Goal: Task Accomplishment & Management: Use online tool/utility

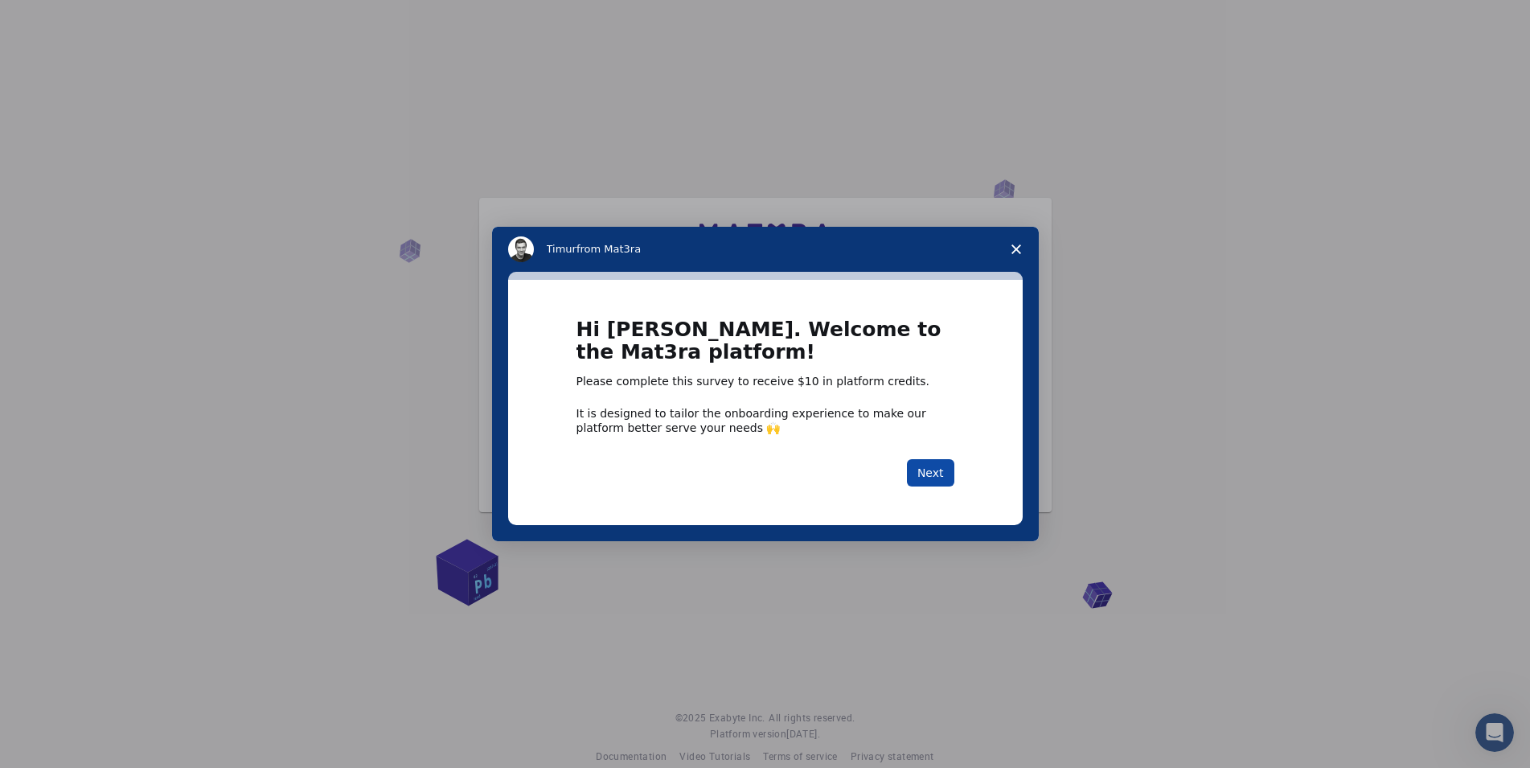
click at [933, 461] on button "Next" at bounding box center [930, 472] width 47 height 27
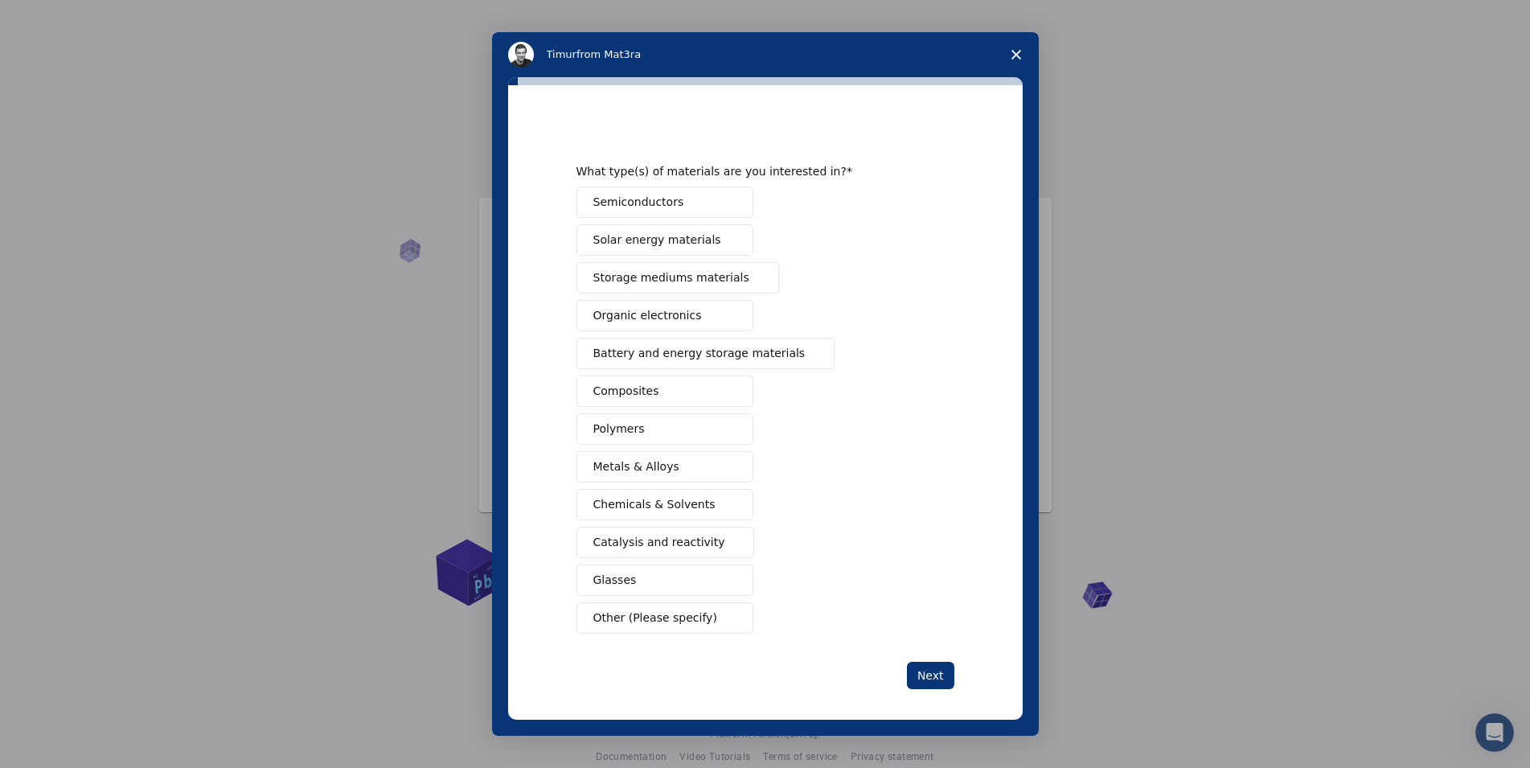
click at [606, 206] on span "Semiconductors" at bounding box center [638, 202] width 91 height 17
drag, startPoint x: 922, startPoint y: 675, endPoint x: 950, endPoint y: 685, distance: 30.0
click at [923, 677] on button "Next" at bounding box center [930, 675] width 47 height 27
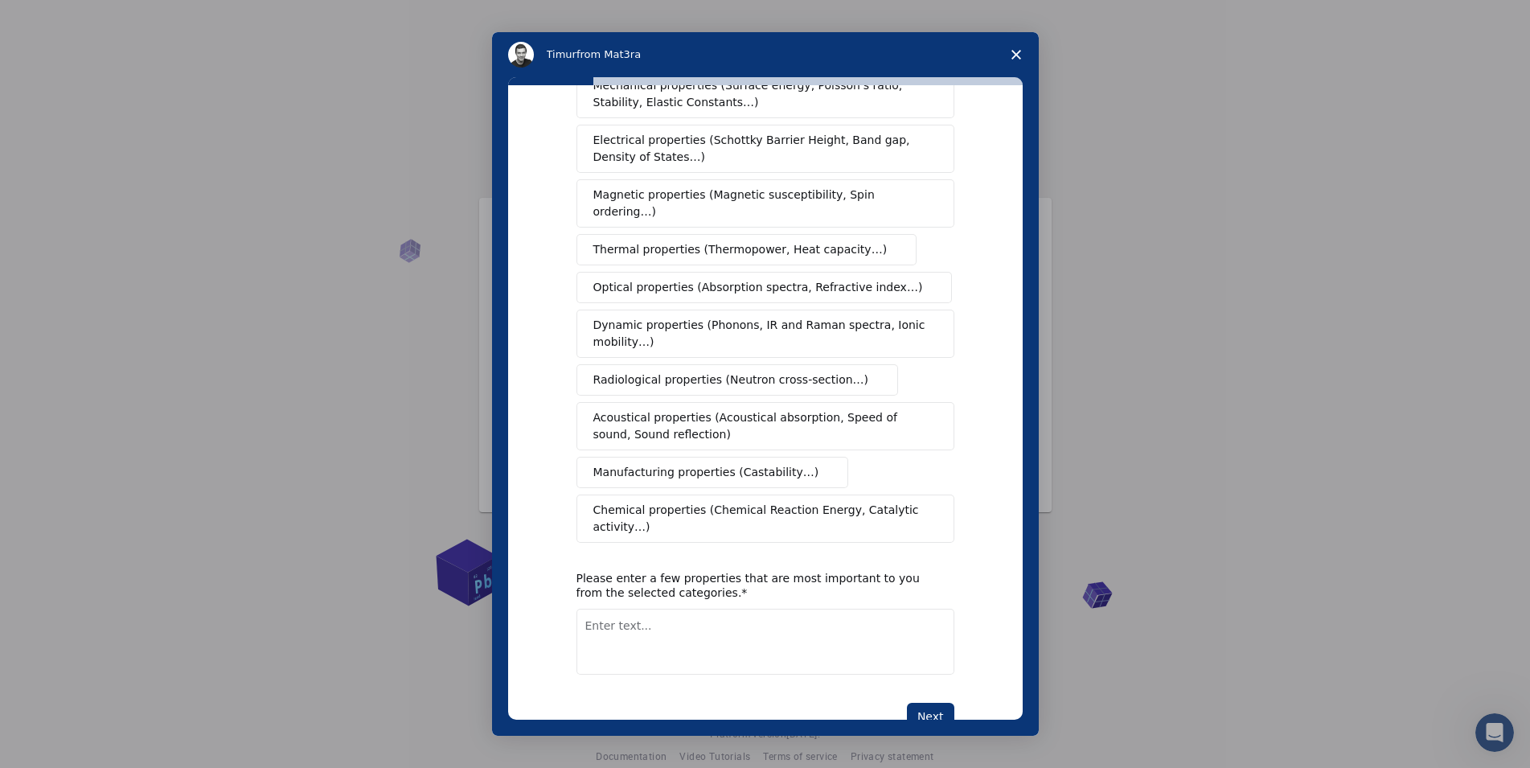
scroll to position [92, 0]
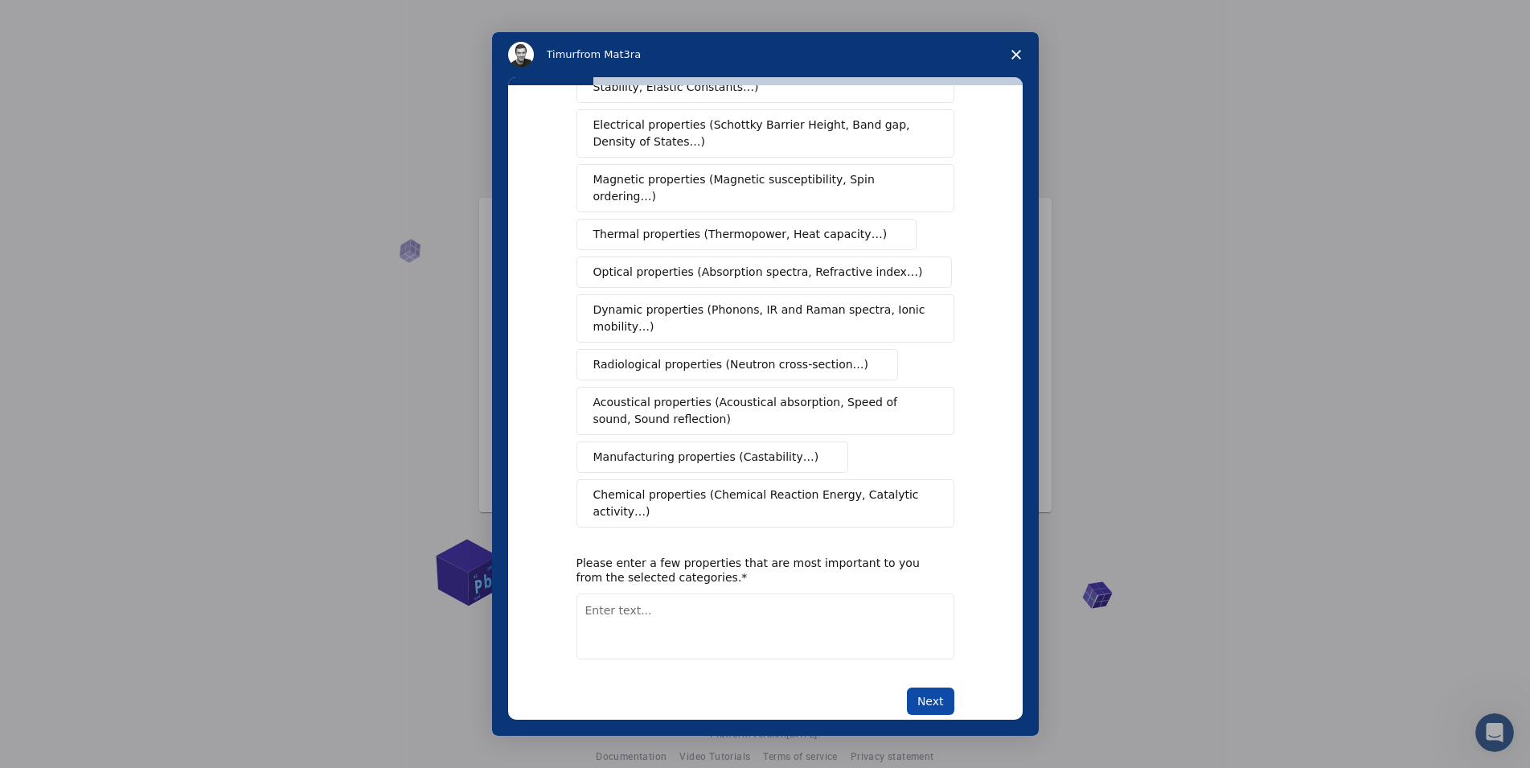
click at [934, 688] on button "Next" at bounding box center [930, 701] width 47 height 27
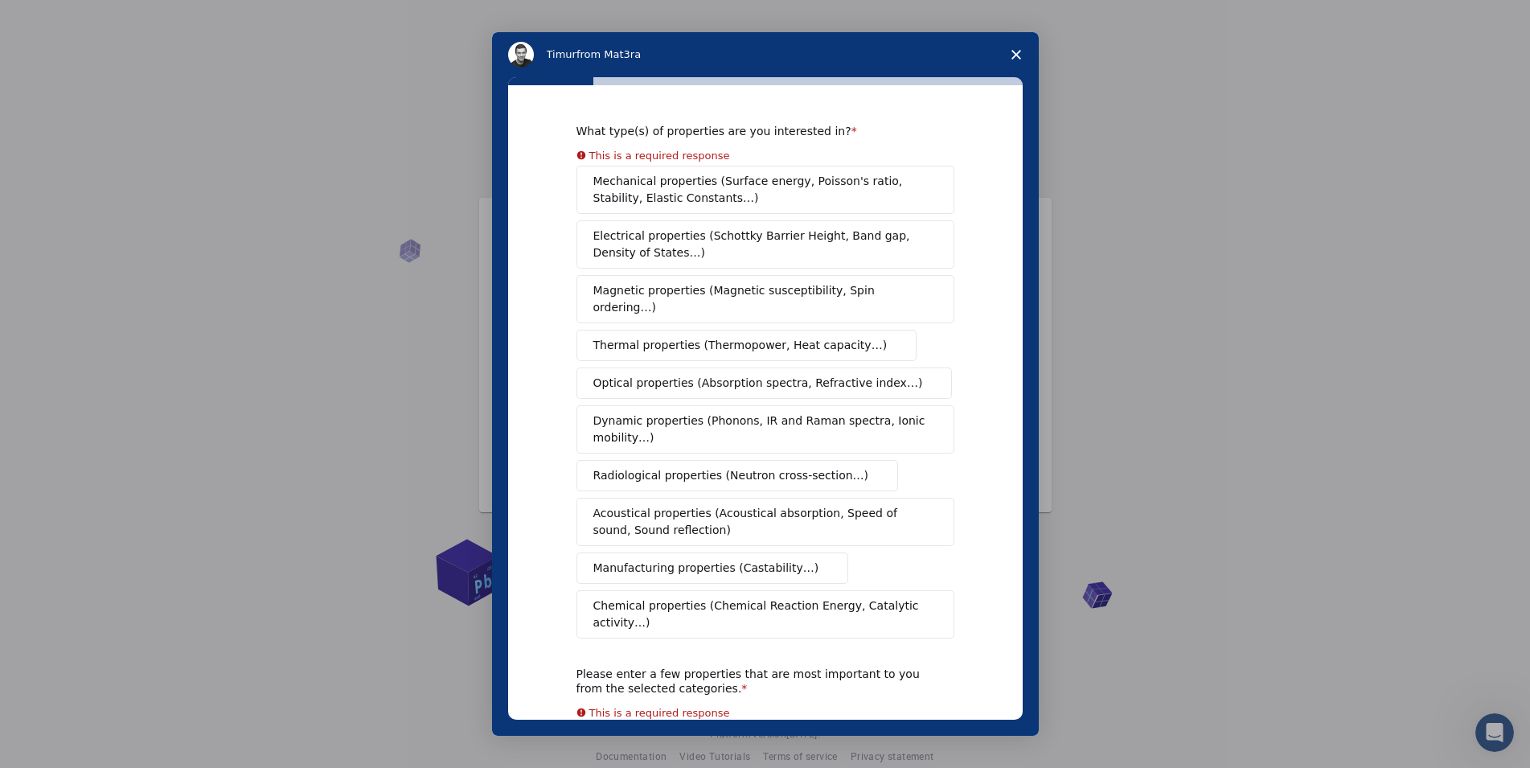
click at [782, 184] on span "Mechanical properties (Surface energy, Poisson's ratio, Stability, Elastic Cons…" at bounding box center [760, 190] width 335 height 34
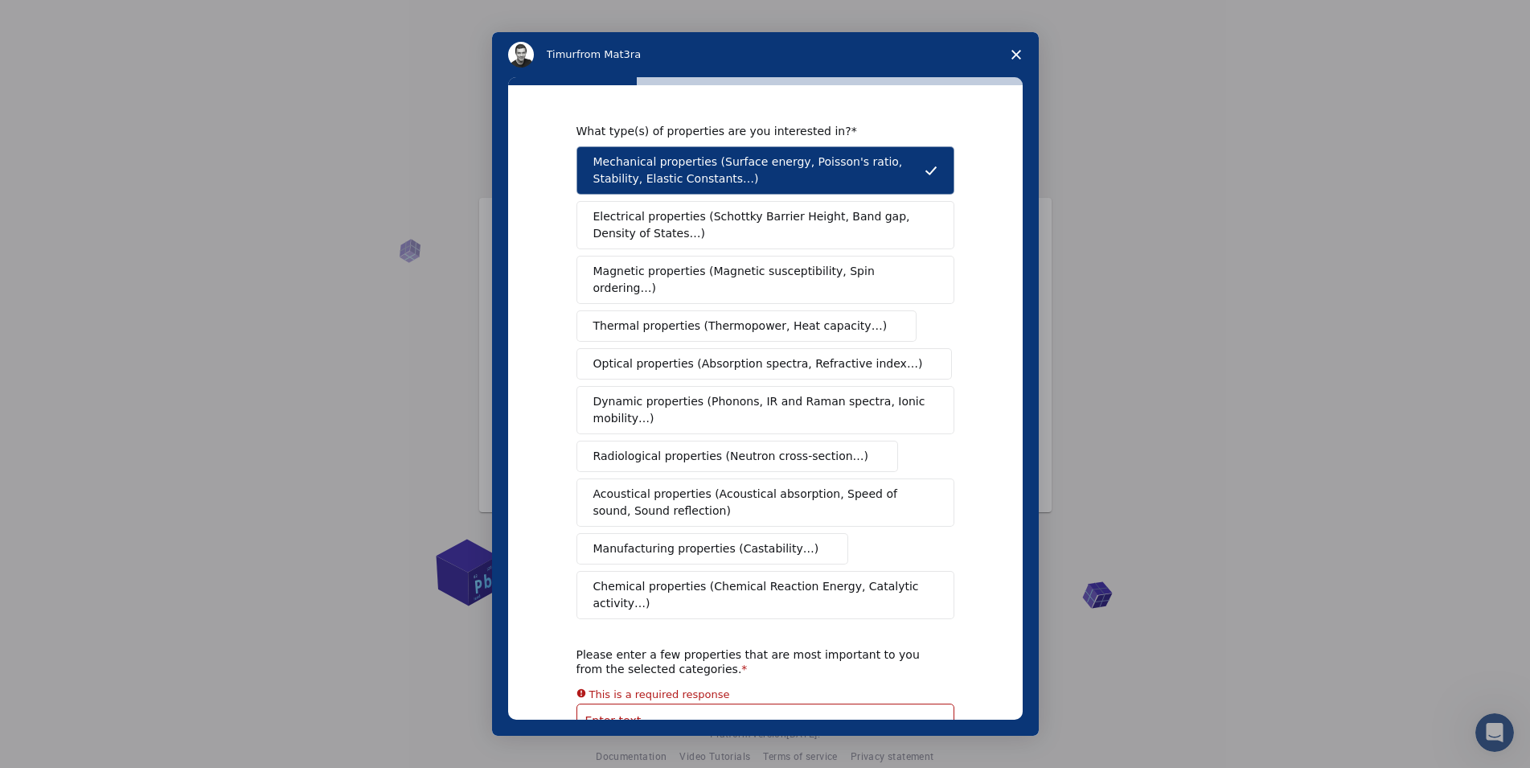
click at [731, 228] on span "Electrical properties (Schottky Barrier Height, Band gap, Density of States…)" at bounding box center [760, 225] width 335 height 34
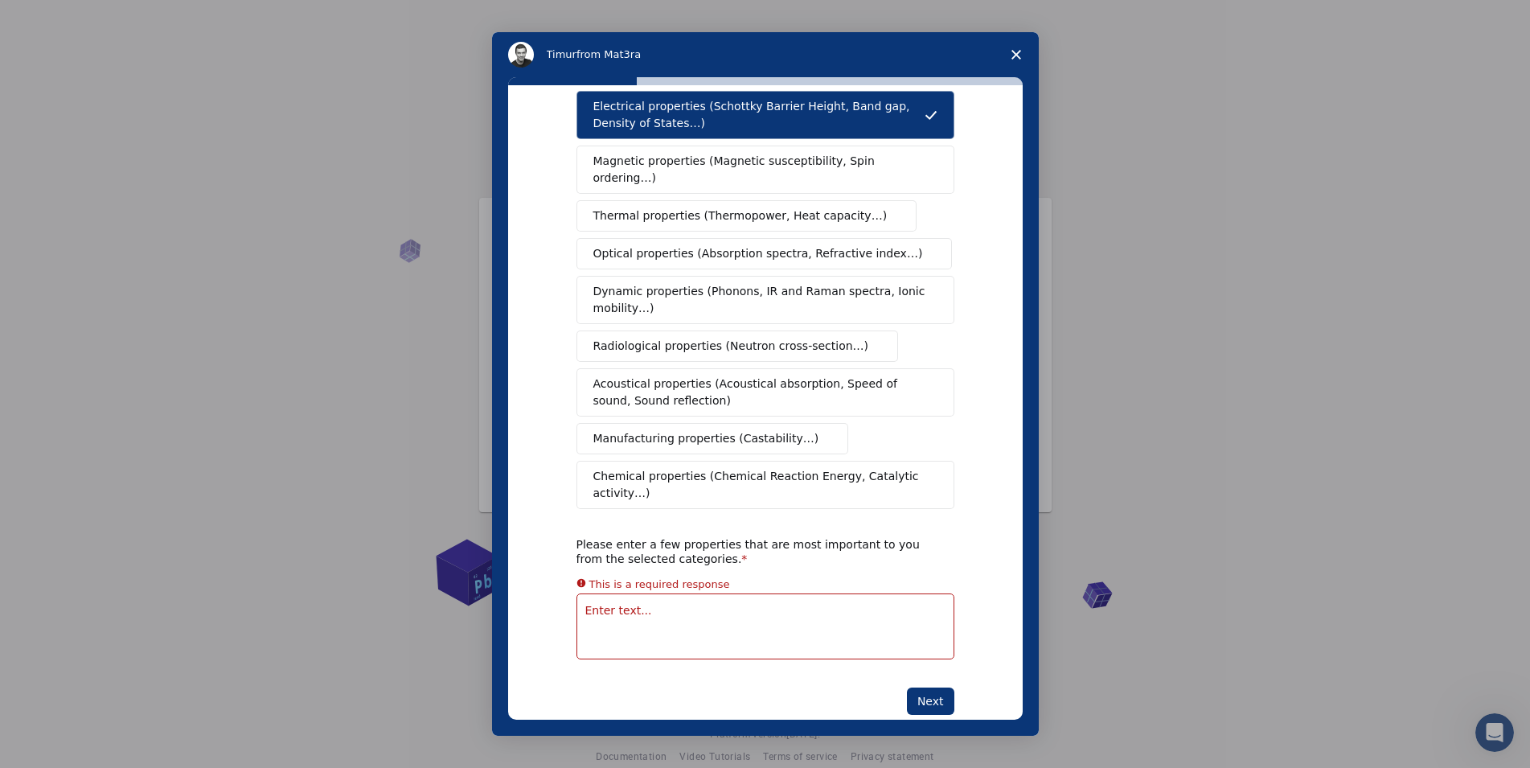
scroll to position [92, 0]
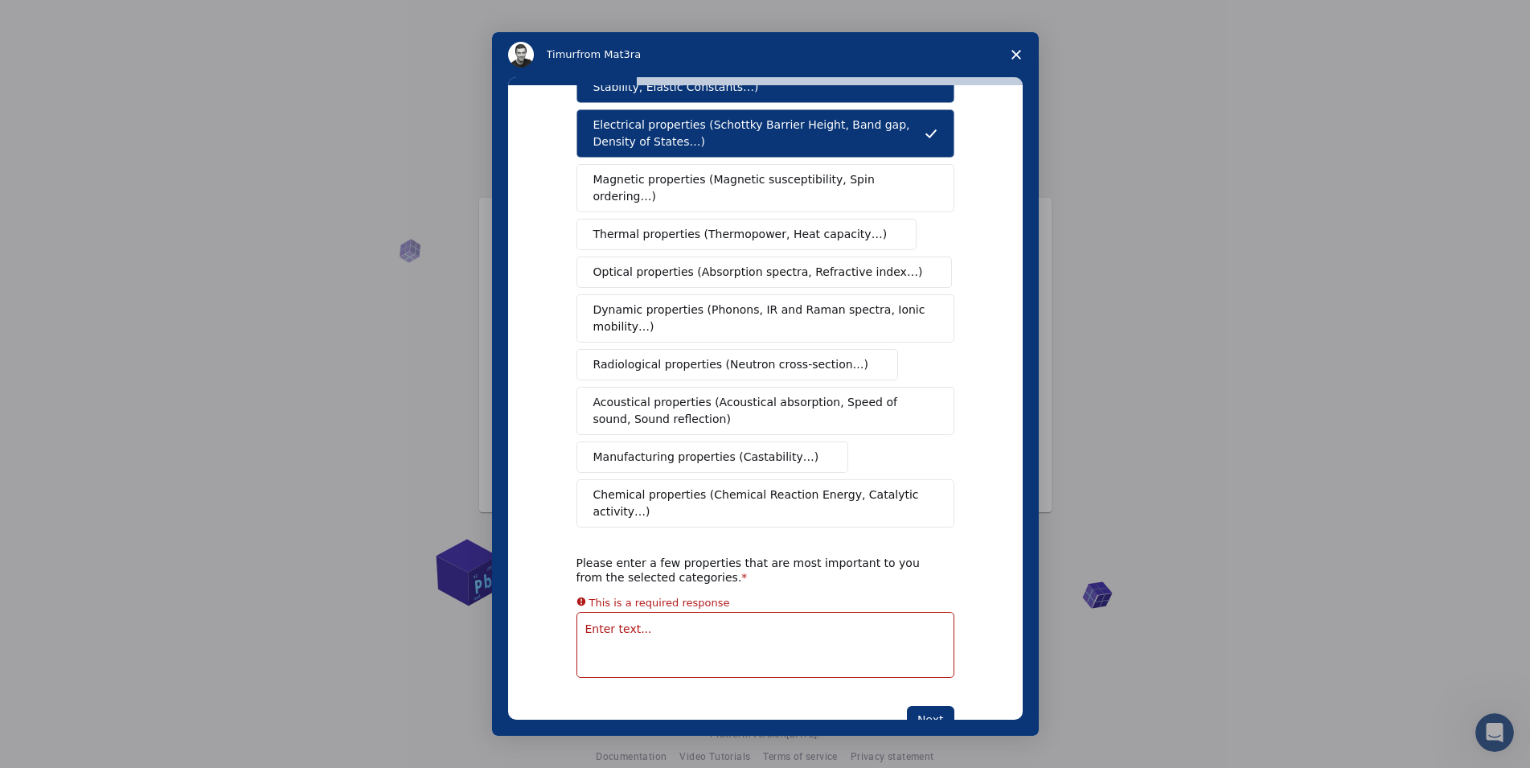
click at [864, 612] on textarea "Enter text..." at bounding box center [766, 645] width 378 height 66
click at [920, 688] on button "Next" at bounding box center [930, 701] width 47 height 27
click at [781, 620] on textarea "Enter text..." at bounding box center [766, 626] width 378 height 66
type textarea "Band gap and band structure"
click at [922, 688] on button "Next" at bounding box center [930, 701] width 47 height 27
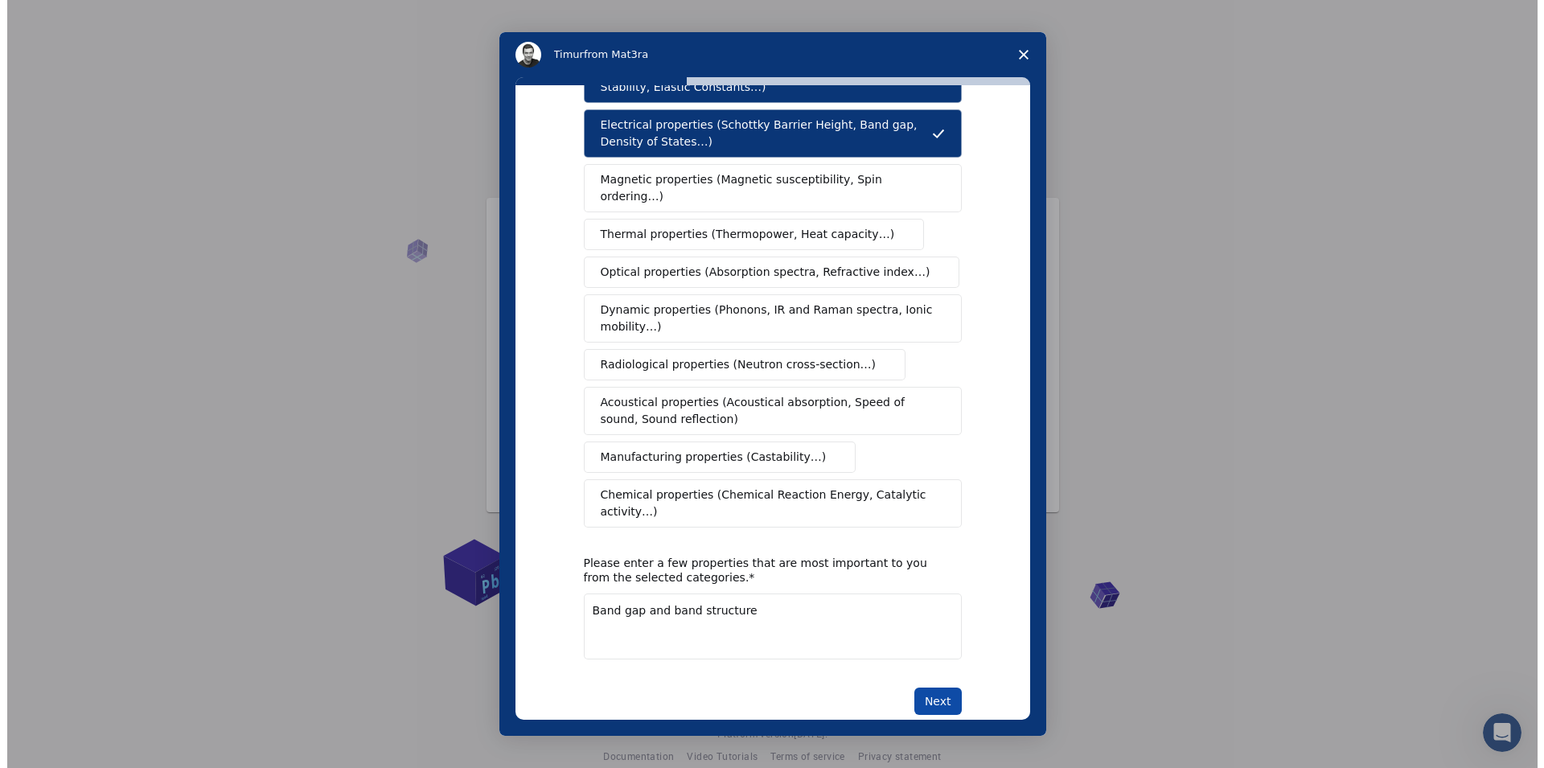
scroll to position [0, 0]
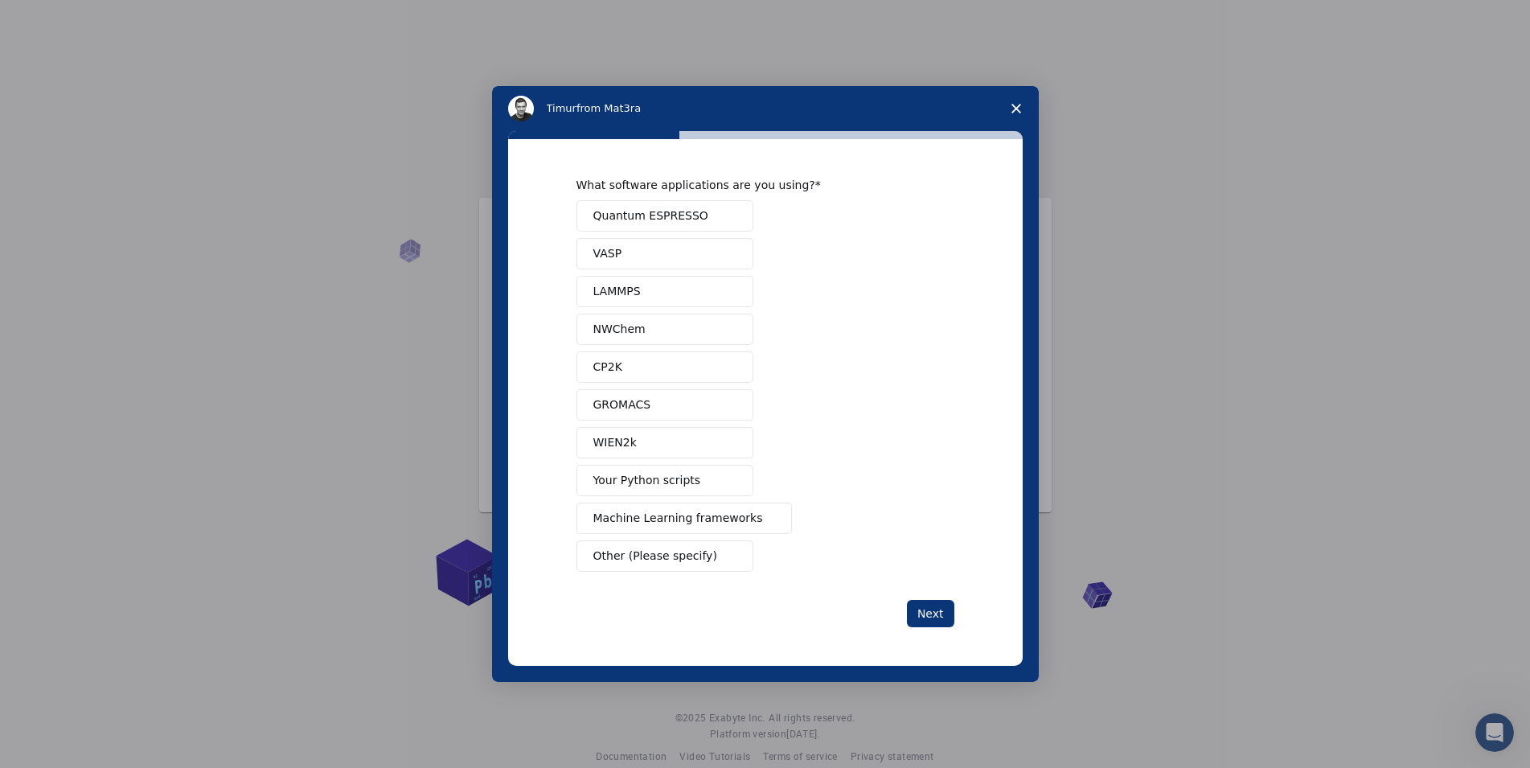
drag, startPoint x: 656, startPoint y: 215, endPoint x: 661, endPoint y: 222, distance: 8.7
click at [658, 215] on span "Quantum ESPRESSO" at bounding box center [650, 215] width 115 height 17
click at [930, 608] on button "Next" at bounding box center [930, 613] width 47 height 27
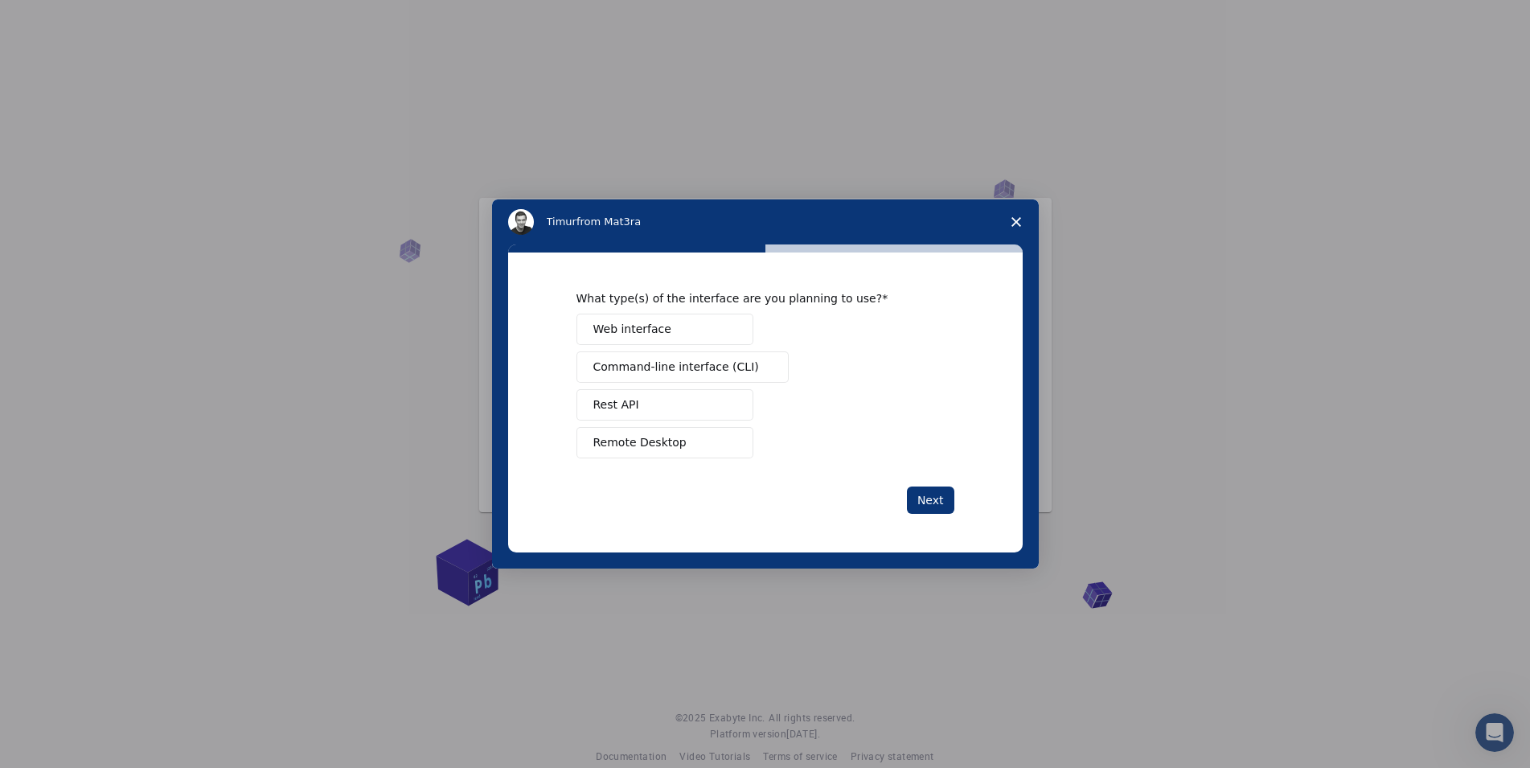
click at [643, 326] on span "Web interface" at bounding box center [632, 329] width 78 height 17
click at [692, 368] on span "Command-line interface (CLI)" at bounding box center [676, 367] width 166 height 17
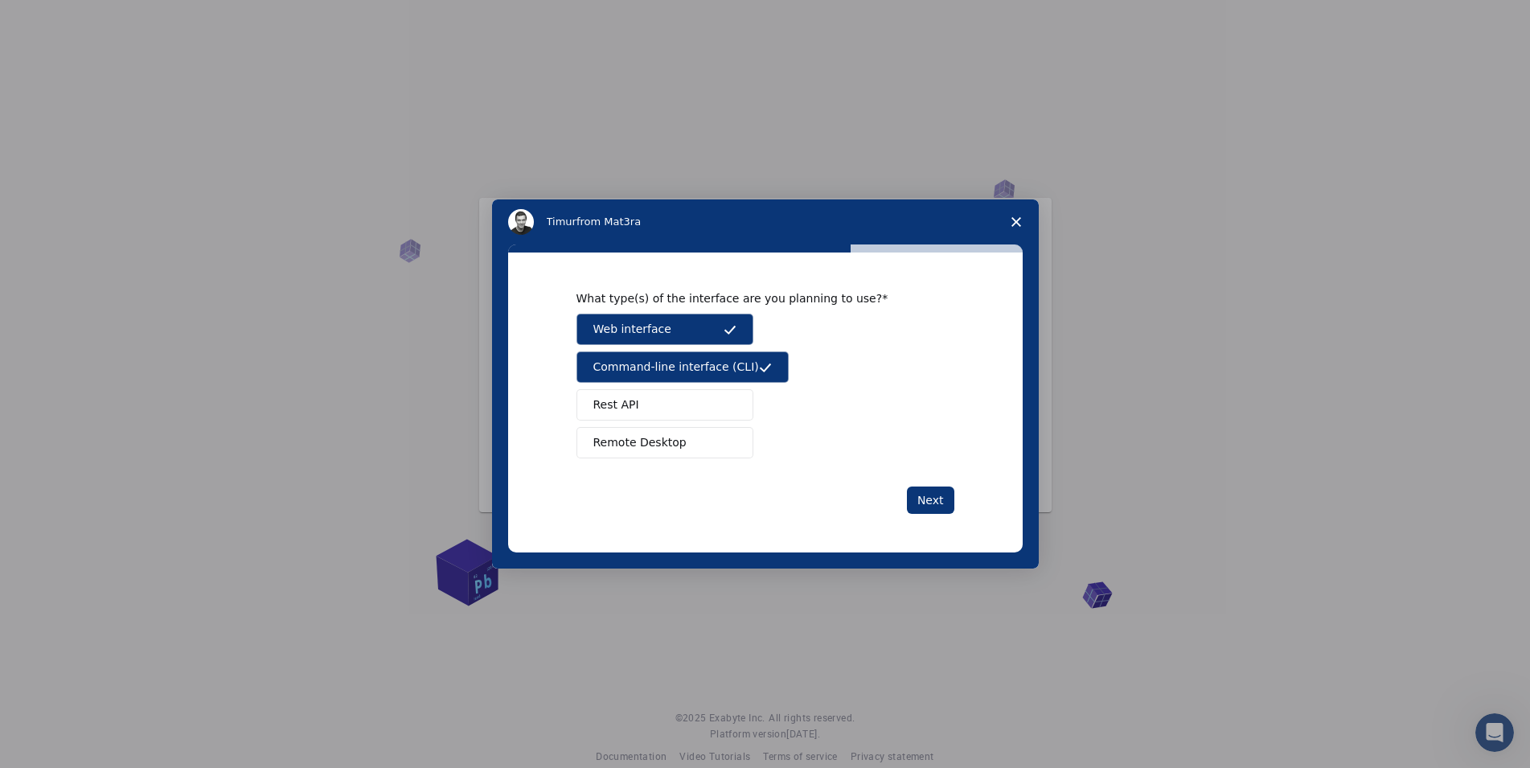
click at [727, 432] on button "Remote Desktop" at bounding box center [665, 442] width 177 height 31
click at [725, 432] on button "Remote Desktop" at bounding box center [665, 442] width 177 height 31
click at [697, 440] on button "Remote Desktop" at bounding box center [665, 442] width 177 height 31
click at [928, 503] on button "Next" at bounding box center [930, 500] width 47 height 27
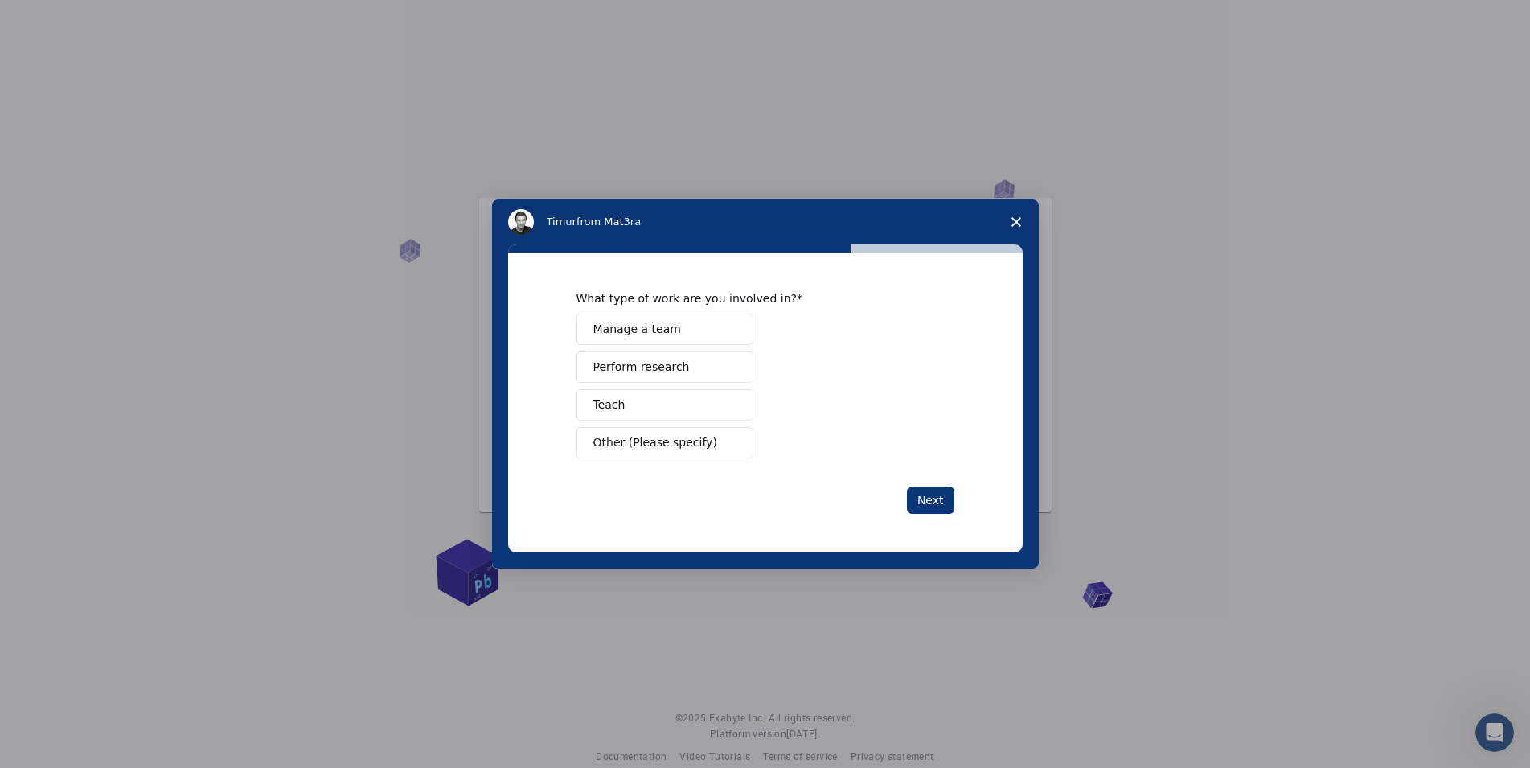
click at [679, 357] on button "Perform research" at bounding box center [665, 366] width 177 height 31
click at [926, 498] on button "Next" at bounding box center [930, 500] width 47 height 27
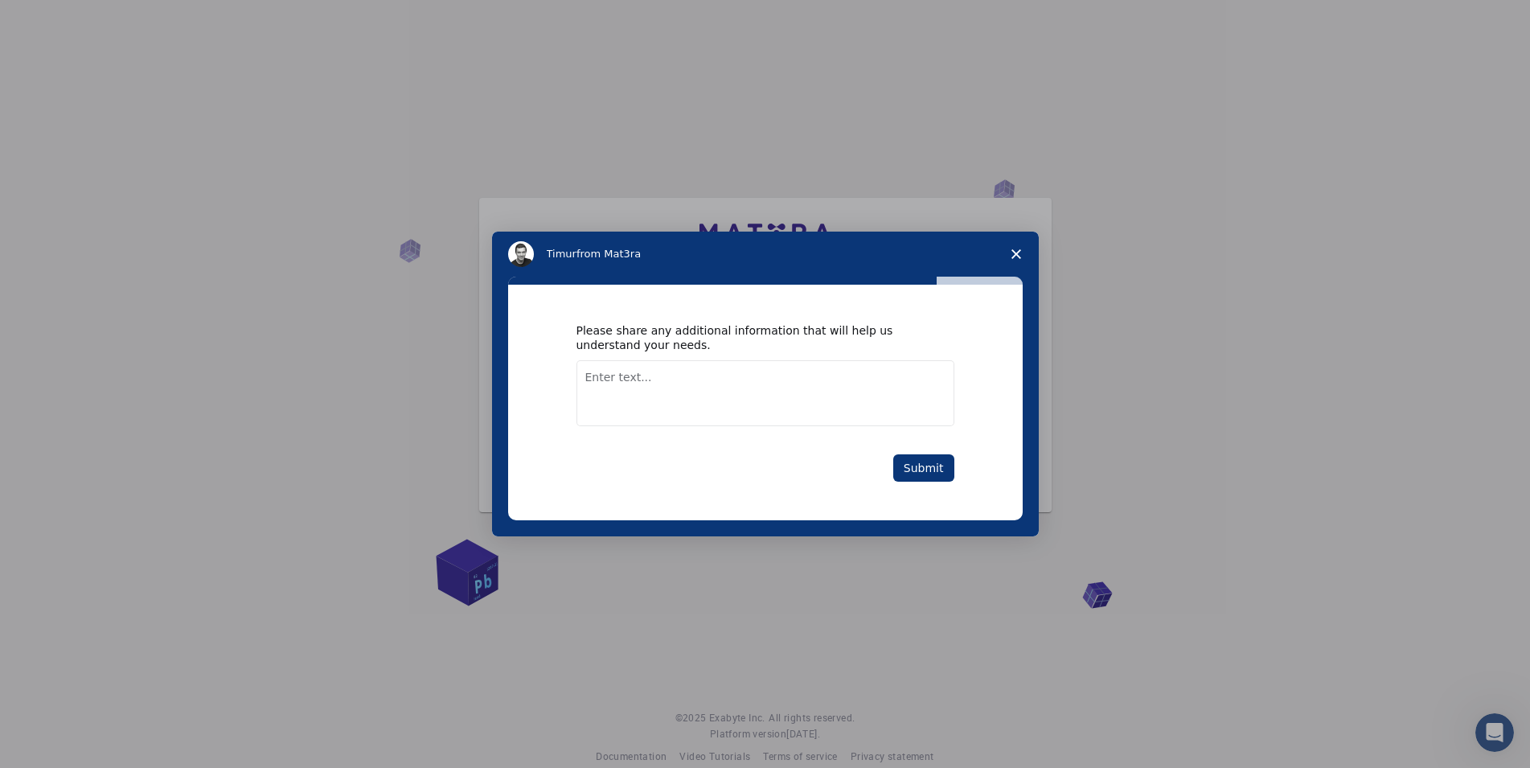
click at [618, 384] on textarea "Enter text..." at bounding box center [766, 393] width 378 height 66
click at [933, 476] on button "Submit" at bounding box center [923, 467] width 61 height 27
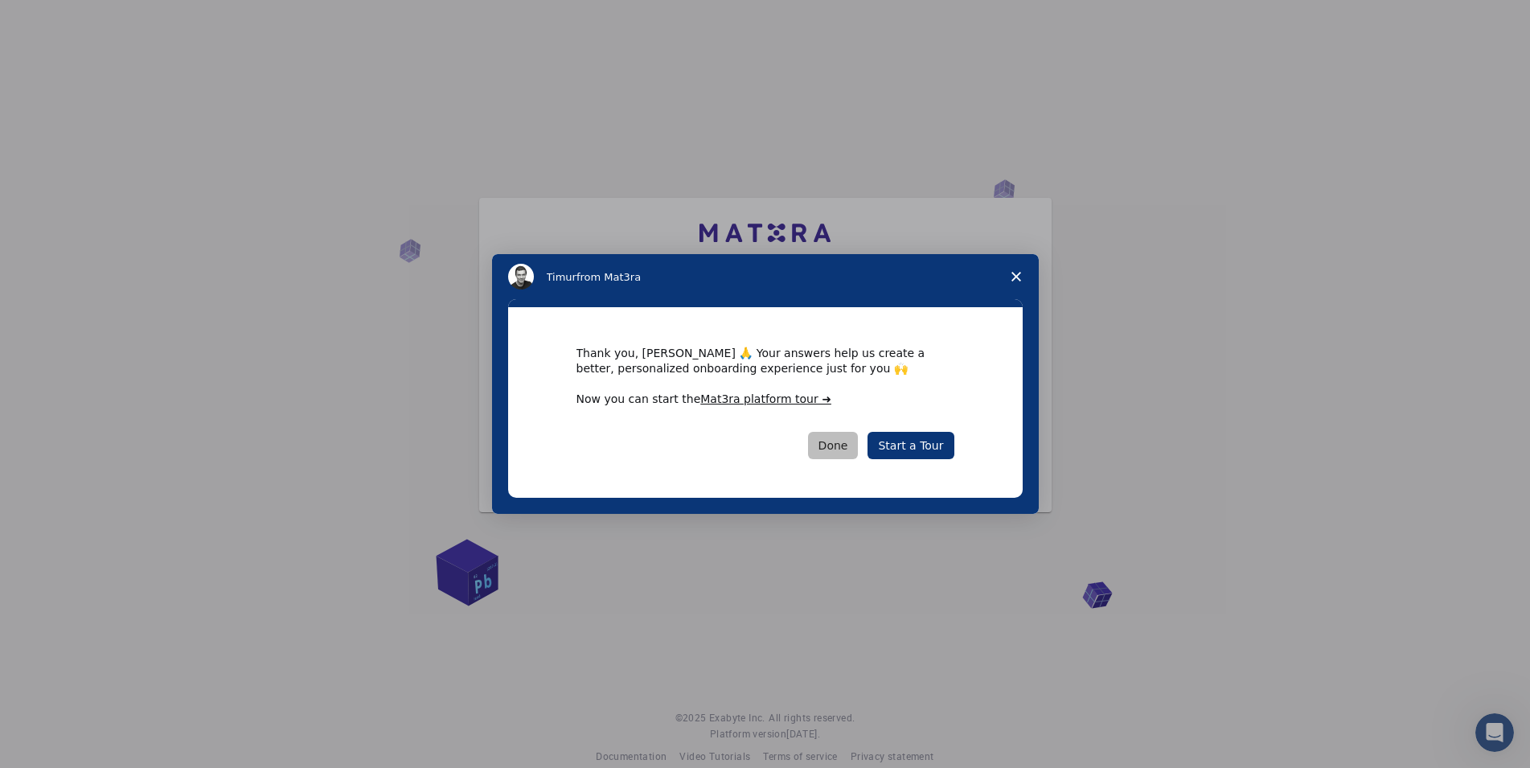
click at [836, 441] on button "Done" at bounding box center [833, 445] width 51 height 27
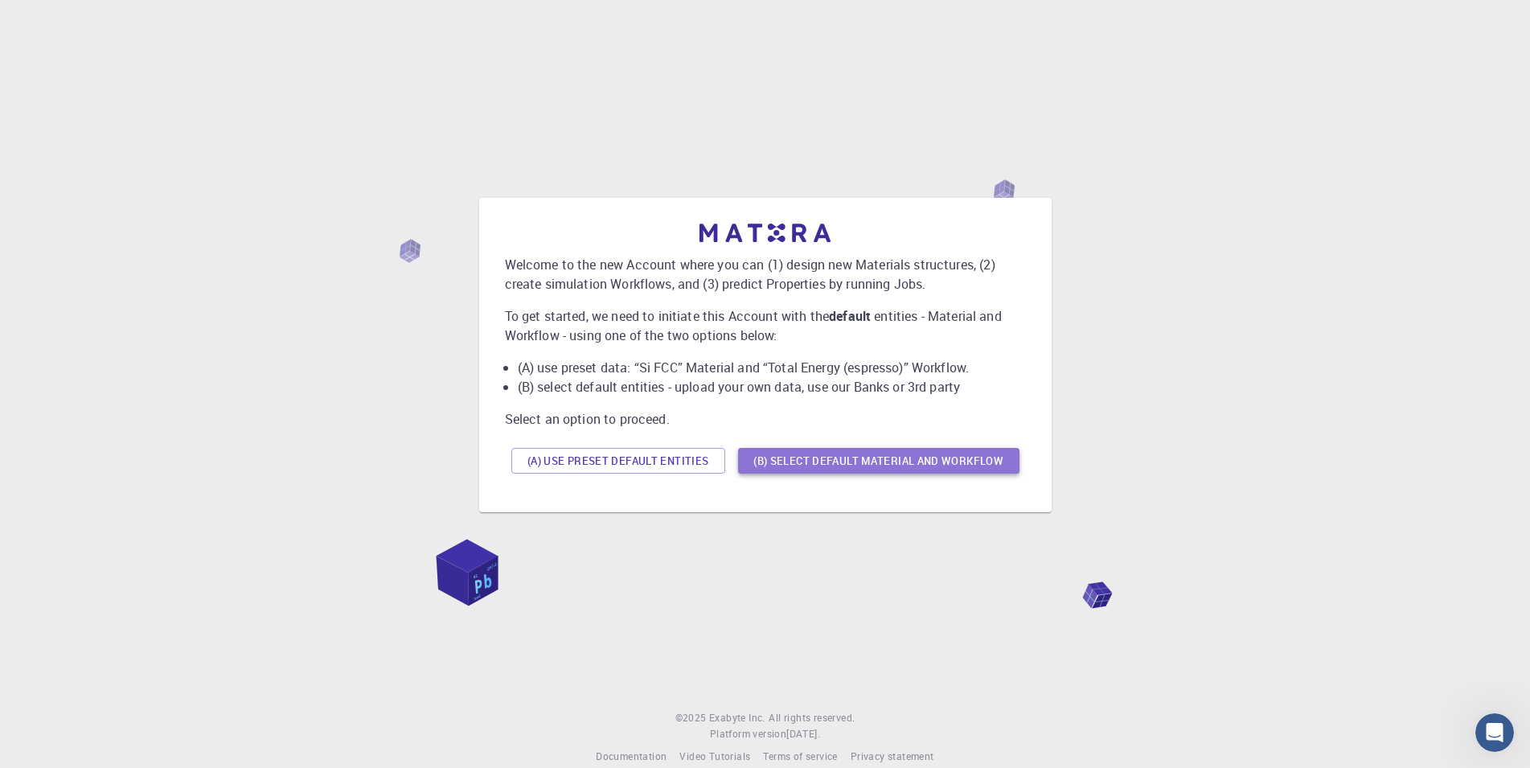
click at [828, 456] on button "(B) Select default material and workflow" at bounding box center [878, 461] width 281 height 26
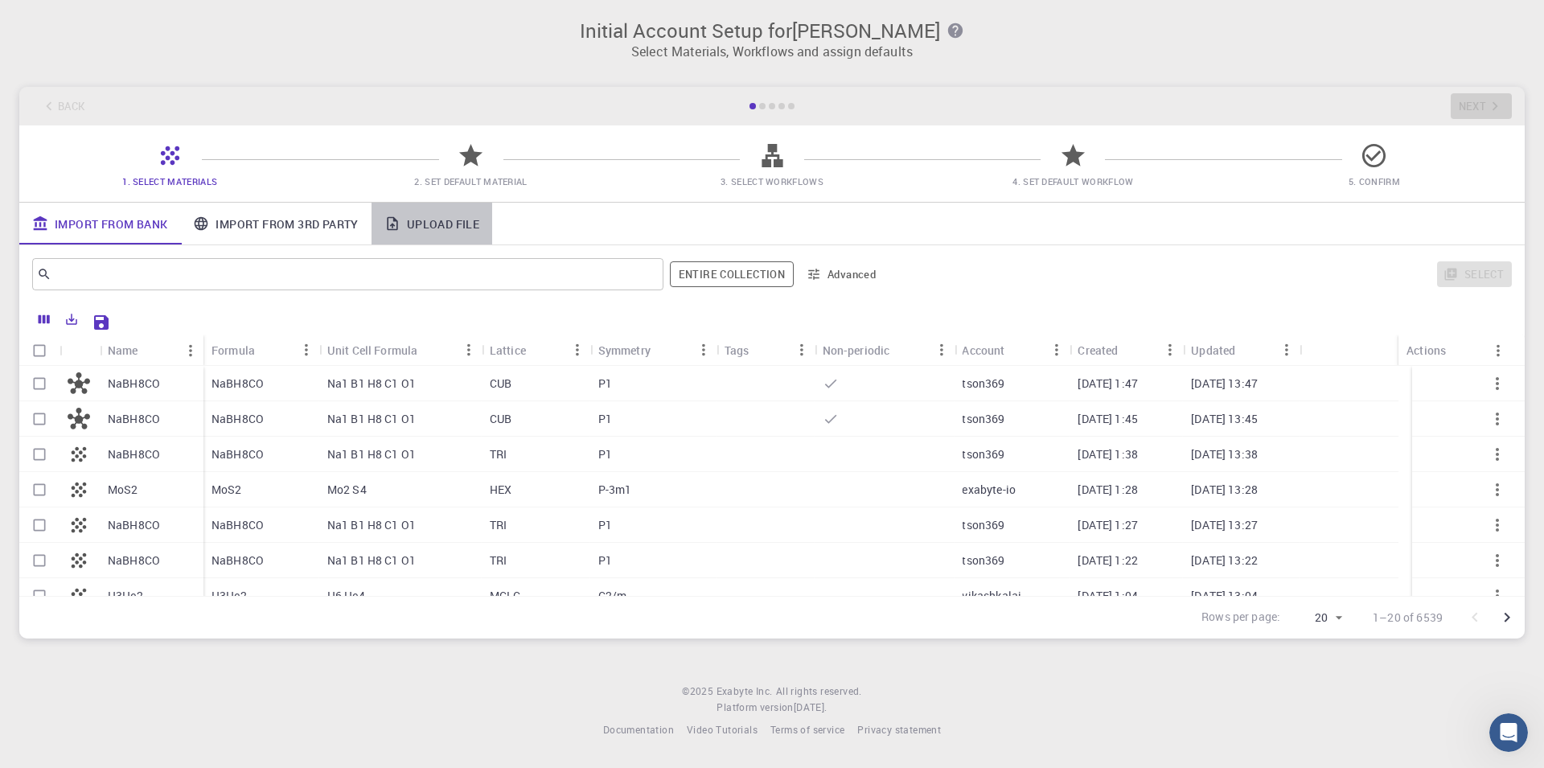
click at [419, 228] on link "Upload File" at bounding box center [432, 224] width 121 height 42
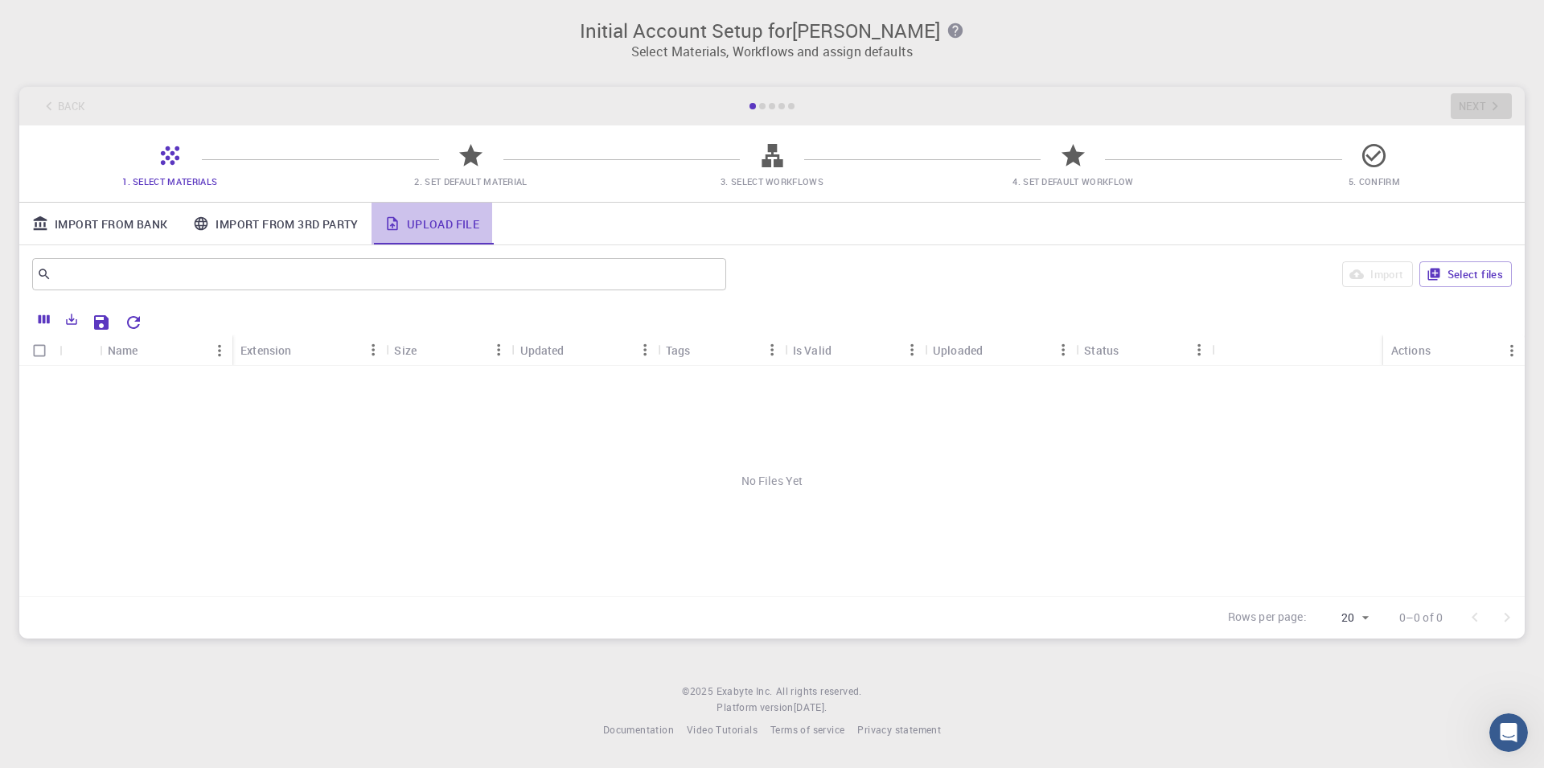
click at [418, 228] on link "Upload File" at bounding box center [432, 224] width 121 height 42
click at [1477, 271] on button "Select files" at bounding box center [1465, 274] width 92 height 26
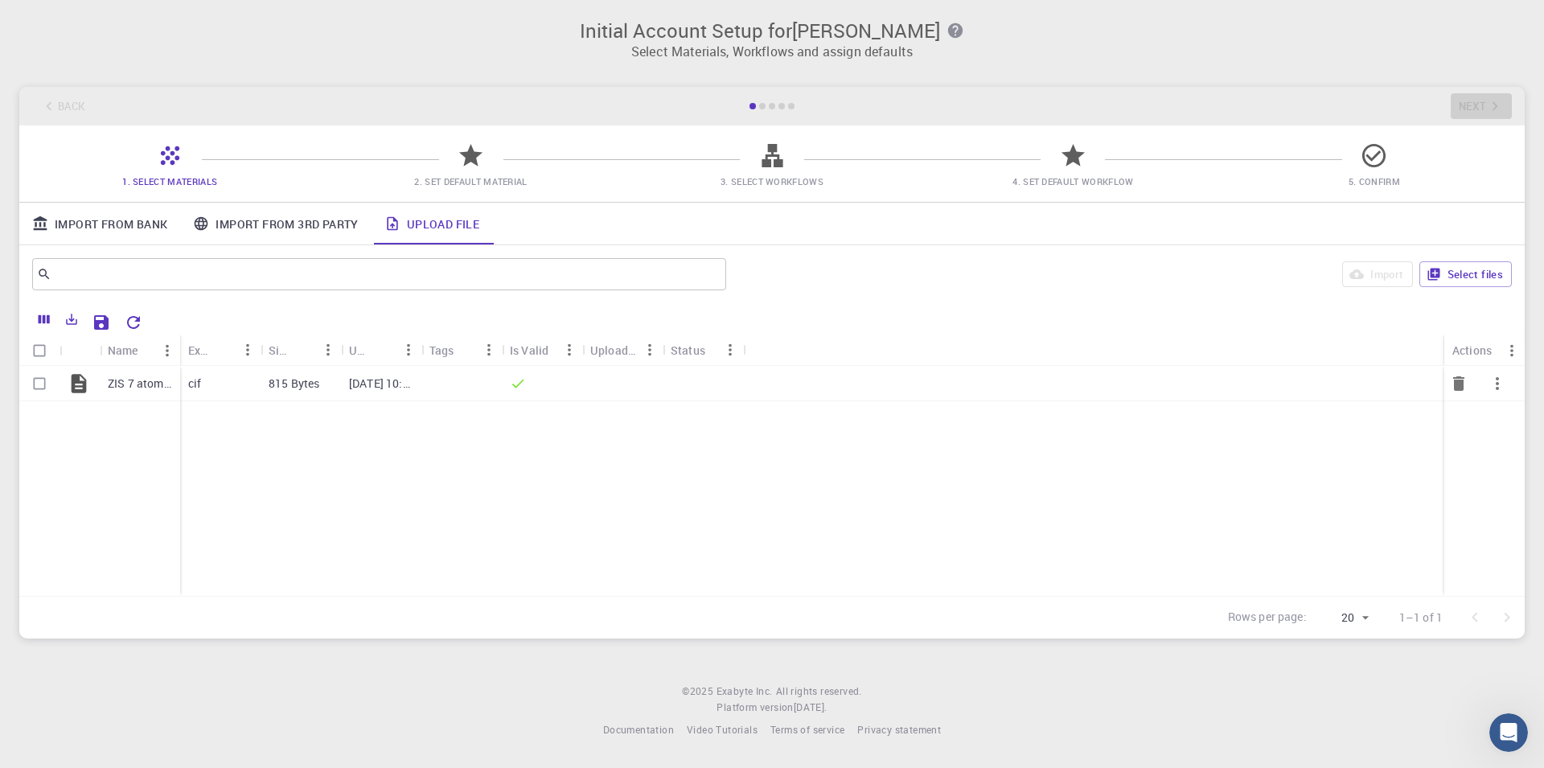
click at [52, 387] on input "Select row" at bounding box center [39, 383] width 31 height 31
checkbox input "true"
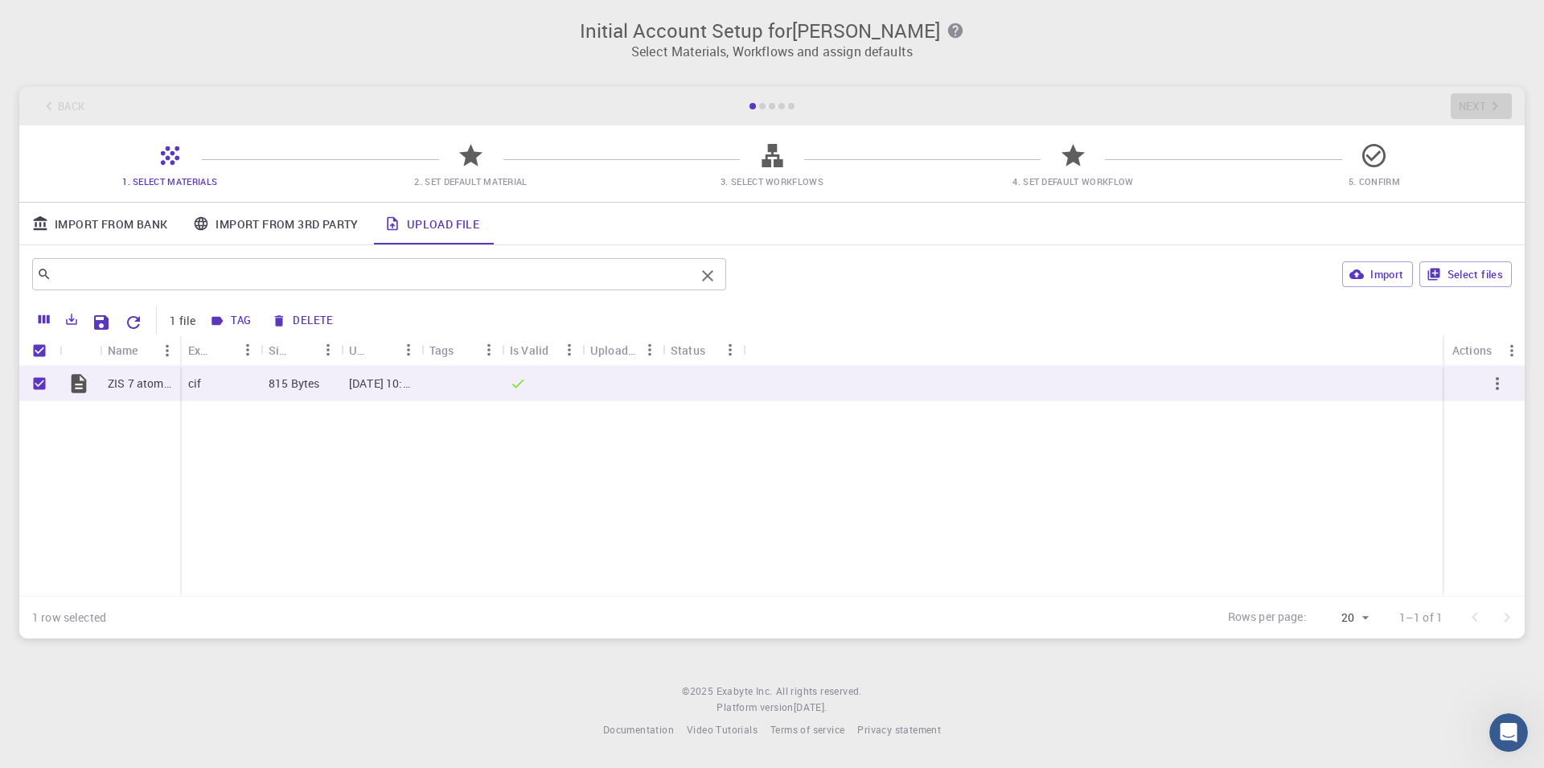
checkbox input "true"
click at [434, 224] on link "Upload File" at bounding box center [432, 224] width 121 height 42
click at [1497, 384] on icon "button" at bounding box center [1497, 383] width 3 height 13
click at [710, 500] on div at bounding box center [772, 384] width 1544 height 768
click at [251, 225] on link "Import From 3rd Party" at bounding box center [275, 224] width 191 height 42
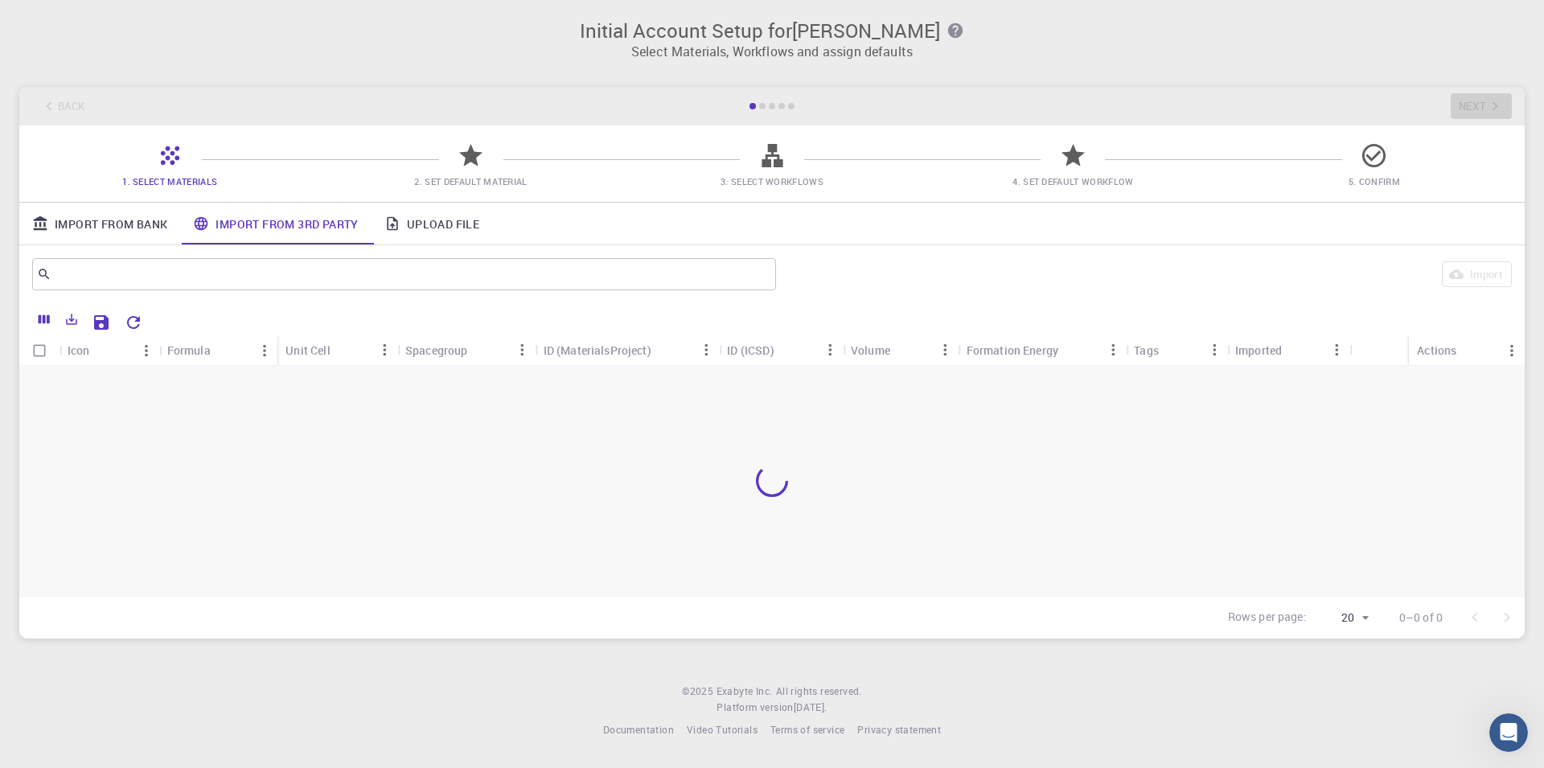
click at [129, 206] on link "Import From Bank" at bounding box center [99, 224] width 161 height 42
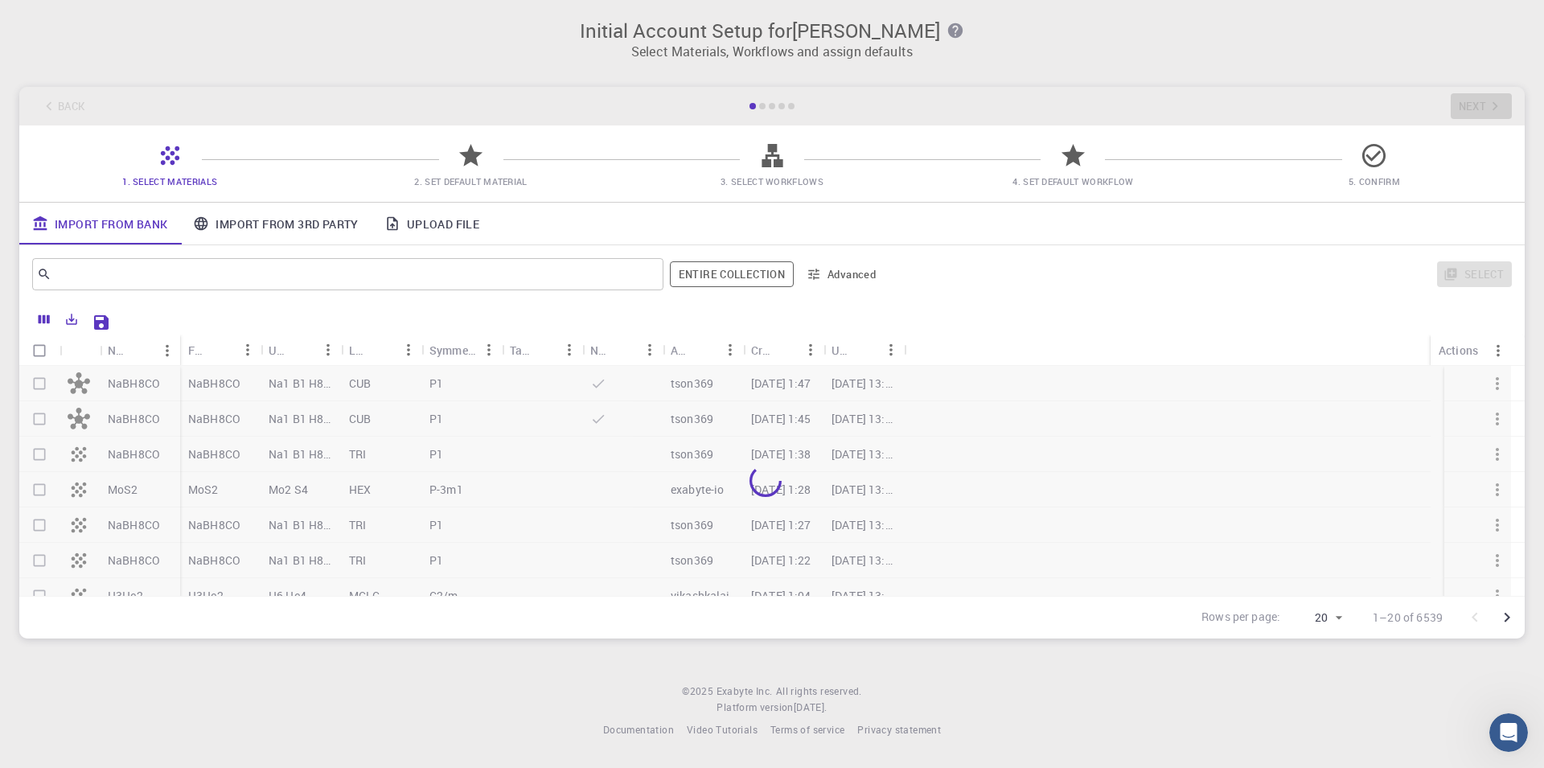
click at [164, 162] on icon at bounding box center [170, 155] width 18 height 18
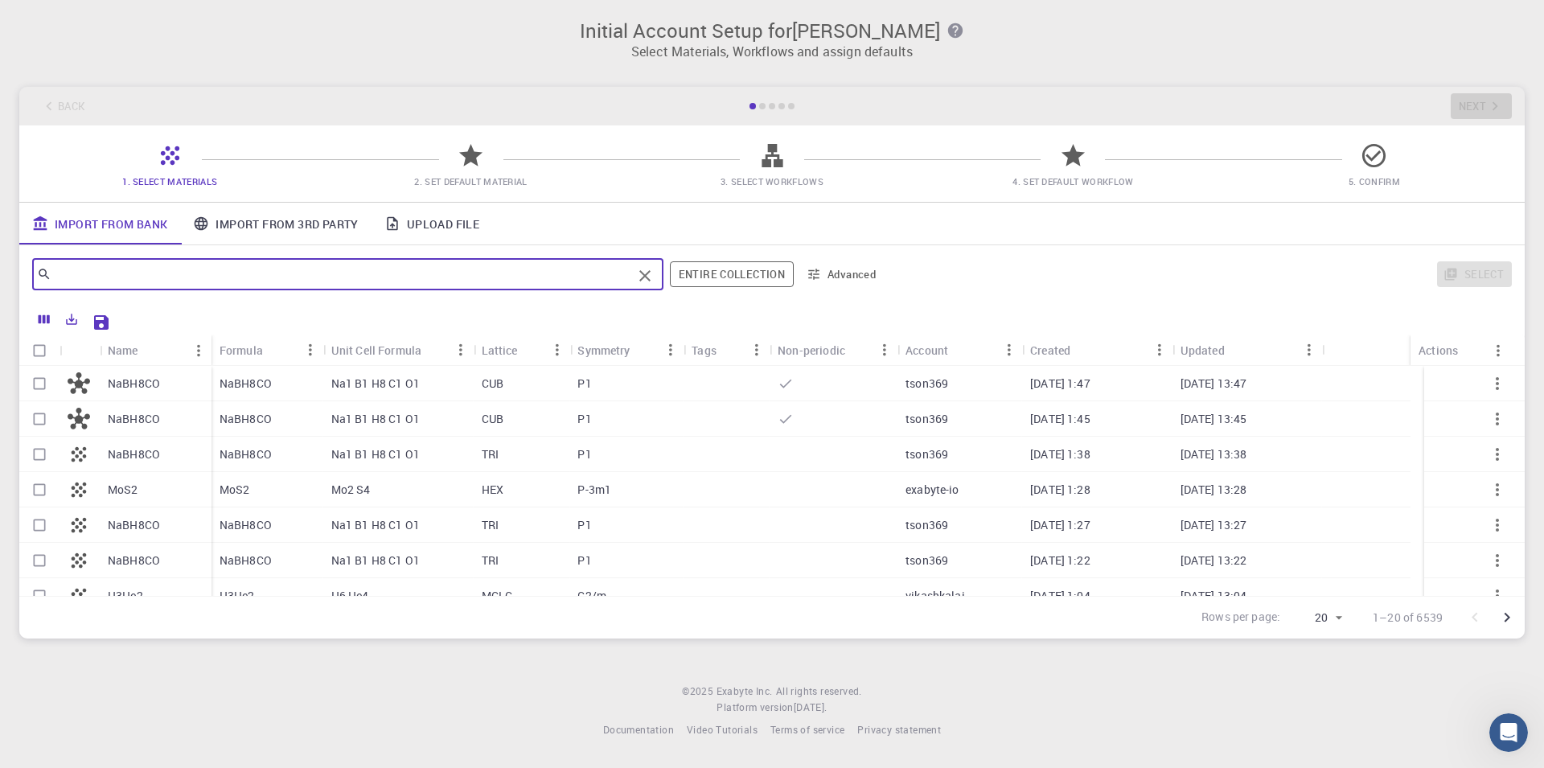
click at [150, 274] on input "text" at bounding box center [341, 274] width 581 height 23
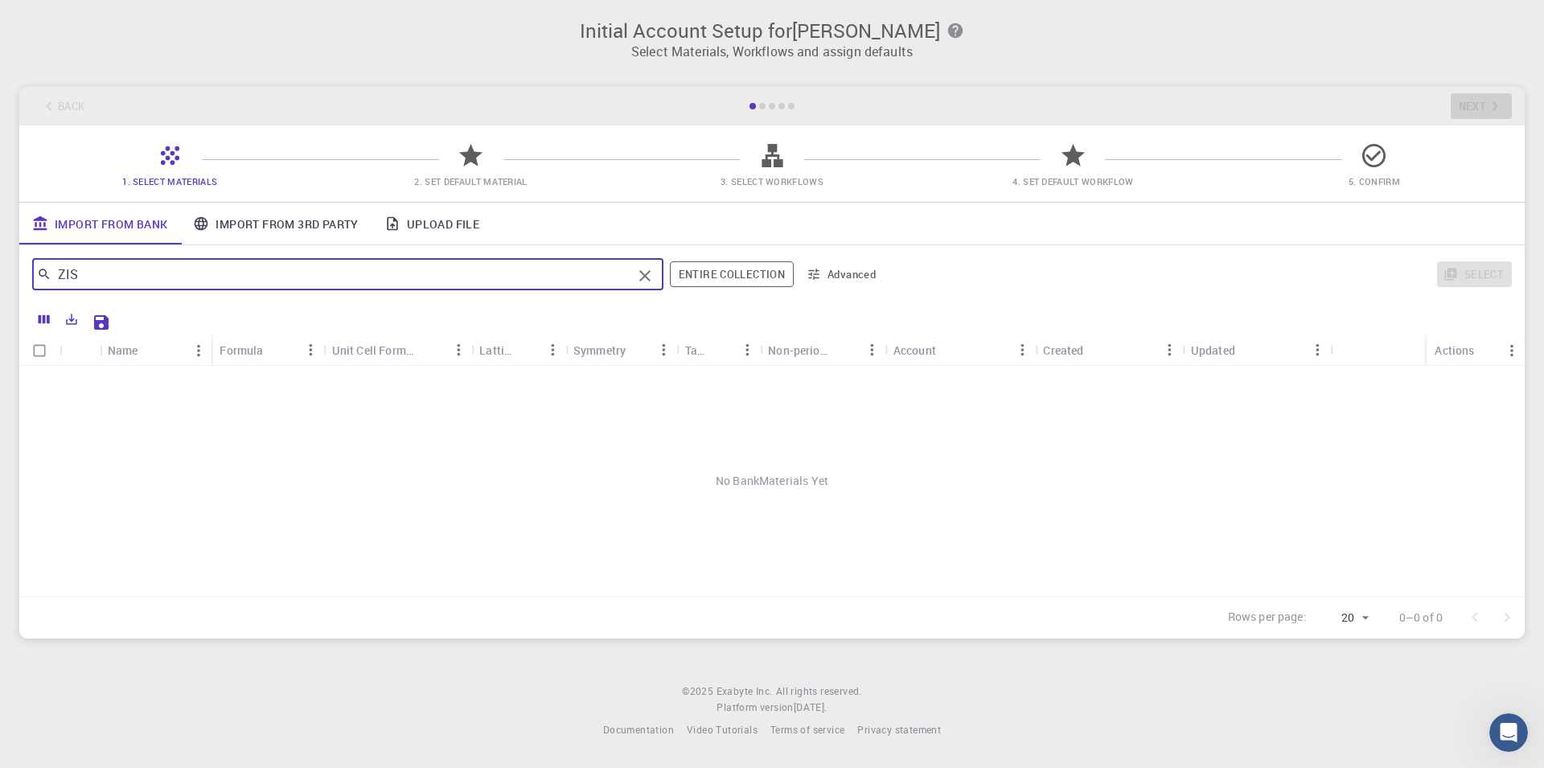
type input "ZIS"
click at [733, 294] on div "ZIS ​ Entire collection Advanced" at bounding box center [458, 274] width 852 height 39
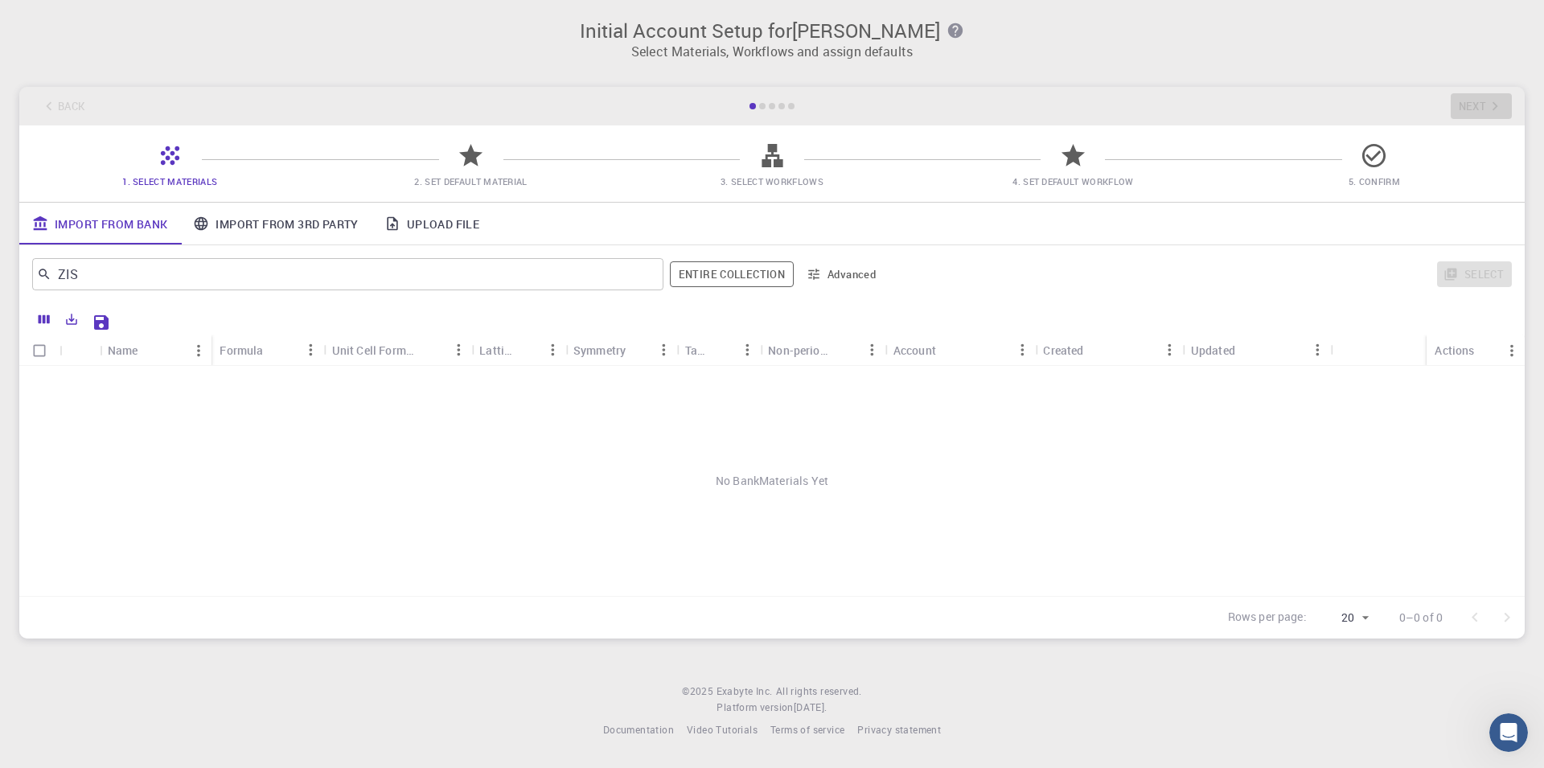
click at [736, 283] on button "Entire collection" at bounding box center [732, 274] width 124 height 26
click at [410, 233] on link "Upload File" at bounding box center [432, 224] width 121 height 42
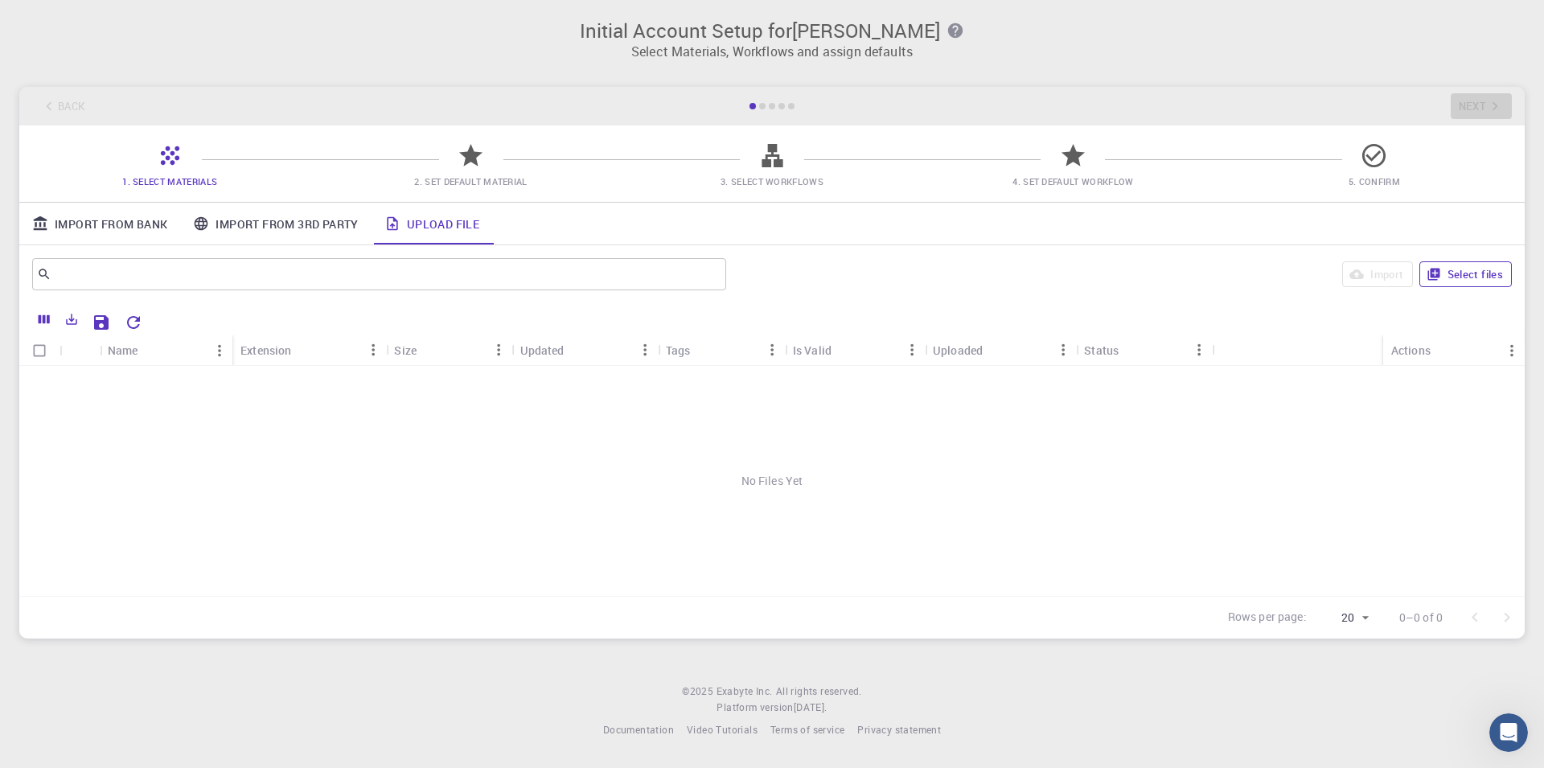
click at [1474, 269] on button "Select files" at bounding box center [1465, 274] width 92 height 26
click at [39, 383] on input "Select row" at bounding box center [39, 383] width 31 height 31
checkbox input "true"
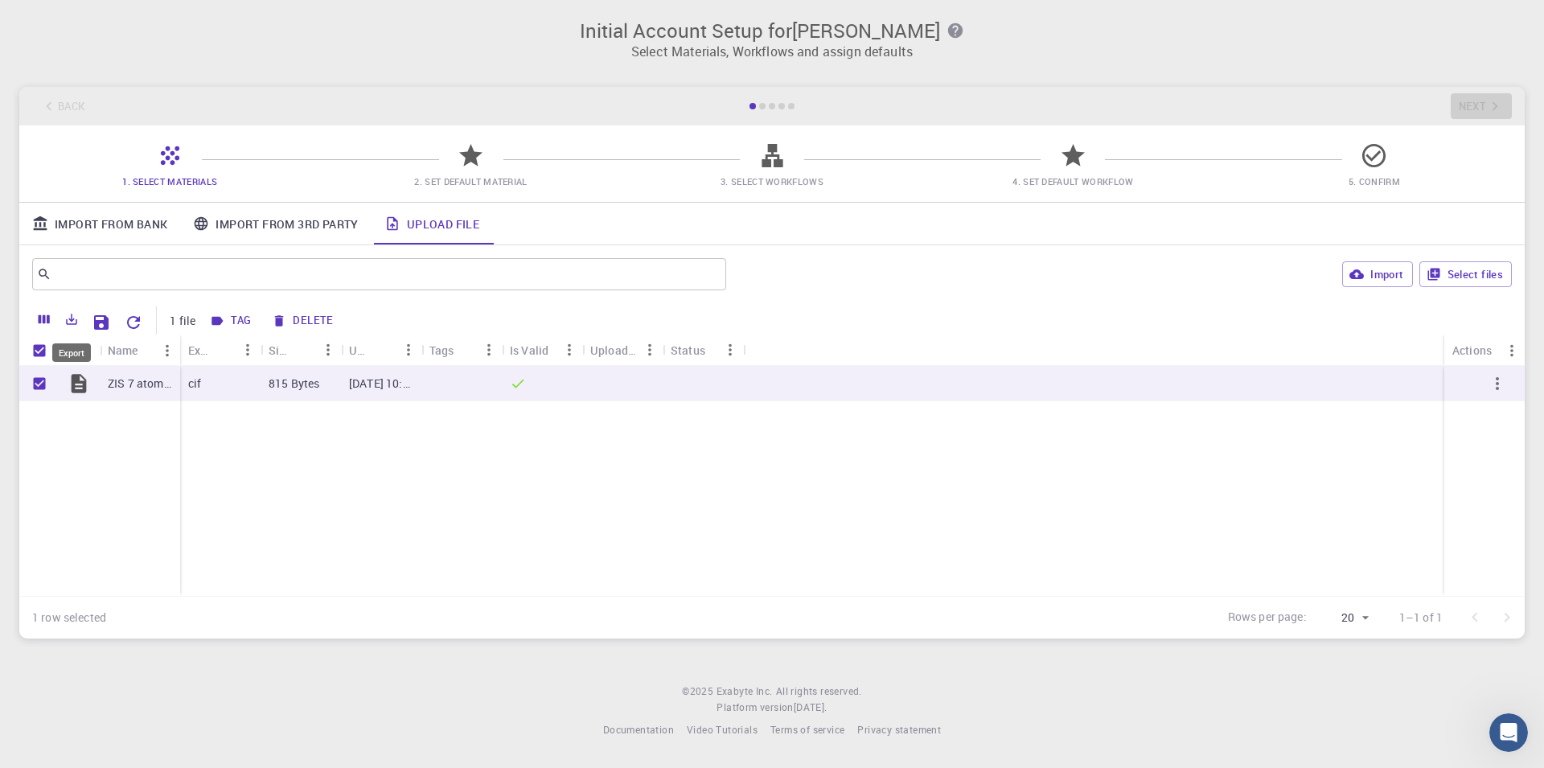
click at [69, 319] on icon "Export" at bounding box center [72, 319] width 11 height 11
click at [407, 232] on link "Upload File" at bounding box center [432, 224] width 121 height 42
click at [409, 232] on link "Upload File" at bounding box center [432, 224] width 121 height 42
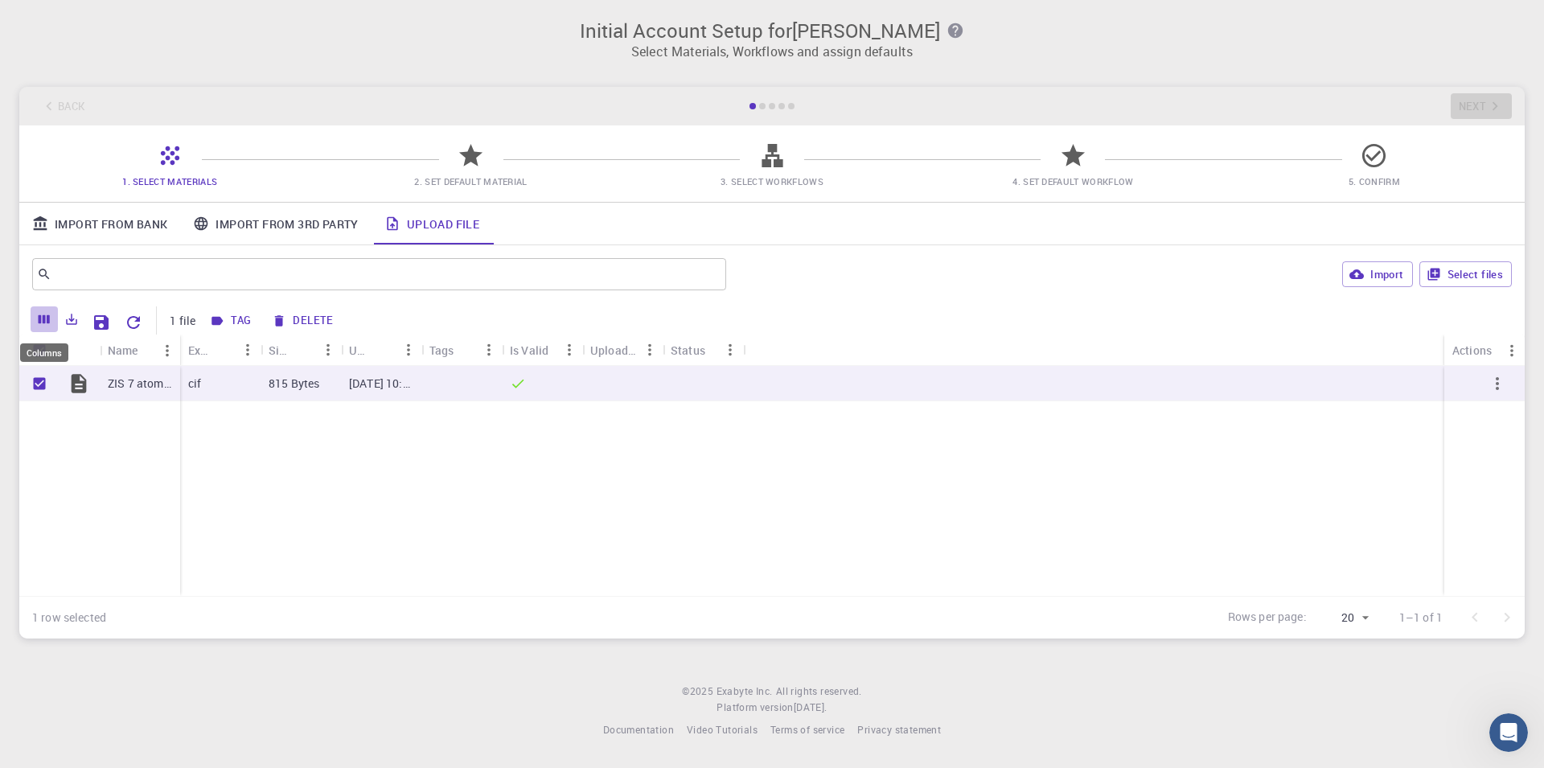
click at [39, 322] on icon "Columns" at bounding box center [44, 319] width 11 height 9
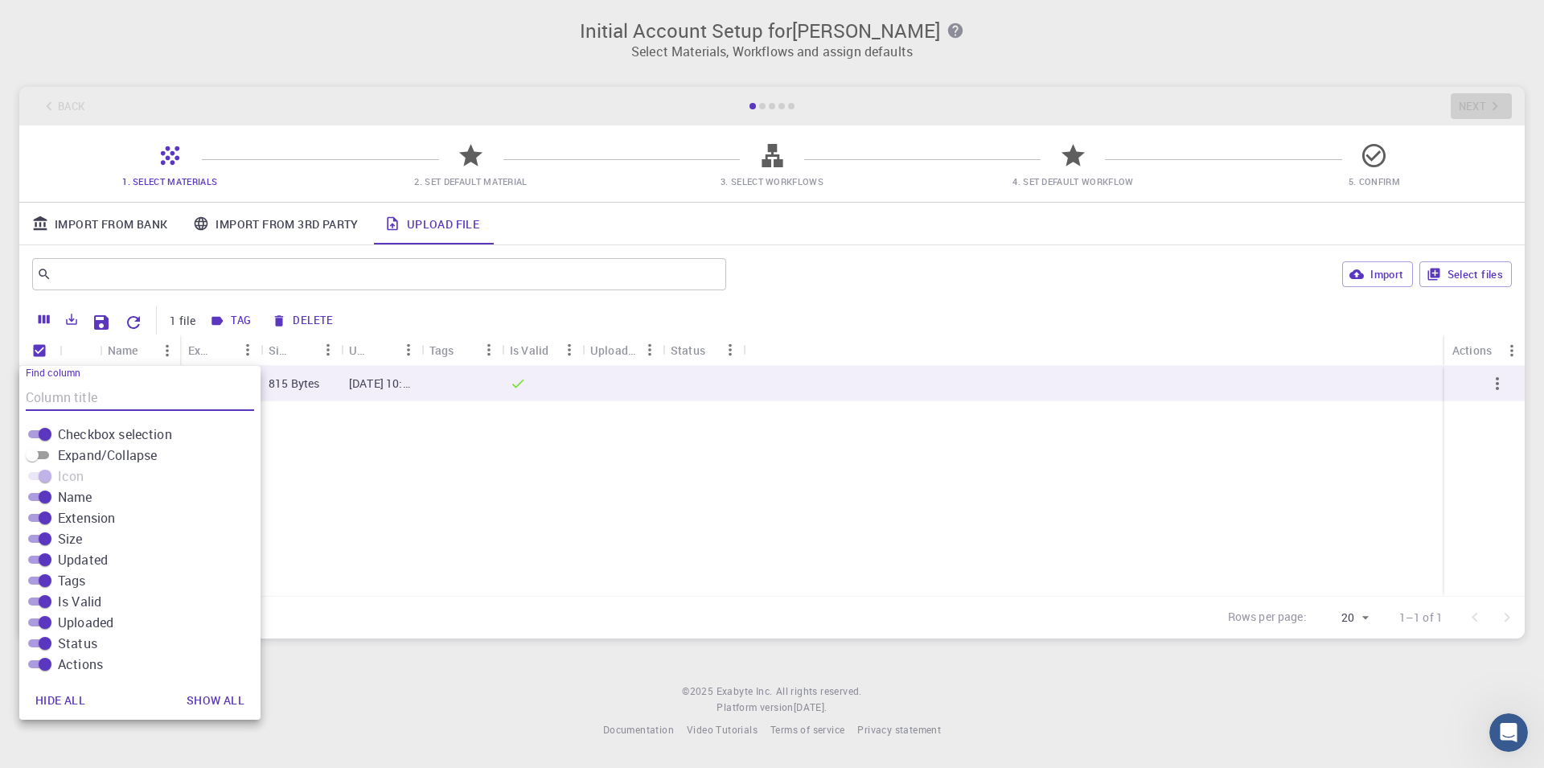
drag, startPoint x: 385, startPoint y: 561, endPoint x: 373, endPoint y: 556, distance: 12.7
click at [374, 556] on div "ZIS 7 atoms unit cell from XRD data.cif cif 815 Bytes [DATE] 10:43 AM" at bounding box center [771, 481] width 1505 height 230
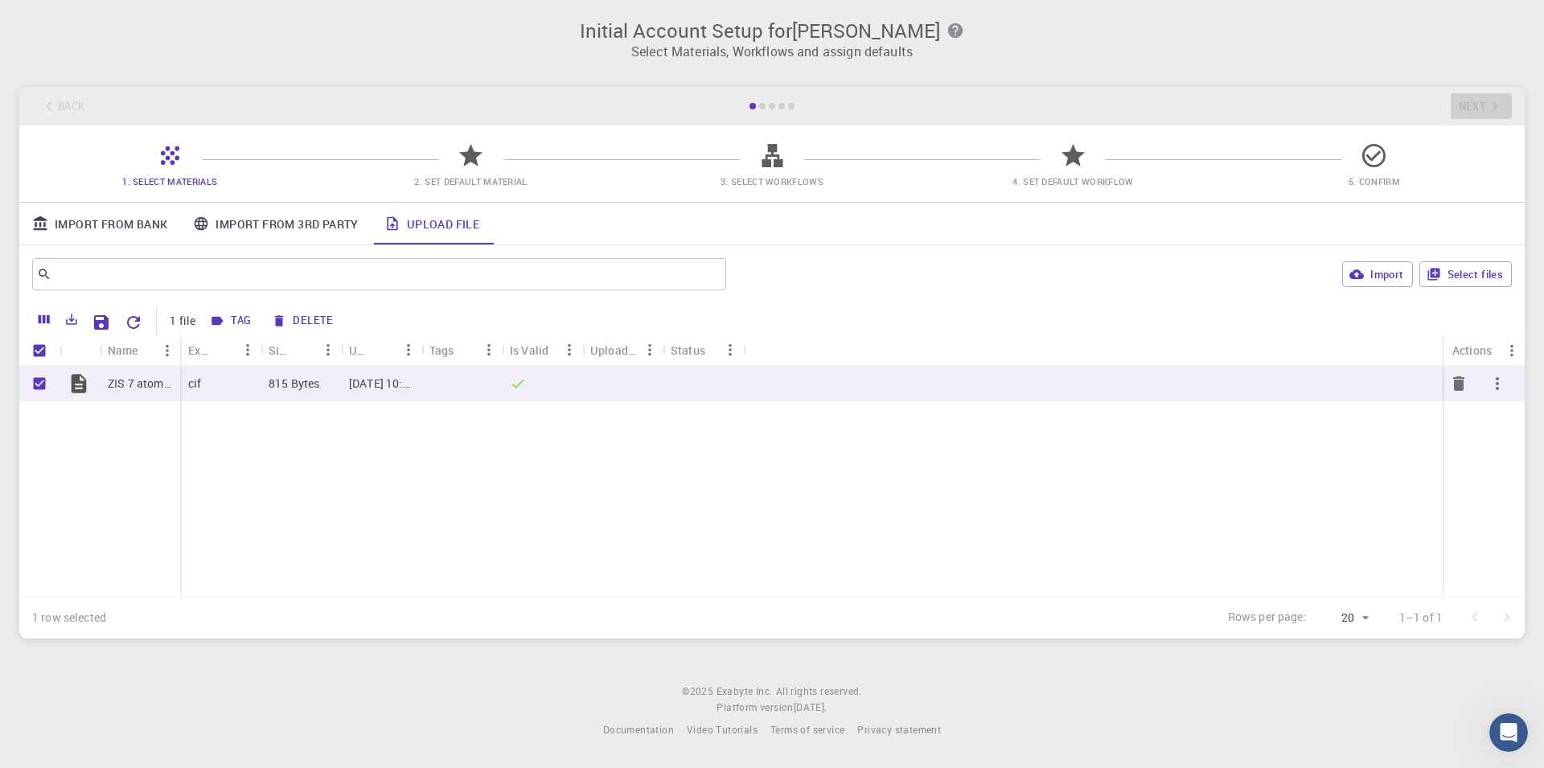
click at [166, 386] on p "ZIS 7 atoms unit cell from XRD data.cif" at bounding box center [140, 384] width 64 height 16
click at [284, 384] on p "815 Bytes" at bounding box center [294, 384] width 51 height 16
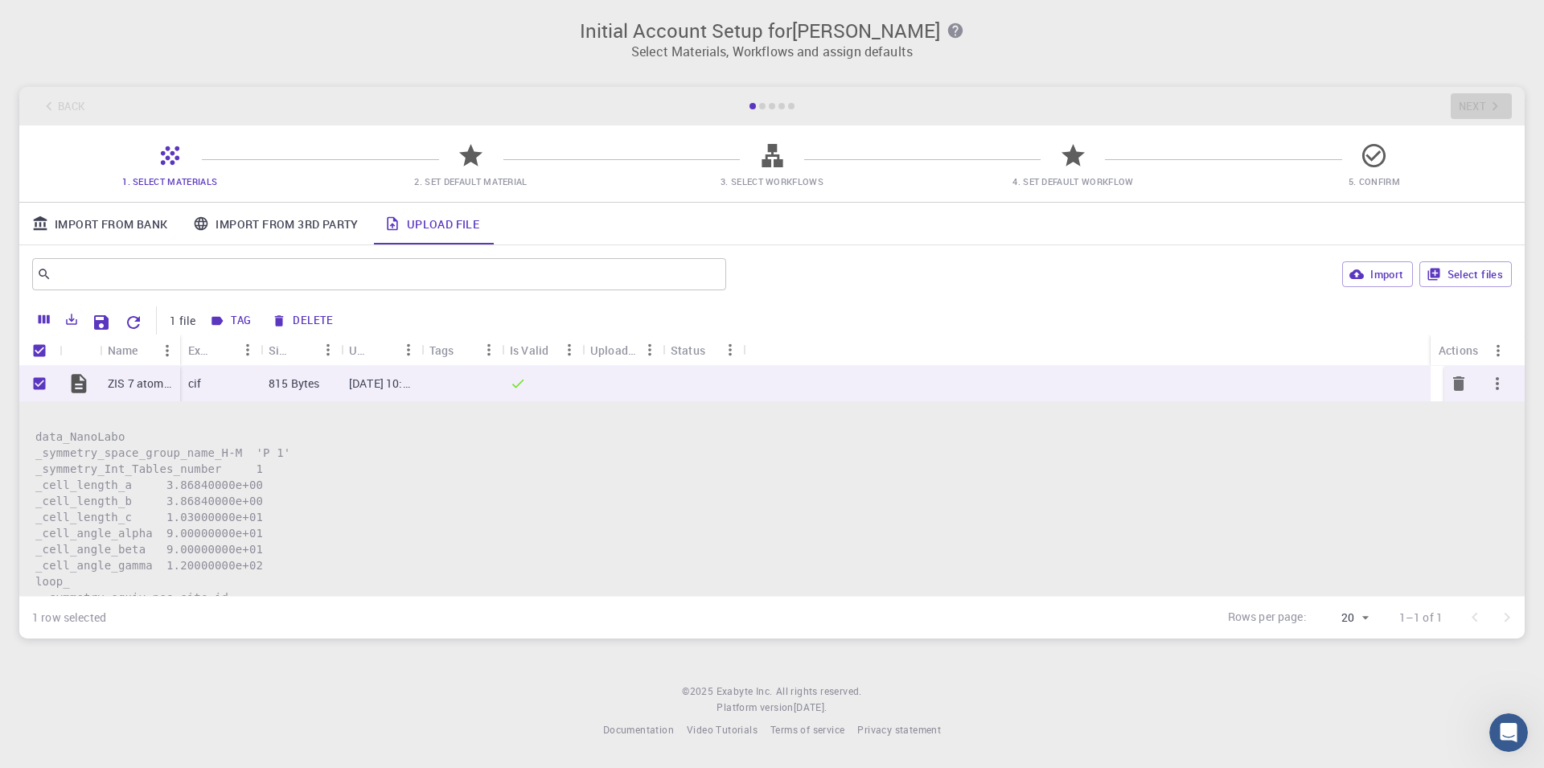
click at [150, 385] on p "ZIS 7 atoms unit cell from XRD data.cif" at bounding box center [140, 384] width 64 height 16
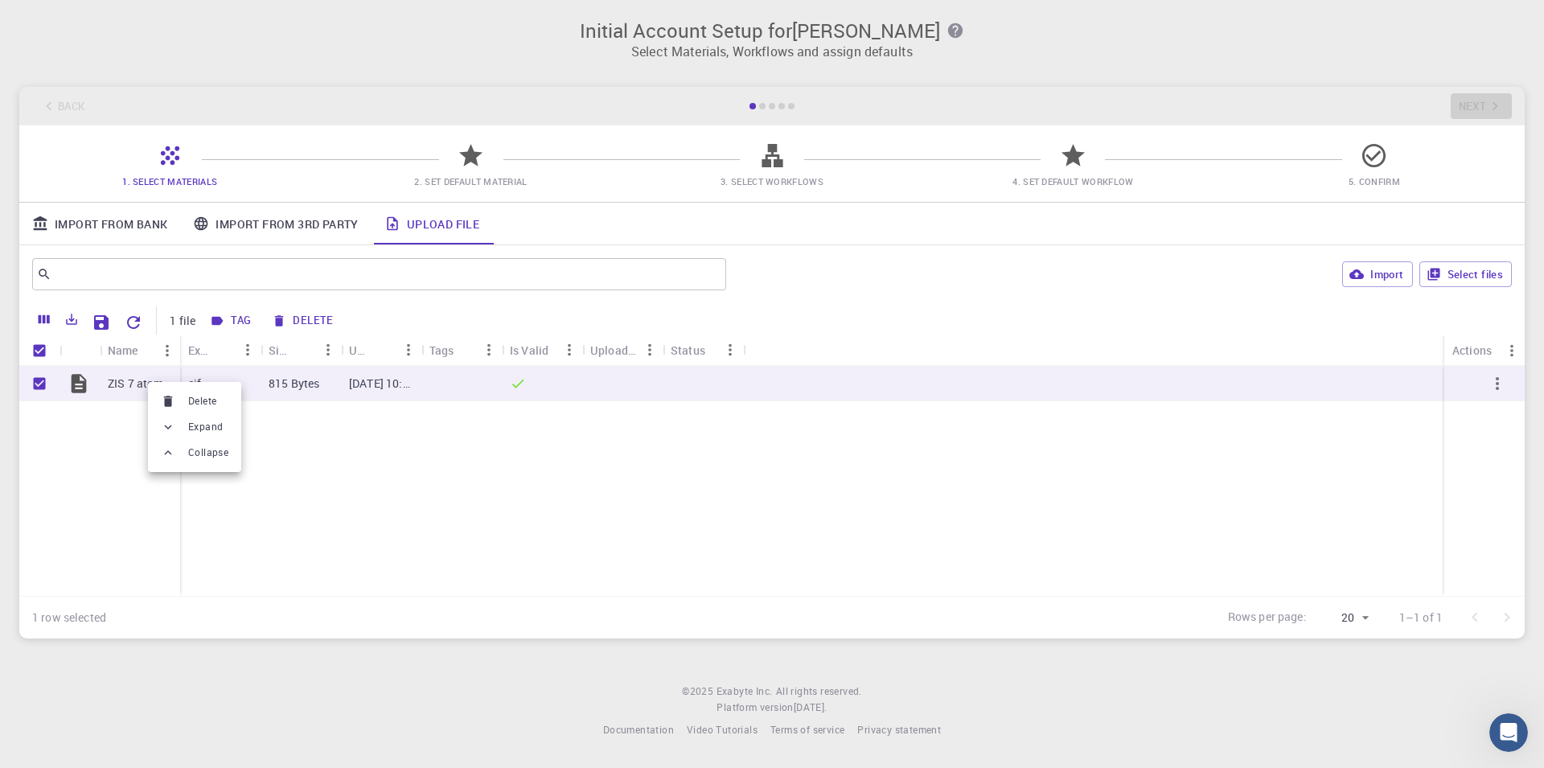
click at [788, 456] on div at bounding box center [772, 384] width 1544 height 768
click at [463, 167] on icon at bounding box center [471, 156] width 28 height 28
click at [476, 140] on div "1. Select Materials 2. Set Default Material 3. Select Workflows 4. Set Default …" at bounding box center [771, 163] width 1505 height 76
click at [154, 376] on p "ZIS 7 atoms unit cell from XRD data.cif" at bounding box center [140, 384] width 64 height 16
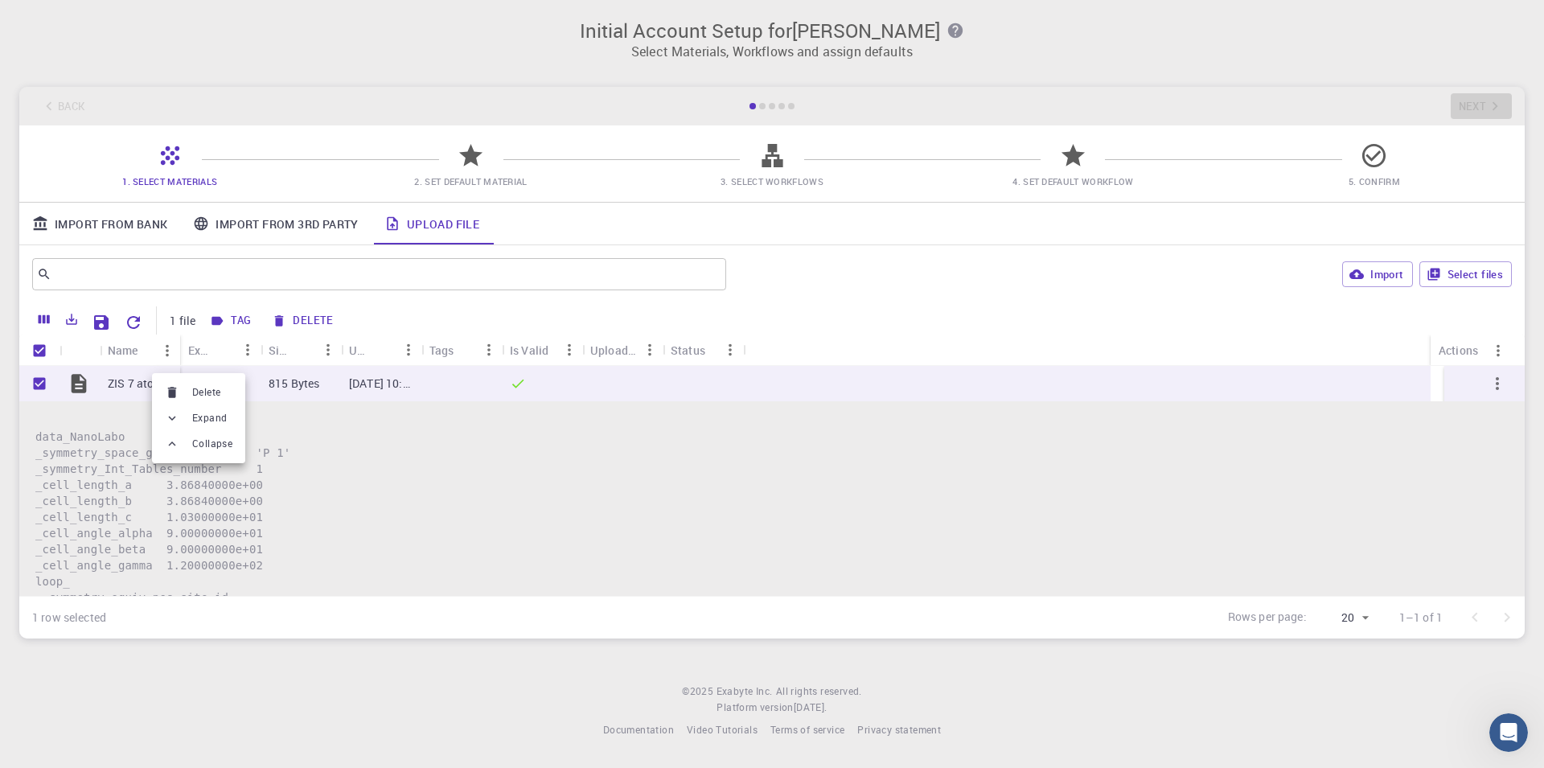
click at [113, 454] on div at bounding box center [772, 384] width 1544 height 768
click at [172, 142] on icon at bounding box center [170, 156] width 28 height 28
click at [62, 103] on div "Back Next" at bounding box center [771, 106] width 1505 height 39
click at [651, 384] on div at bounding box center [622, 383] width 80 height 35
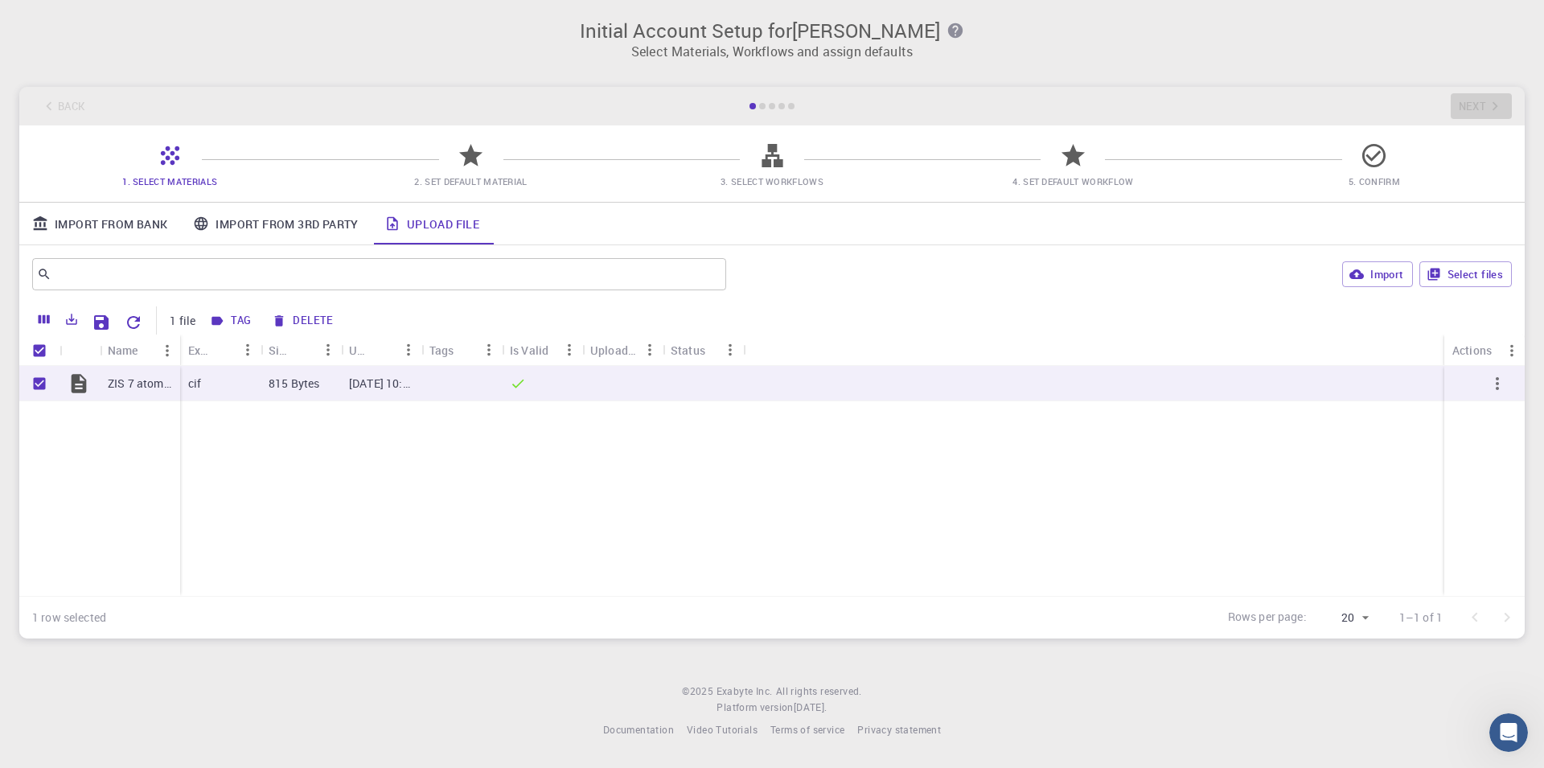
click at [482, 150] on icon at bounding box center [471, 156] width 28 height 28
click at [466, 164] on icon at bounding box center [471, 156] width 28 height 28
click at [358, 393] on div "[DATE] 10:43 AM" at bounding box center [381, 383] width 80 height 35
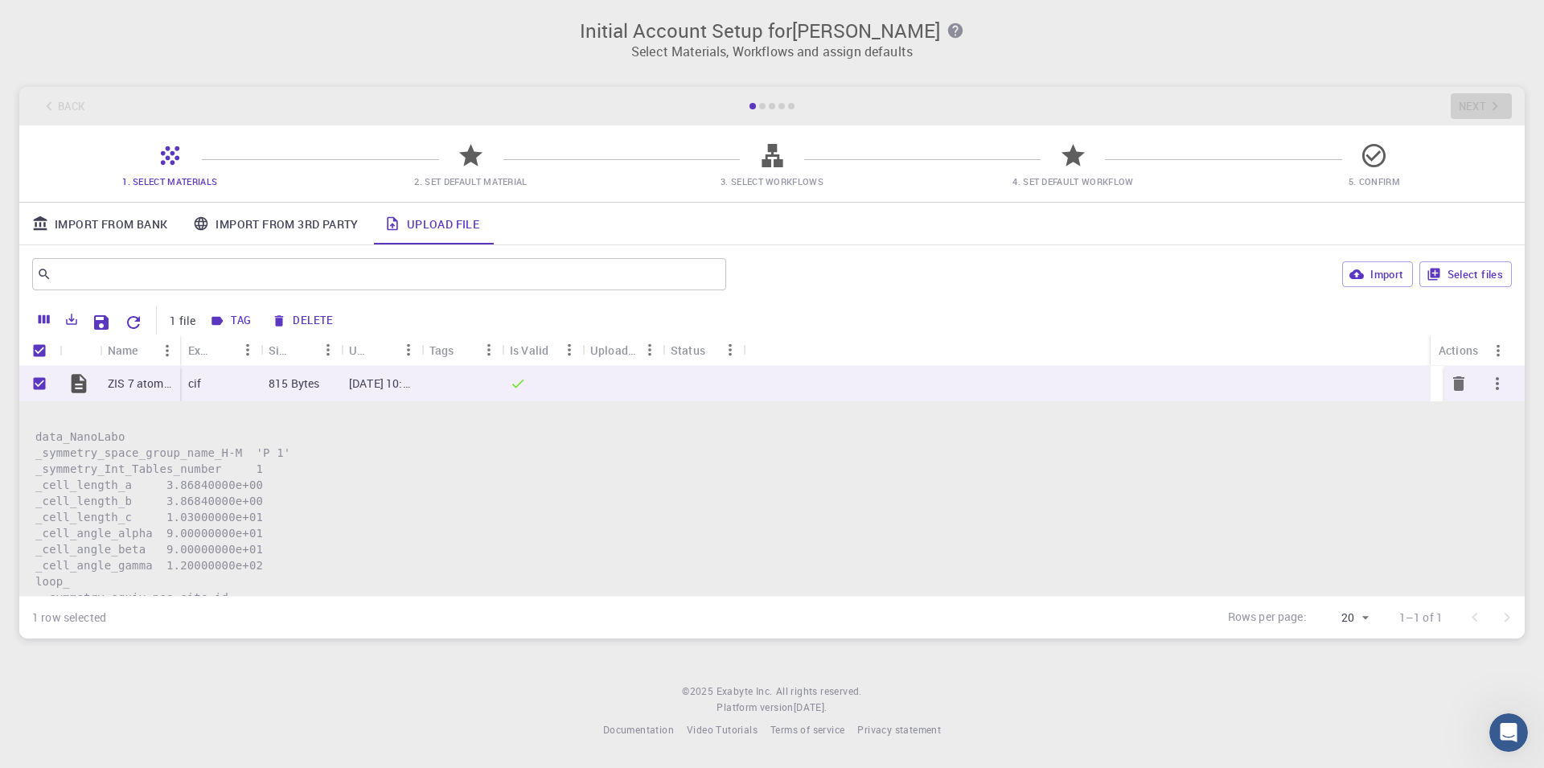
click at [372, 386] on p "[DATE] 10:43 AM" at bounding box center [381, 384] width 64 height 16
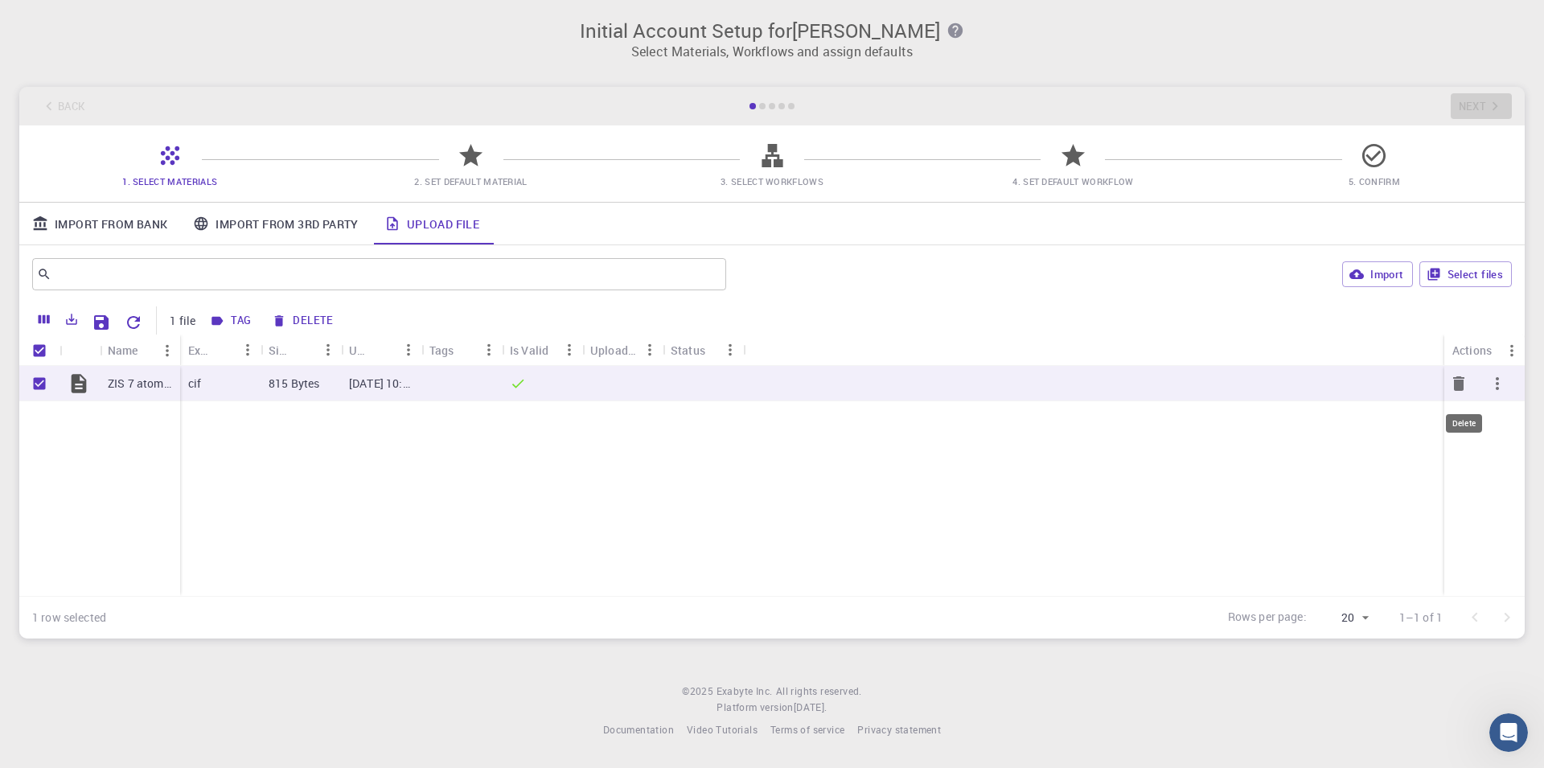
click at [1457, 381] on icon "Delete" at bounding box center [1458, 383] width 11 height 14
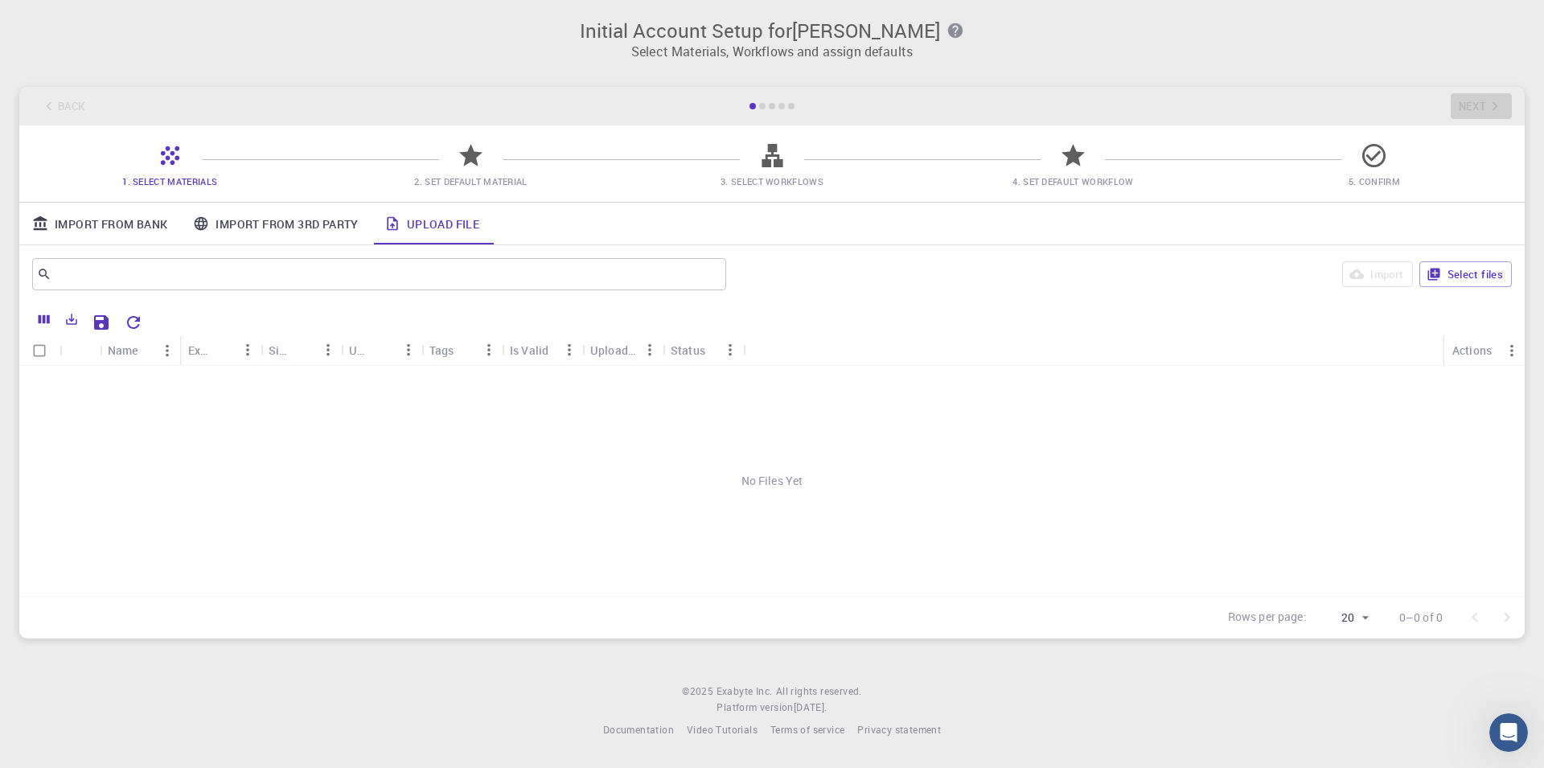
checkbox input "false"
click at [1440, 271] on icon "button" at bounding box center [1434, 274] width 14 height 14
click at [40, 377] on input "Select row" at bounding box center [39, 383] width 31 height 31
checkbox input "true"
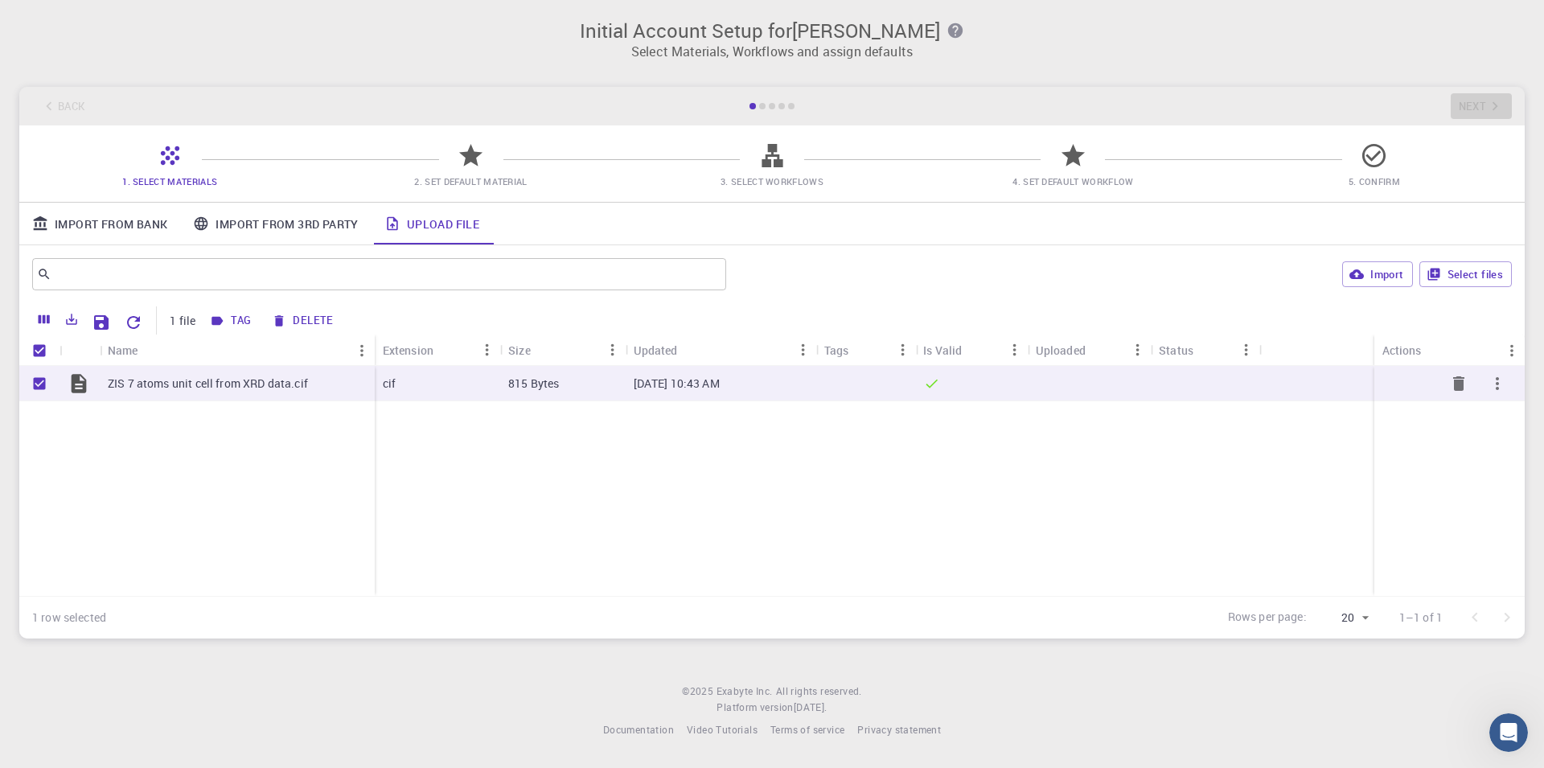
checkbox input "true"
click at [1491, 386] on icon "button" at bounding box center [1497, 383] width 19 height 19
click at [1497, 384] on ul "Delete Expand Collapse" at bounding box center [1484, 428] width 93 height 90
click at [1496, 432] on span "Expand" at bounding box center [1495, 428] width 35 height 16
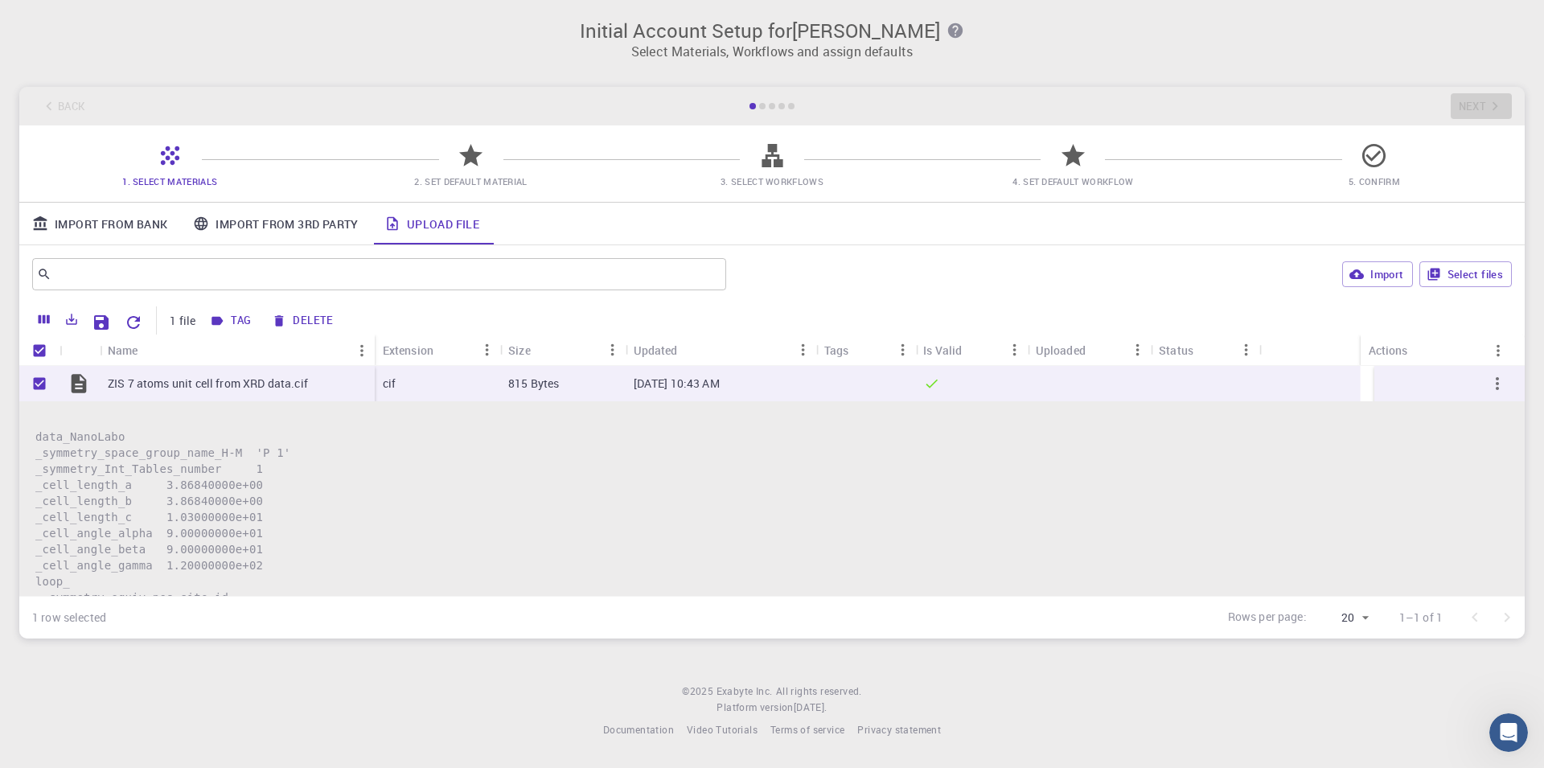
scroll to position [279, 0]
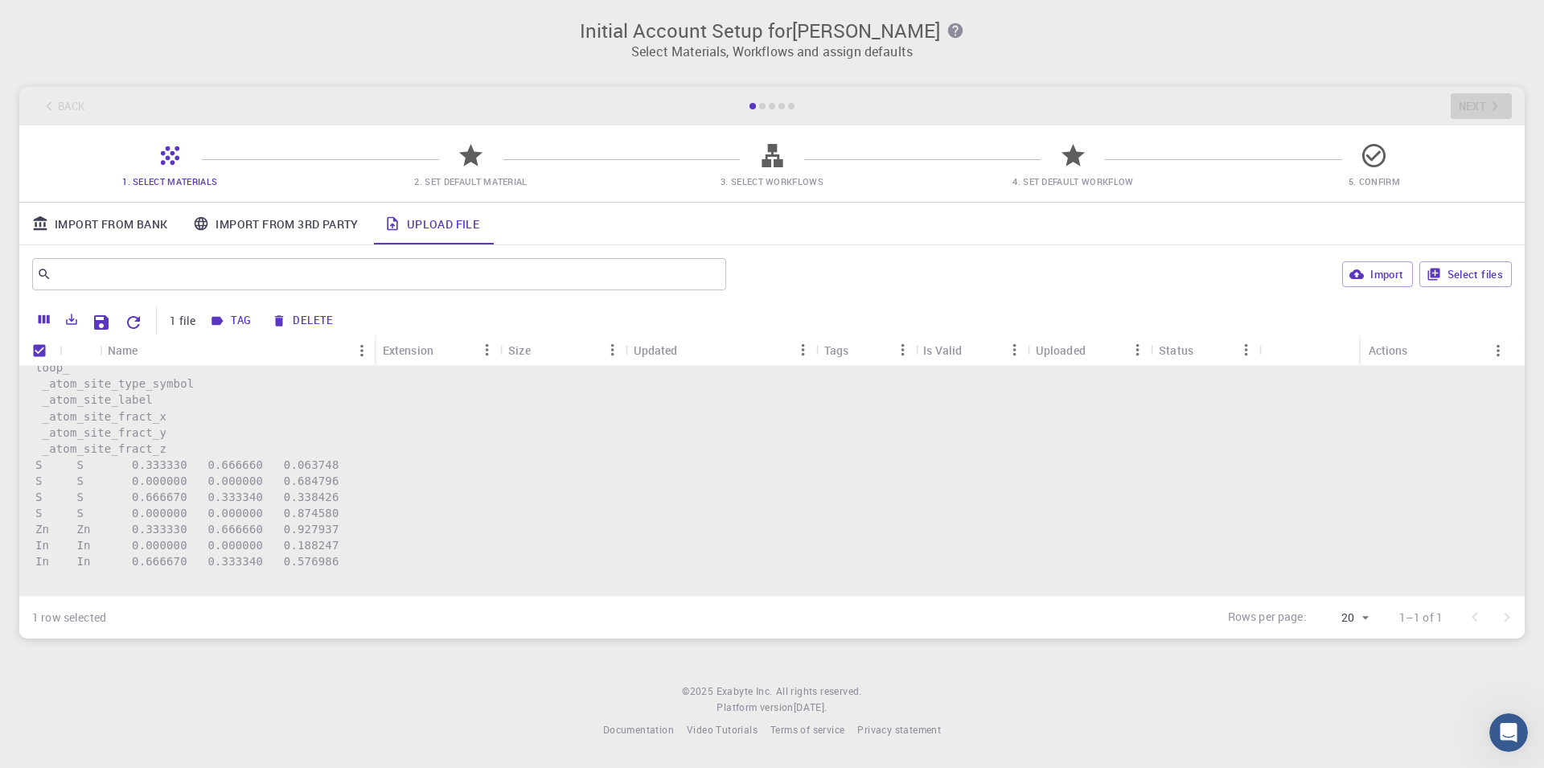
click at [643, 428] on pre "data_NanoLabo _symmetry_space_group_name_H-M 'P 1' _symmetry_Int_Tables_number …" at bounding box center [771, 359] width 1473 height 418
click at [295, 237] on link "Import From 3rd Party" at bounding box center [275, 224] width 191 height 42
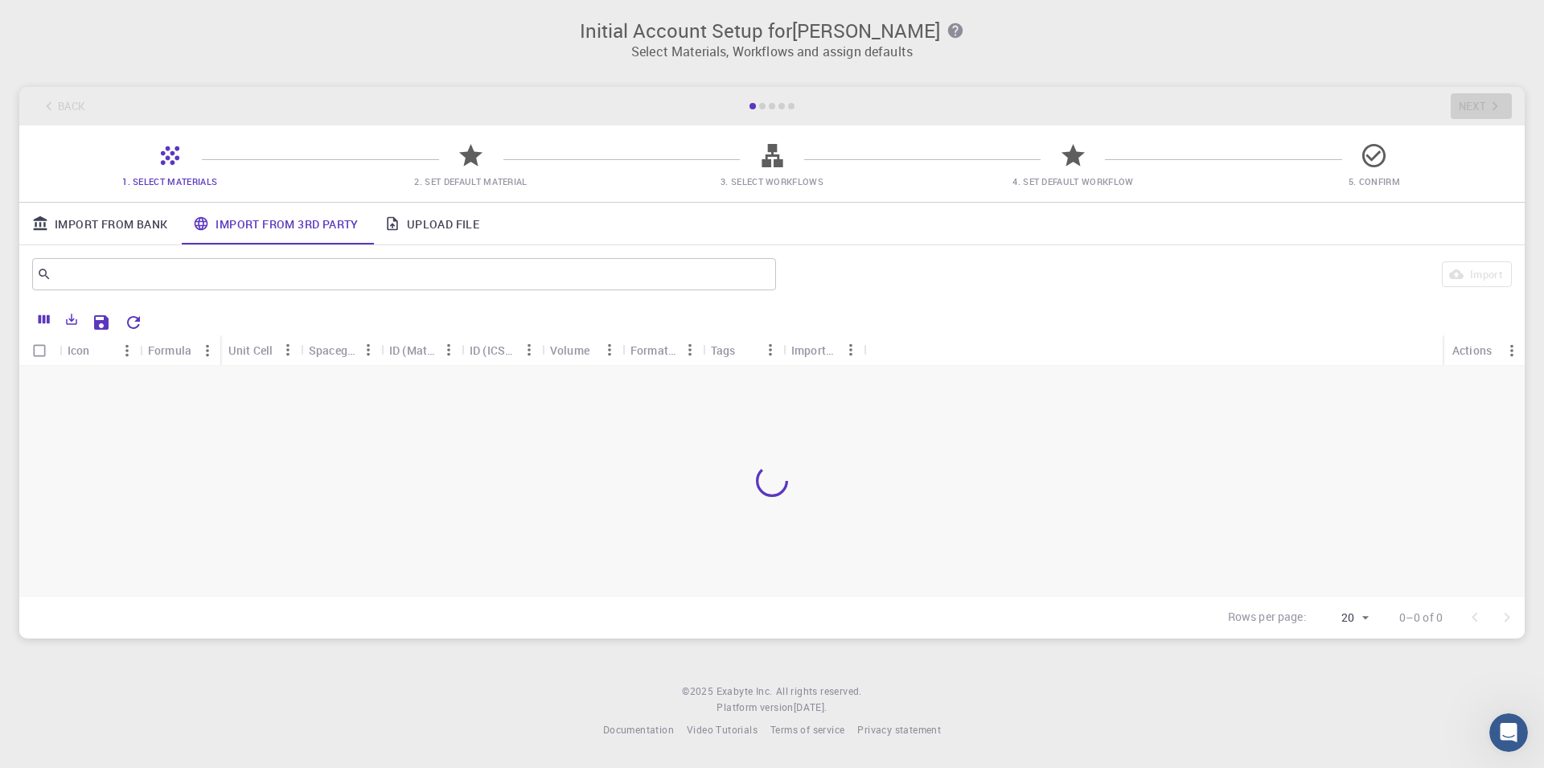
click at [105, 209] on link "Import From Bank" at bounding box center [99, 224] width 161 height 42
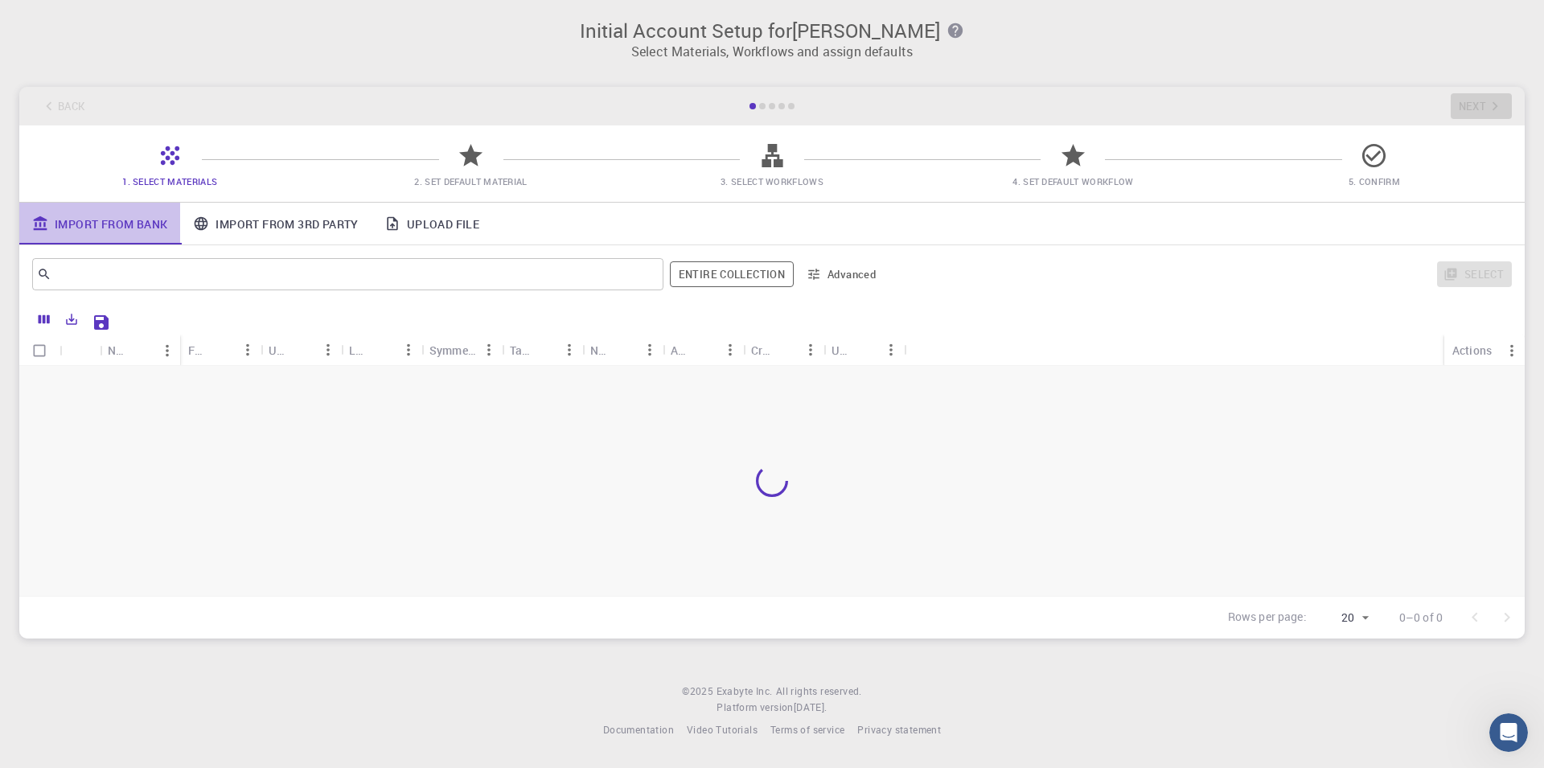
click at [106, 213] on link "Import From Bank" at bounding box center [99, 224] width 161 height 42
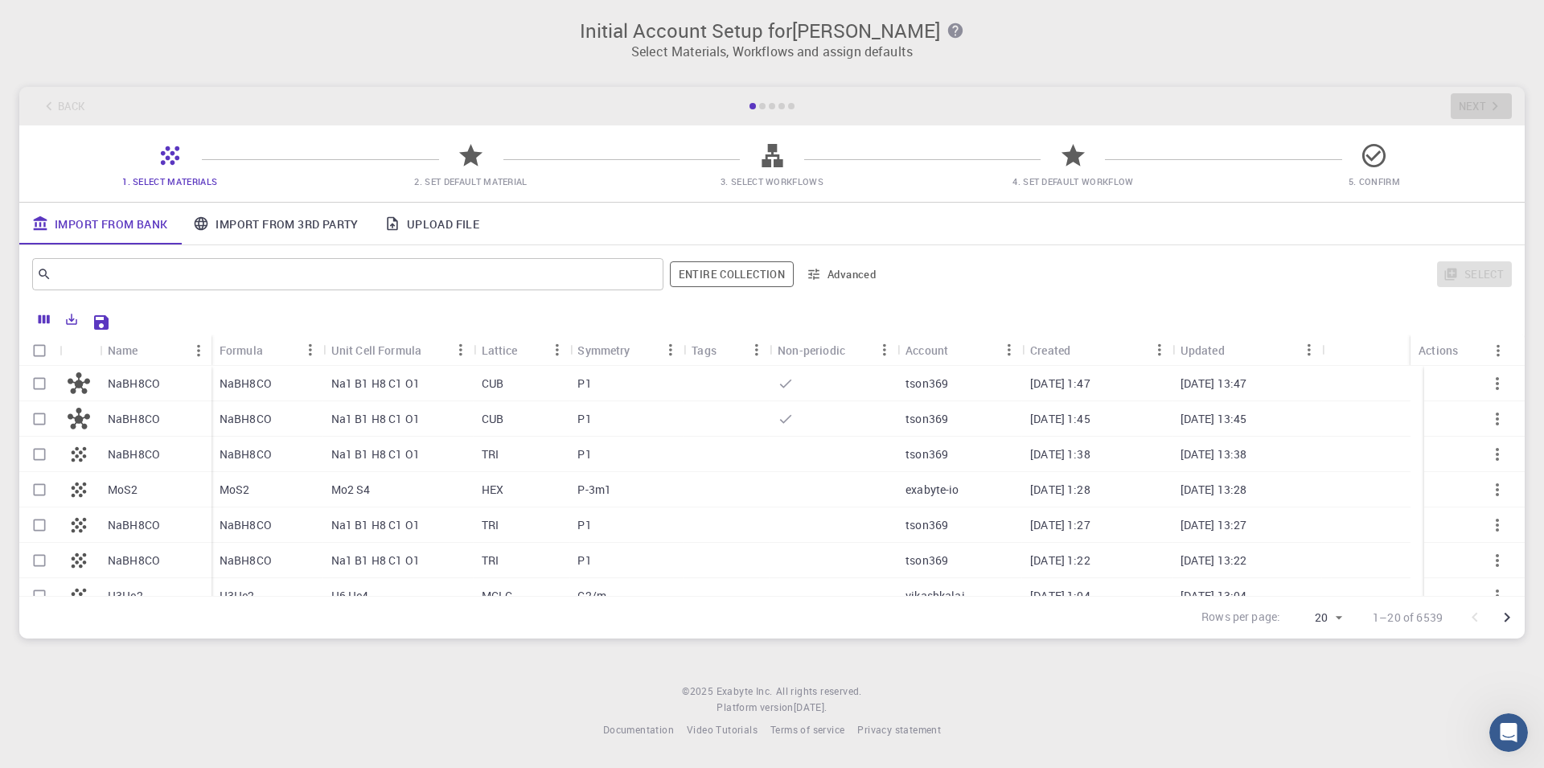
scroll to position [478, 0]
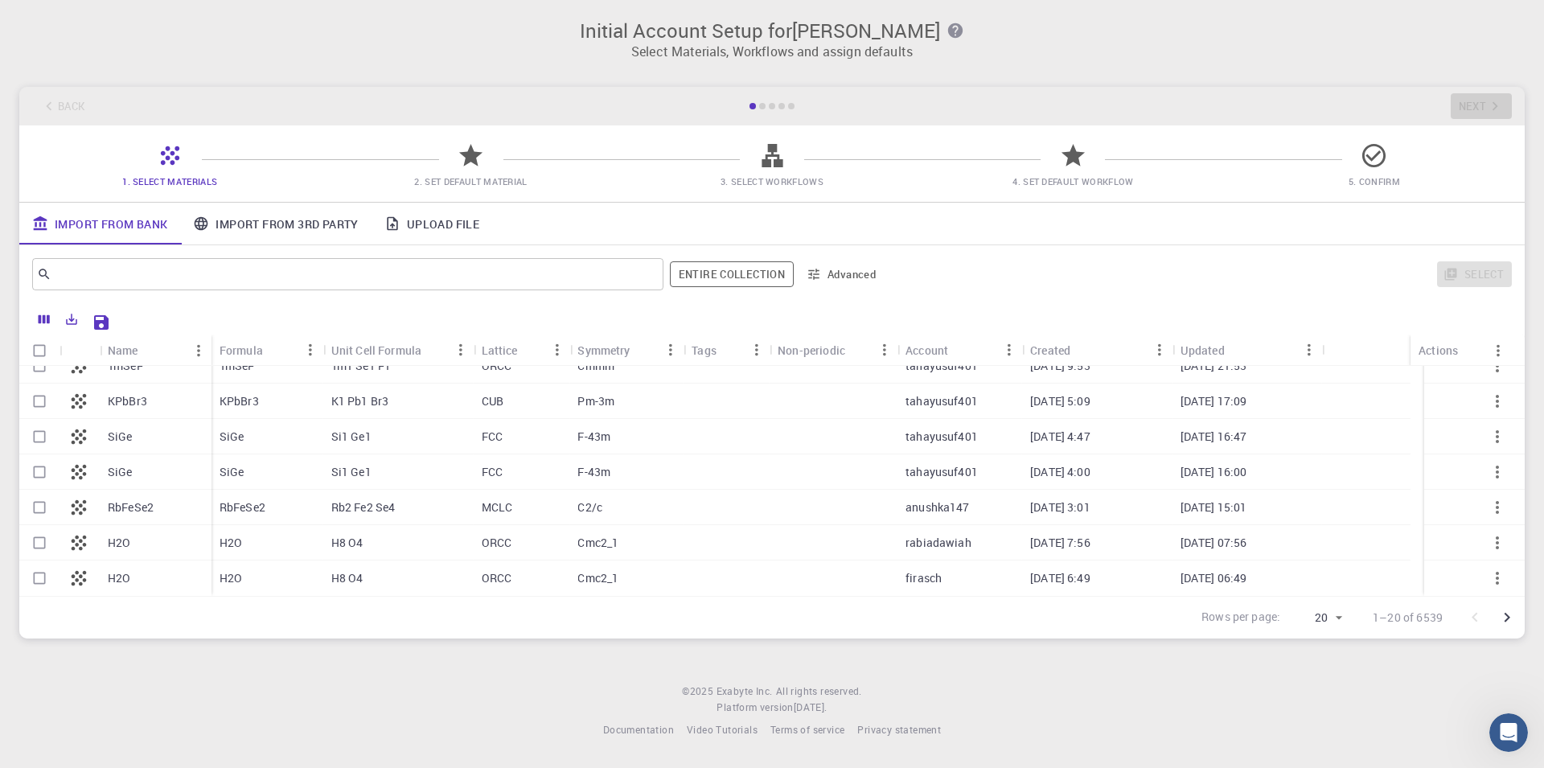
click at [812, 275] on icon "button" at bounding box center [814, 274] width 14 height 14
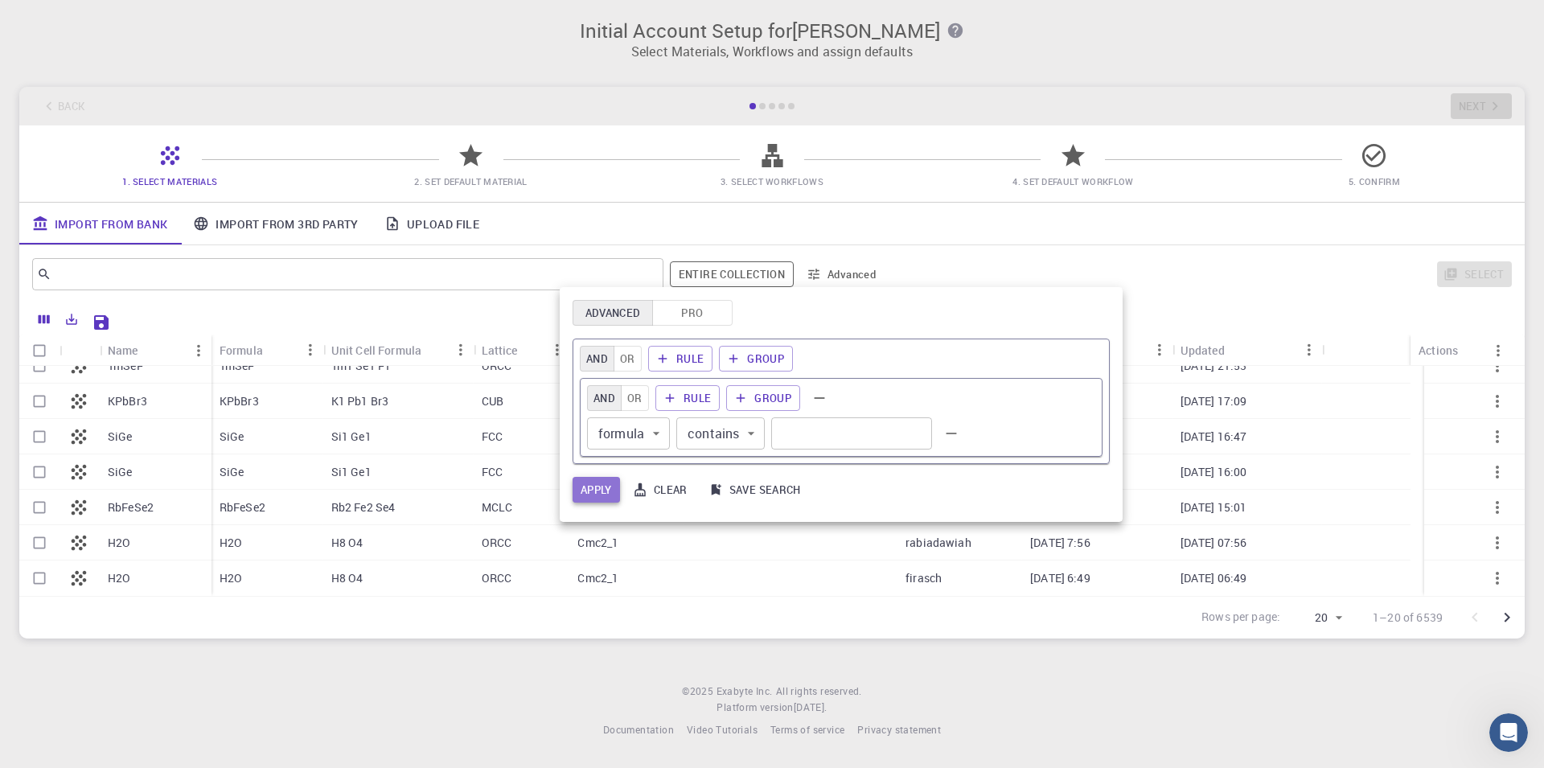
click at [593, 488] on button "Apply" at bounding box center [596, 490] width 47 height 26
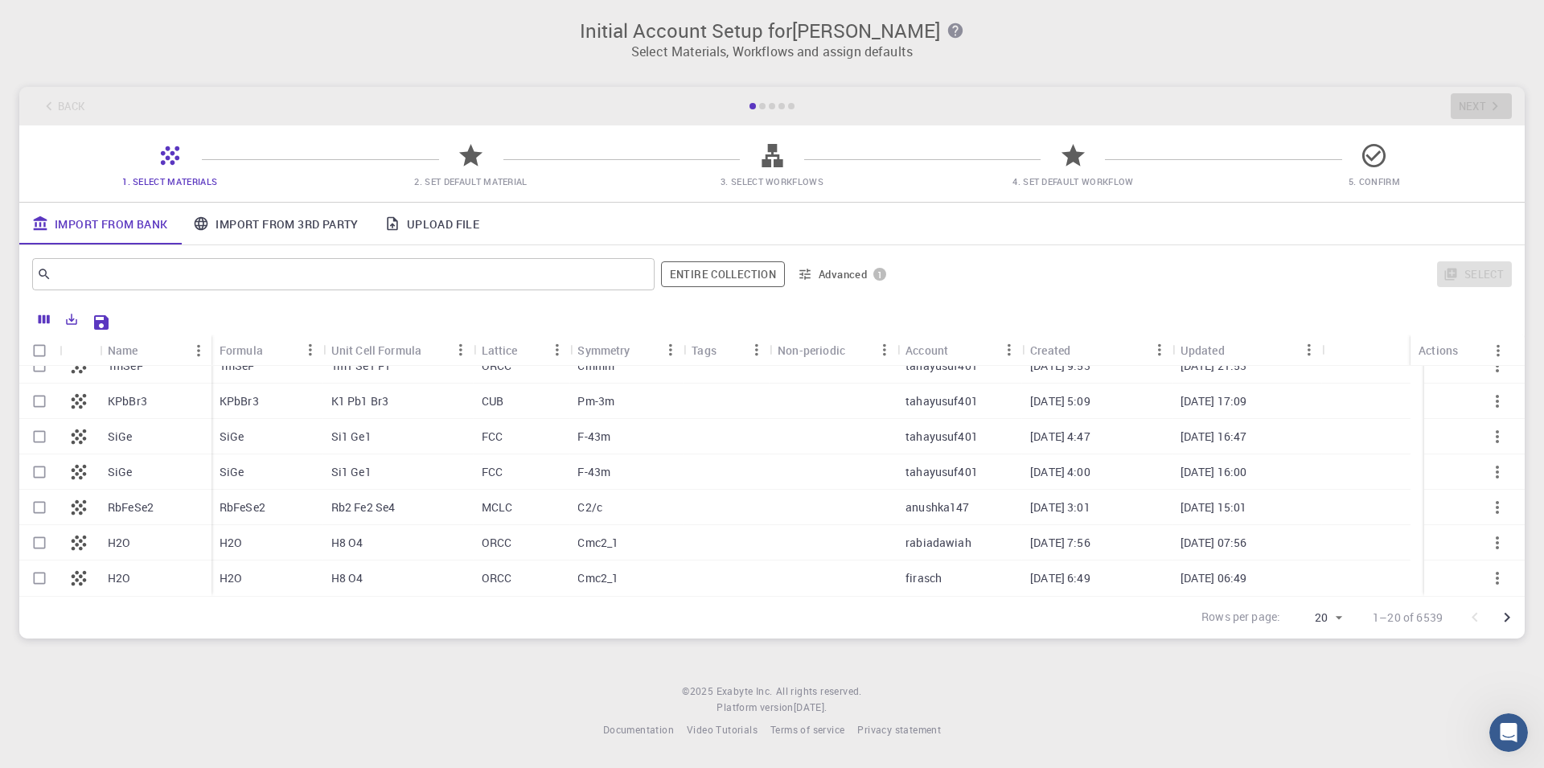
click at [993, 273] on div "Select" at bounding box center [1205, 274] width 613 height 39
click at [761, 105] on div at bounding box center [762, 106] width 6 height 6
click at [766, 107] on div at bounding box center [772, 106] width 48 height 6
drag, startPoint x: 945, startPoint y: 92, endPoint x: 540, endPoint y: 72, distance: 405.8
click at [549, 87] on main "Back Next 1. Select Materials 2. Set Default Material 3. Select Workflows 4. Se…" at bounding box center [771, 363] width 1505 height 552
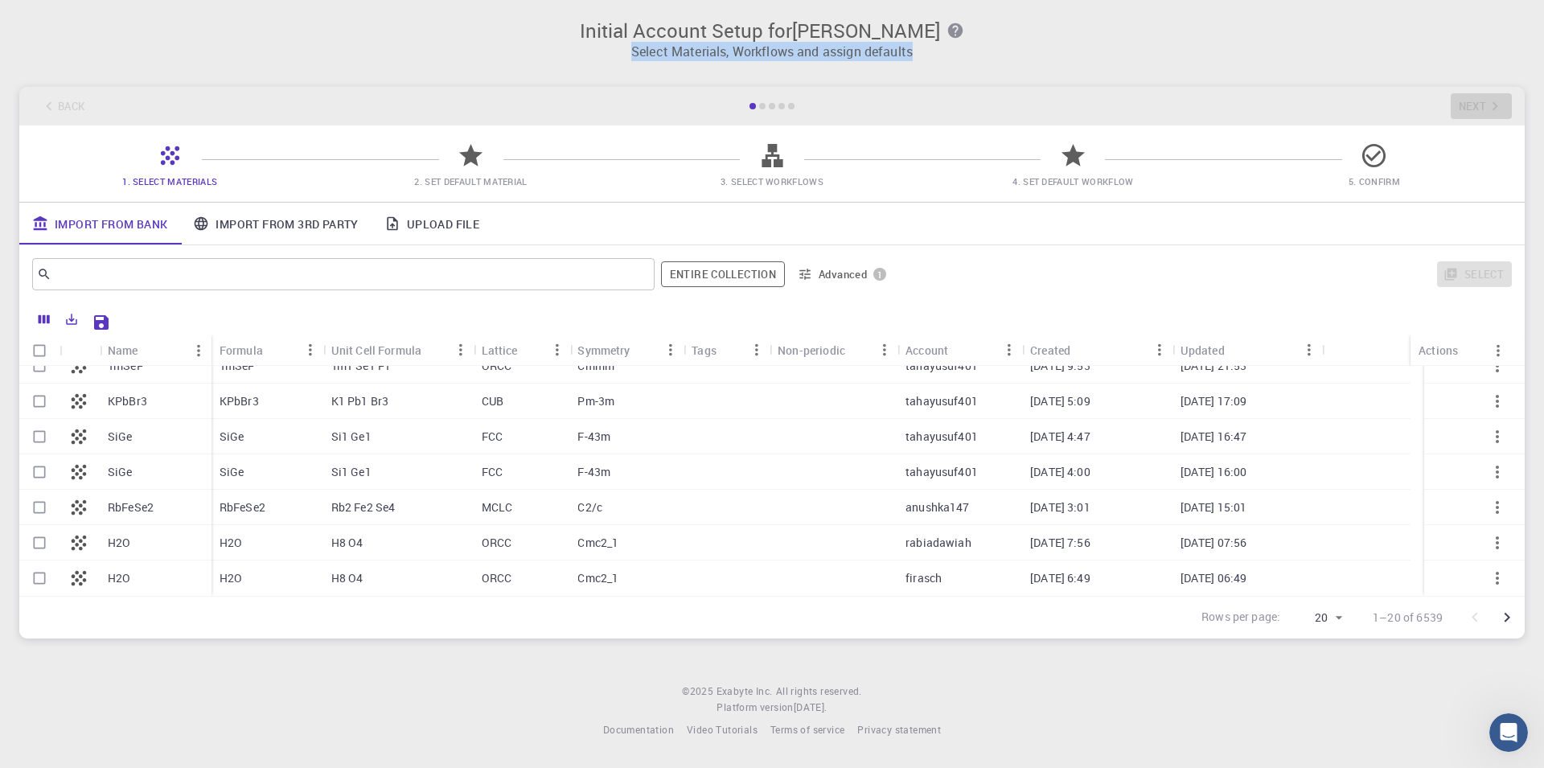
click at [1053, 57] on p "Select Materials, Workflows and assign defaults" at bounding box center [772, 51] width 1486 height 19
click at [954, 22] on icon "button" at bounding box center [956, 31] width 18 height 18
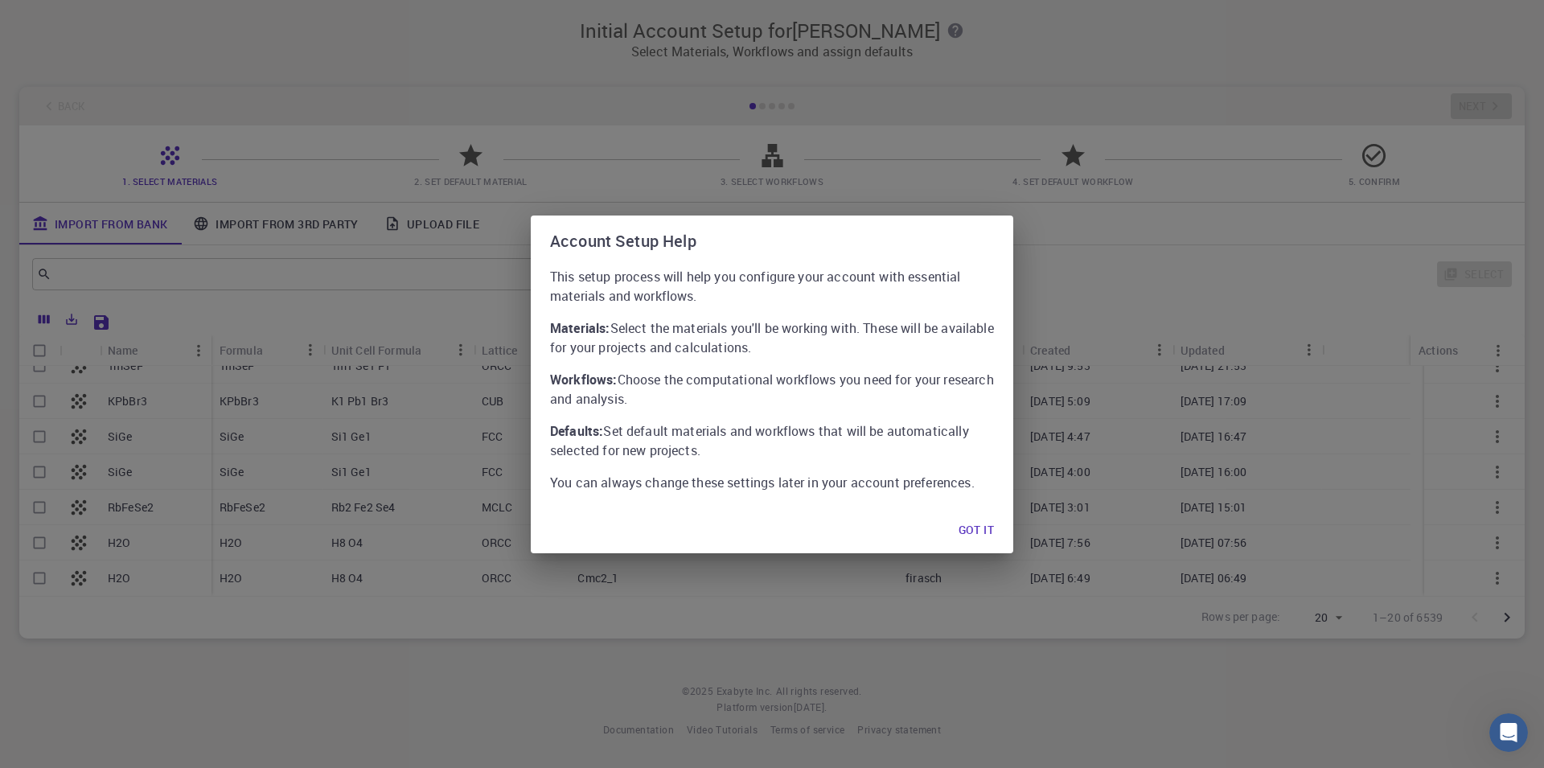
click at [967, 525] on button "Got it" at bounding box center [976, 531] width 61 height 32
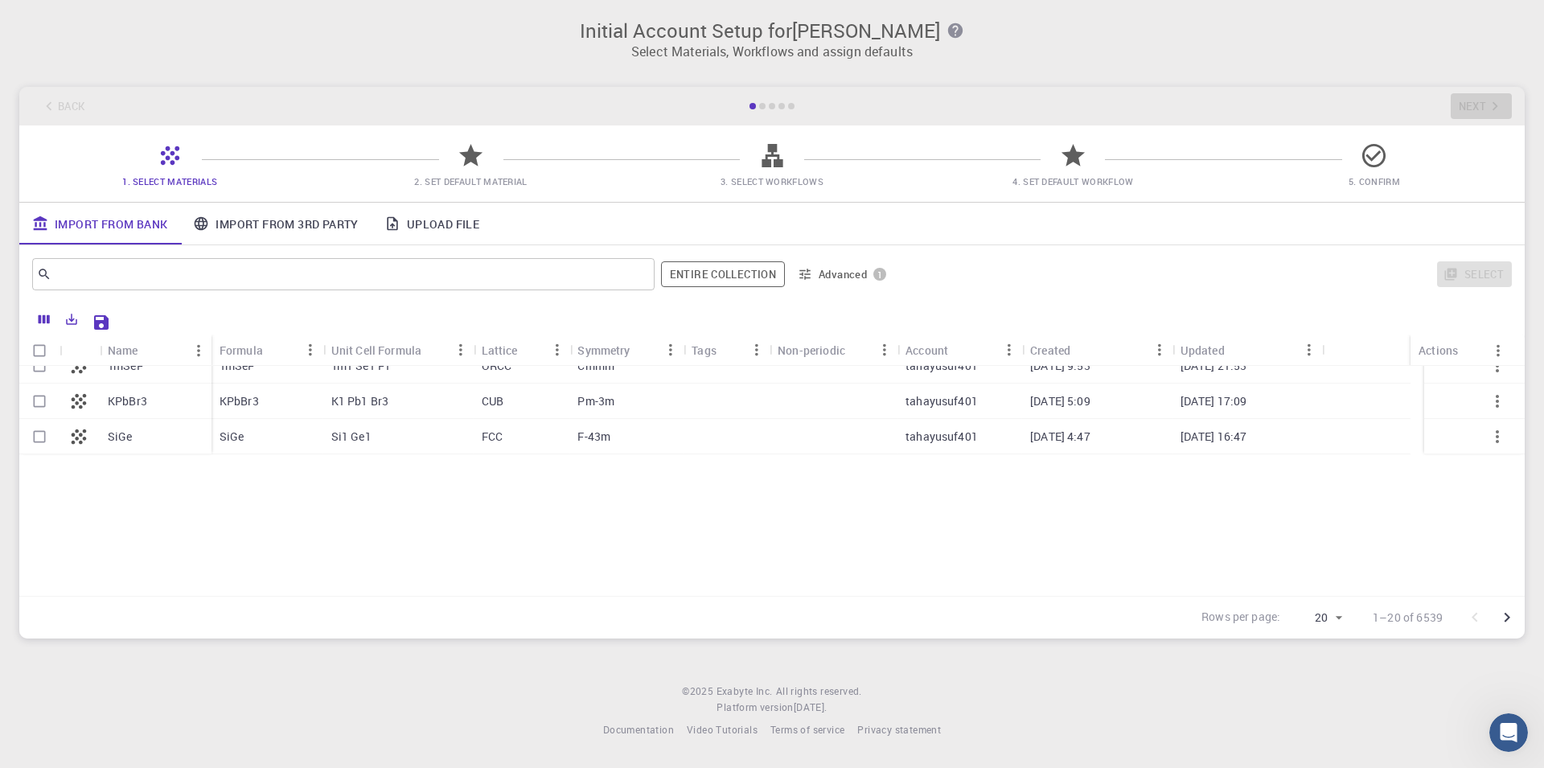
scroll to position [0, 0]
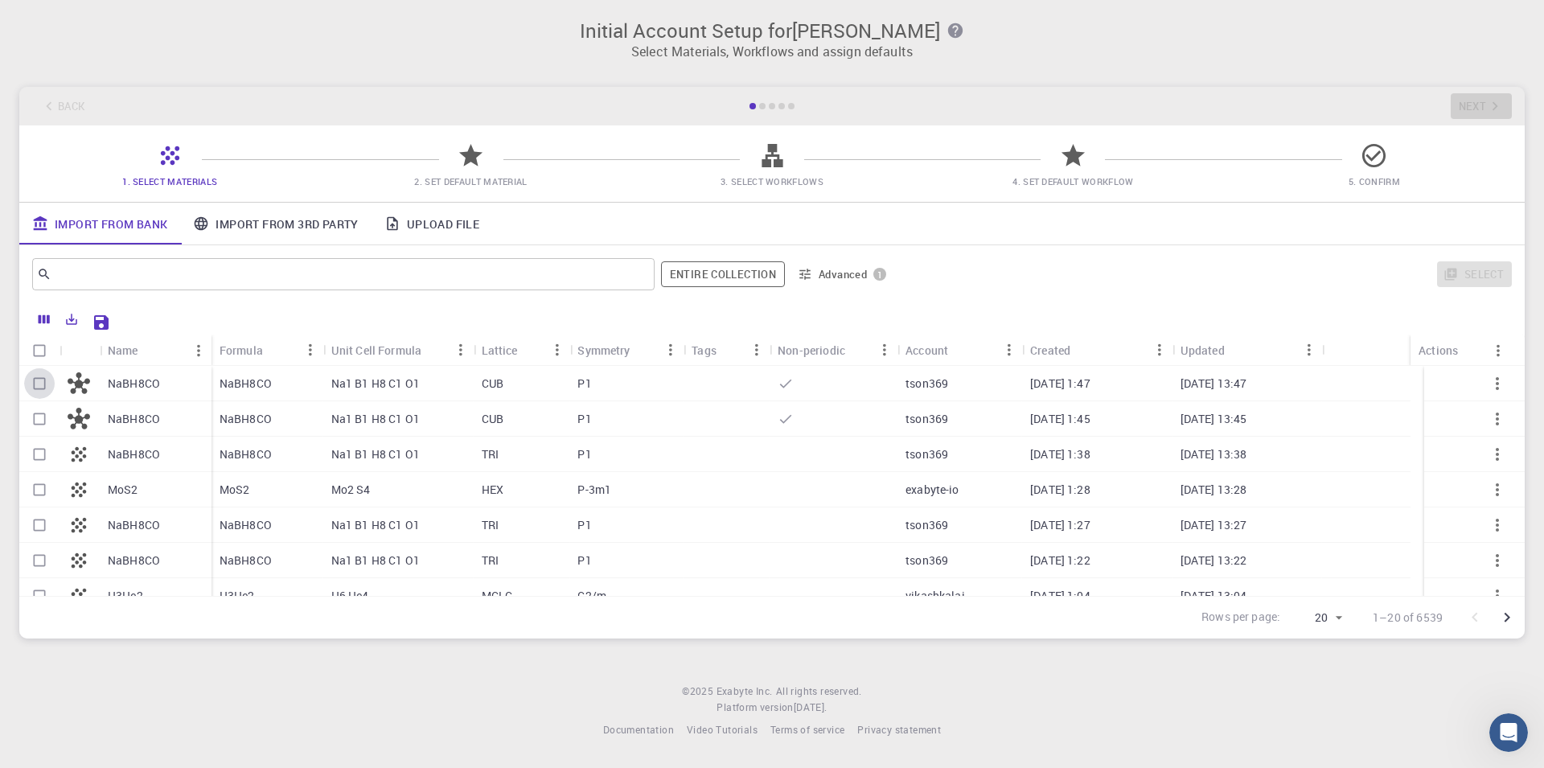
click at [45, 376] on input "Select row" at bounding box center [39, 383] width 31 height 31
checkbox input "true"
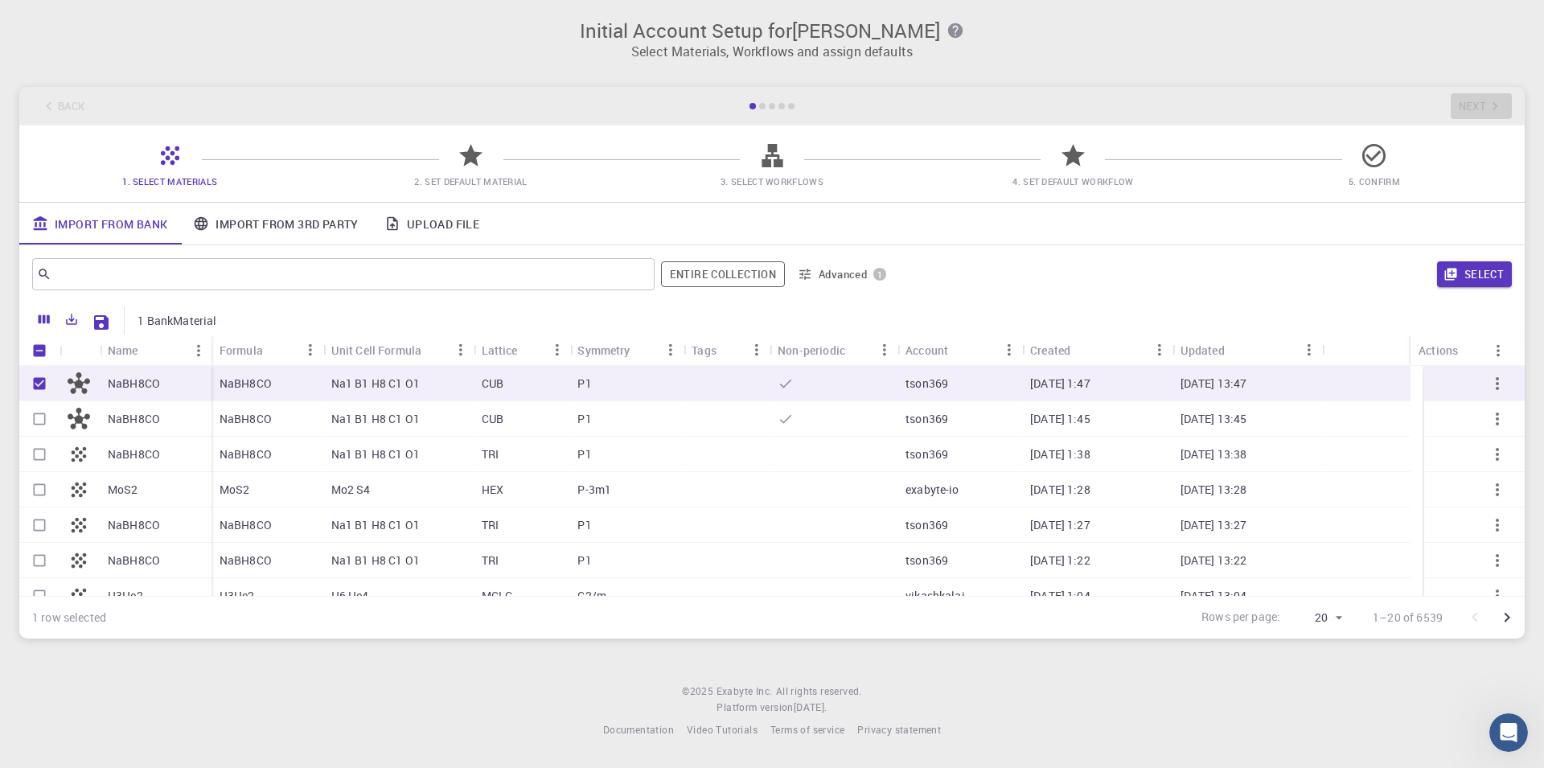
checkbox input "true"
click at [45, 384] on input "Unselect row" at bounding box center [39, 383] width 31 height 31
checkbox input "false"
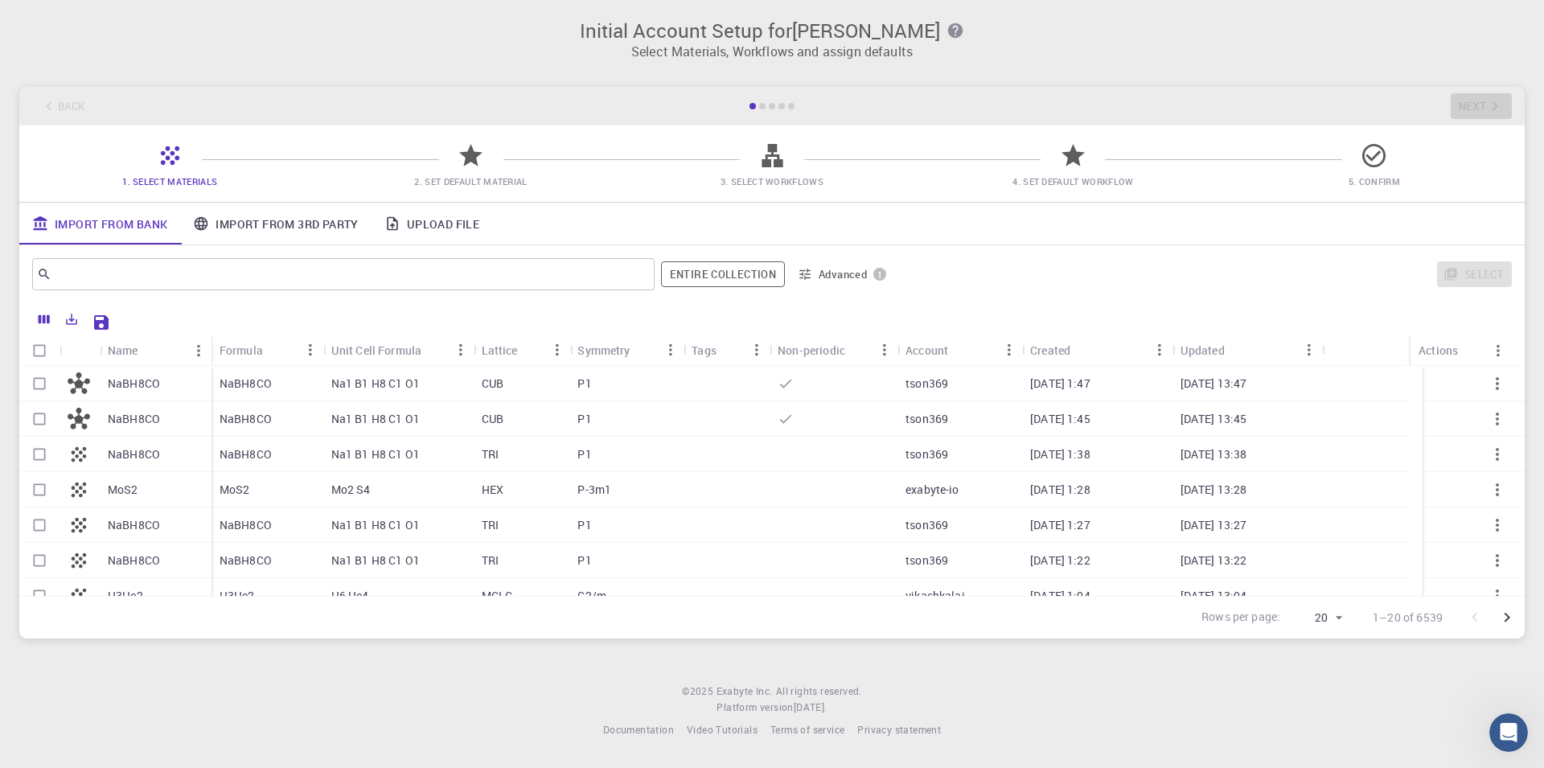
checkbox input "false"
click at [45, 384] on input "Select row" at bounding box center [39, 383] width 31 height 31
checkbox input "true"
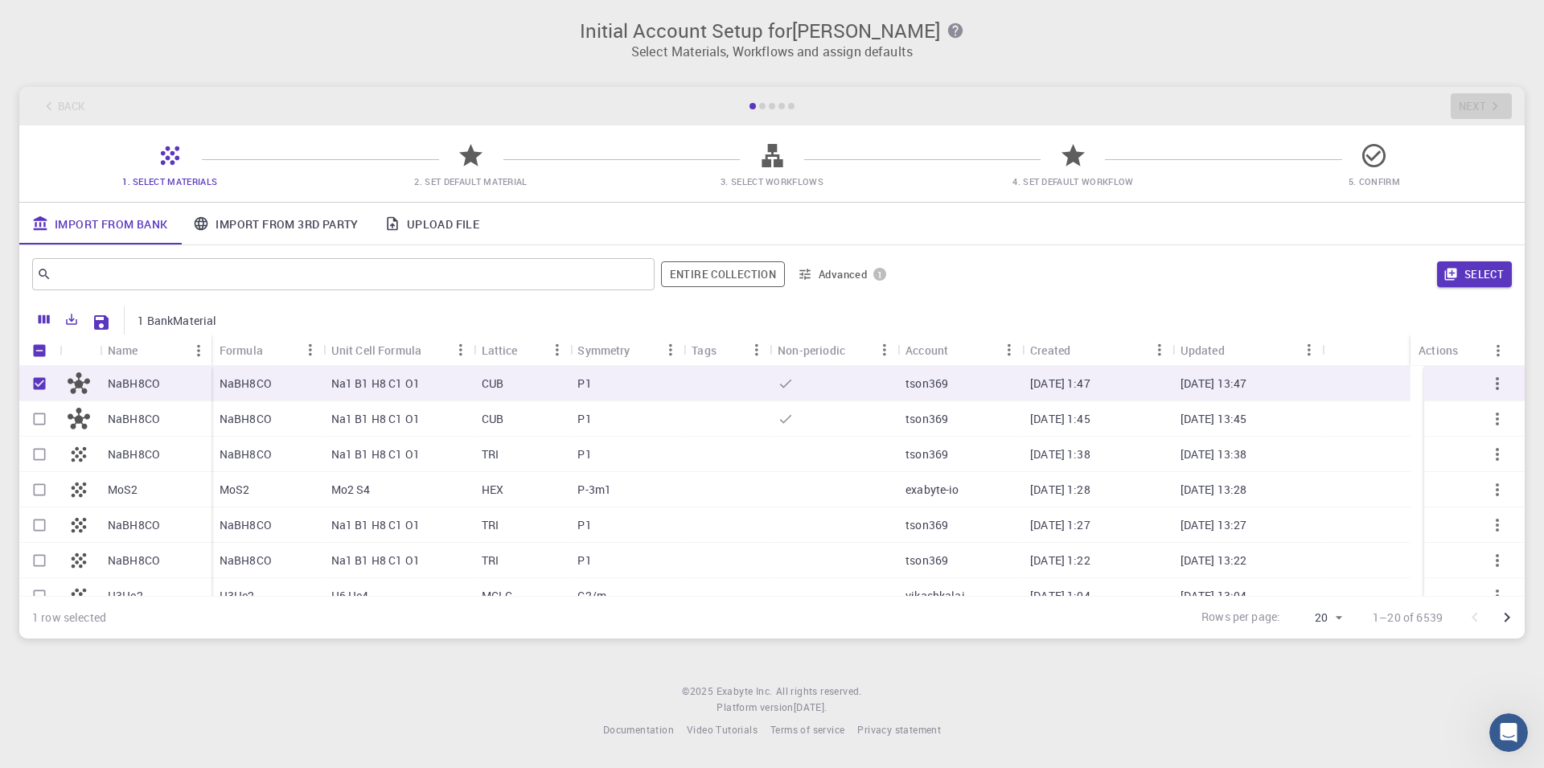
checkbox input "true"
click at [45, 384] on input "Unselect row" at bounding box center [39, 383] width 31 height 31
checkbox input "false"
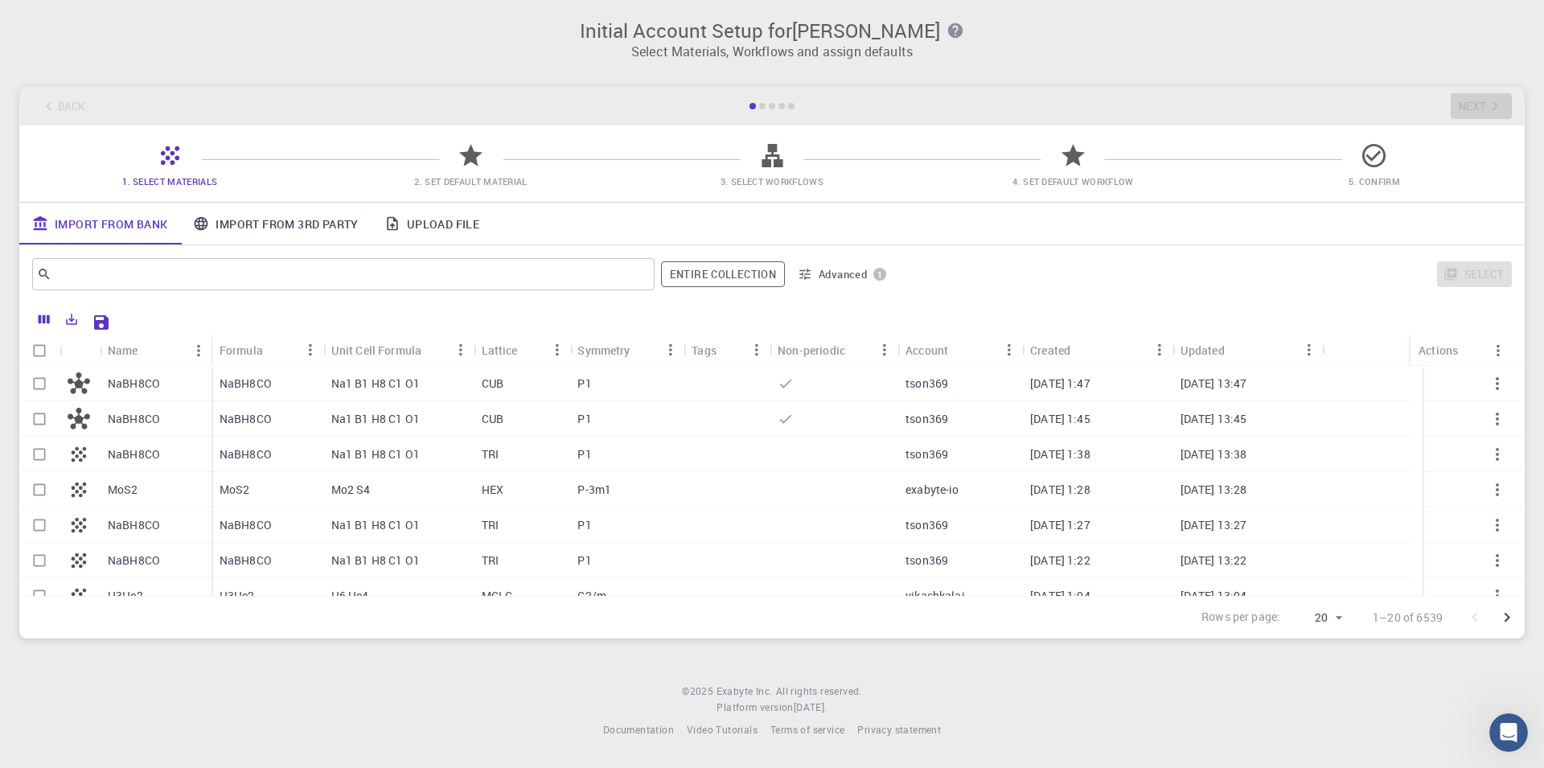
checkbox input "false"
click at [44, 427] on input "Select row" at bounding box center [39, 419] width 31 height 31
checkbox input "true"
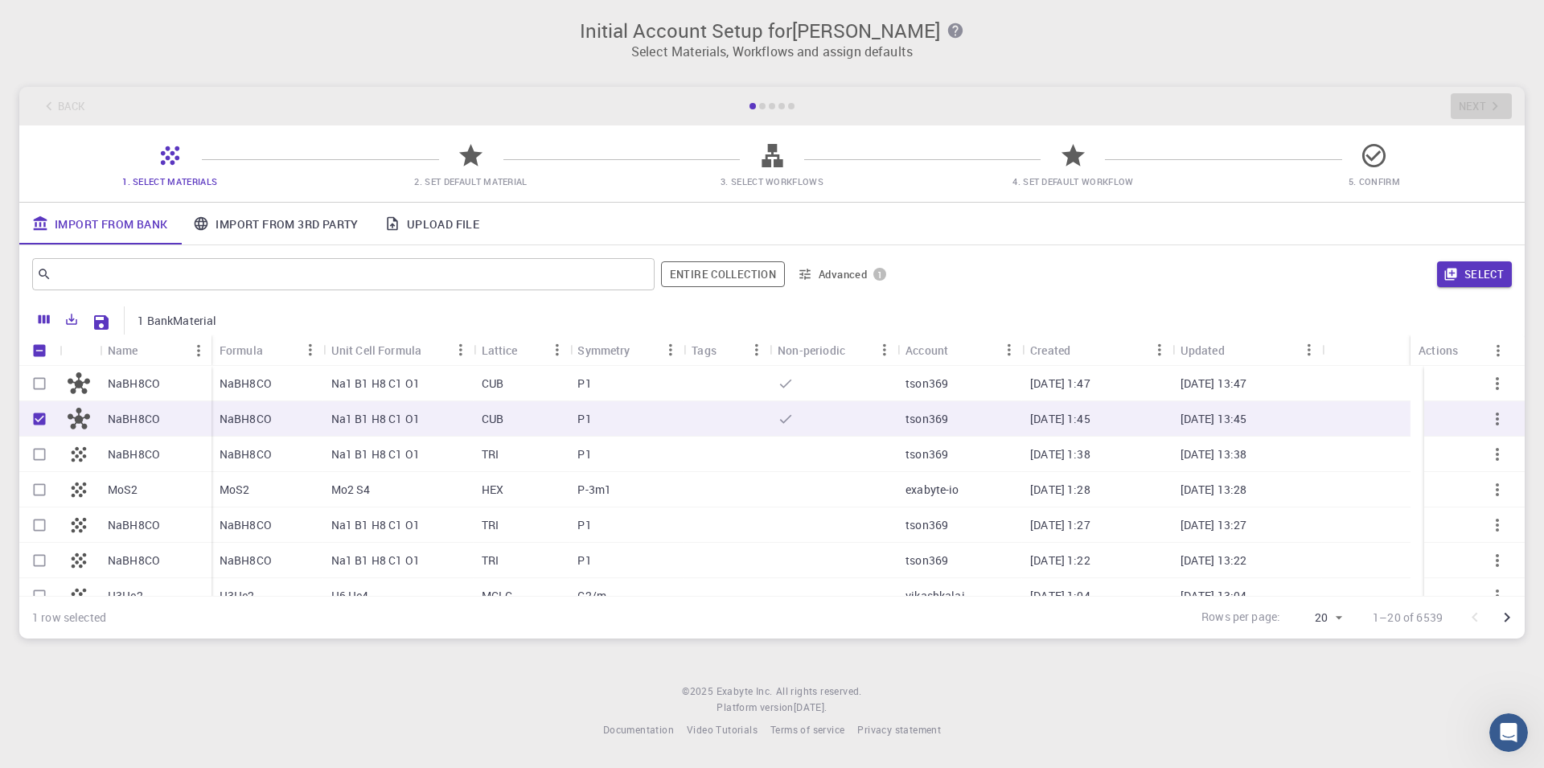
checkbox input "true"
click at [44, 425] on input "Unselect row" at bounding box center [39, 419] width 31 height 31
checkbox input "false"
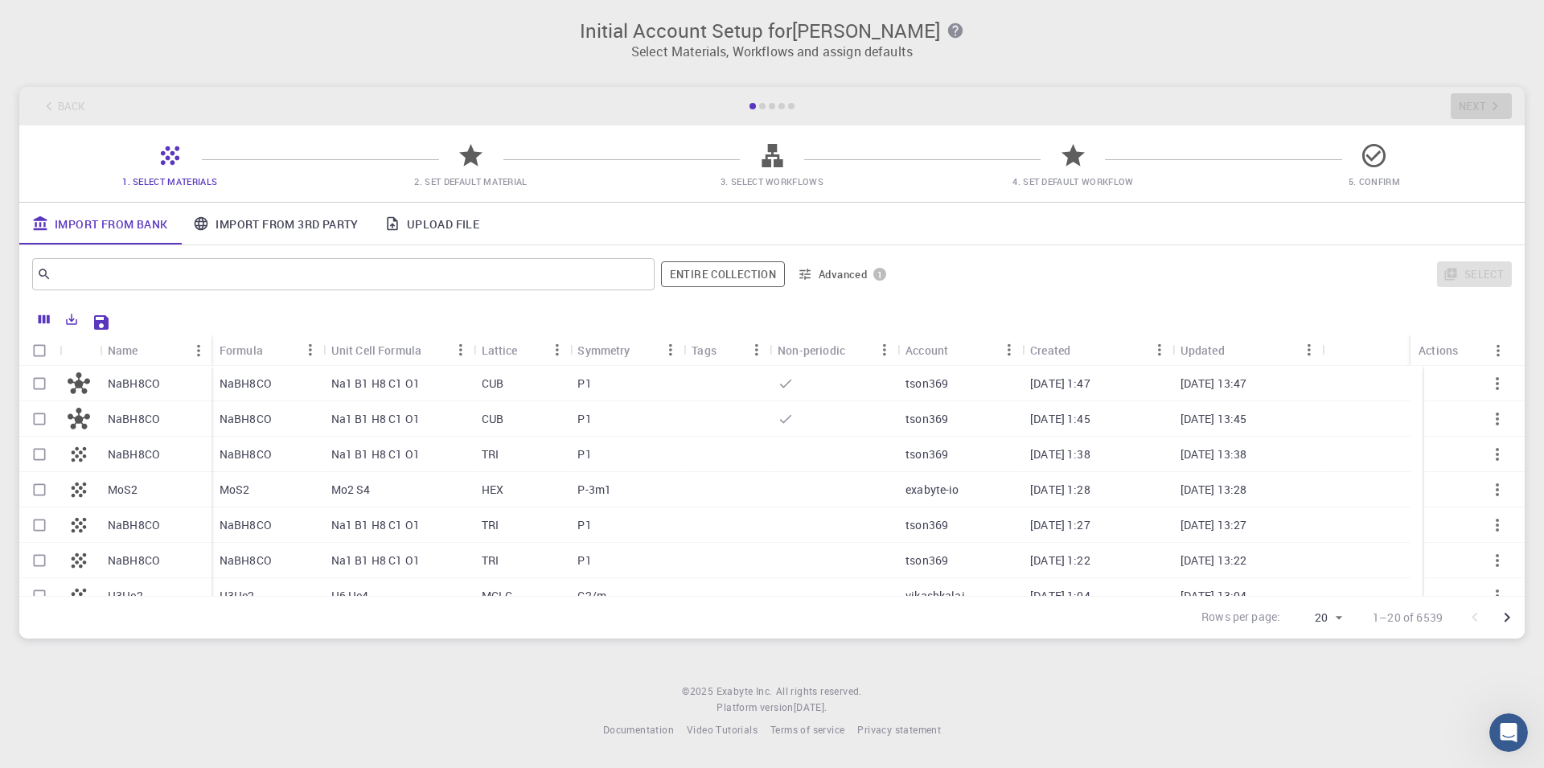
checkbox input "false"
click at [35, 493] on input "Select row" at bounding box center [39, 489] width 31 height 31
checkbox input "true"
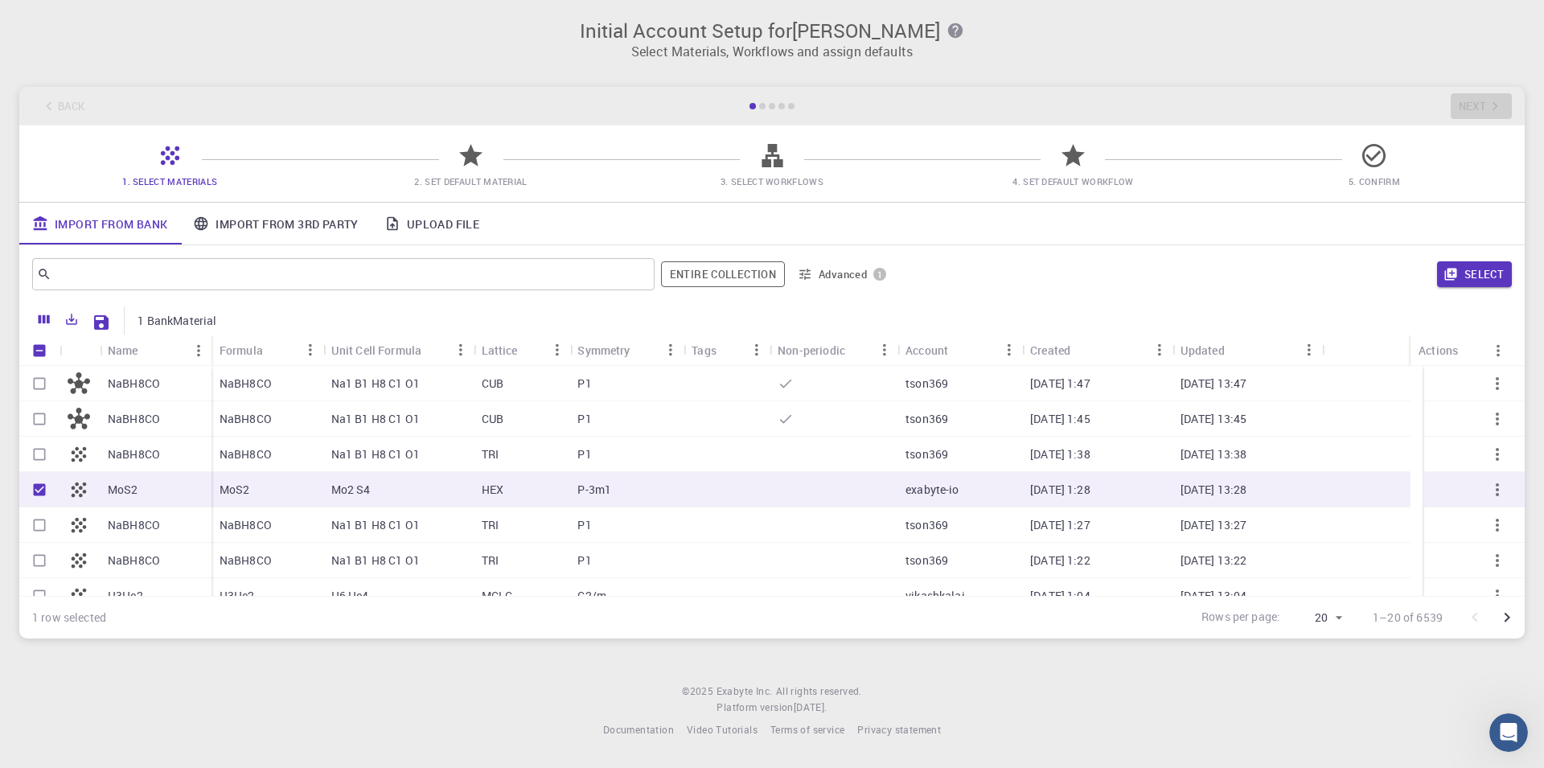
checkbox input "true"
click at [1483, 275] on button "Select" at bounding box center [1474, 274] width 75 height 26
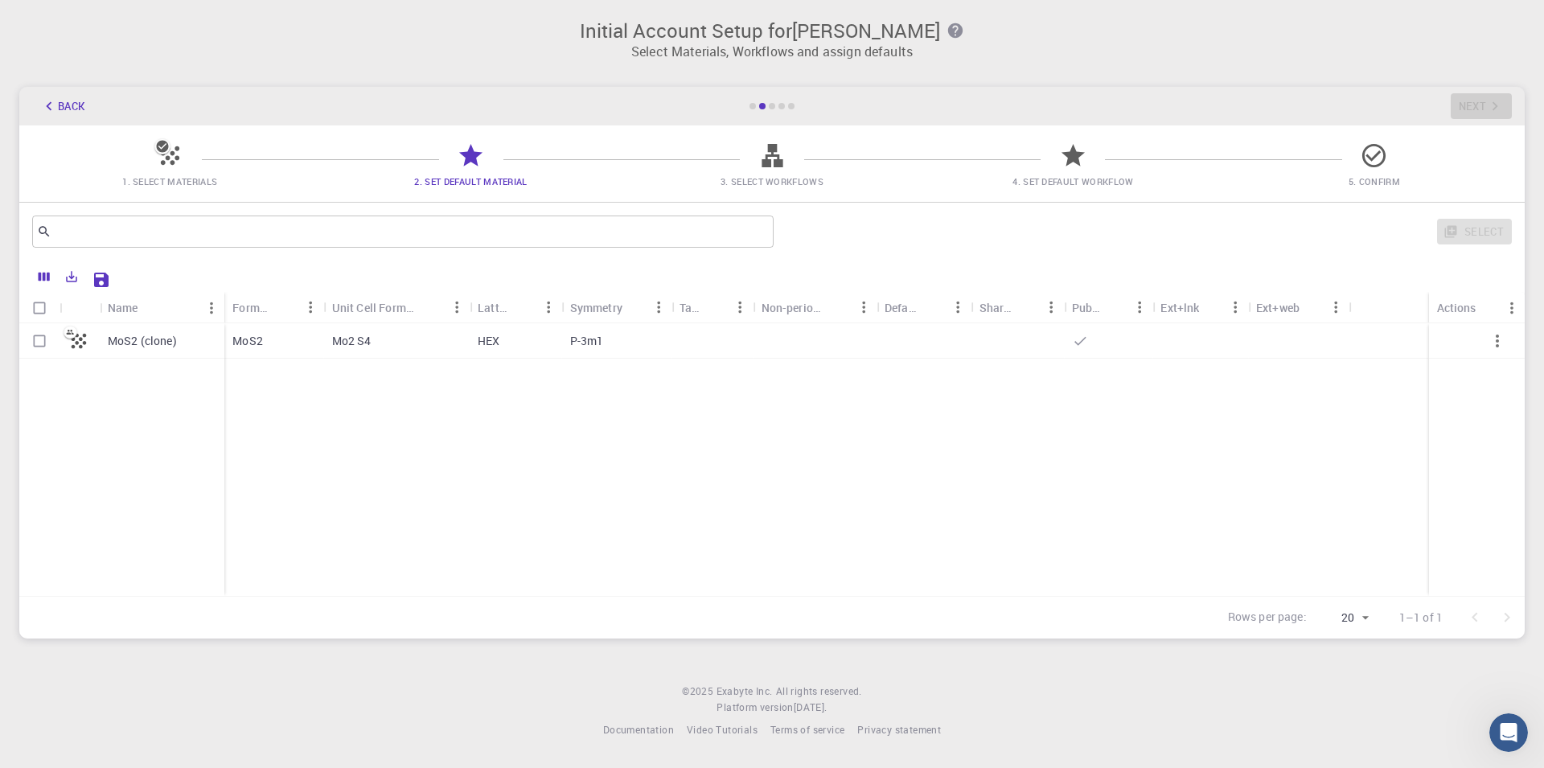
drag, startPoint x: 50, startPoint y: 338, endPoint x: 39, endPoint y: 339, distance: 11.4
click at [43, 339] on input "Select row" at bounding box center [39, 341] width 31 height 31
checkbox input "true"
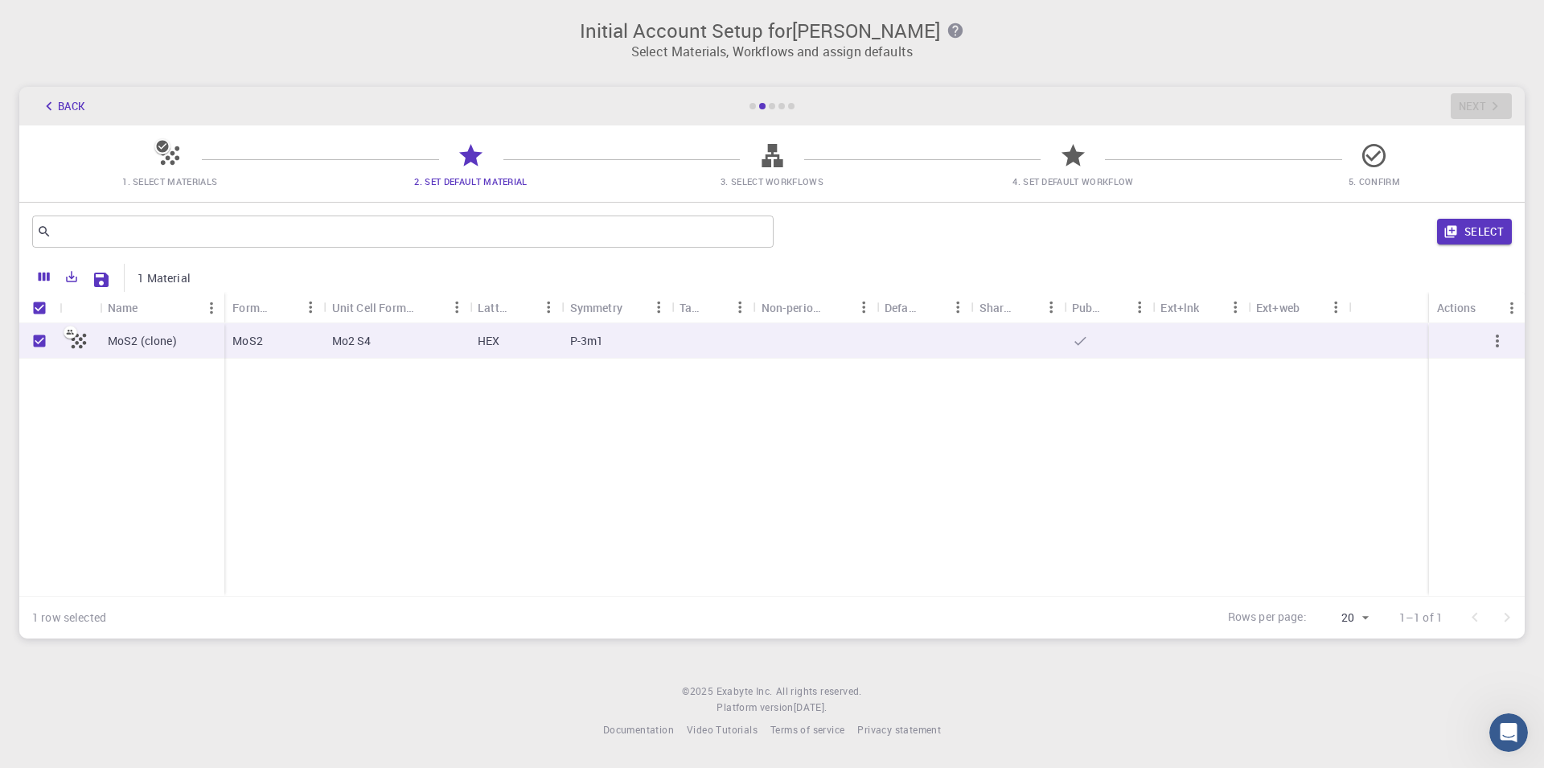
checkbox input "true"
click at [1470, 240] on button "Select" at bounding box center [1474, 232] width 75 height 26
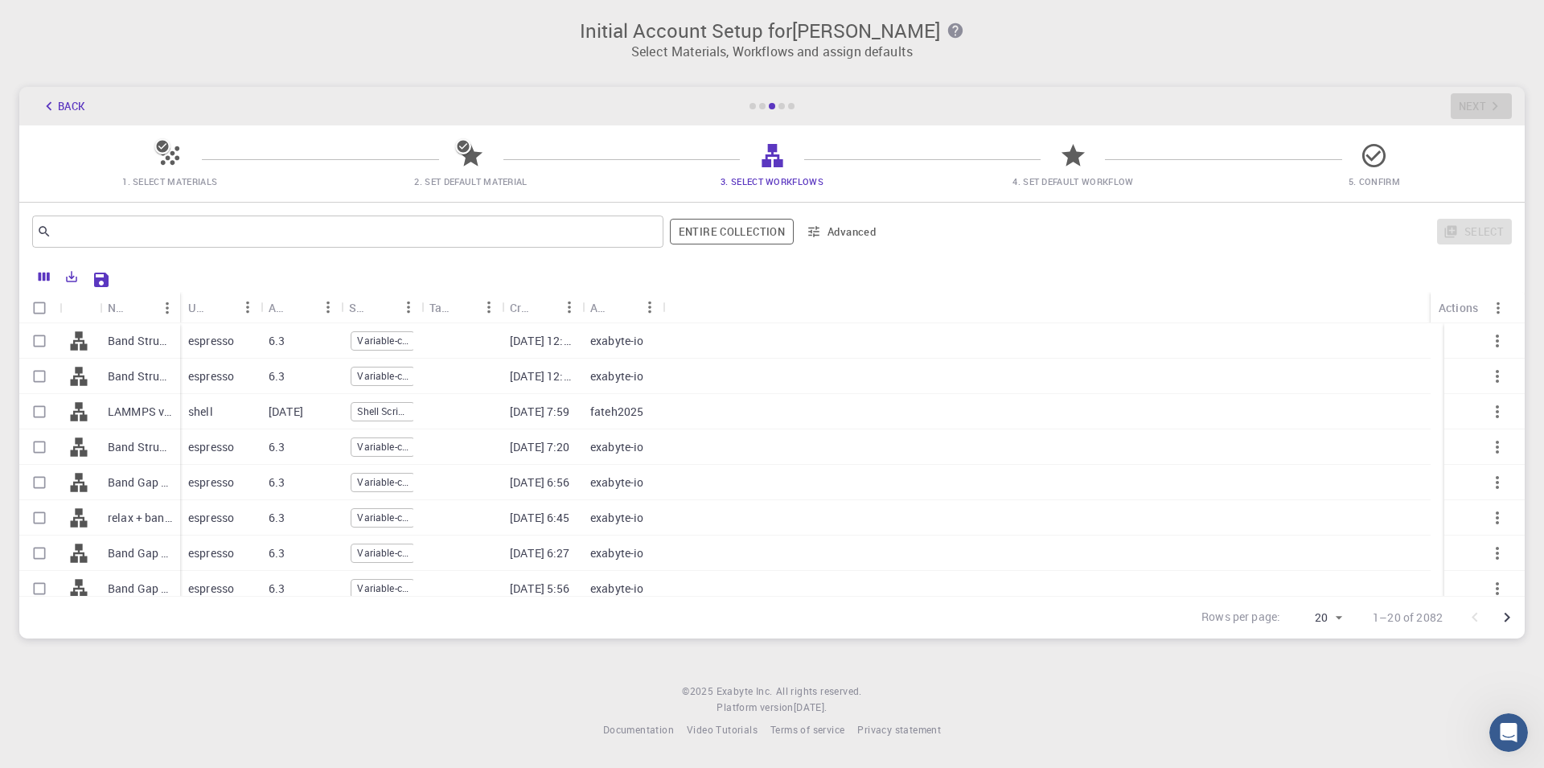
drag, startPoint x: 166, startPoint y: 303, endPoint x: 203, endPoint y: 316, distance: 39.9
click at [203, 316] on div "Name Used application Application Version Subworkflows Tags Created Account Act…" at bounding box center [771, 307] width 1505 height 31
click at [169, 309] on icon "Menu" at bounding box center [167, 308] width 18 height 18
click at [1305, 548] on div at bounding box center [1047, 553] width 768 height 35
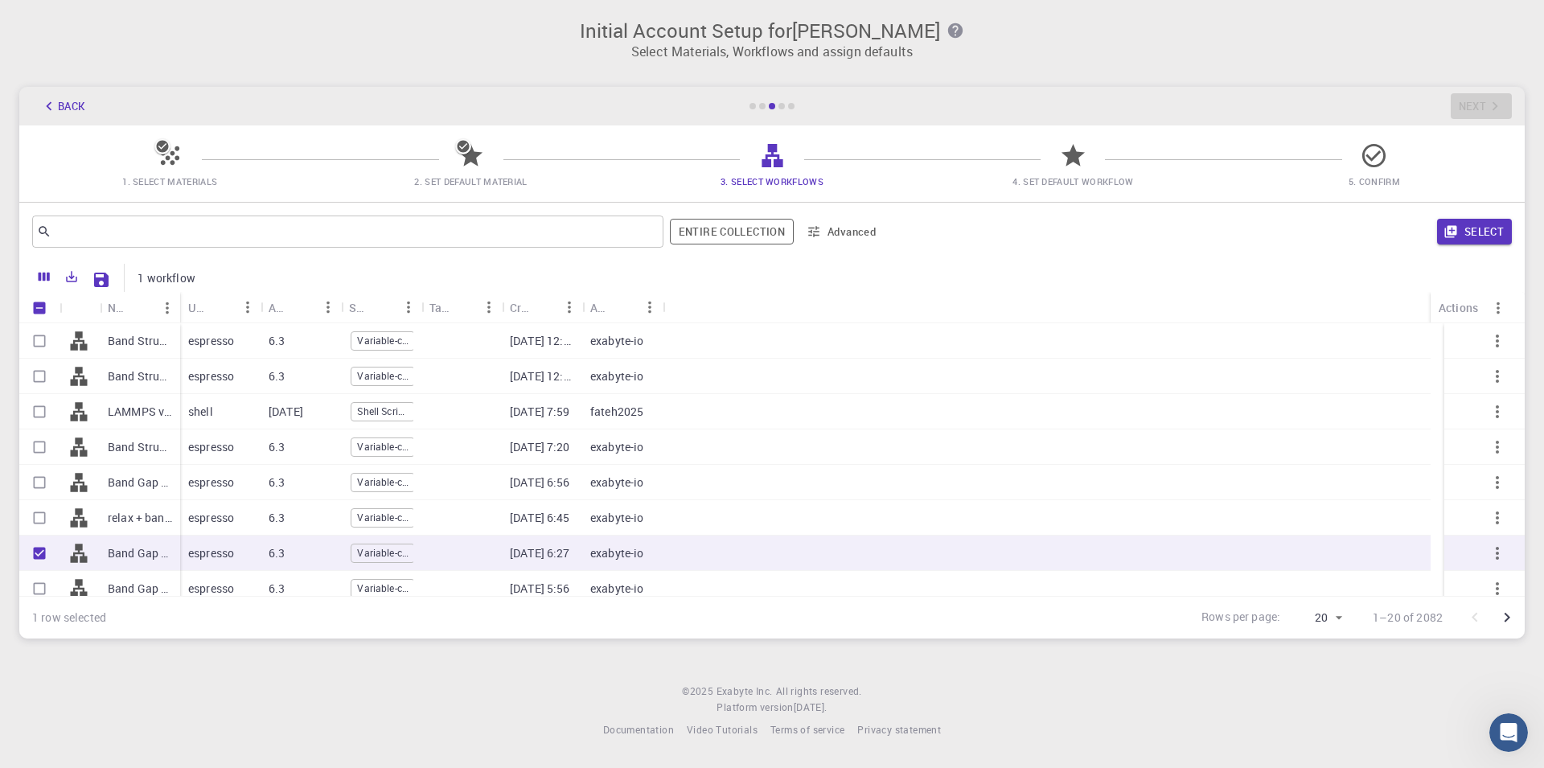
checkbox input "true"
click at [42, 554] on input "Unselect row" at bounding box center [39, 553] width 31 height 31
checkbox input "false"
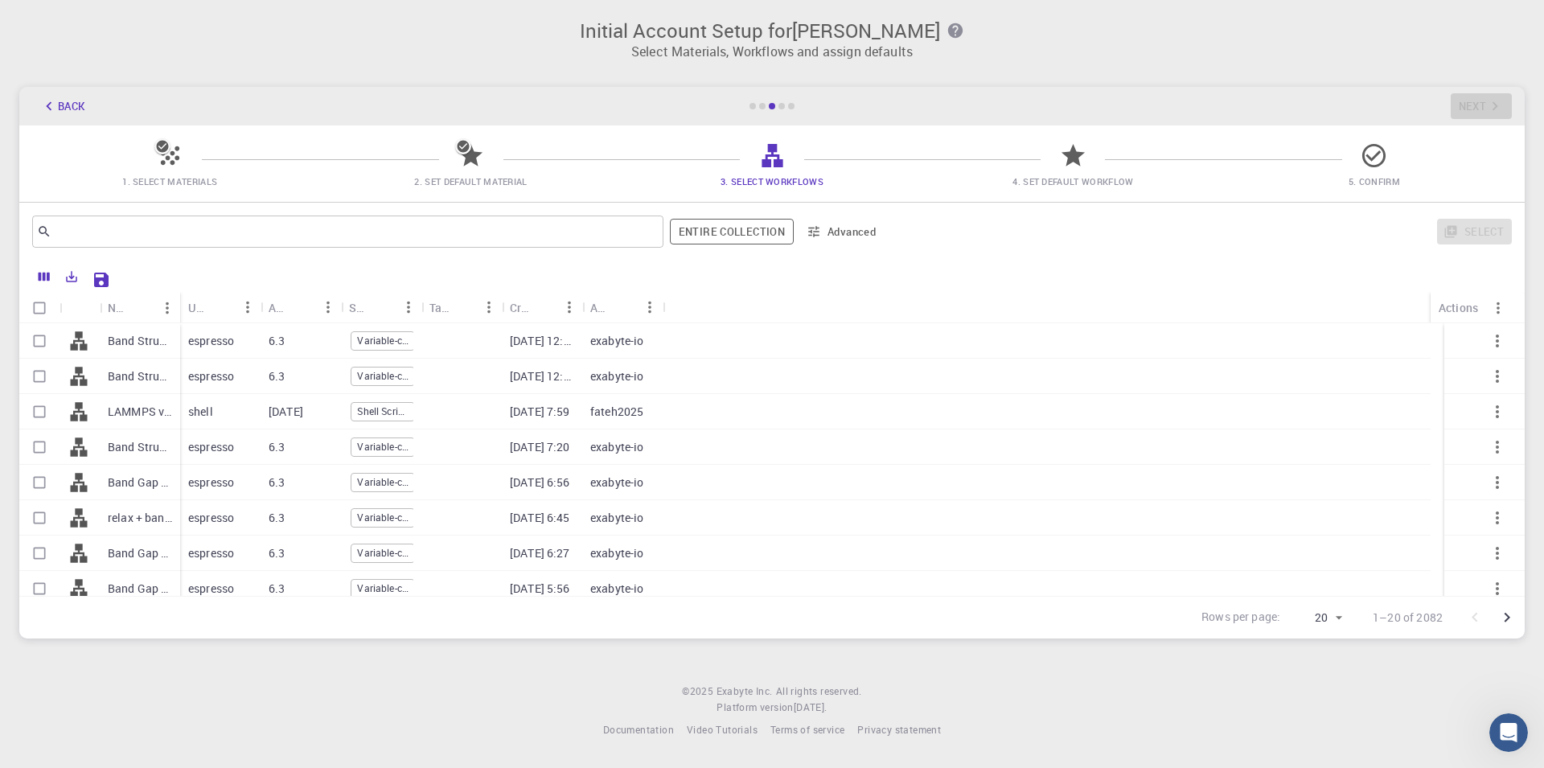
click at [167, 558] on p "Band Gap (LDA)" at bounding box center [140, 553] width 64 height 16
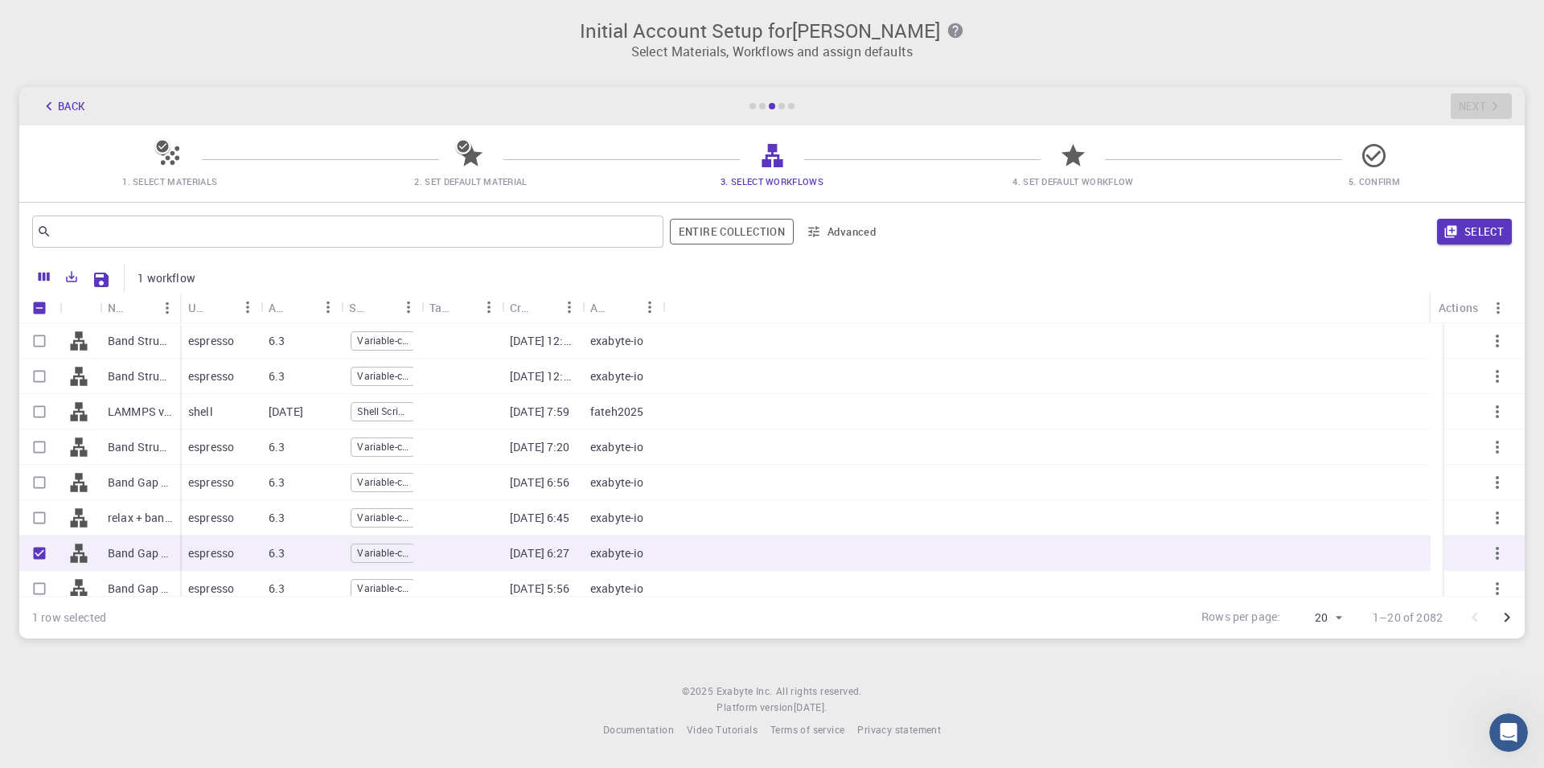
checkbox input "true"
click at [166, 556] on p "Band Gap (LDA)" at bounding box center [140, 553] width 64 height 16
checkbox input "true"
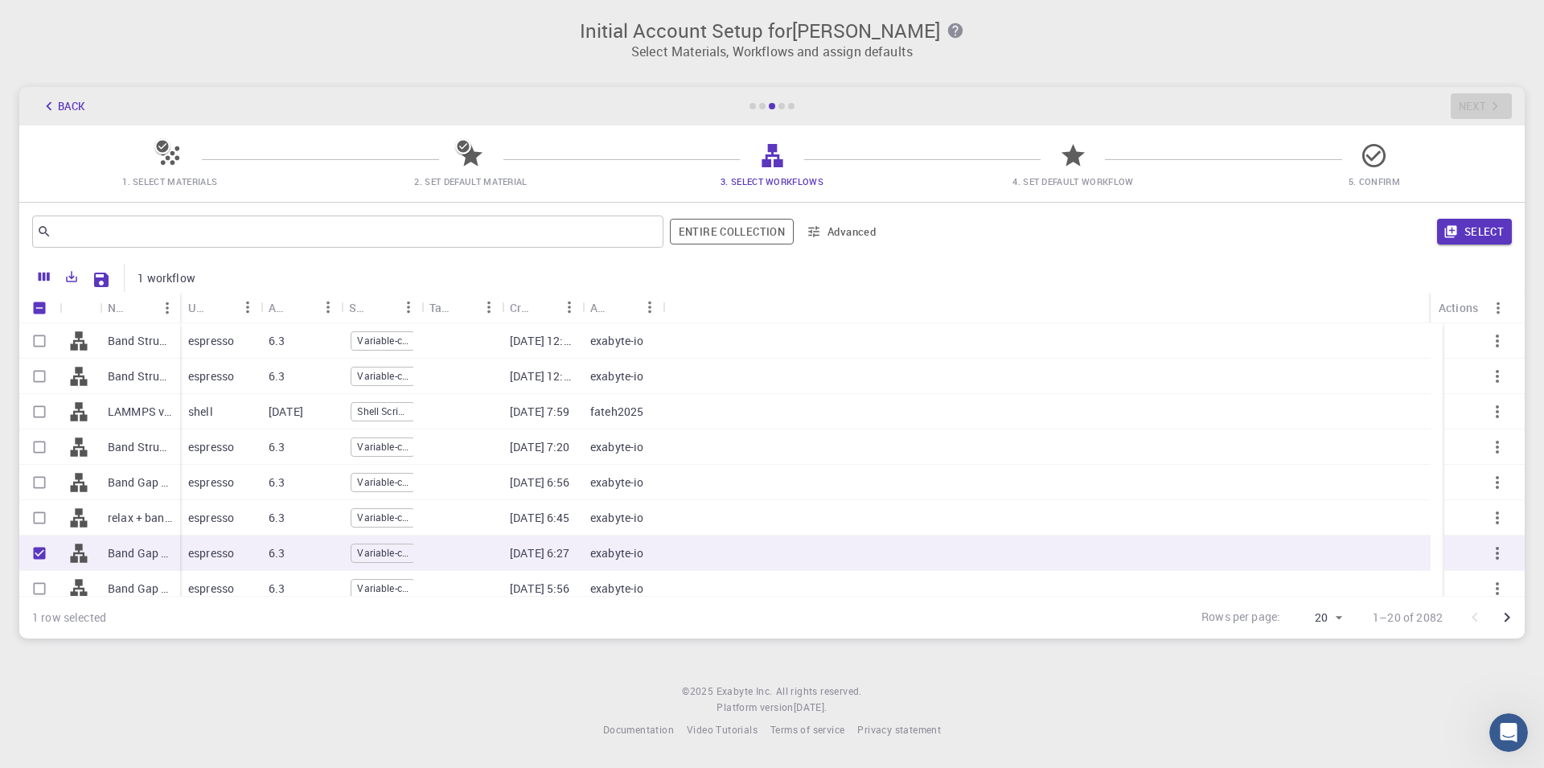
checkbox input "true"
click at [166, 554] on p "Band Gap (LDA)" at bounding box center [140, 553] width 64 height 16
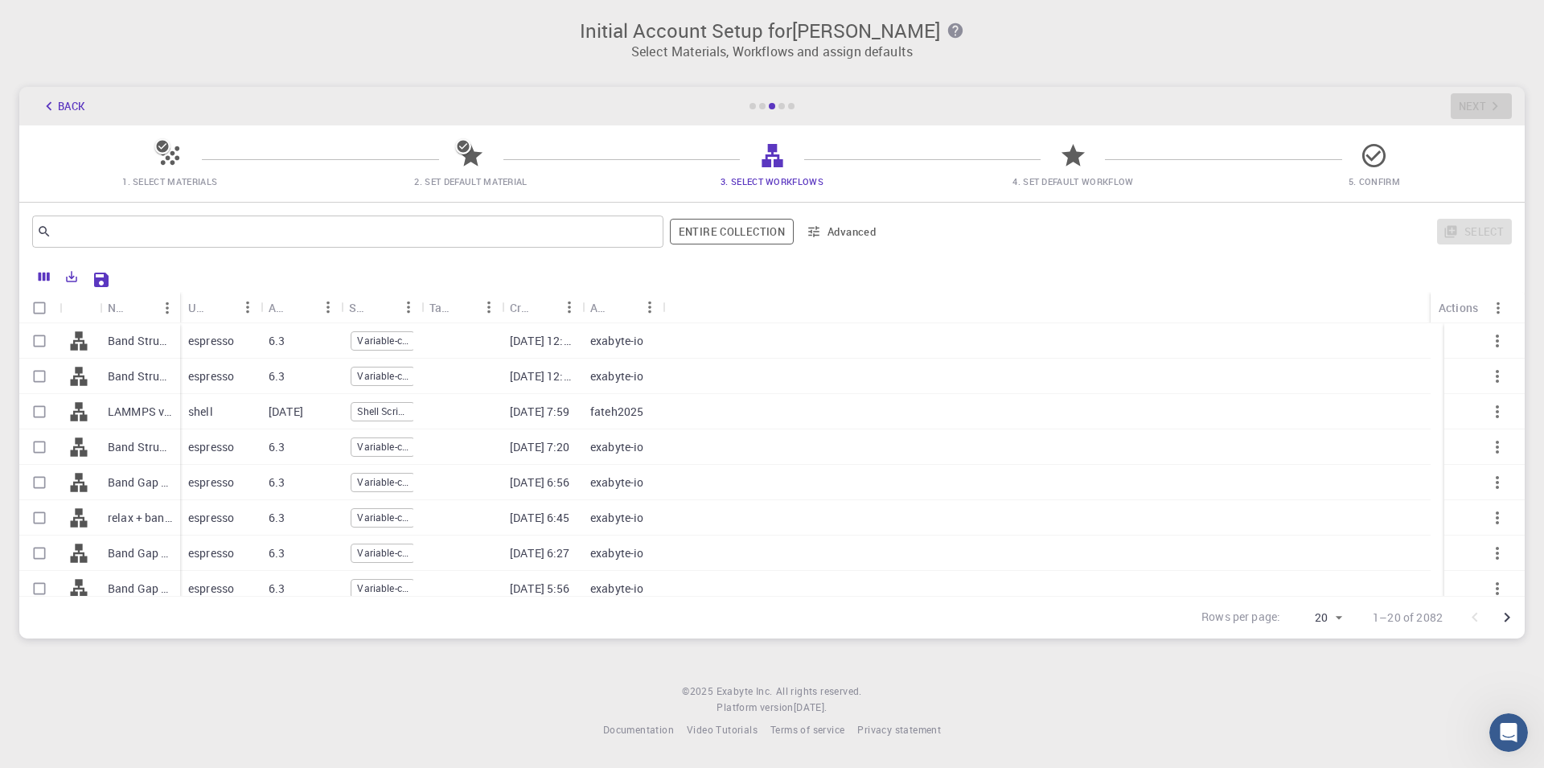
checkbox input "false"
click at [153, 553] on p "Band Gap (LDA)" at bounding box center [140, 553] width 64 height 16
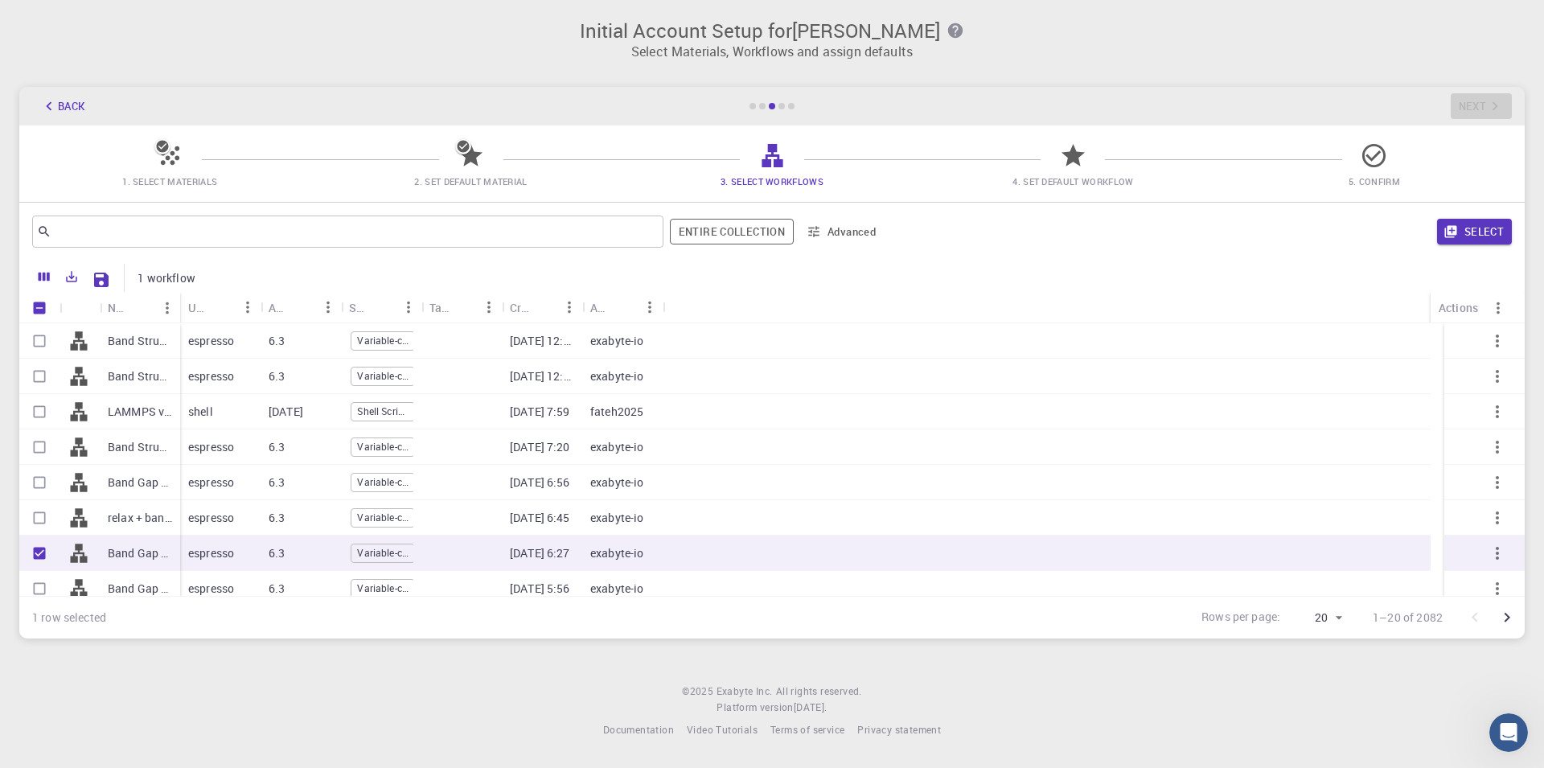
checkbox input "true"
click at [153, 553] on p "Band Gap (LDA)" at bounding box center [140, 553] width 64 height 16
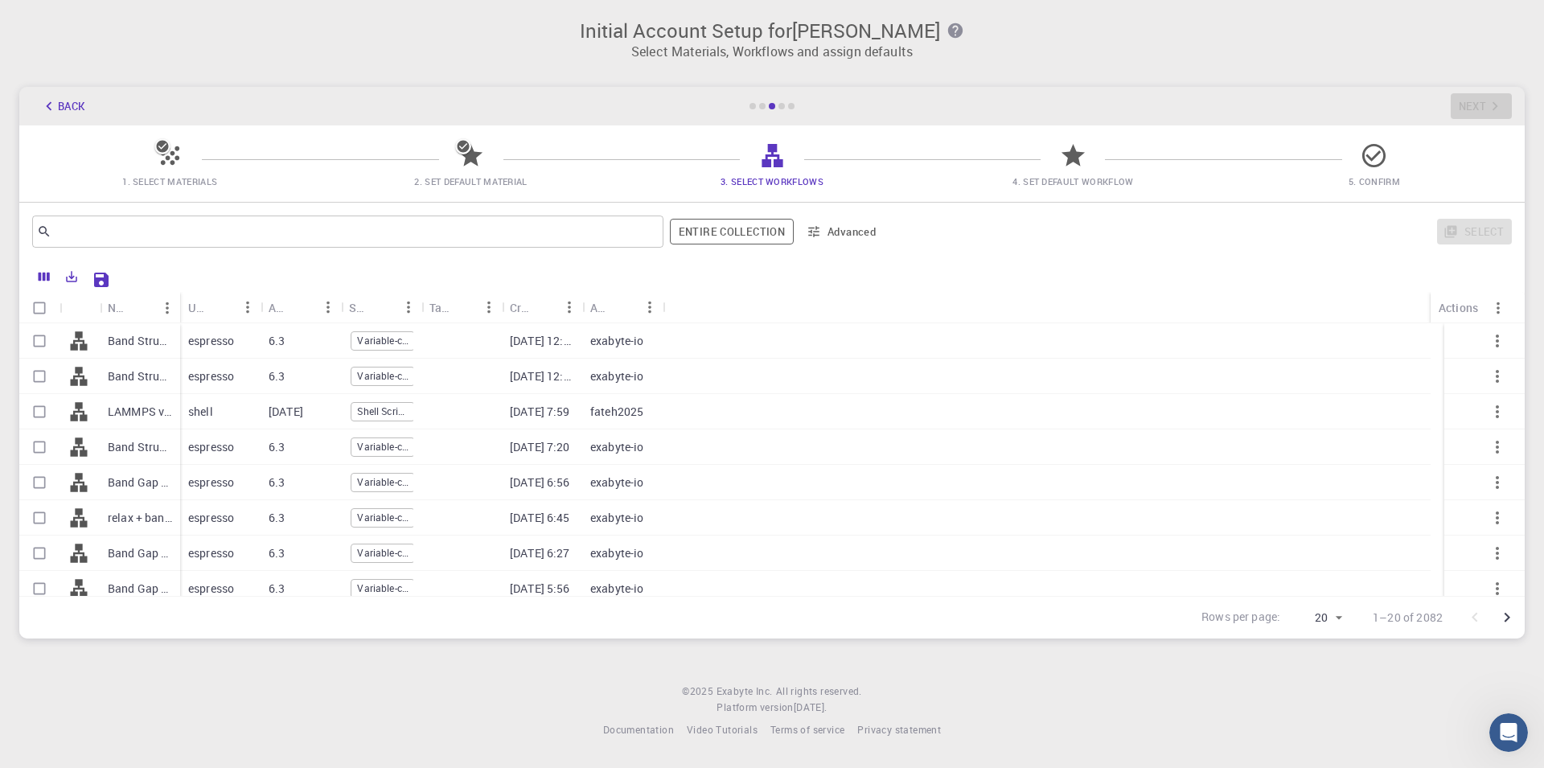
checkbox input "false"
click at [170, 170] on div at bounding box center [170, 162] width 28 height 22
click at [172, 162] on icon at bounding box center [170, 155] width 18 height 18
click at [441, 150] on div "1. Select Materials 2. Set Default Material 3. Select Workflows 4. Set Default …" at bounding box center [771, 163] width 1505 height 76
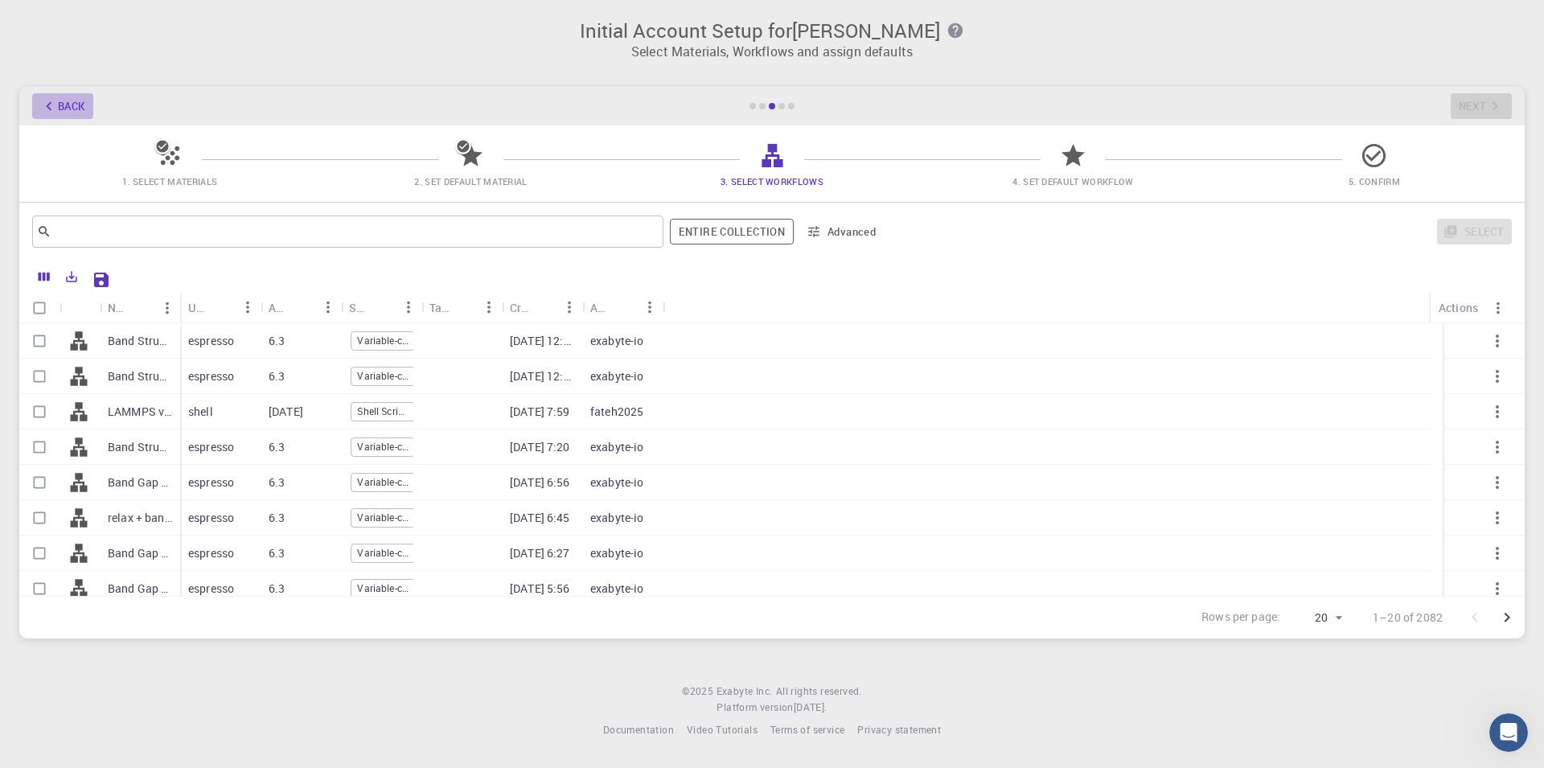
click at [57, 101] on icon "button" at bounding box center [49, 106] width 18 height 18
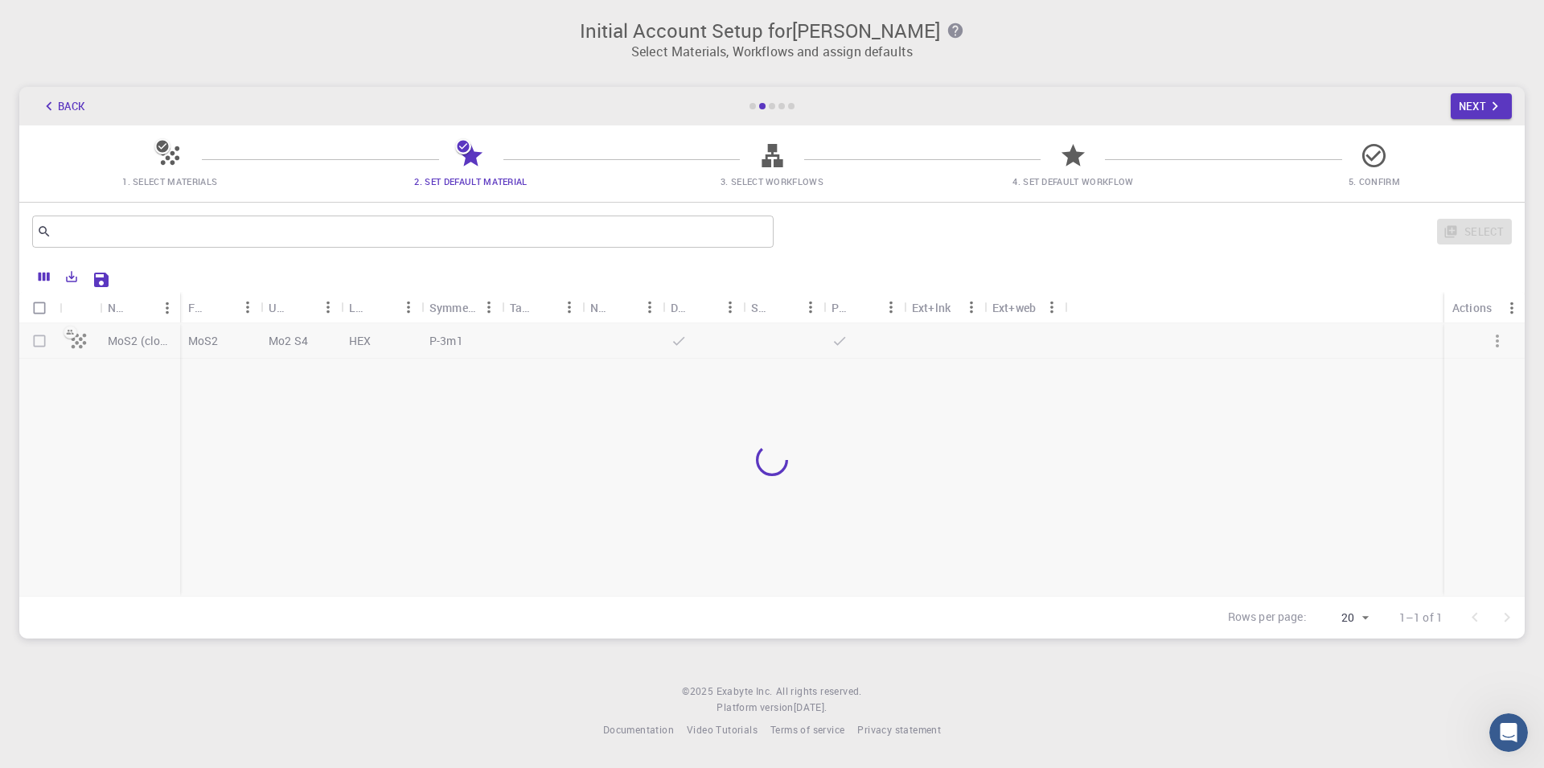
click at [55, 96] on button "Back" at bounding box center [62, 106] width 61 height 26
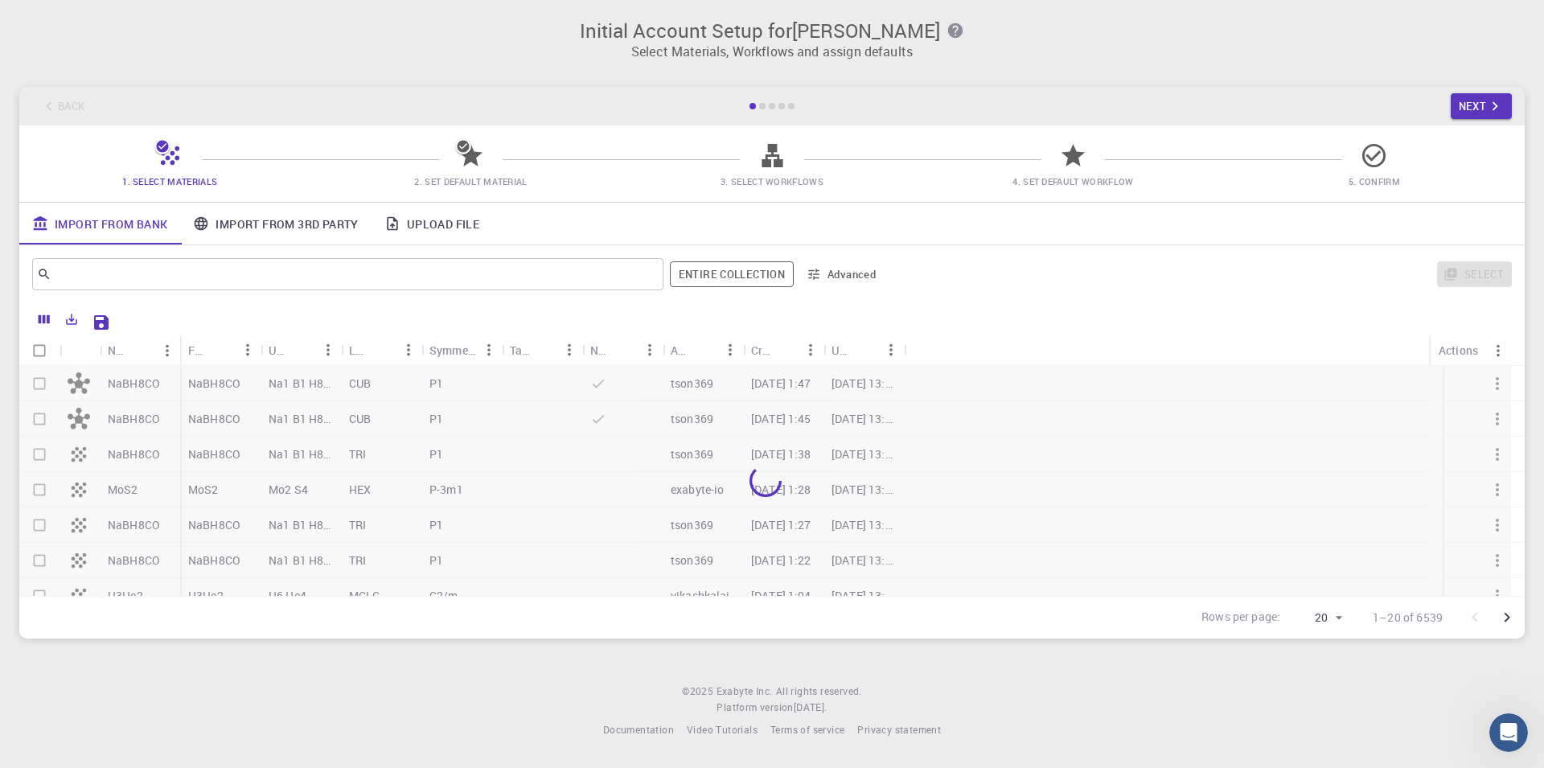
click at [57, 95] on div "Back Next" at bounding box center [771, 106] width 1505 height 39
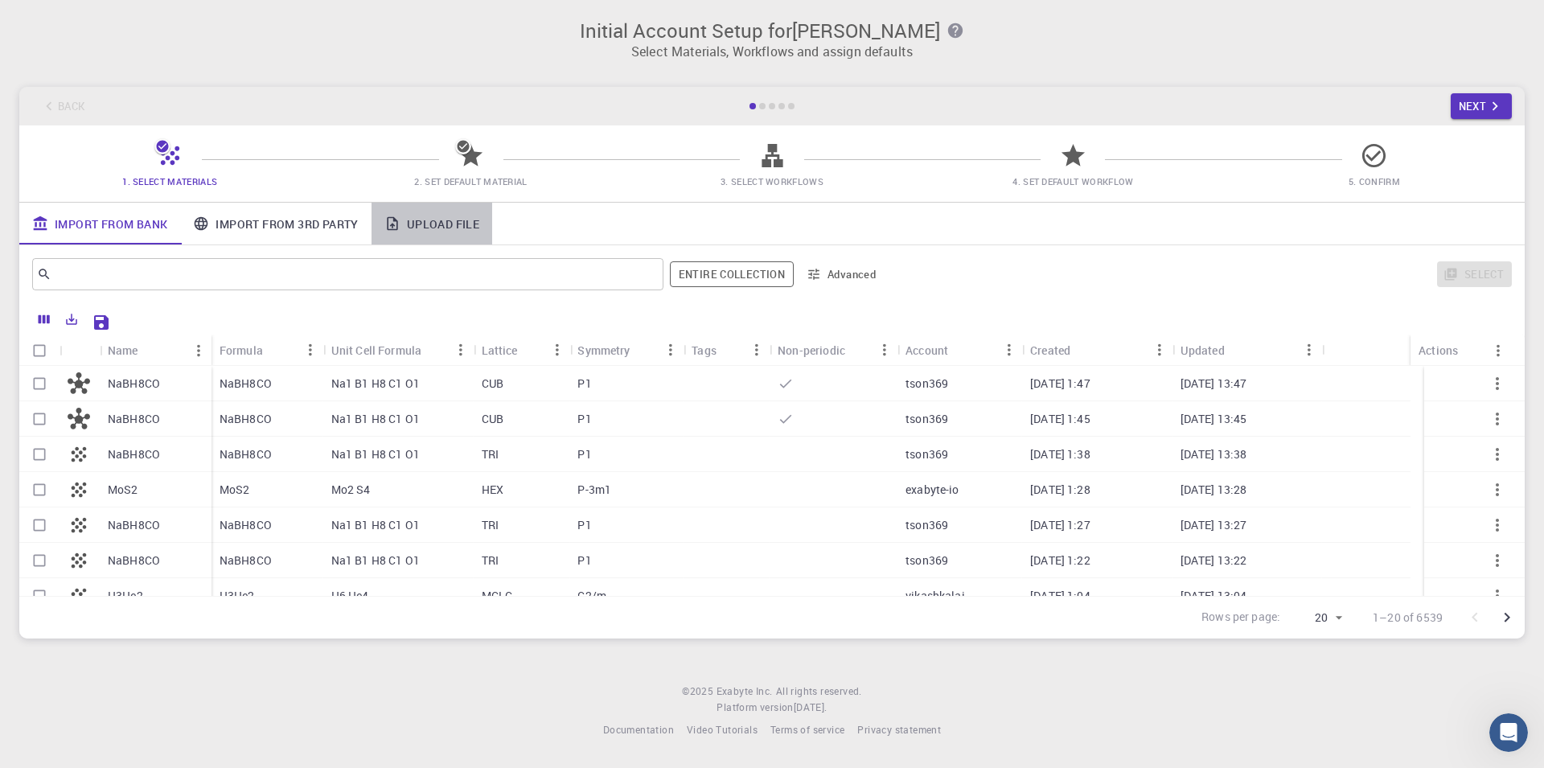
click at [450, 225] on link "Upload File" at bounding box center [432, 224] width 121 height 42
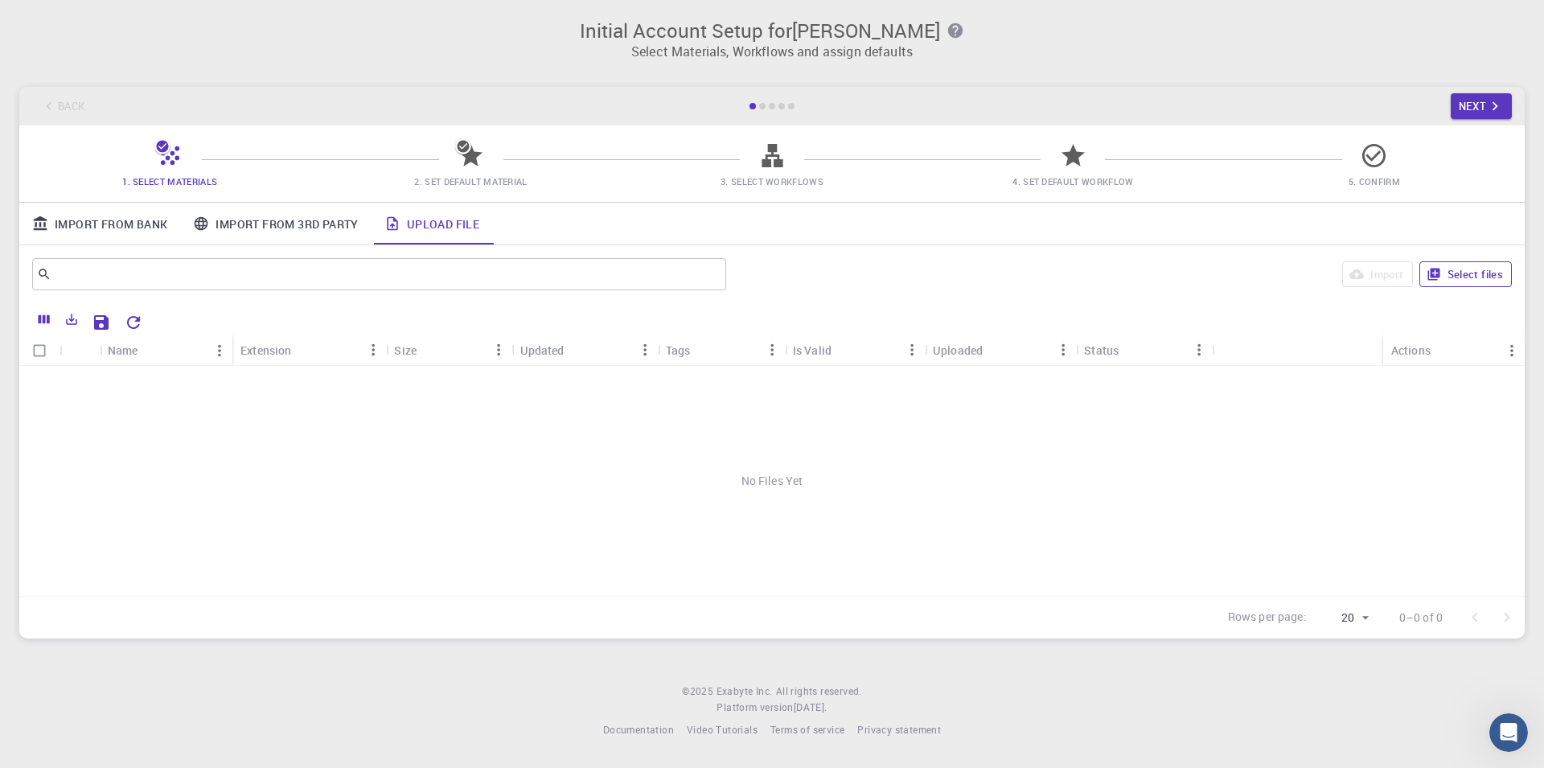
click at [1486, 280] on button "Select files" at bounding box center [1465, 274] width 92 height 26
click at [516, 384] on icon at bounding box center [518, 384] width 16 height 16
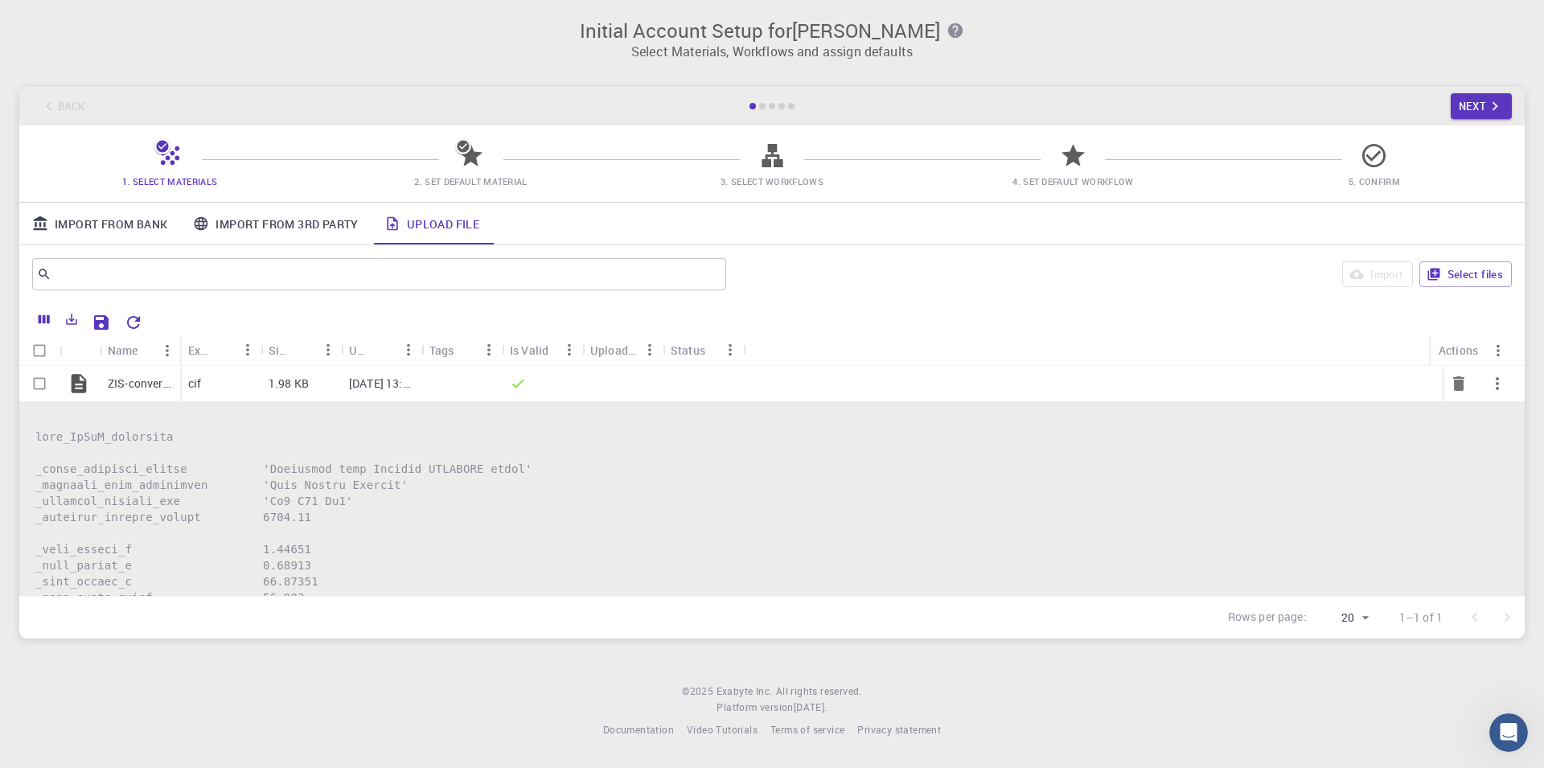
click at [454, 398] on div at bounding box center [461, 383] width 80 height 35
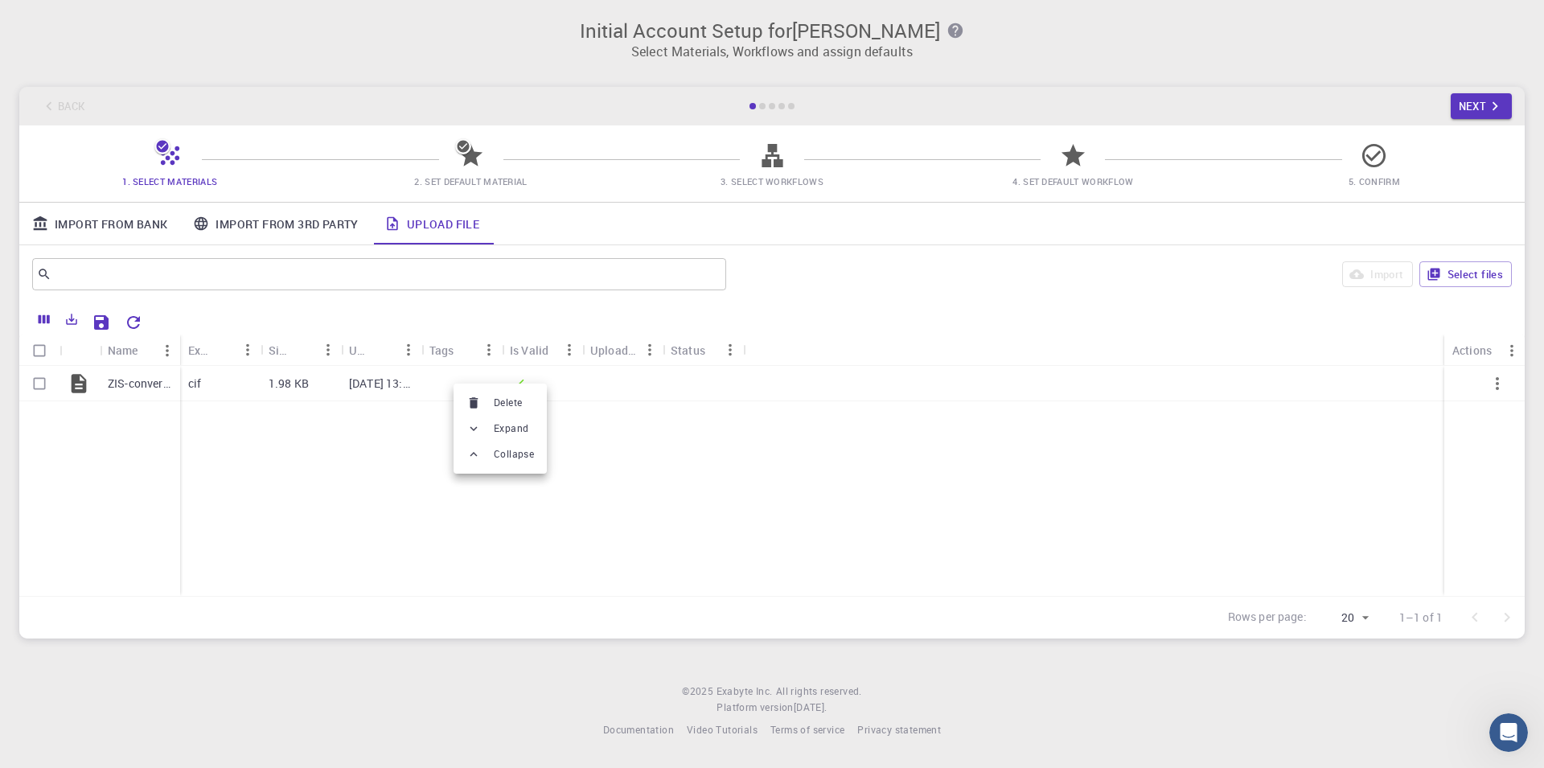
click at [397, 379] on div at bounding box center [772, 384] width 1544 height 768
click at [78, 316] on icon "Export" at bounding box center [71, 319] width 14 height 14
click at [45, 320] on icon "Columns" at bounding box center [44, 319] width 11 height 9
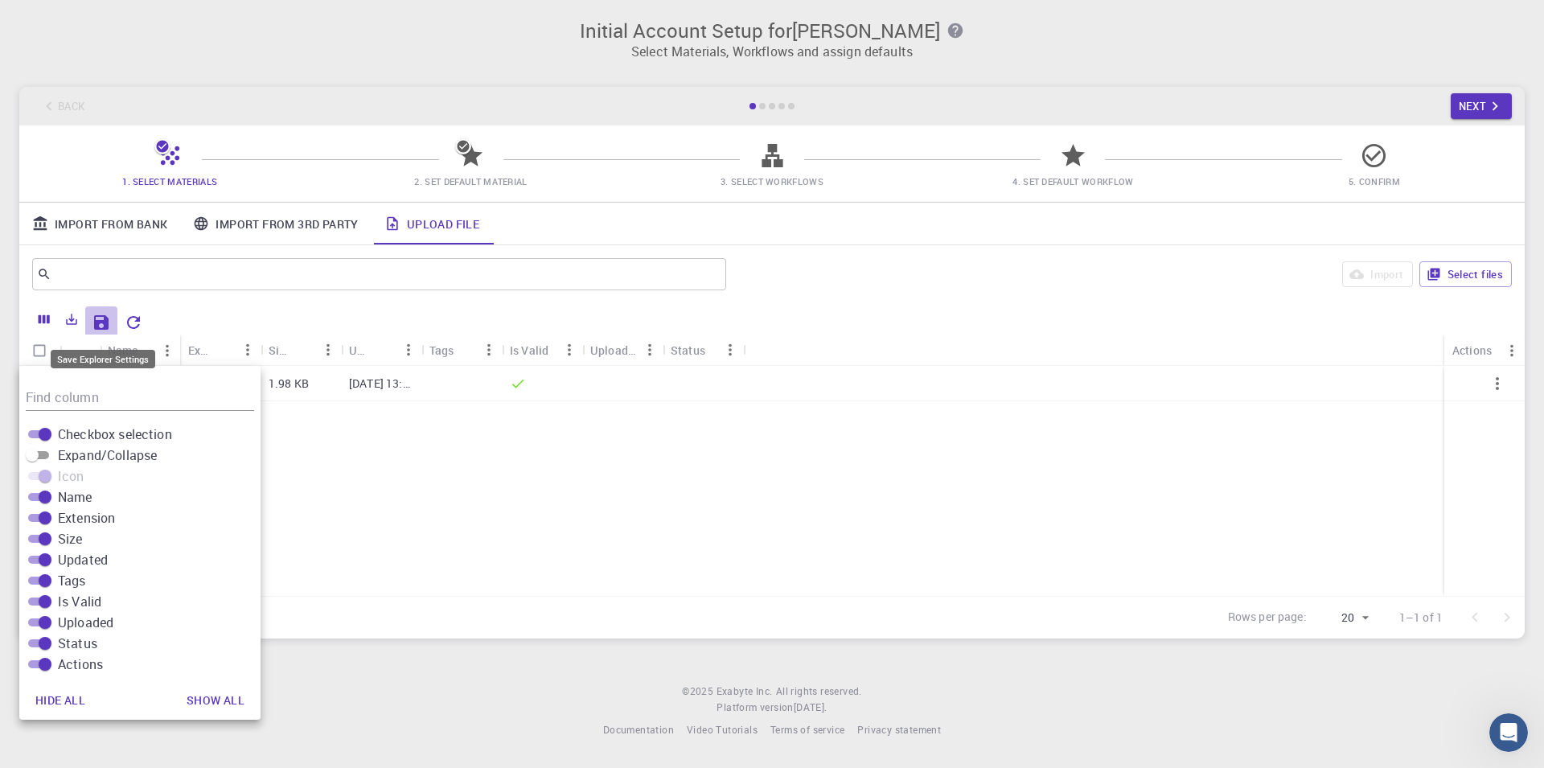
click at [105, 316] on icon "Save Explorer Settings" at bounding box center [101, 322] width 14 height 14
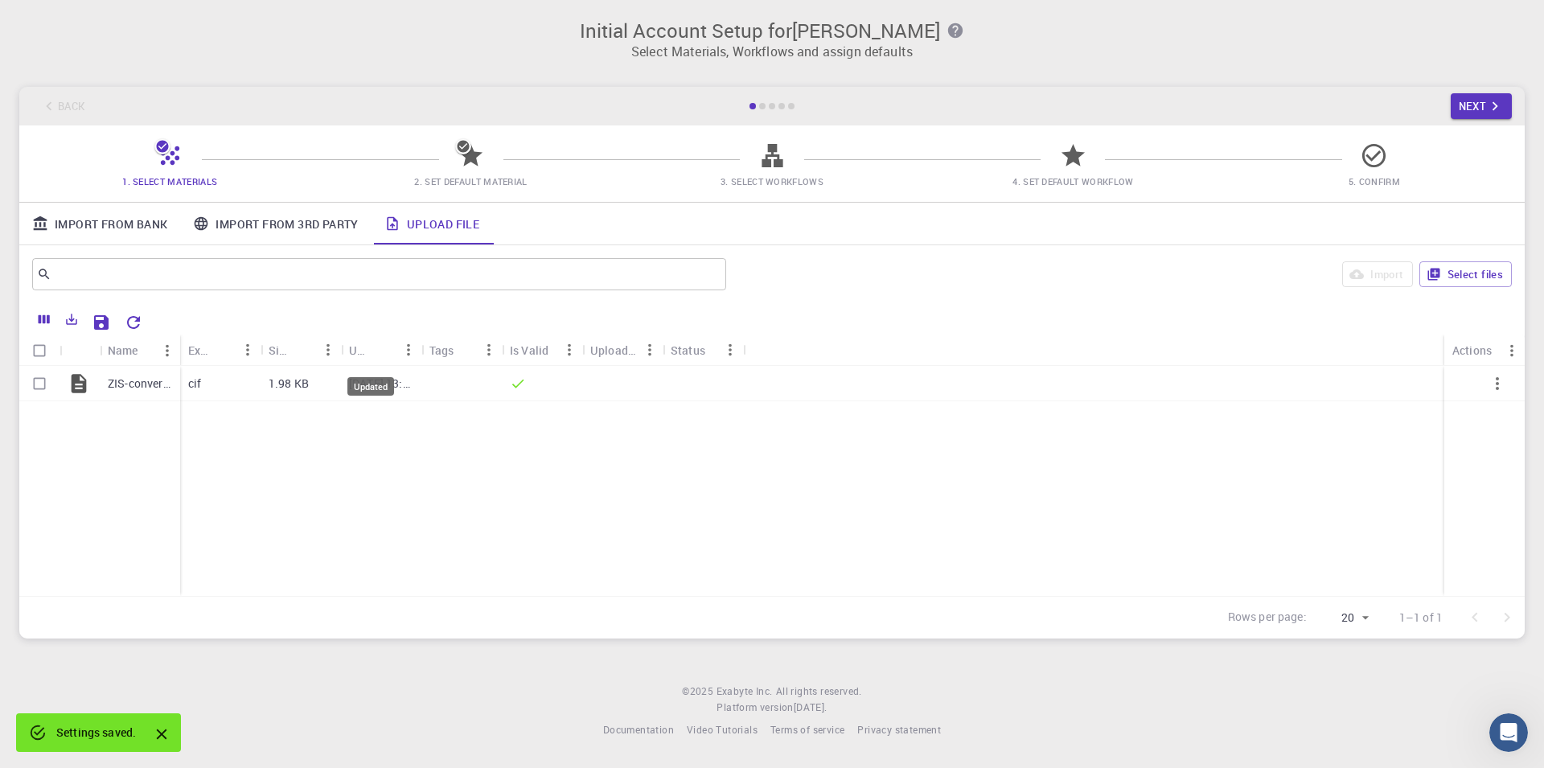
click at [378, 369] on div "Updated" at bounding box center [371, 381] width 50 height 31
click at [447, 385] on div at bounding box center [461, 383] width 80 height 35
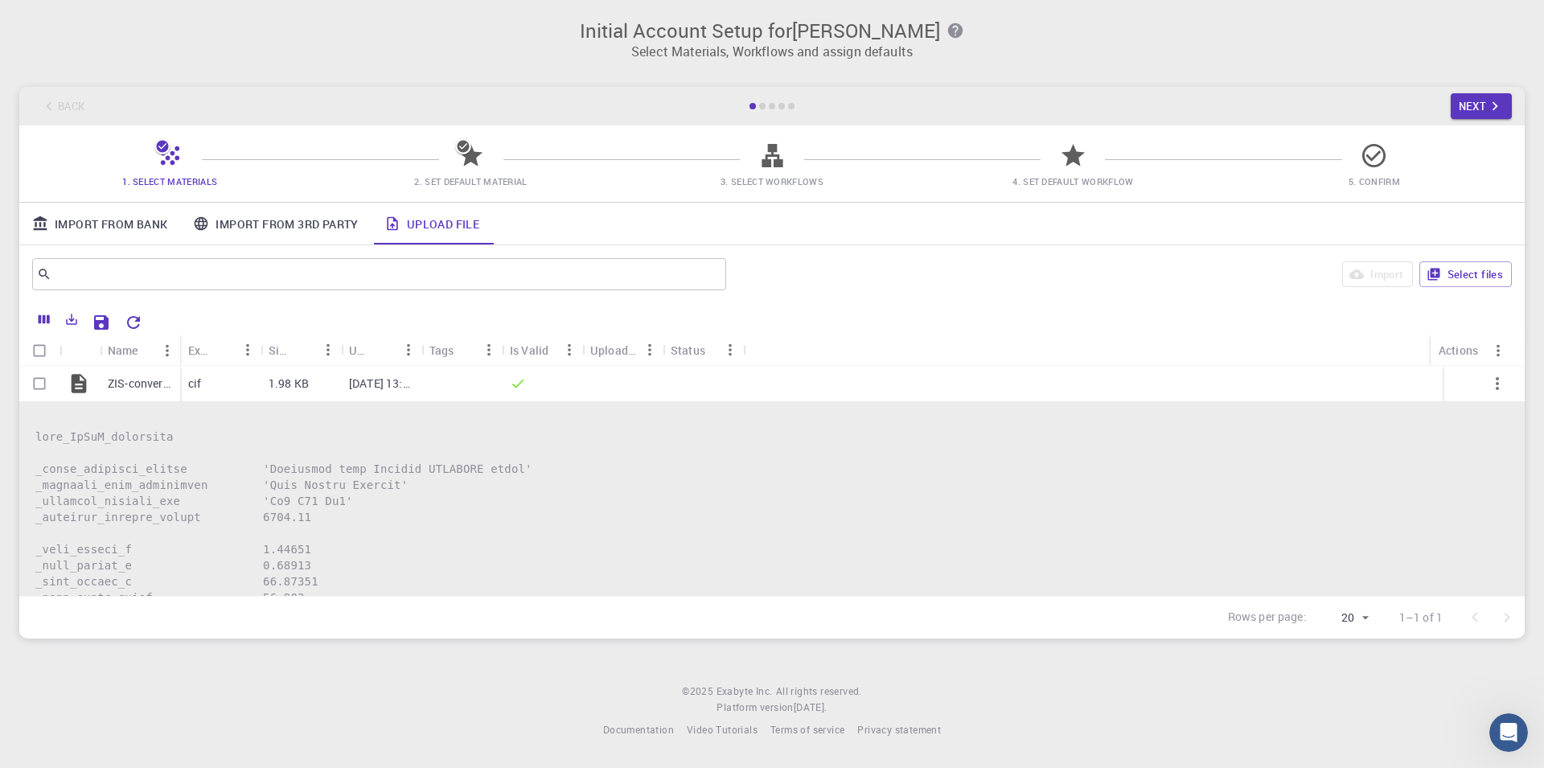
click at [116, 218] on link "Import From Bank" at bounding box center [99, 224] width 161 height 42
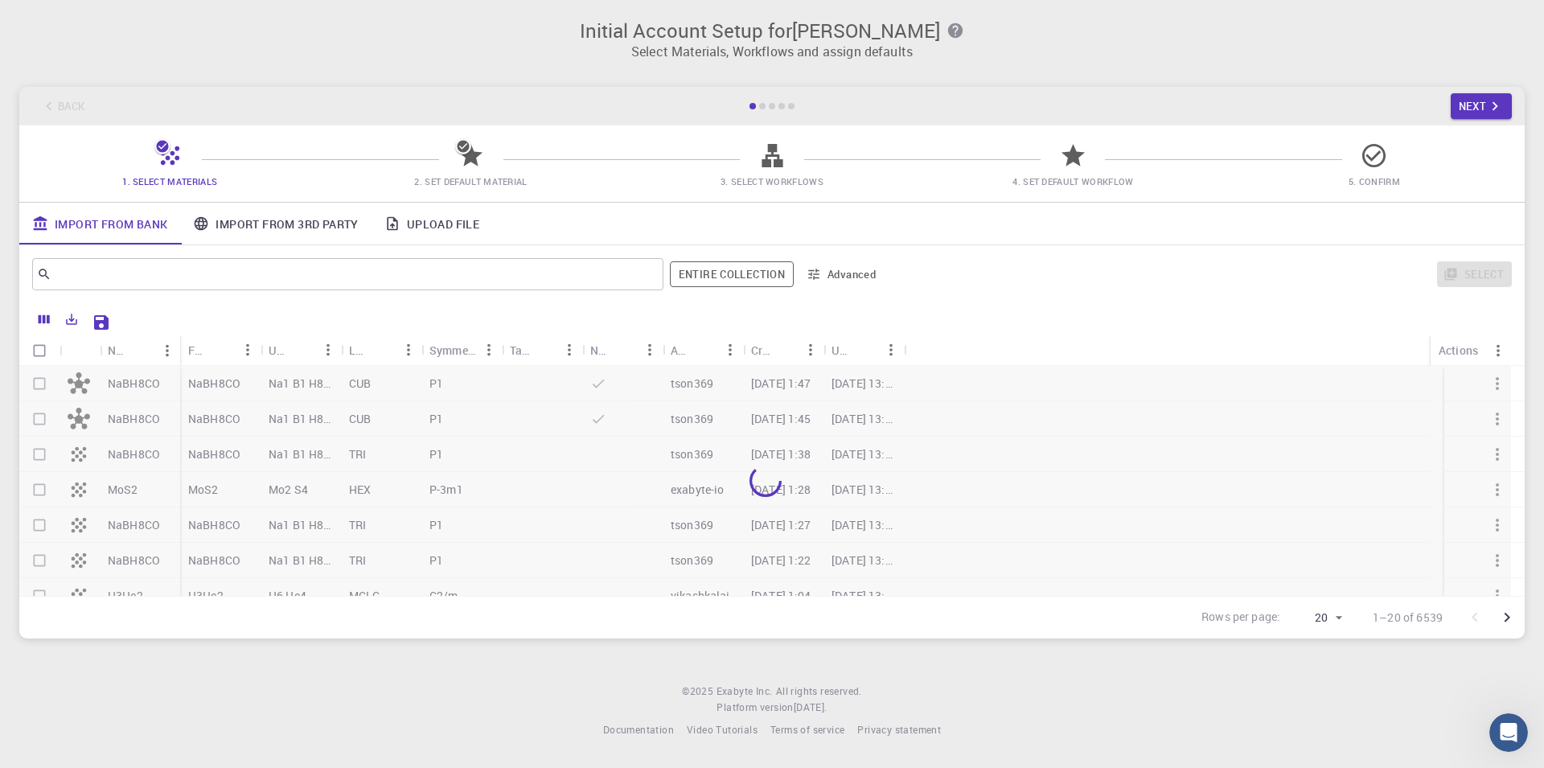
click at [289, 231] on link "Import From 3rd Party" at bounding box center [275, 224] width 191 height 42
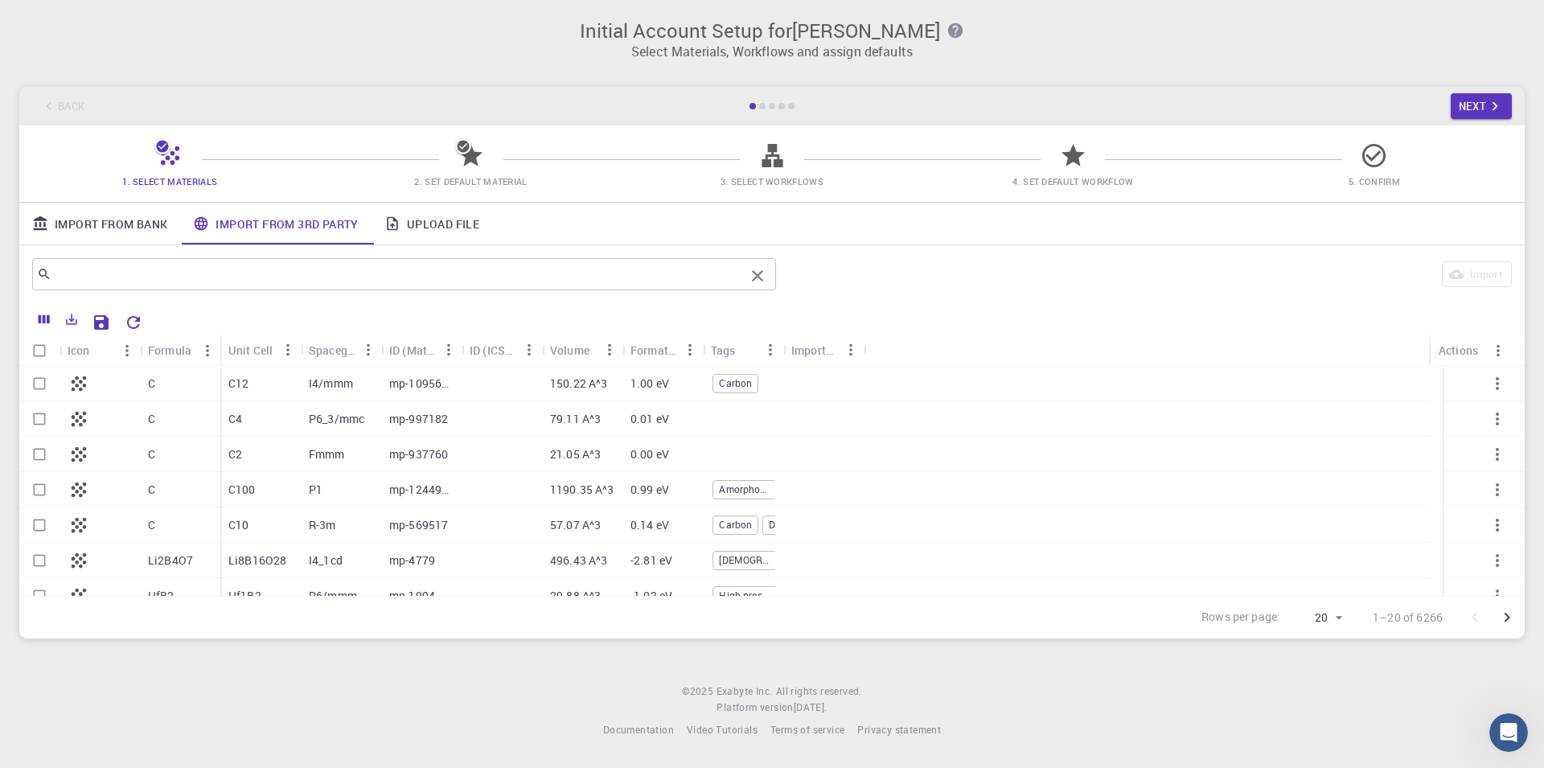
click at [240, 281] on input "text" at bounding box center [397, 274] width 693 height 23
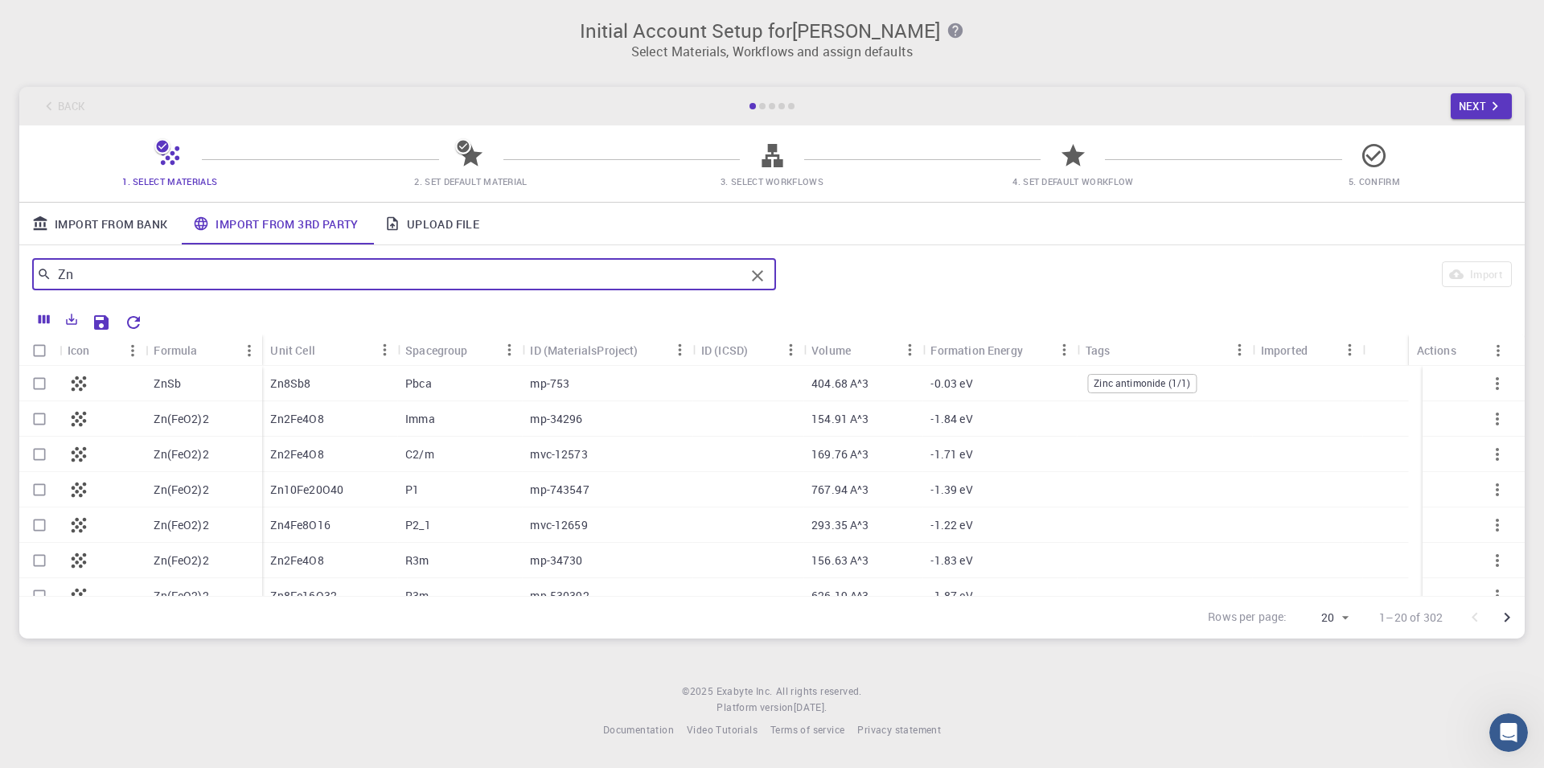
type input "Zn"
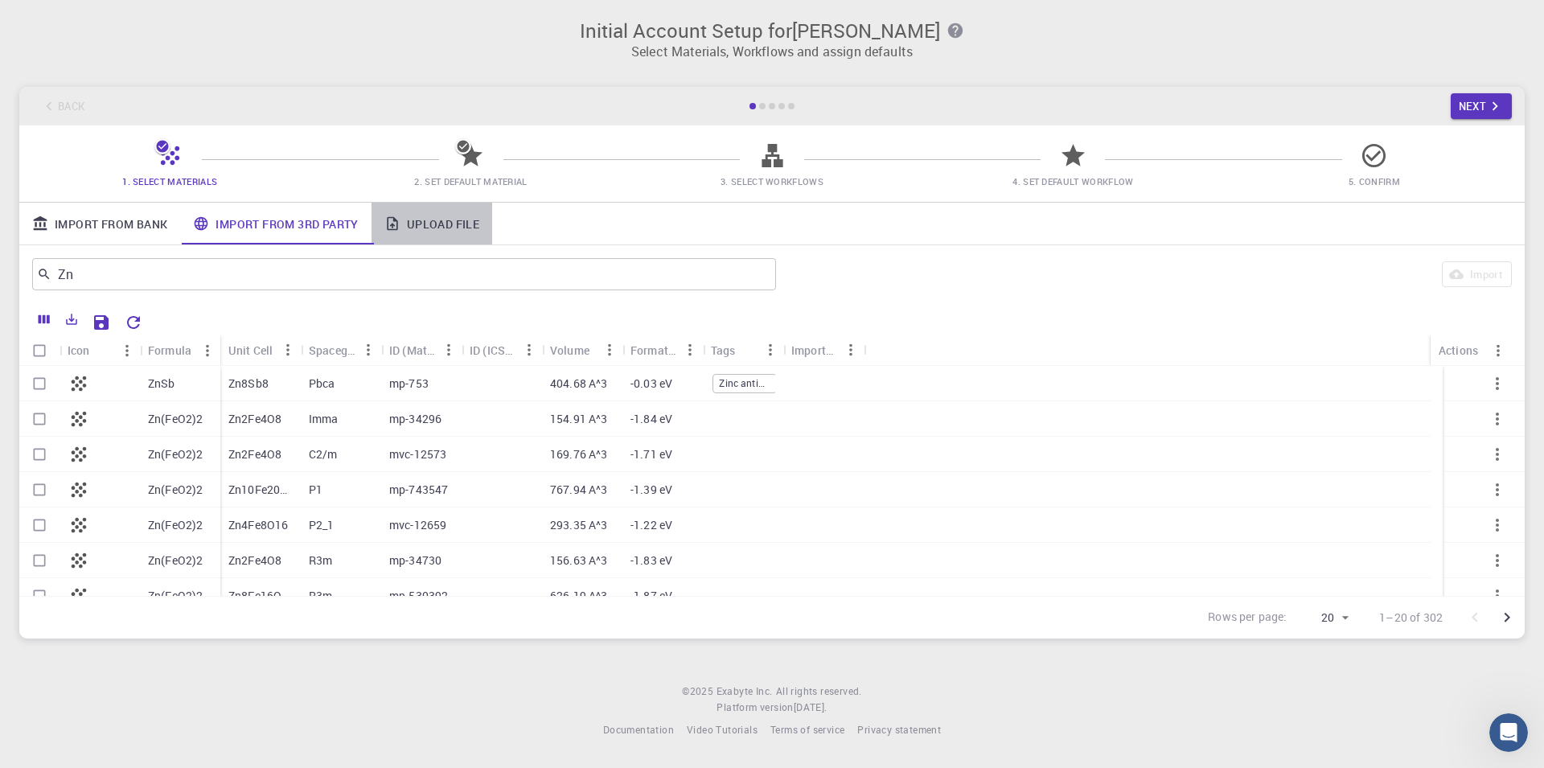
click at [447, 218] on link "Upload File" at bounding box center [432, 224] width 121 height 42
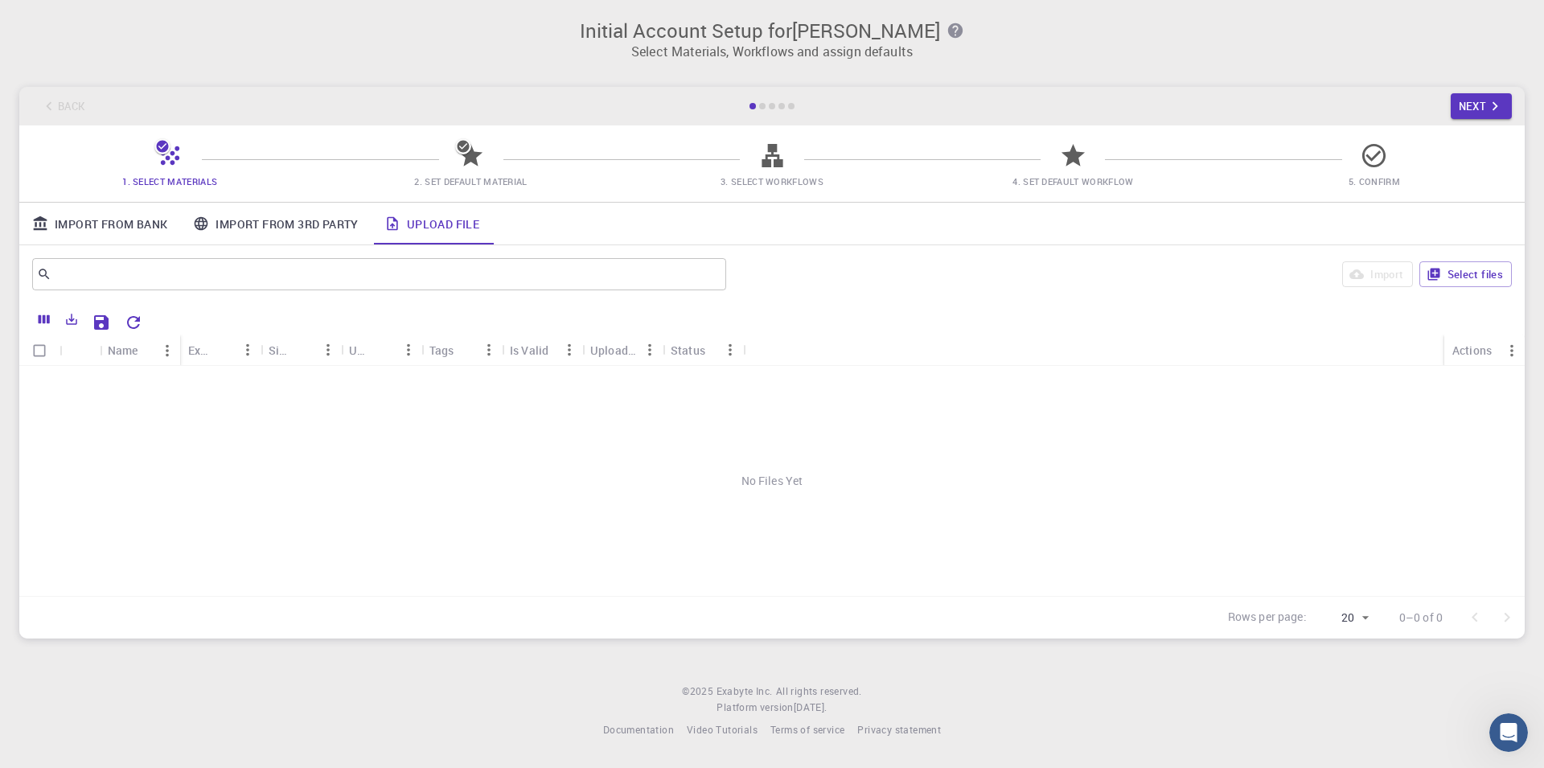
click at [507, 440] on div "No Files Yet" at bounding box center [771, 481] width 1505 height 230
click at [1472, 270] on button "Select files" at bounding box center [1465, 274] width 92 height 26
click at [191, 231] on link "Import From 3rd Party" at bounding box center [275, 224] width 191 height 42
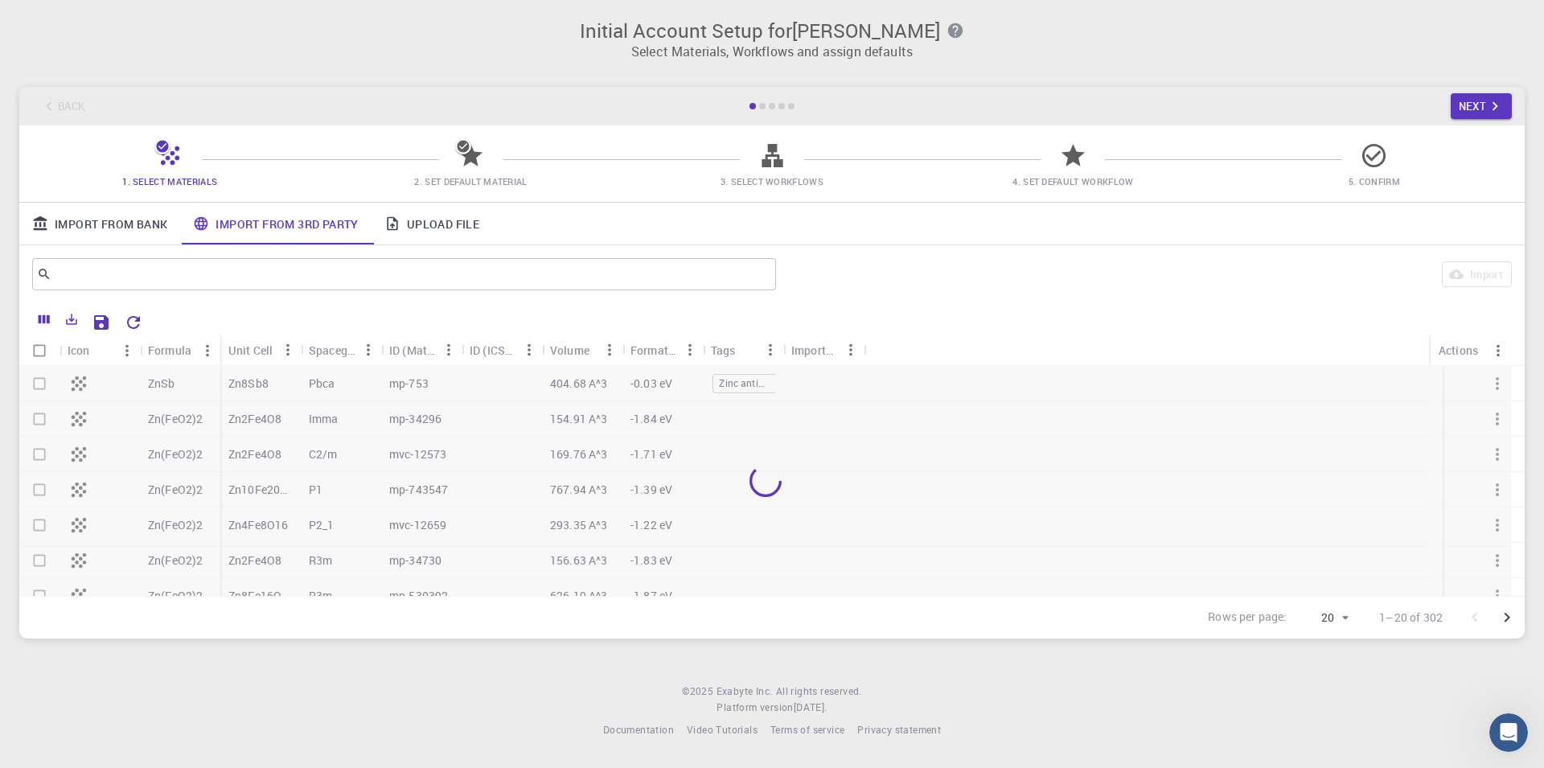
click at [284, 233] on link "Import From 3rd Party" at bounding box center [275, 224] width 191 height 42
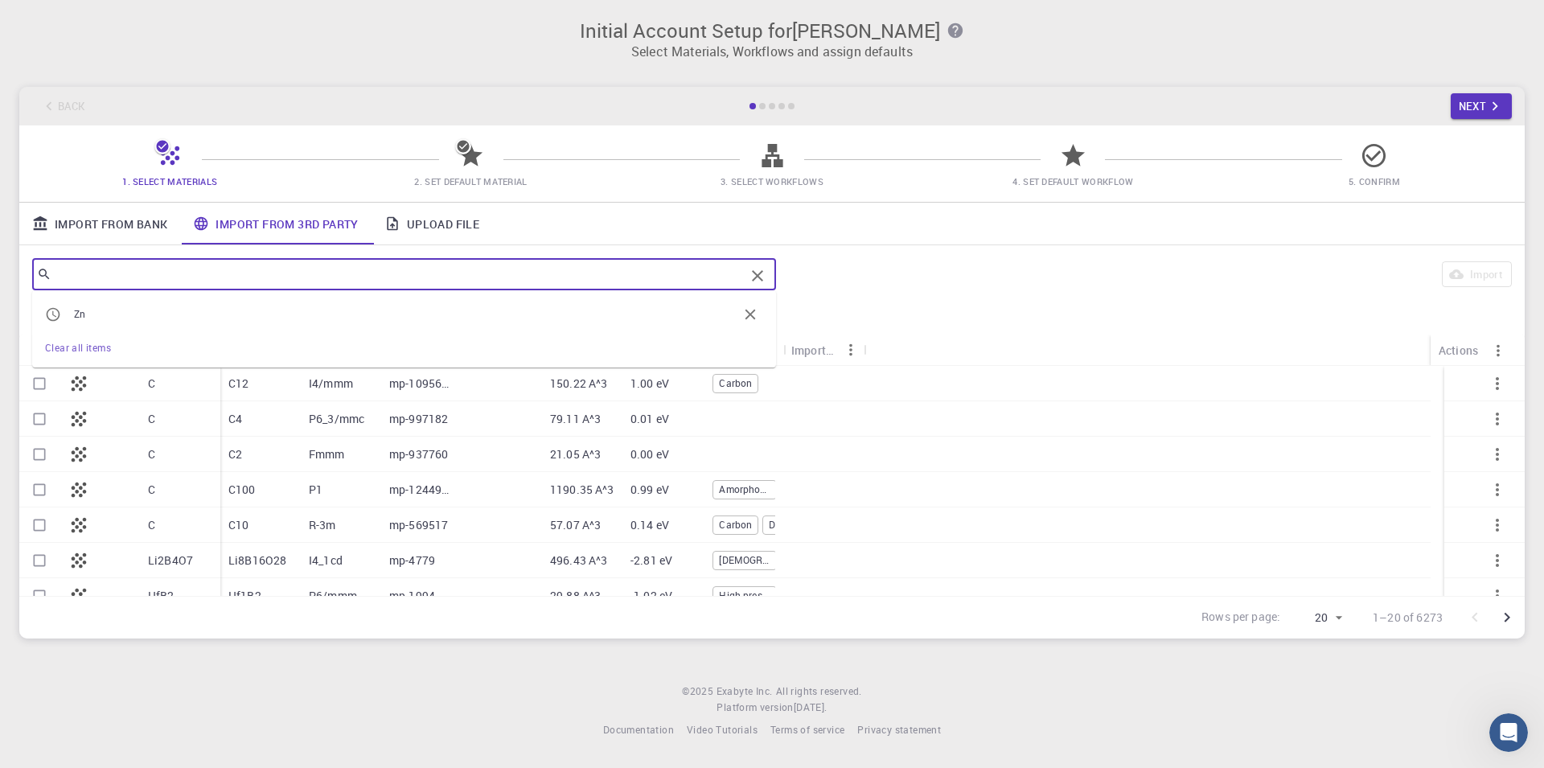
click at [313, 267] on input "text" at bounding box center [397, 274] width 693 height 23
paste input "mp-560262"
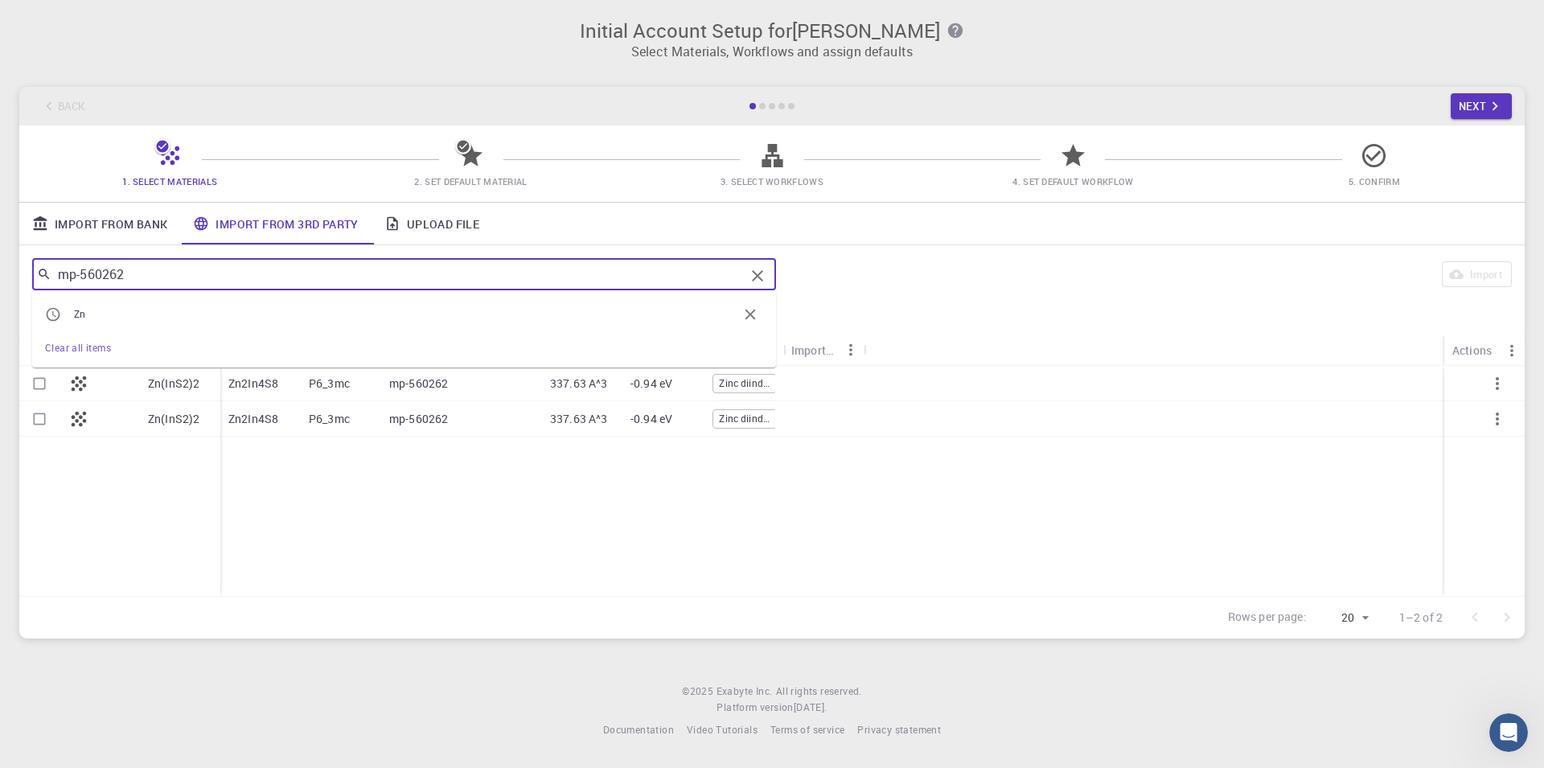
type input "mp-560262"
click at [39, 388] on input "Select row" at bounding box center [39, 383] width 31 height 31
checkbox input "true"
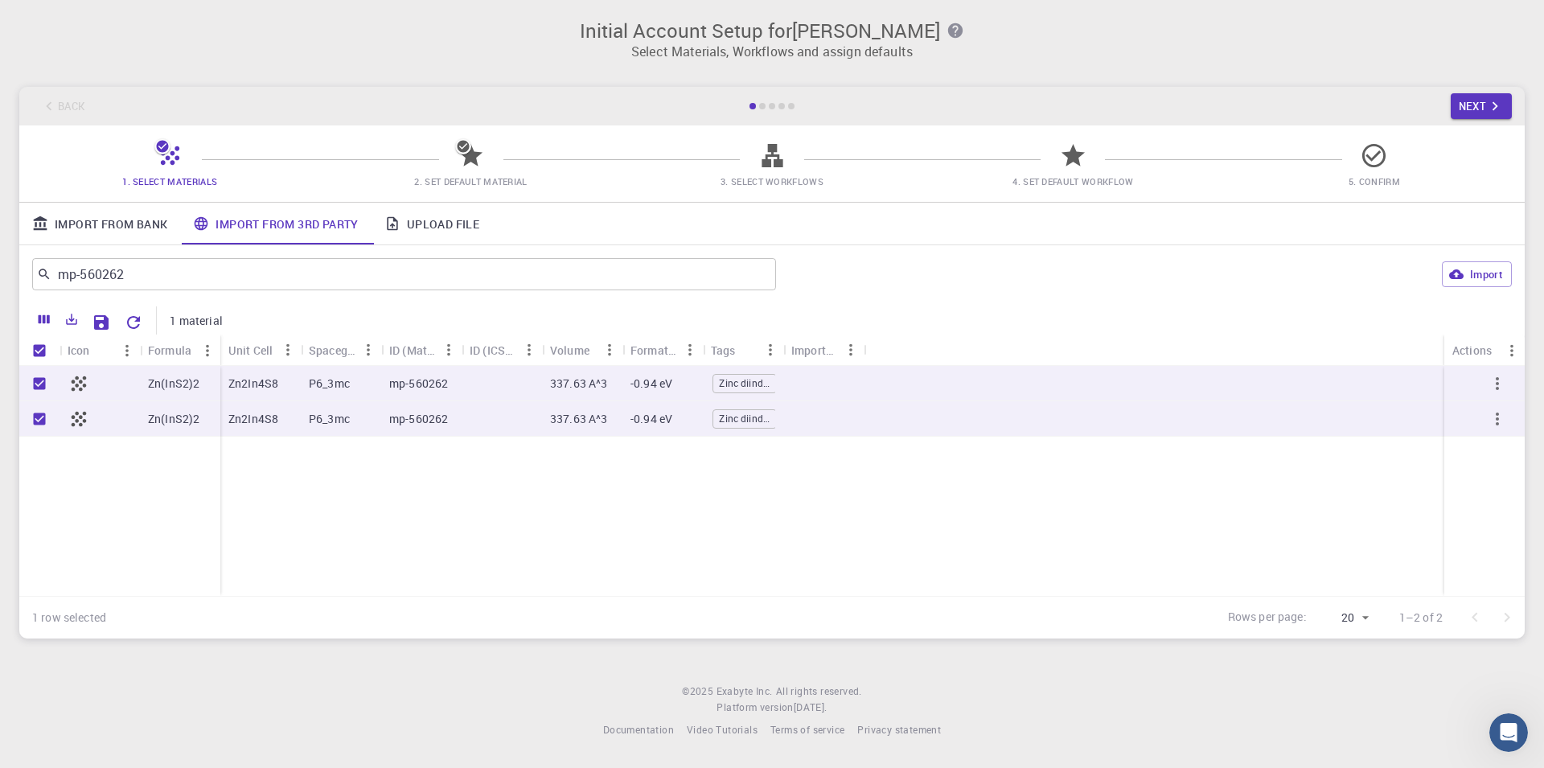
checkbox input "true"
click at [1480, 274] on button "Import" at bounding box center [1477, 274] width 70 height 26
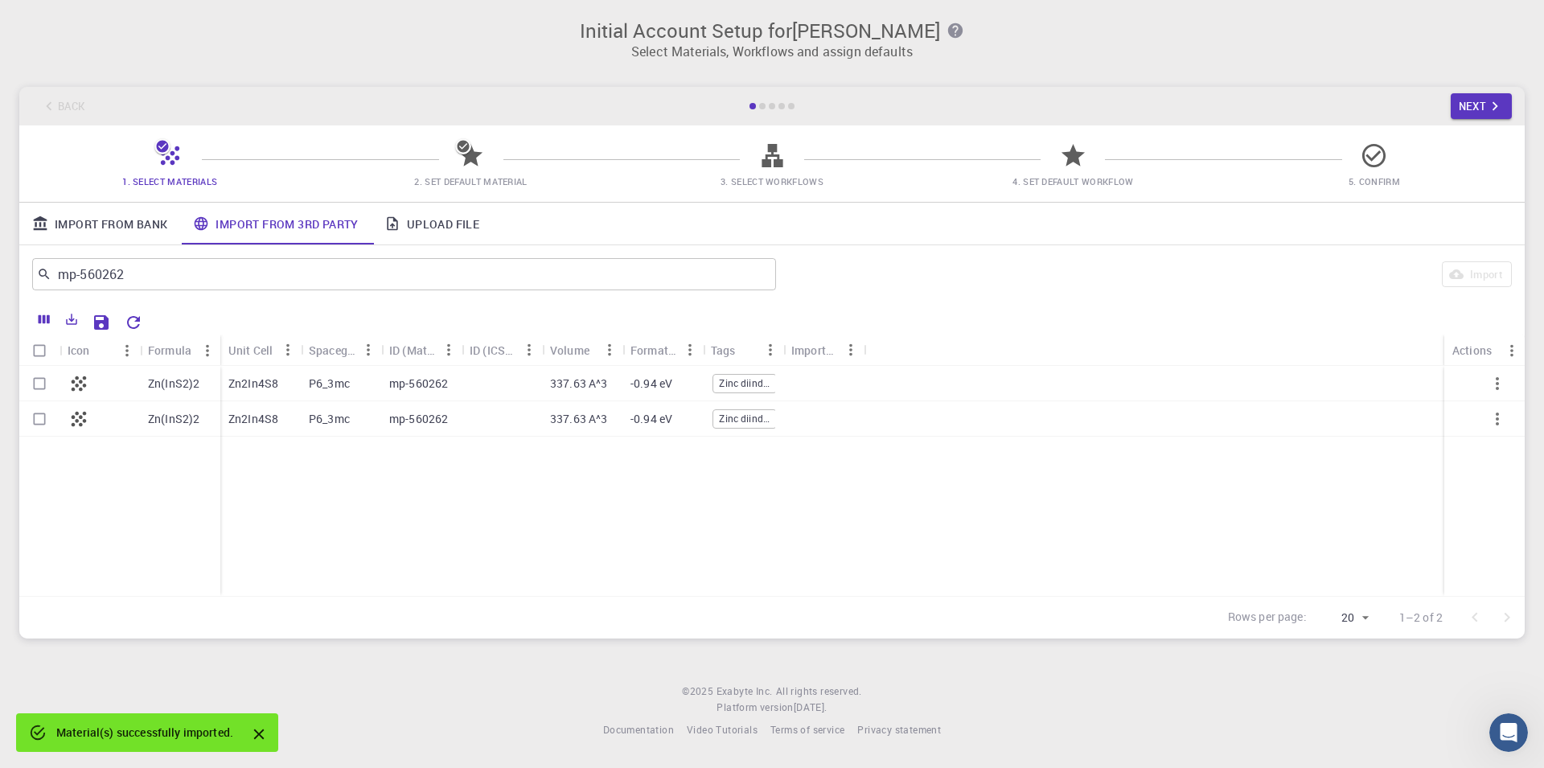
checkbox input "false"
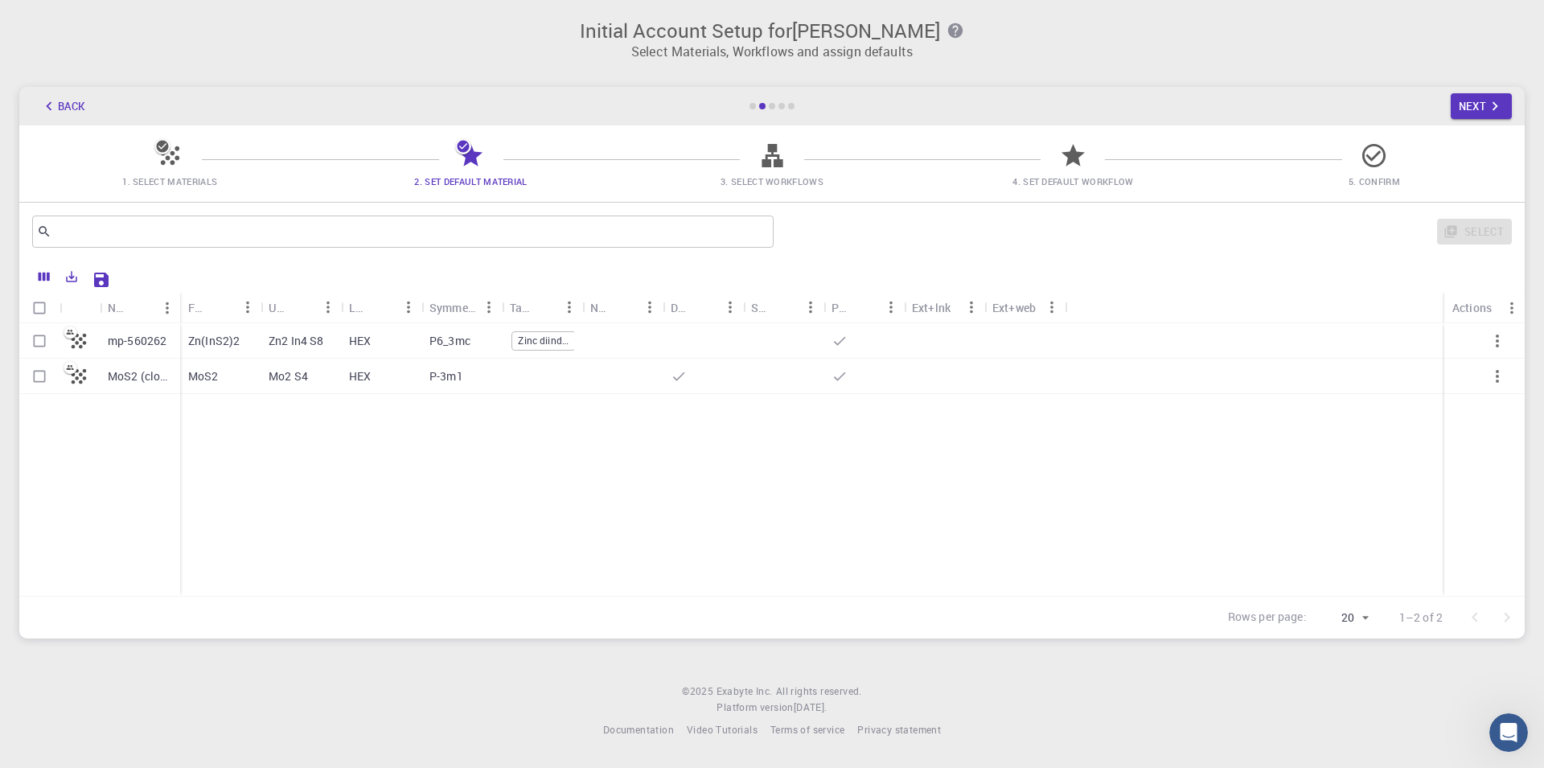
click at [39, 335] on input "Select row" at bounding box center [39, 341] width 31 height 31
checkbox input "true"
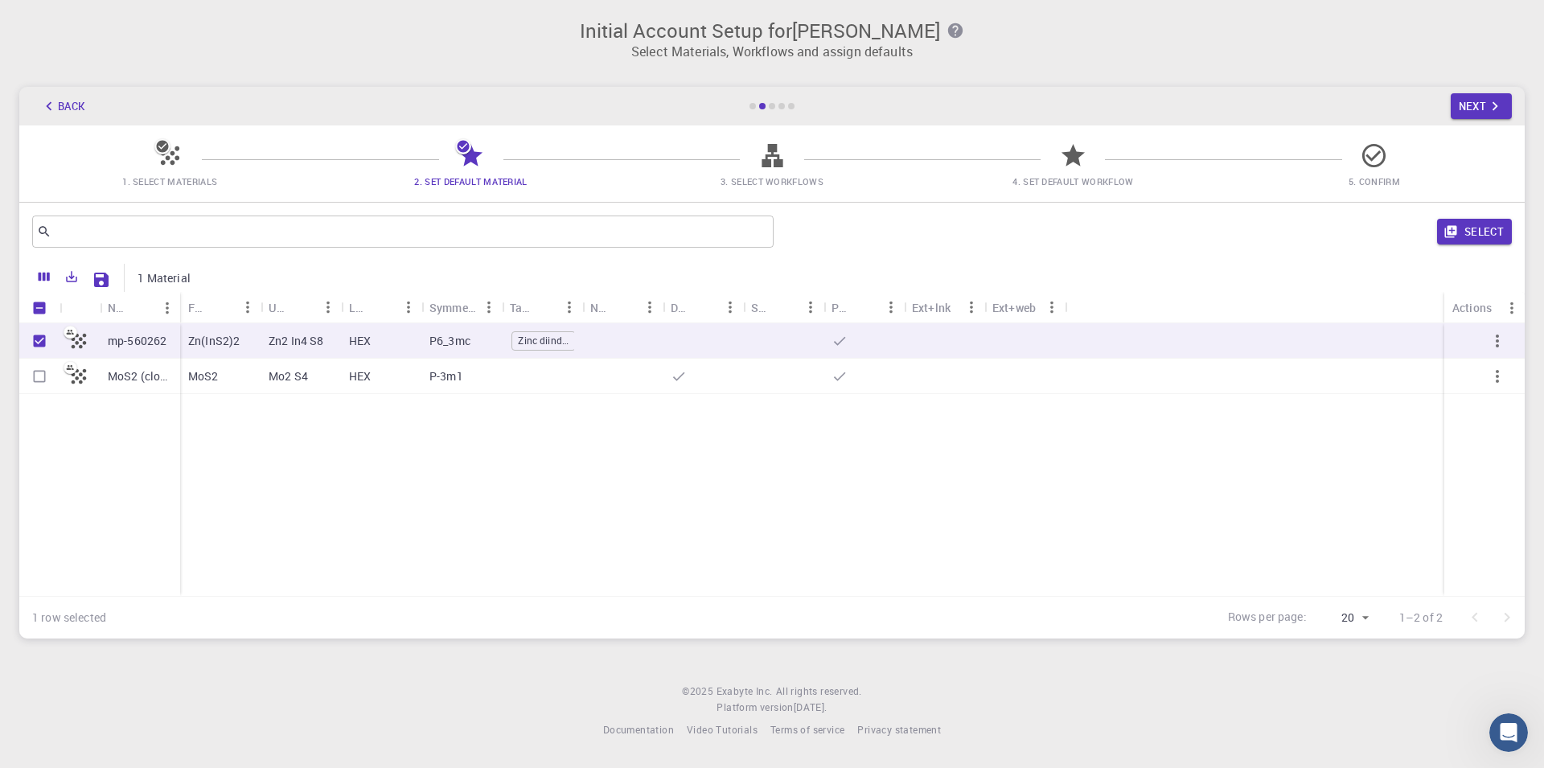
checkbox input "true"
click at [1464, 234] on button "Select" at bounding box center [1474, 232] width 75 height 26
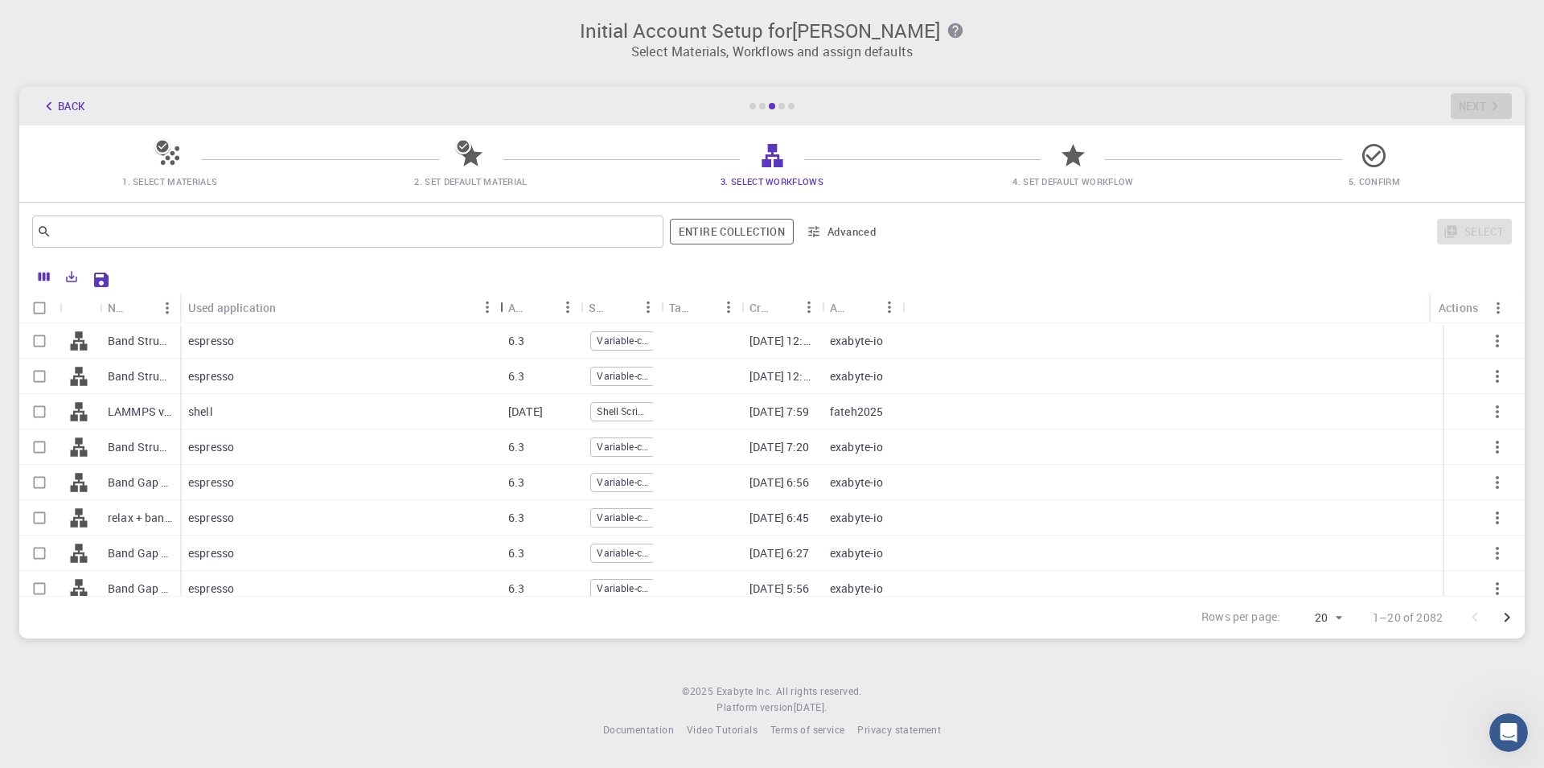
drag, startPoint x: 257, startPoint y: 312, endPoint x: 497, endPoint y: 322, distance: 239.9
click at [497, 322] on div "Used application" at bounding box center [502, 307] width 16 height 31
click at [492, 308] on icon "Menu" at bounding box center [487, 307] width 18 height 18
drag, startPoint x: 179, startPoint y: 306, endPoint x: 487, endPoint y: 311, distance: 308.8
click at [422, 318] on div "Name" at bounding box center [426, 307] width 16 height 31
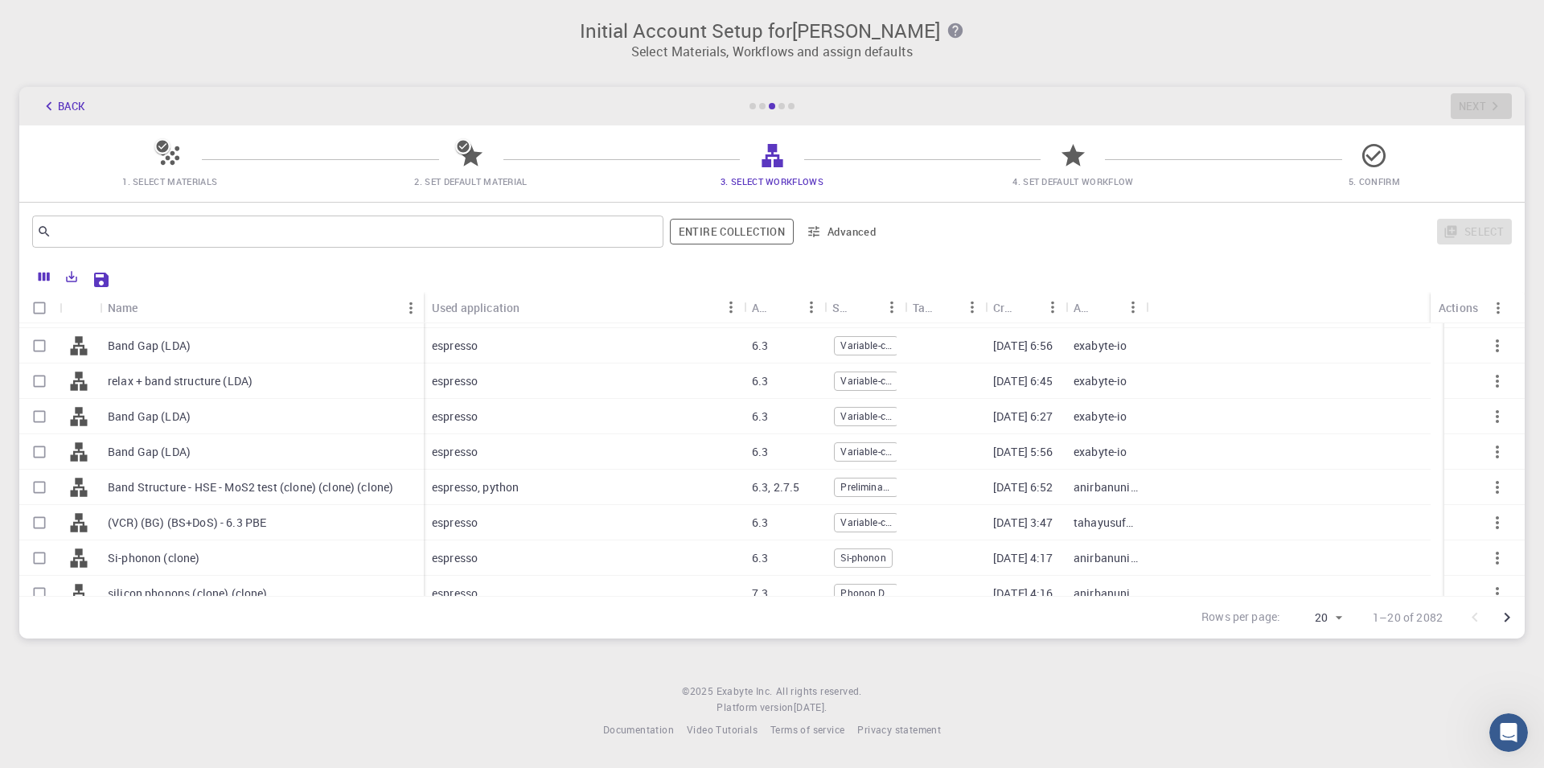
scroll to position [183, 0]
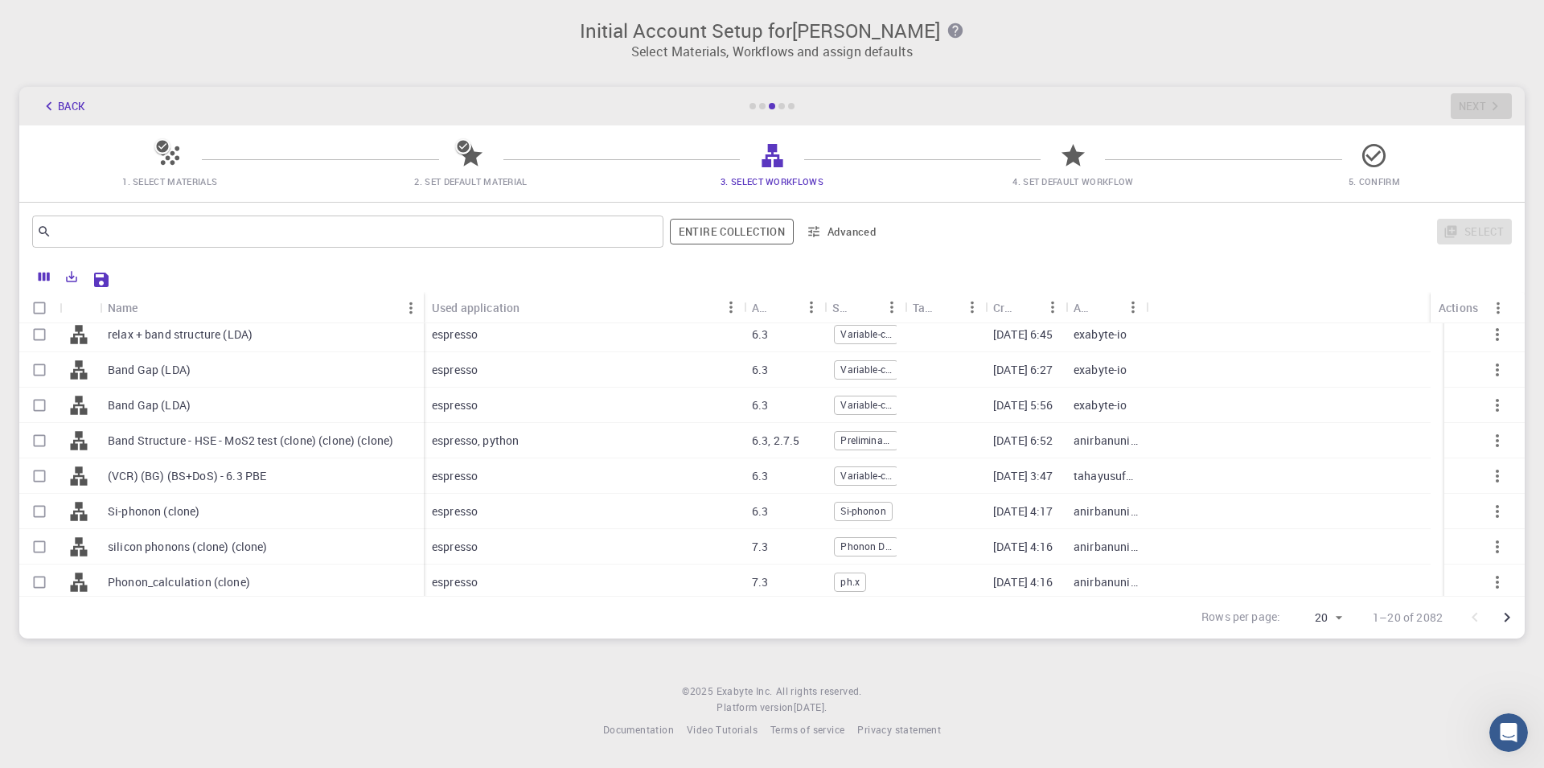
click at [40, 441] on input "Select row" at bounding box center [39, 440] width 31 height 31
checkbox input "true"
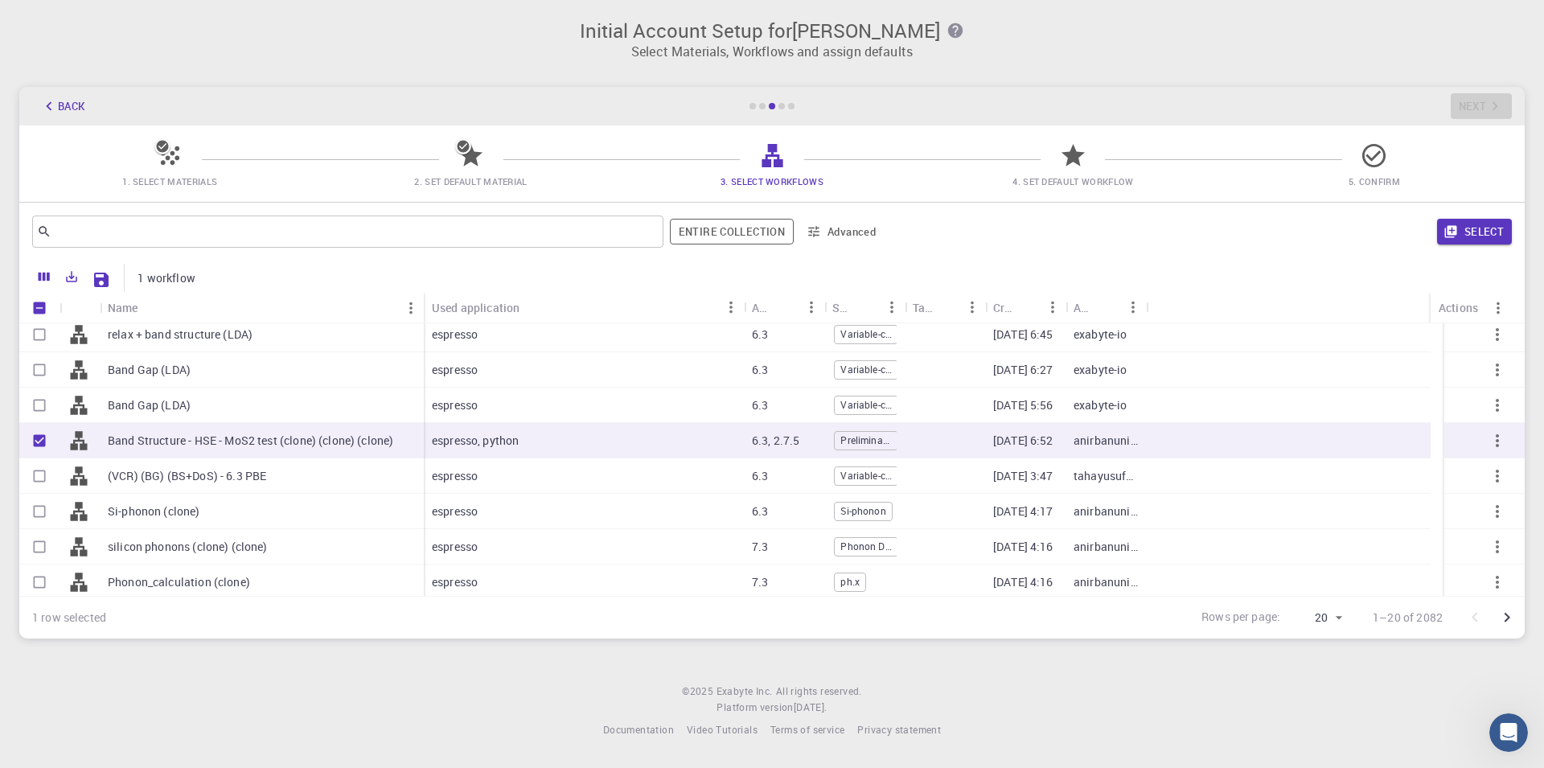
checkbox input "true"
drag, startPoint x: 1481, startPoint y: 231, endPoint x: 1470, endPoint y: 239, distance: 13.8
click at [1476, 231] on button "Select" at bounding box center [1474, 232] width 75 height 26
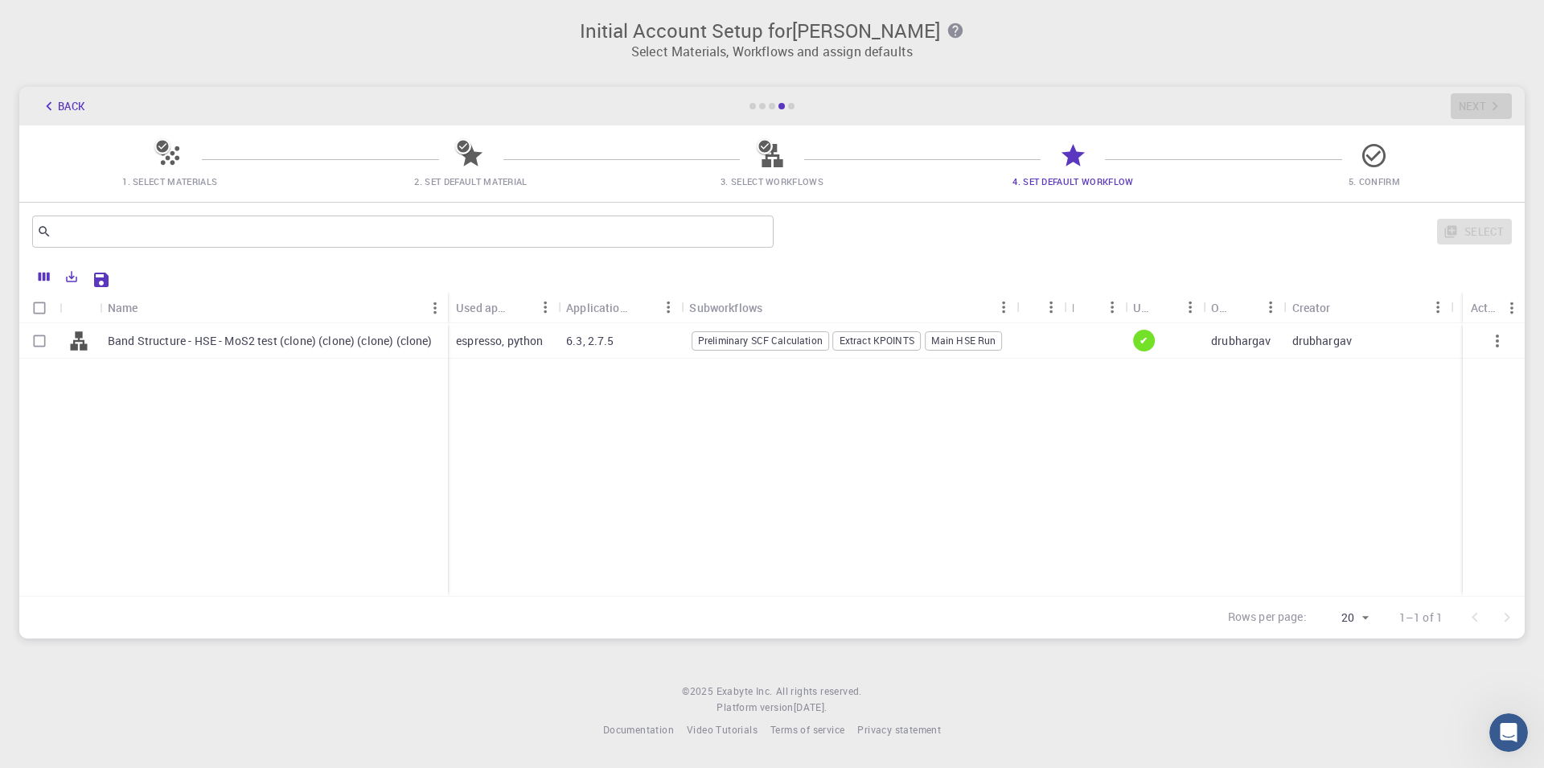
click at [34, 339] on input "Select row" at bounding box center [39, 341] width 31 height 31
checkbox input "true"
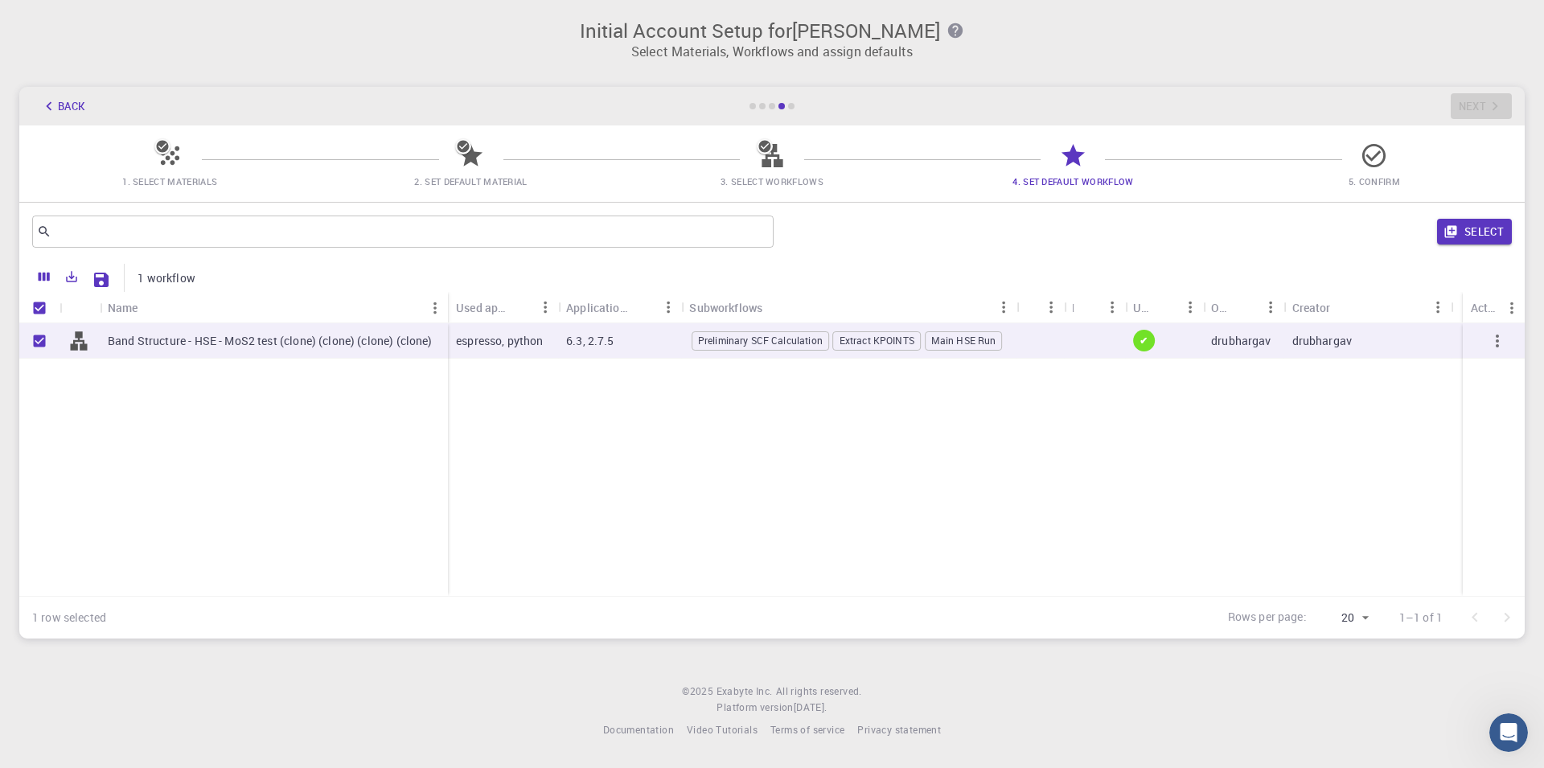
checkbox input "true"
click at [1500, 240] on button "Select" at bounding box center [1474, 232] width 75 height 26
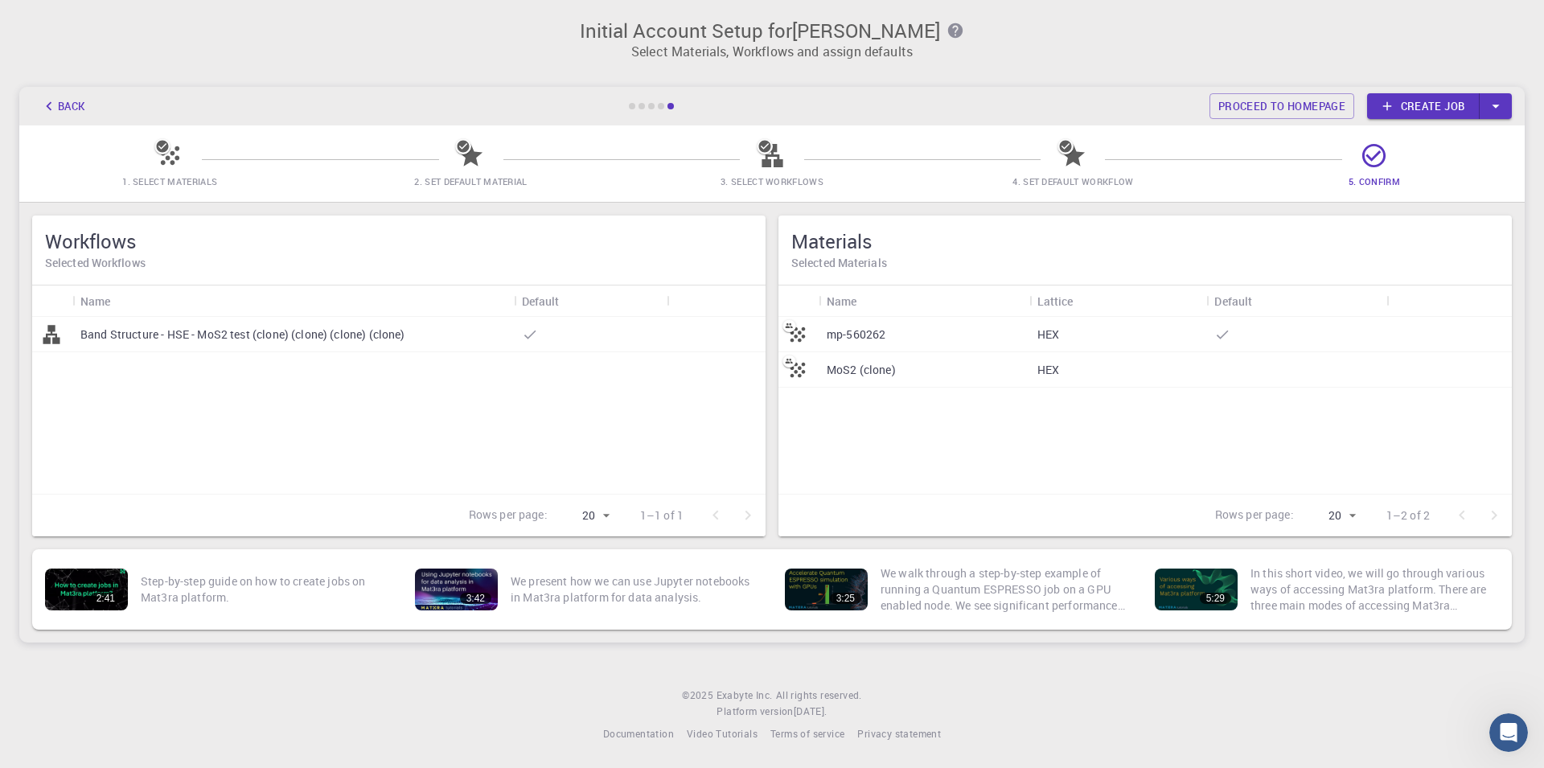
click at [1449, 104] on link "Create job" at bounding box center [1423, 106] width 113 height 26
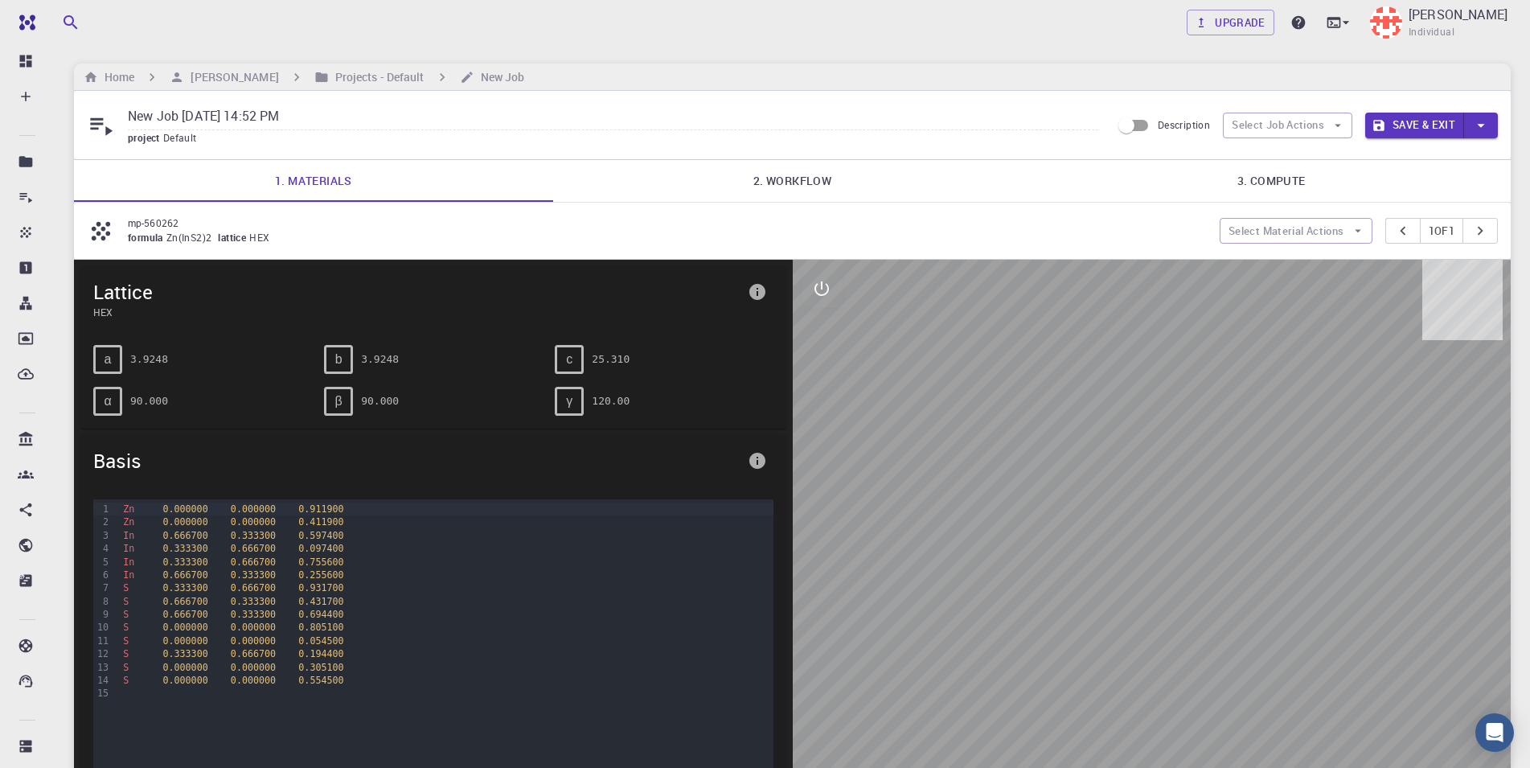
drag, startPoint x: 1151, startPoint y: 533, endPoint x: 1299, endPoint y: 544, distance: 148.4
click at [1299, 544] on div at bounding box center [1152, 529] width 719 height 539
drag, startPoint x: 833, startPoint y: 182, endPoint x: 825, endPoint y: 170, distance: 14.5
click at [832, 182] on link "2. Workflow" at bounding box center [792, 181] width 479 height 42
click at [825, 166] on link "2. Workflow" at bounding box center [792, 181] width 479 height 42
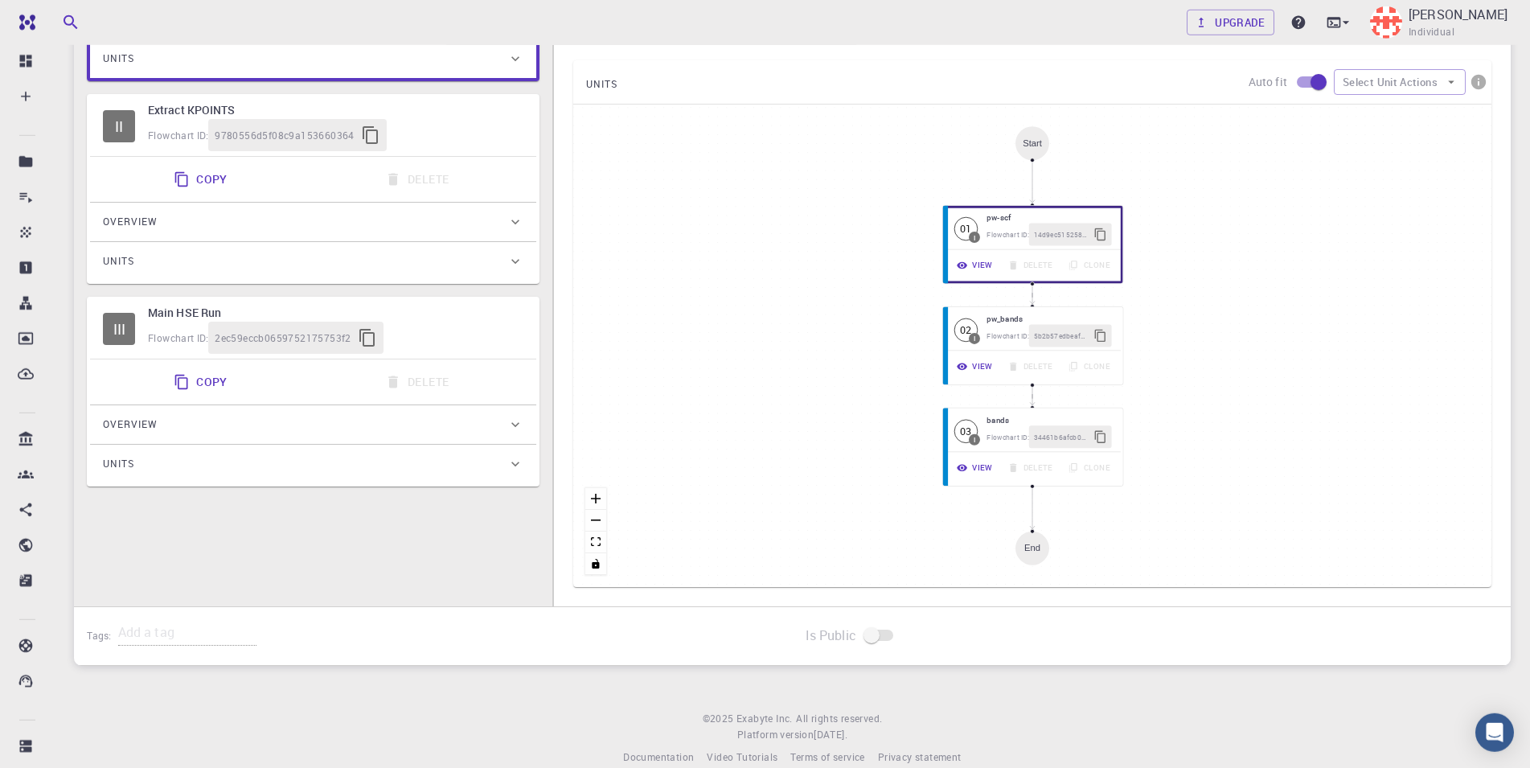
scroll to position [409, 0]
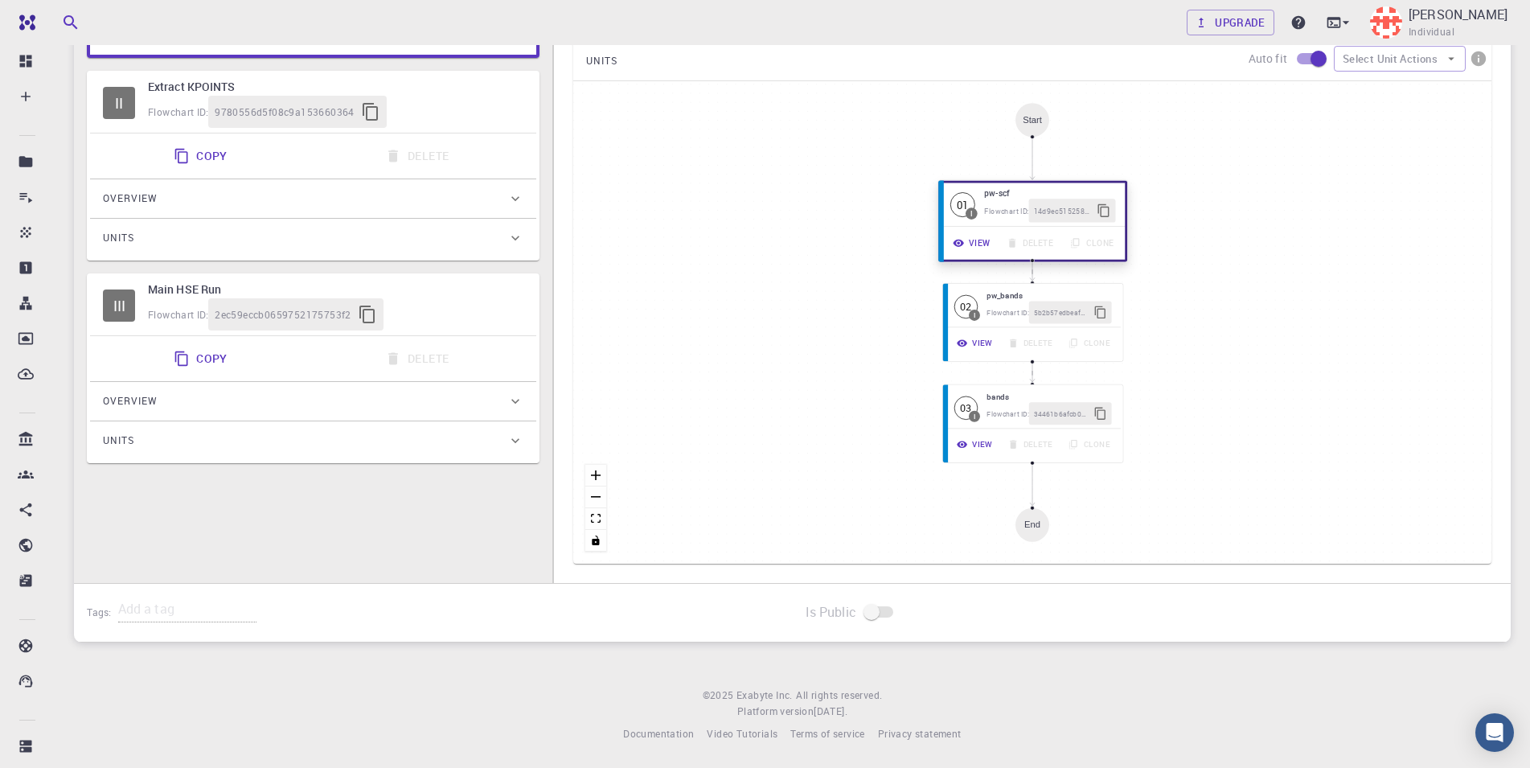
click at [967, 241] on button "View" at bounding box center [973, 242] width 54 height 23
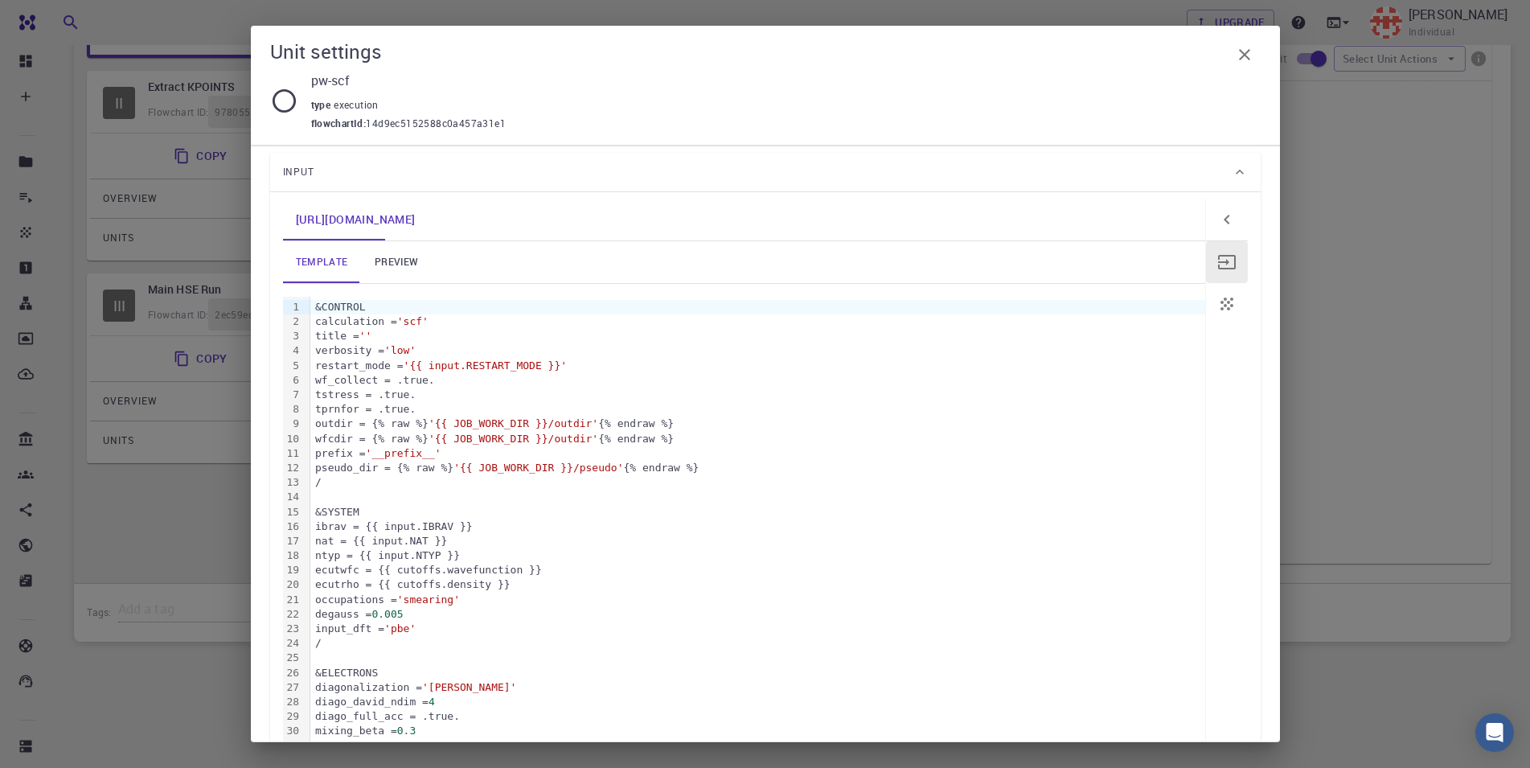
scroll to position [0, 0]
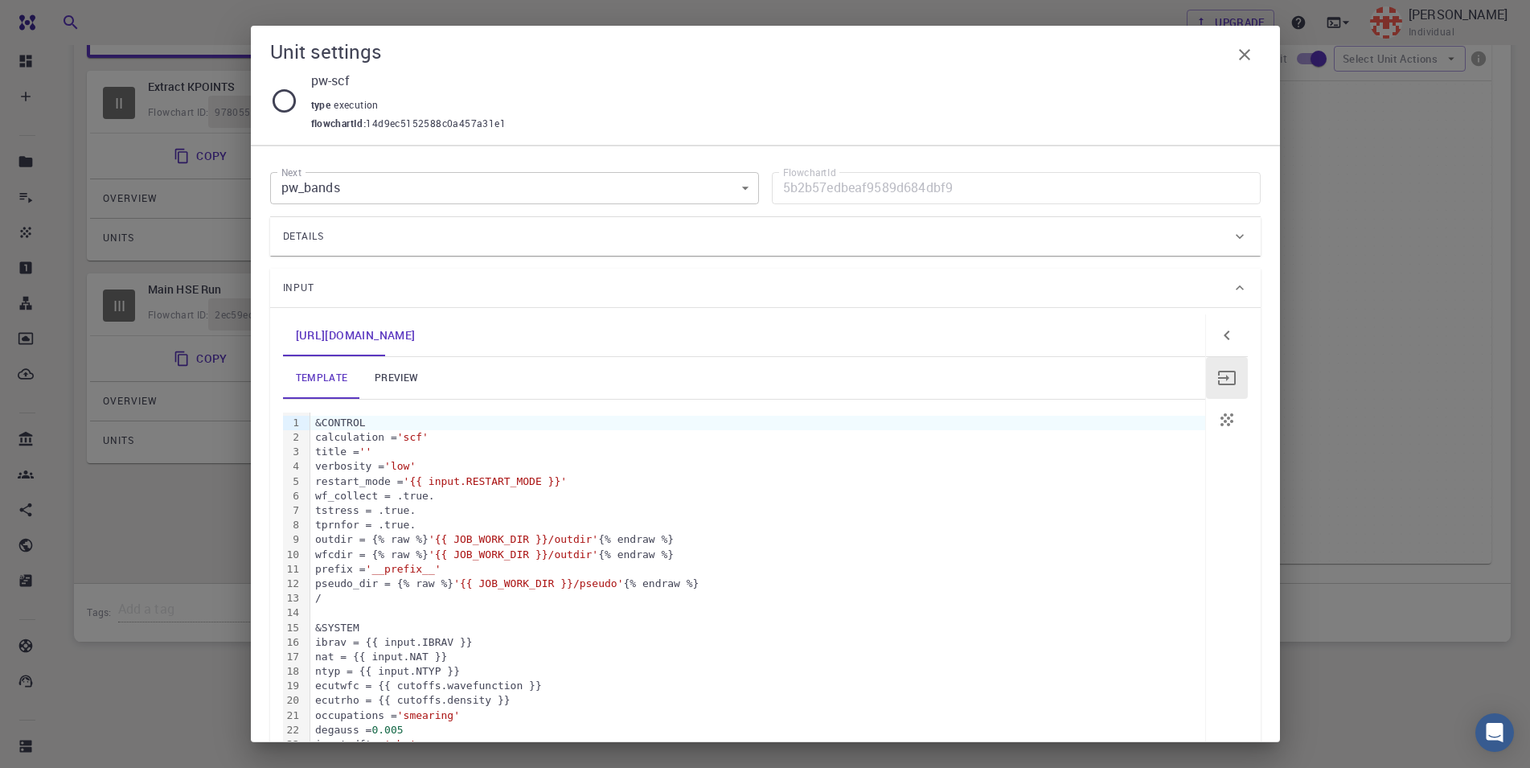
click at [1249, 54] on icon "button" at bounding box center [1244, 54] width 19 height 19
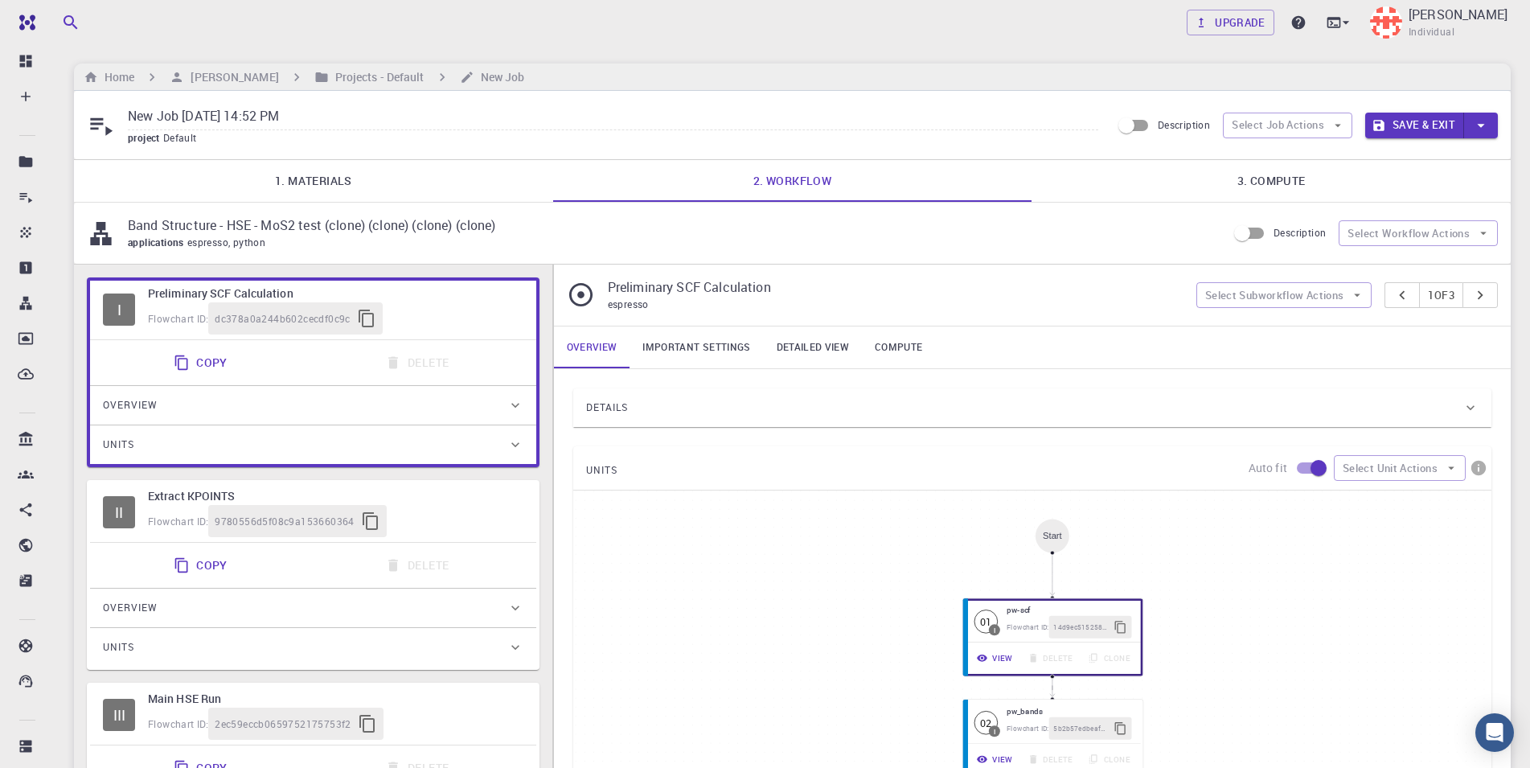
click at [1264, 174] on link "3. Compute" at bounding box center [1271, 181] width 479 height 42
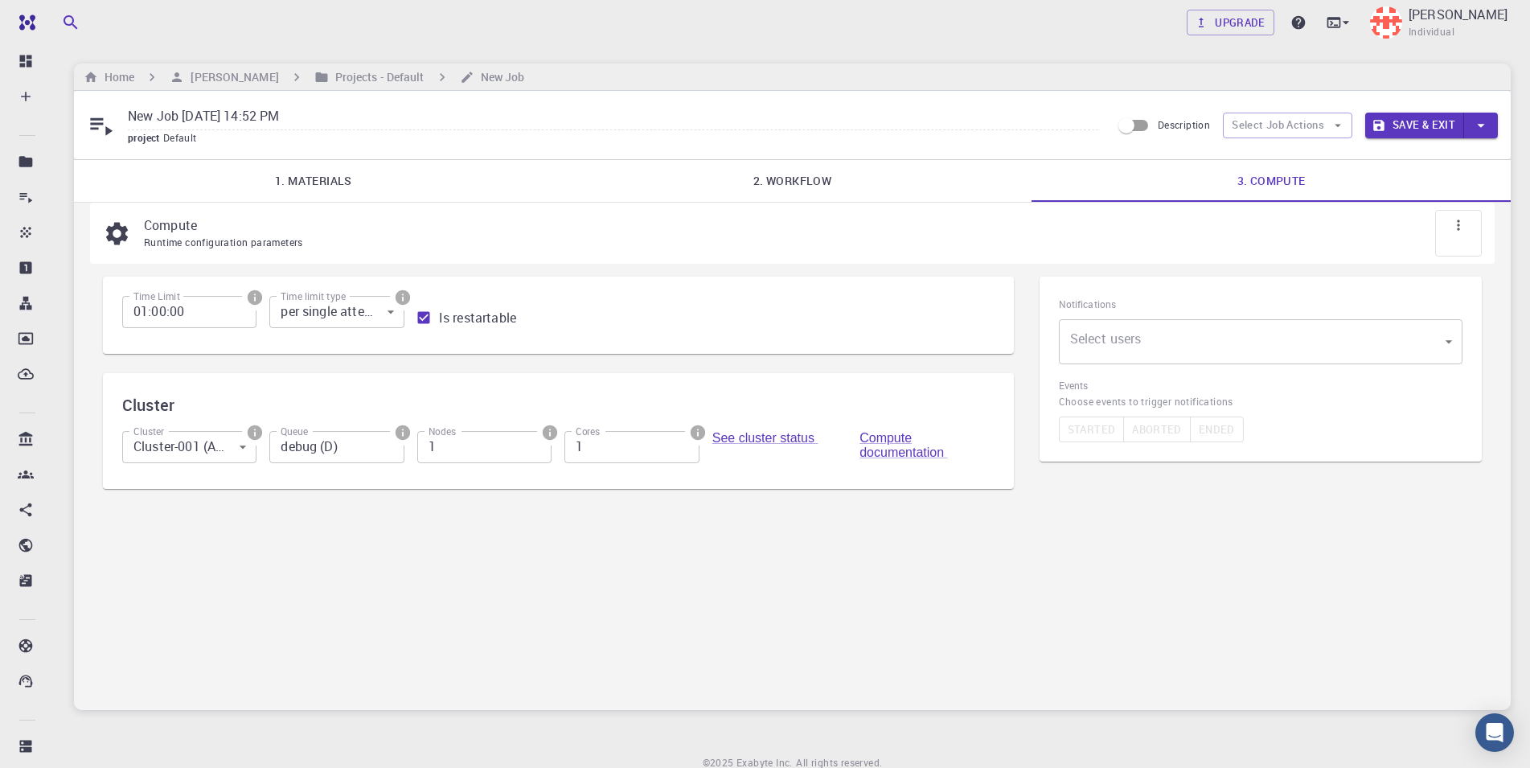
click at [513, 454] on input "1" at bounding box center [484, 447] width 134 height 32
click at [535, 453] on input "0" at bounding box center [484, 447] width 134 height 32
type input "1"
click at [532, 444] on input "1" at bounding box center [484, 447] width 134 height 32
click at [657, 458] on input "1" at bounding box center [632, 447] width 134 height 32
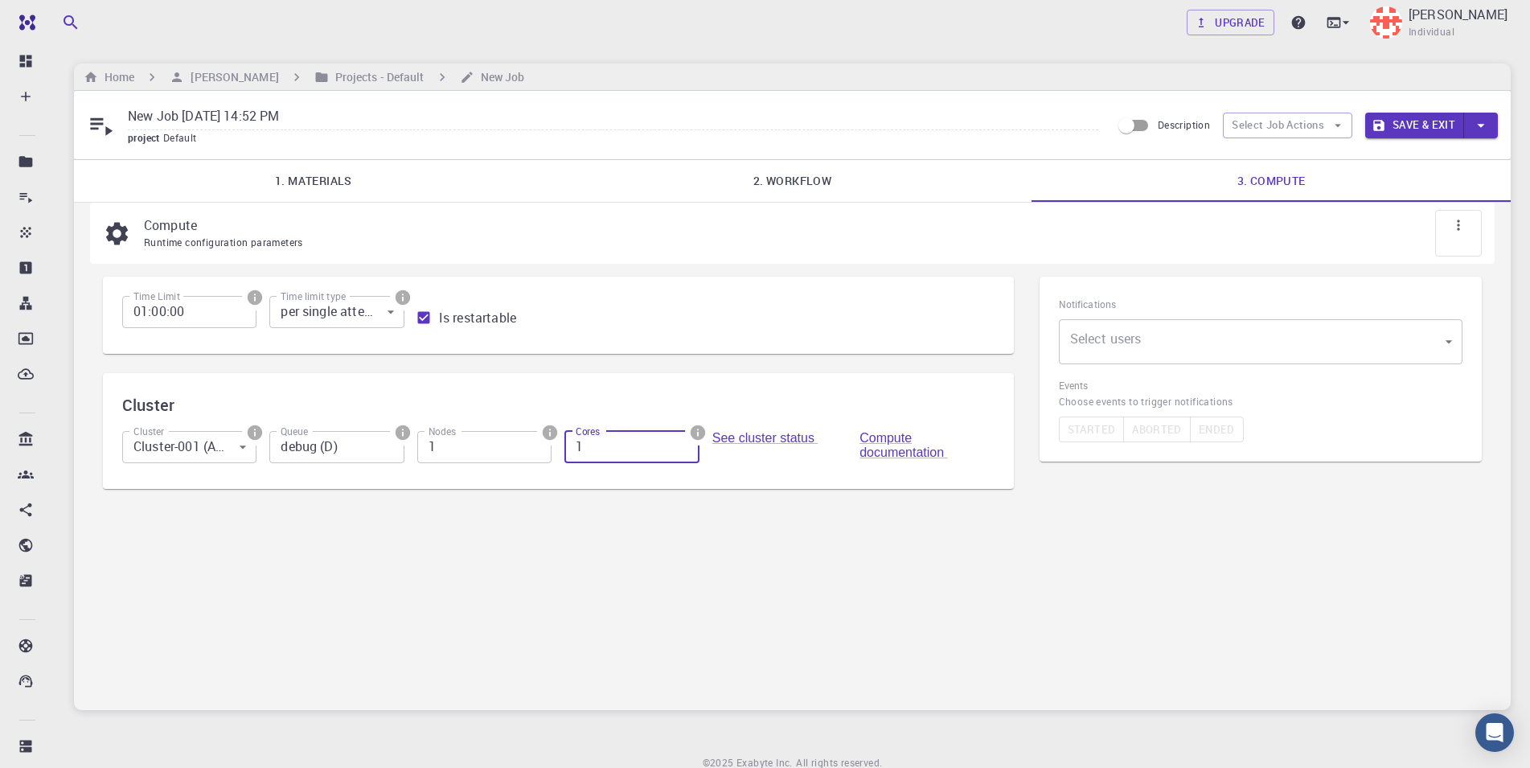
drag, startPoint x: 634, startPoint y: 450, endPoint x: 355, endPoint y: 433, distance: 278.7
click at [565, 431] on input "1" at bounding box center [632, 447] width 134 height 32
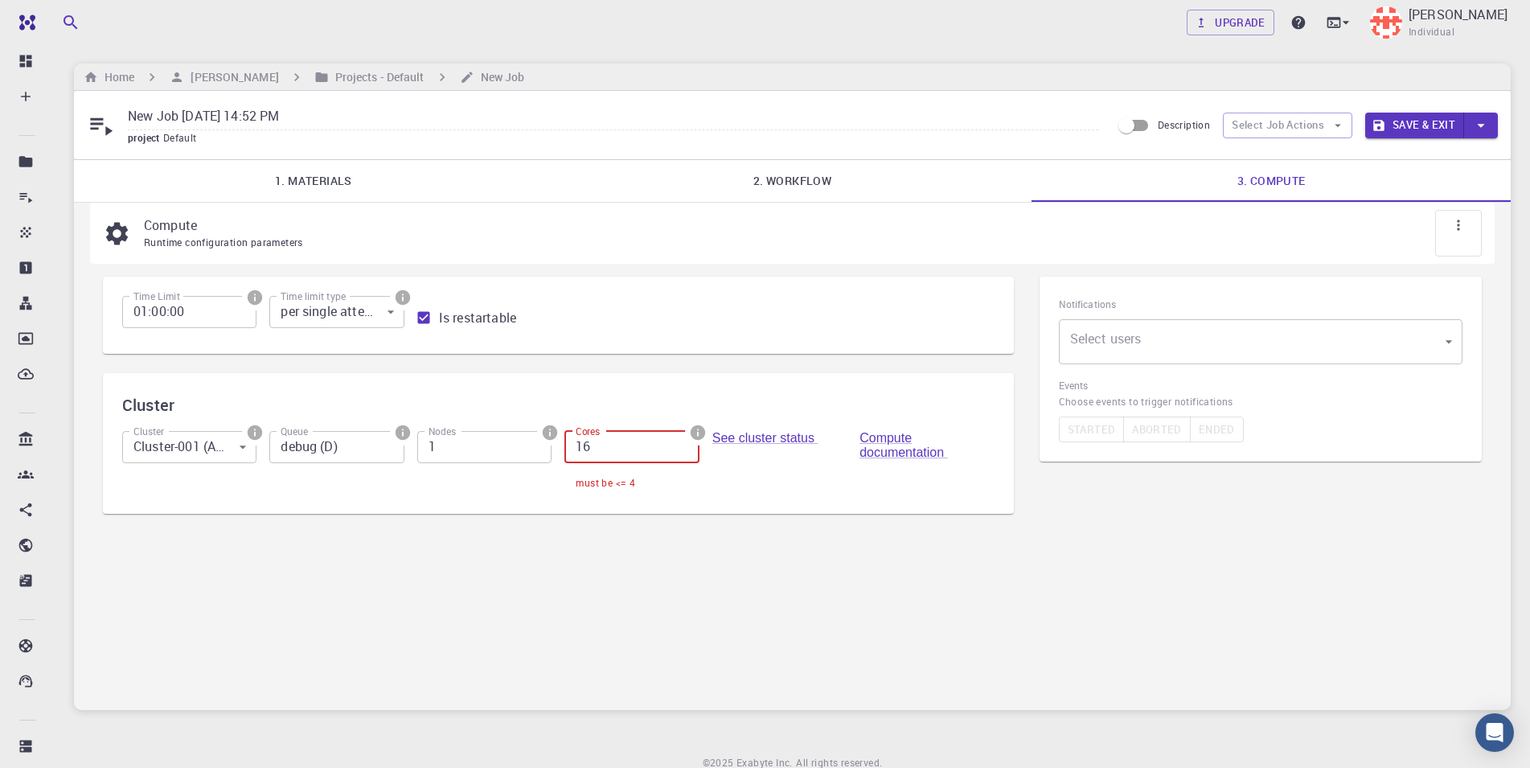
type input "1"
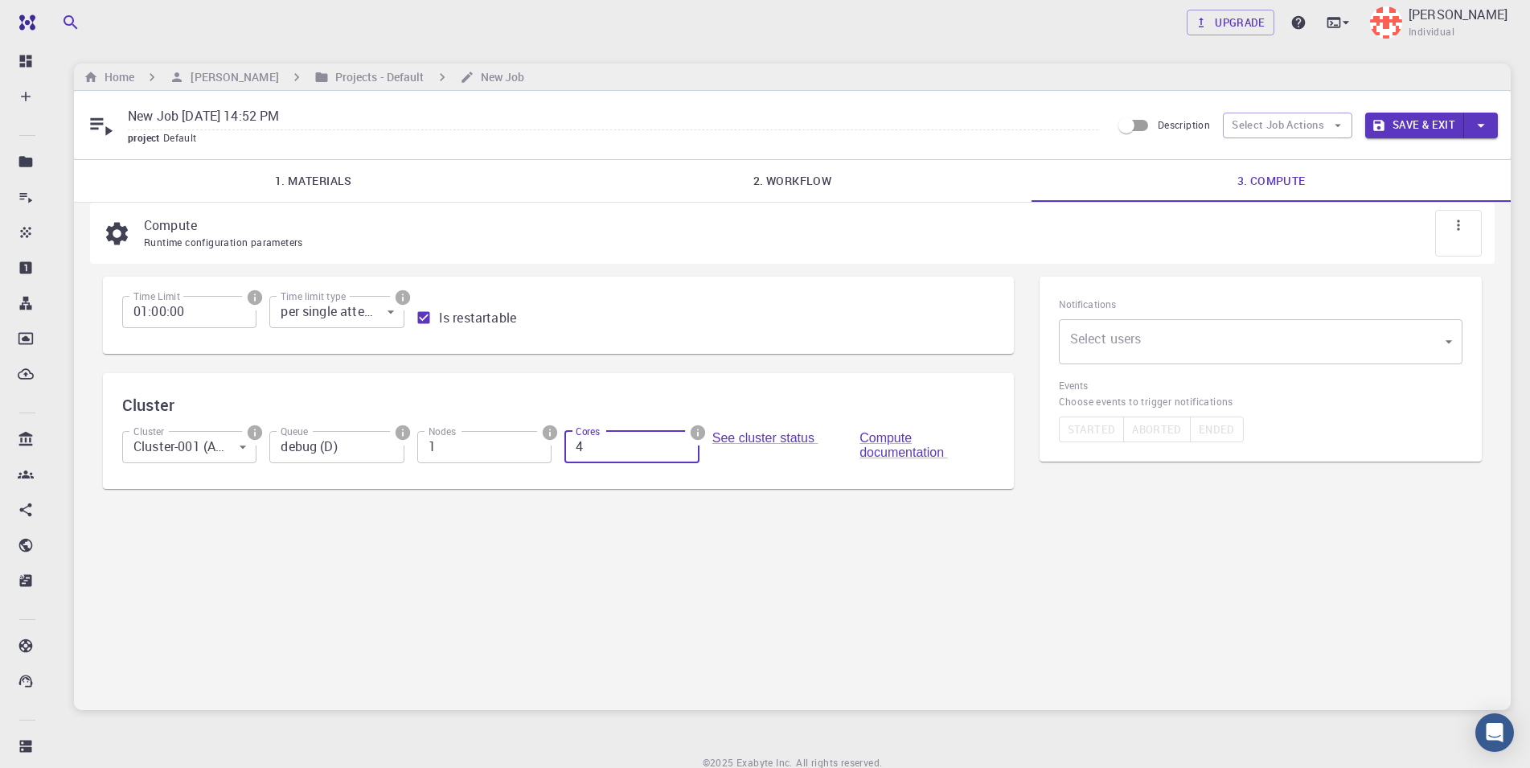
type input "4"
click at [740, 663] on div "Compute Runtime configuration parameters Time Limit 01:00:00 Time Limit Time li…" at bounding box center [792, 456] width 1437 height 507
click at [369, 320] on body "Free Dashboard Create New Job New Material Create Material Upload File Import f…" at bounding box center [765, 418] width 1530 height 836
click at [370, 310] on div at bounding box center [765, 384] width 1530 height 768
click at [1415, 129] on button "Save & Exit" at bounding box center [1414, 126] width 99 height 26
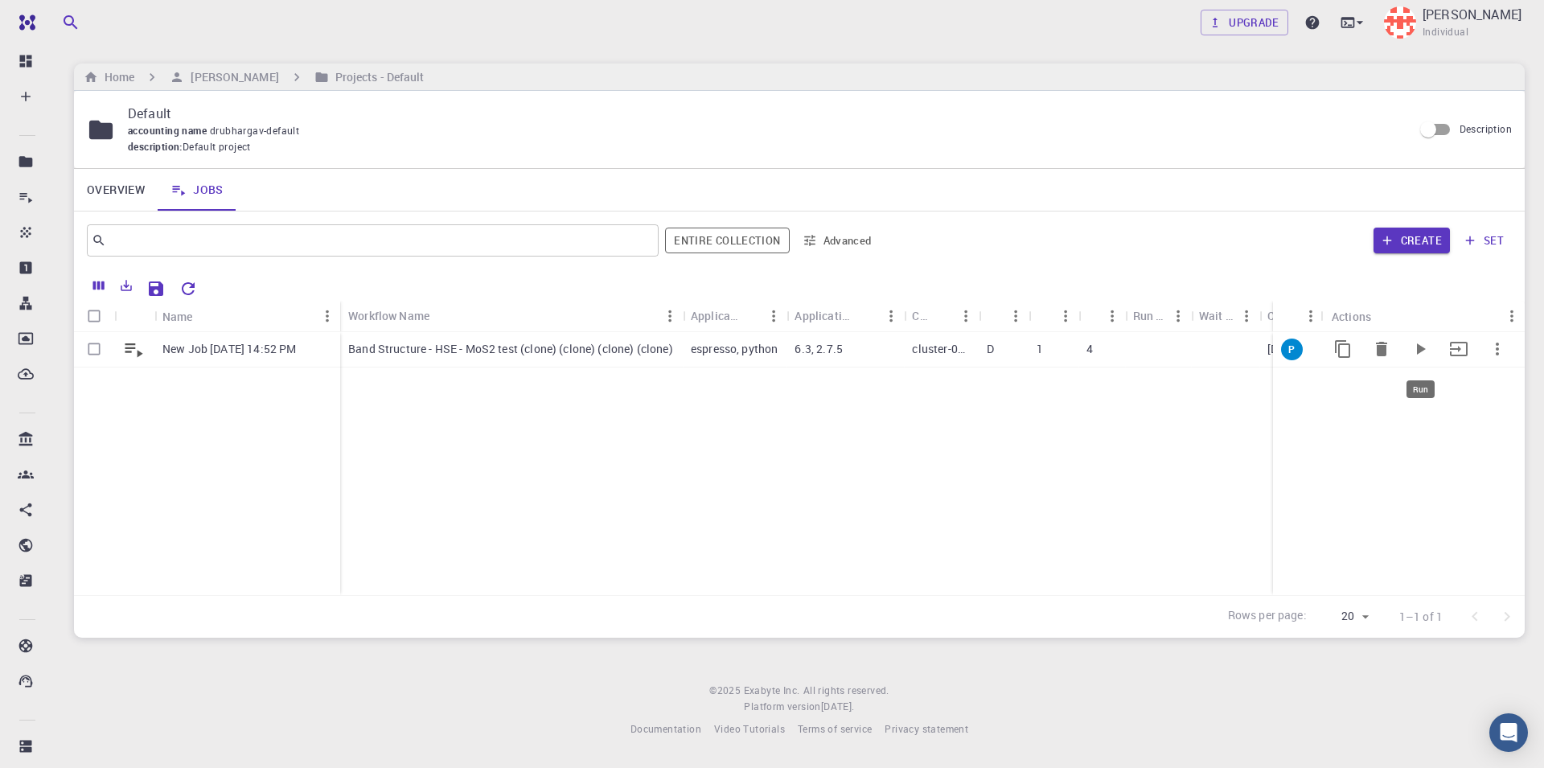
click at [1421, 347] on icon "Run" at bounding box center [1420, 348] width 19 height 19
click at [100, 344] on input "Select row" at bounding box center [94, 349] width 31 height 31
checkbox input "true"
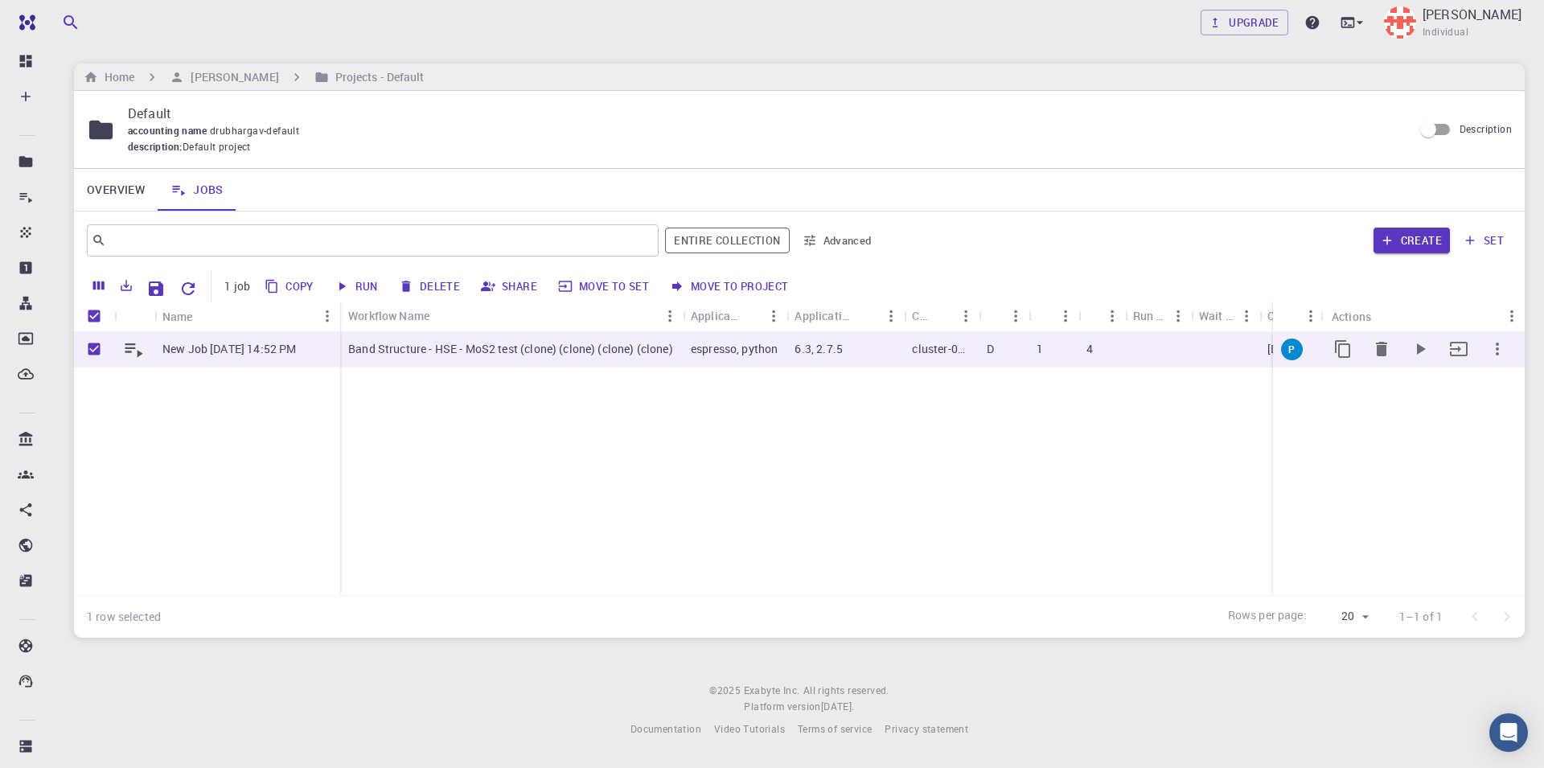
checkbox input "true"
drag, startPoint x: 1416, startPoint y: 355, endPoint x: 1370, endPoint y: 392, distance: 59.4
click at [1415, 354] on icon "Run" at bounding box center [1420, 348] width 19 height 19
click at [296, 343] on p "New Job Aug 19, 2025, 14:52 PM" at bounding box center [228, 349] width 133 height 16
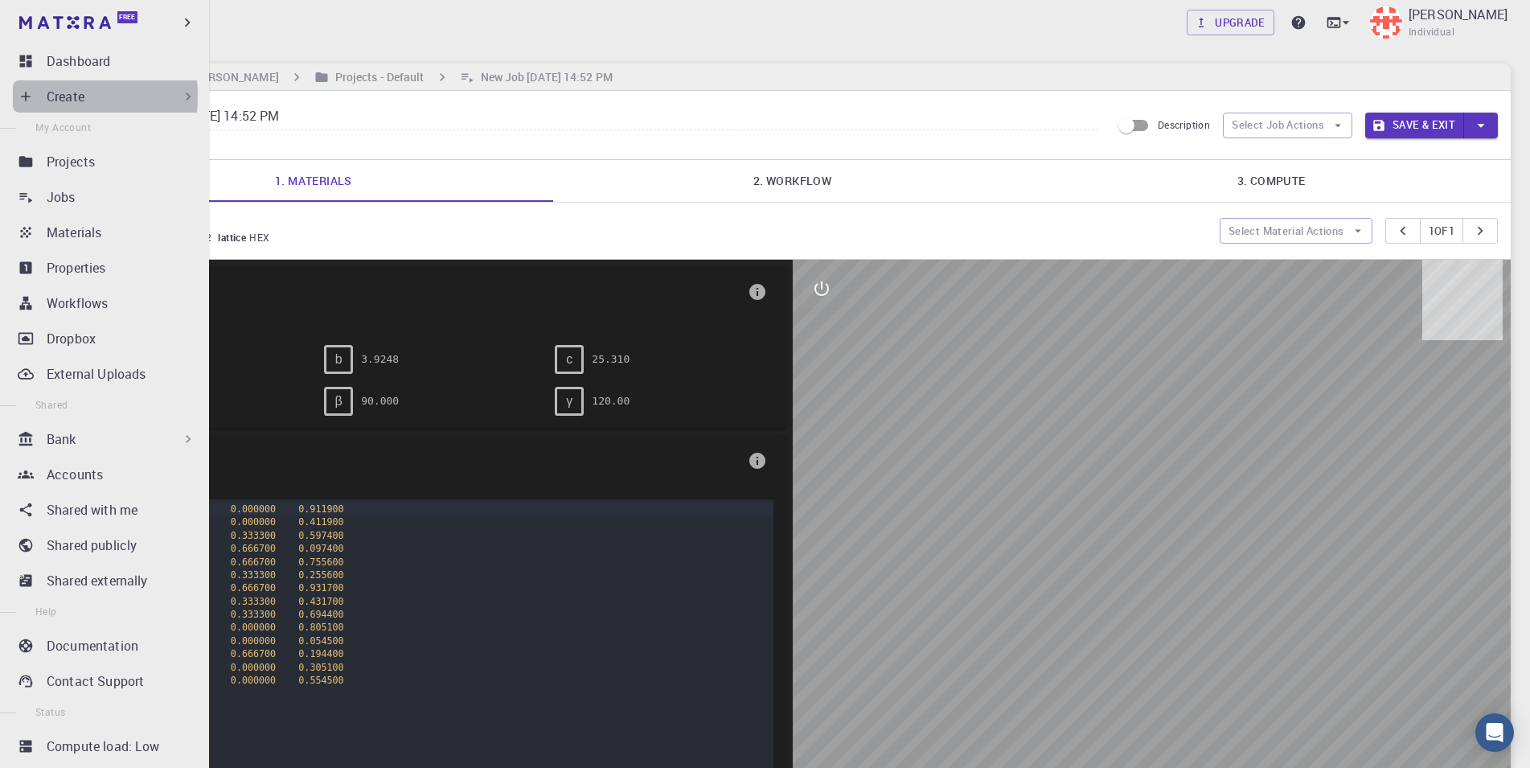
click at [27, 96] on icon at bounding box center [26, 97] width 10 height 10
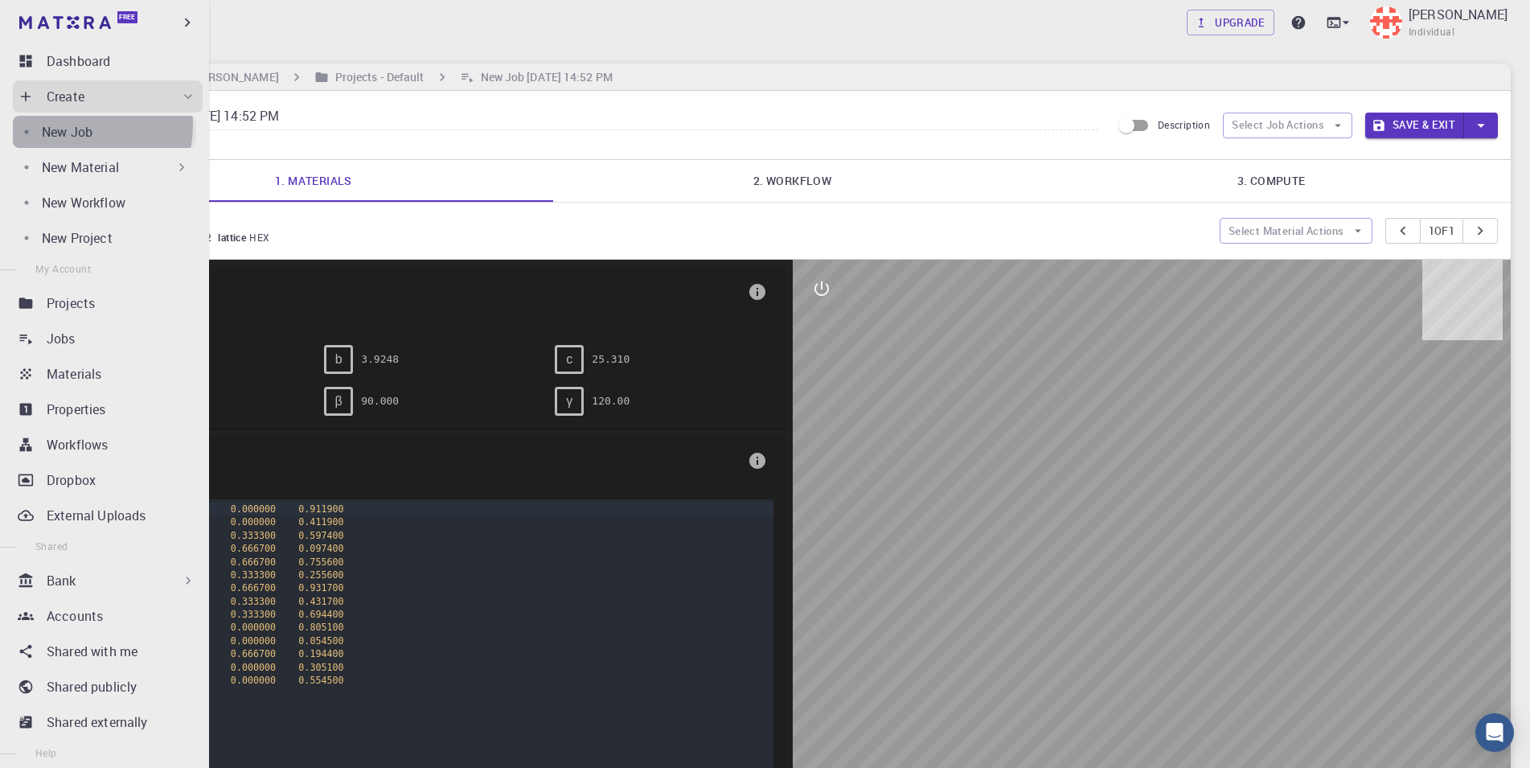
click at [72, 125] on p "New Job" at bounding box center [67, 131] width 51 height 19
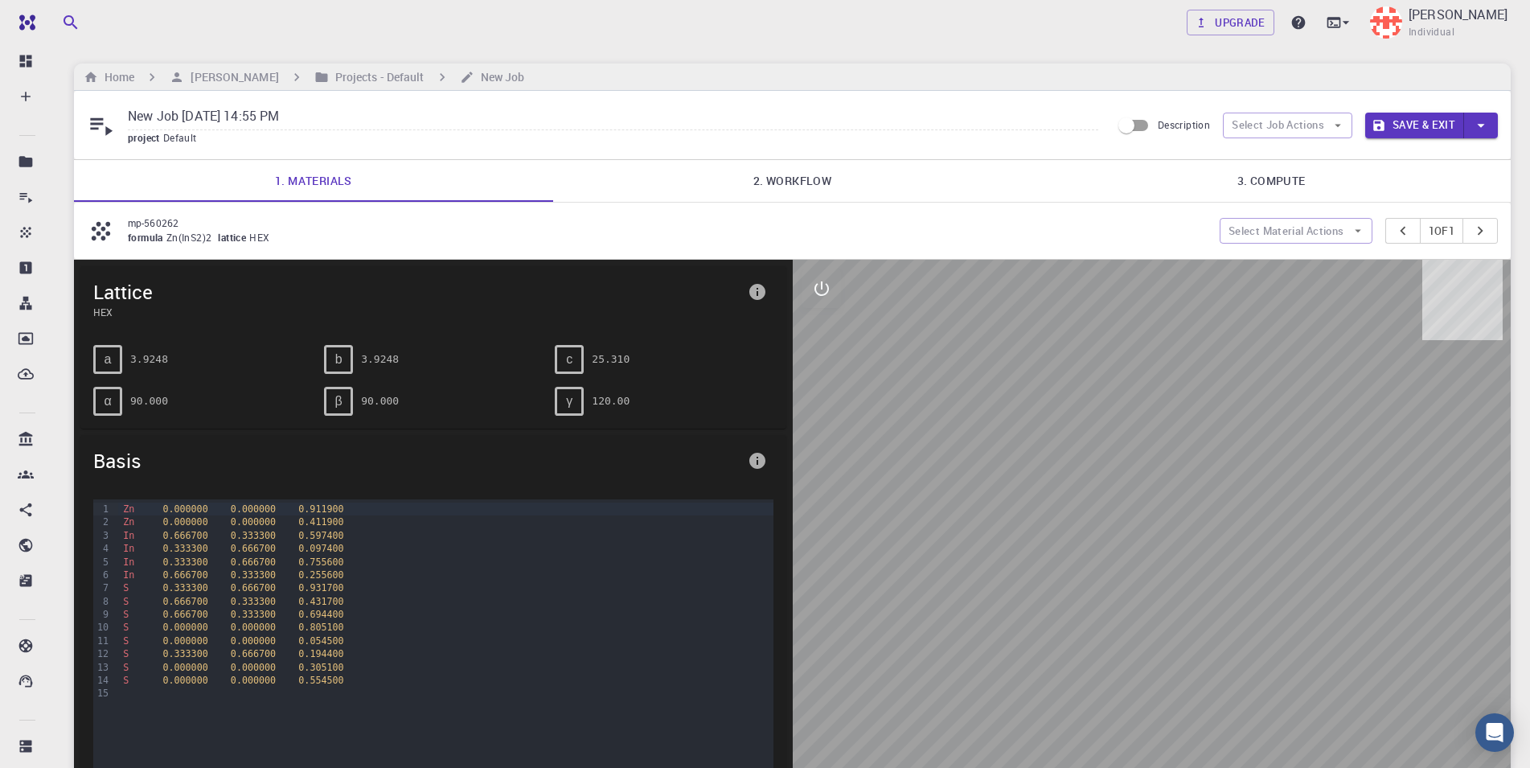
click at [822, 179] on link "2. Workflow" at bounding box center [792, 181] width 479 height 42
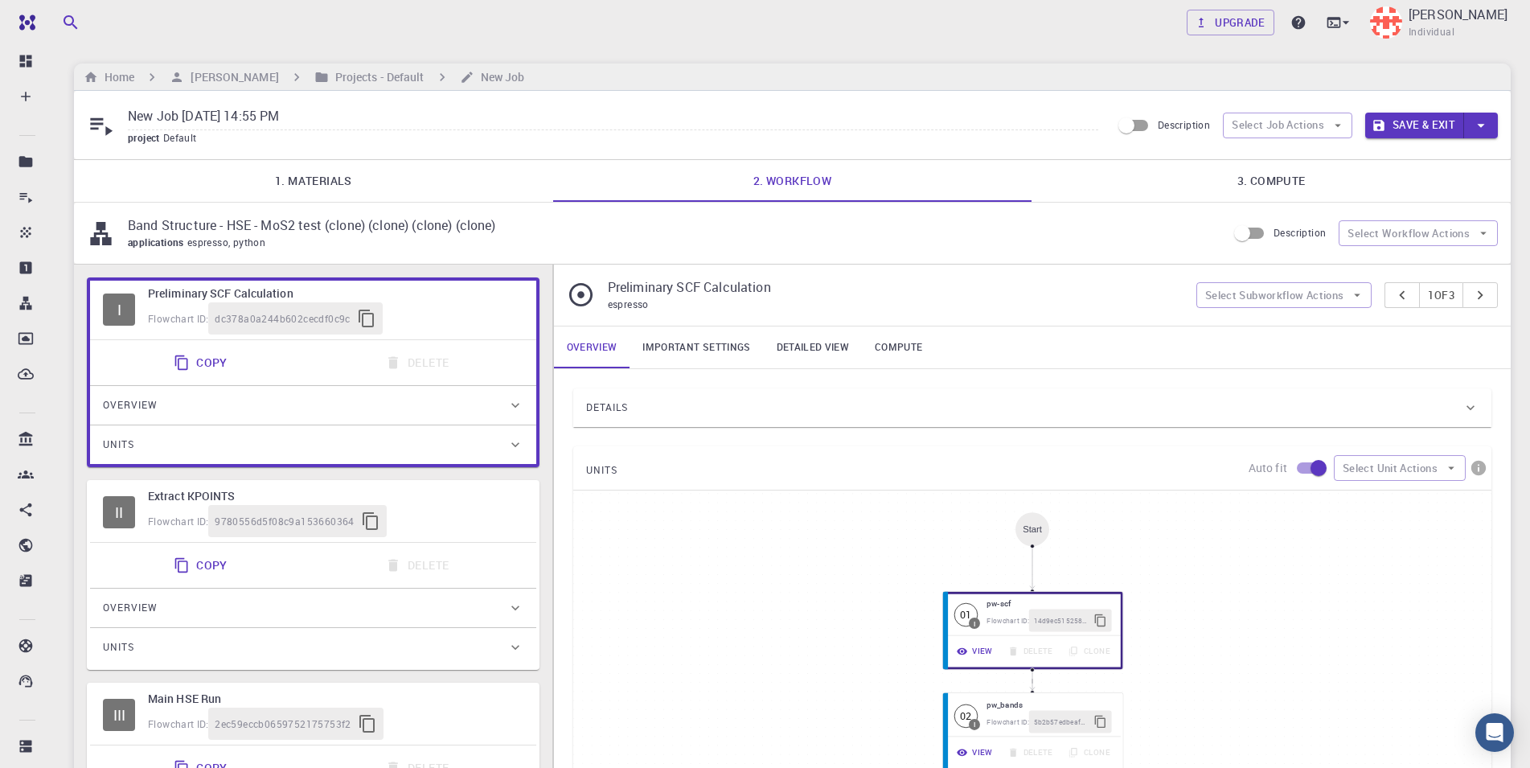
click at [438, 241] on div "applications espresso, python" at bounding box center [671, 243] width 1086 height 16
click at [373, 221] on p "Band Structure - HSE - MoS2 test (clone) (clone) (clone) (clone)" at bounding box center [671, 225] width 1086 height 19
click at [728, 575] on div "Start 01 I pw-scf Flowchart ID: 14d9ec5152588c0a457a31e1 View Delete Clone 02 I…" at bounding box center [1032, 732] width 918 height 482
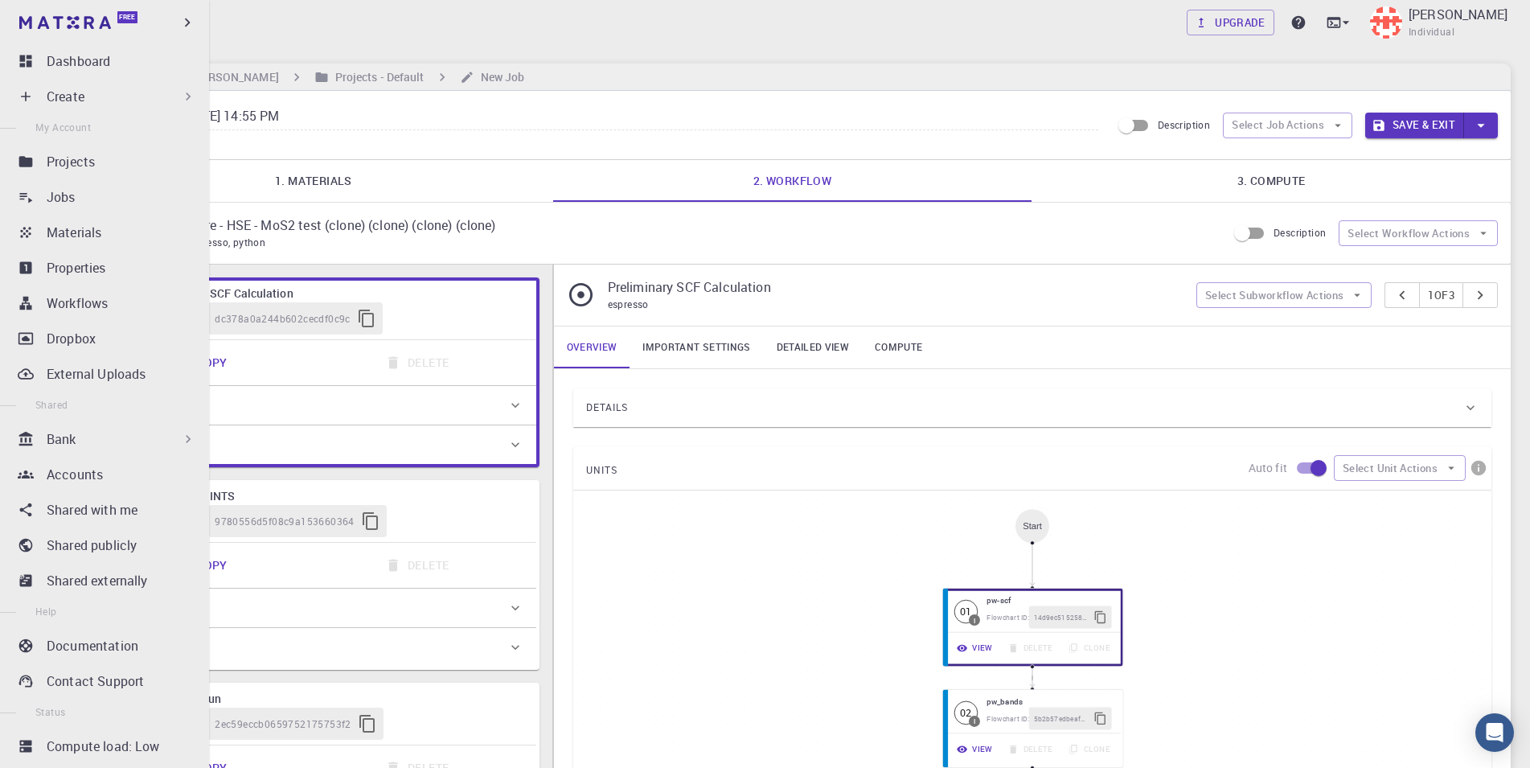
click at [23, 92] on icon at bounding box center [26, 96] width 16 height 16
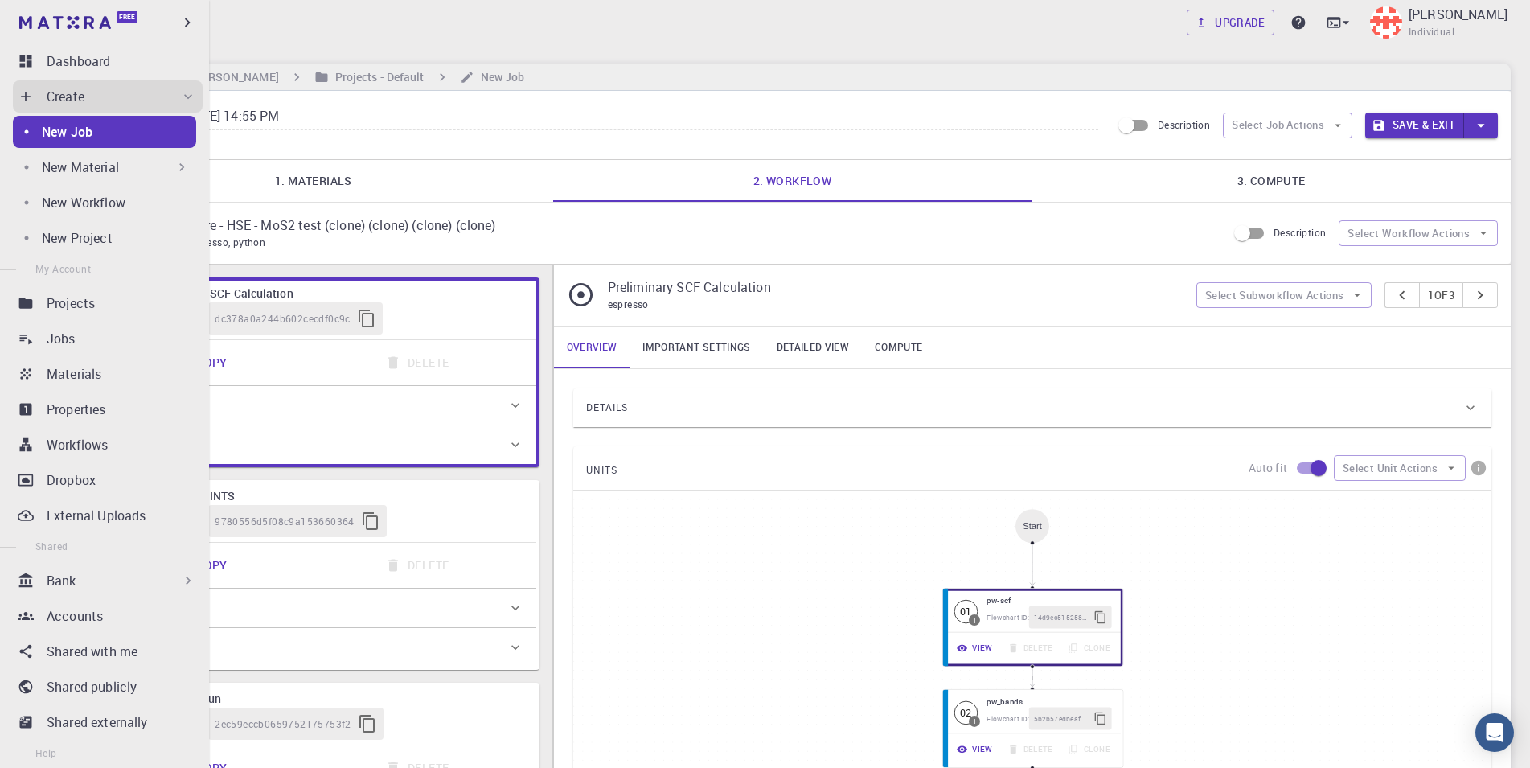
click at [88, 129] on p "New Job" at bounding box center [67, 131] width 51 height 19
click at [113, 135] on div "New Job" at bounding box center [119, 131] width 154 height 19
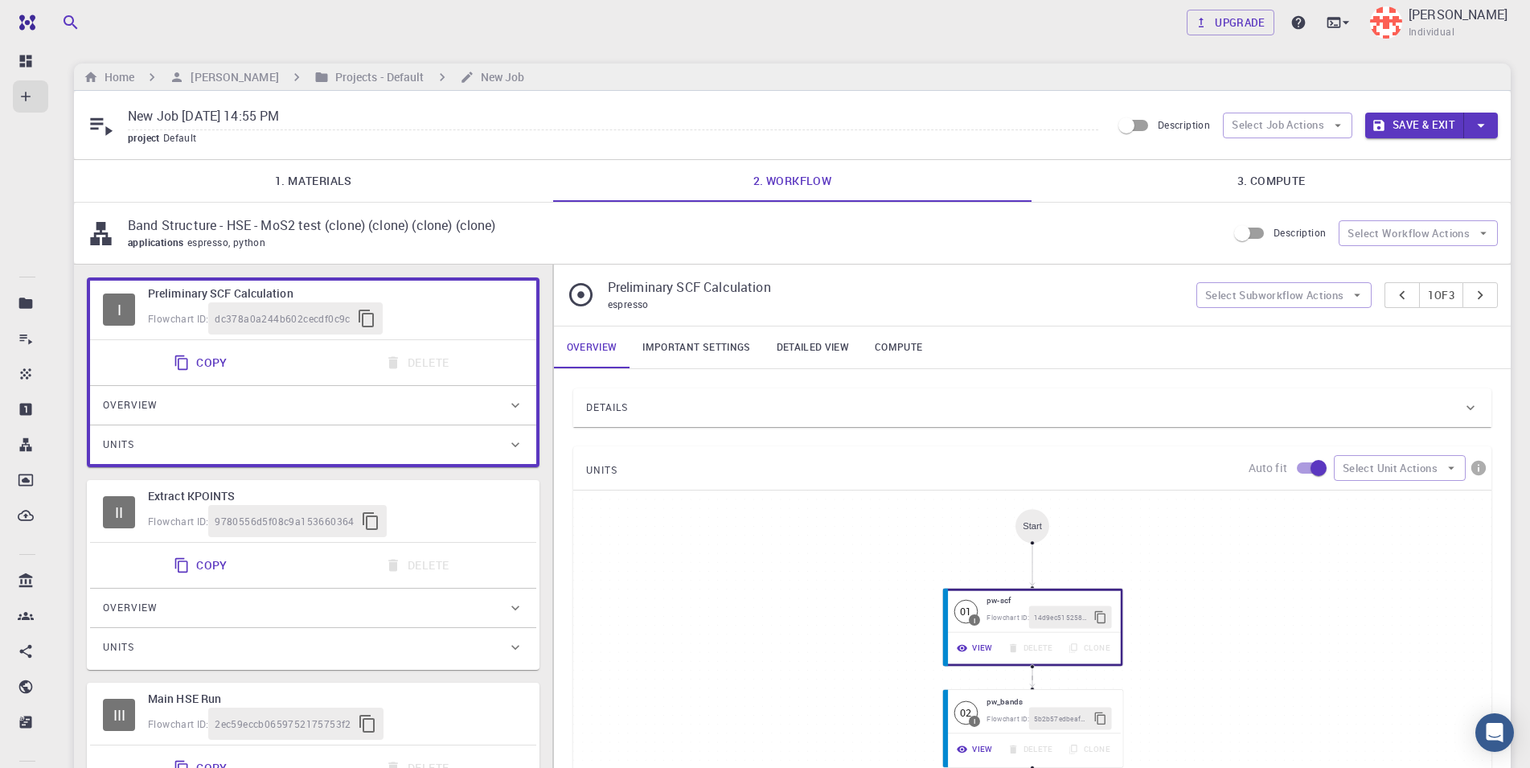
click at [482, 115] on input "New Job Aug 19, 2025, 14:55 PM" at bounding box center [613, 117] width 971 height 27
click at [255, 88] on div "Home Bhargav Urupalli Projects - Default New Job" at bounding box center [792, 77] width 1437 height 27
drag, startPoint x: 322, startPoint y: 117, endPoint x: 105, endPoint y: 160, distance: 222.1
click at [128, 104] on input "New Job Aug 19, 2025, 14:55 PM" at bounding box center [613, 117] width 971 height 27
drag, startPoint x: 105, startPoint y: 160, endPoint x: 320, endPoint y: 184, distance: 216.9
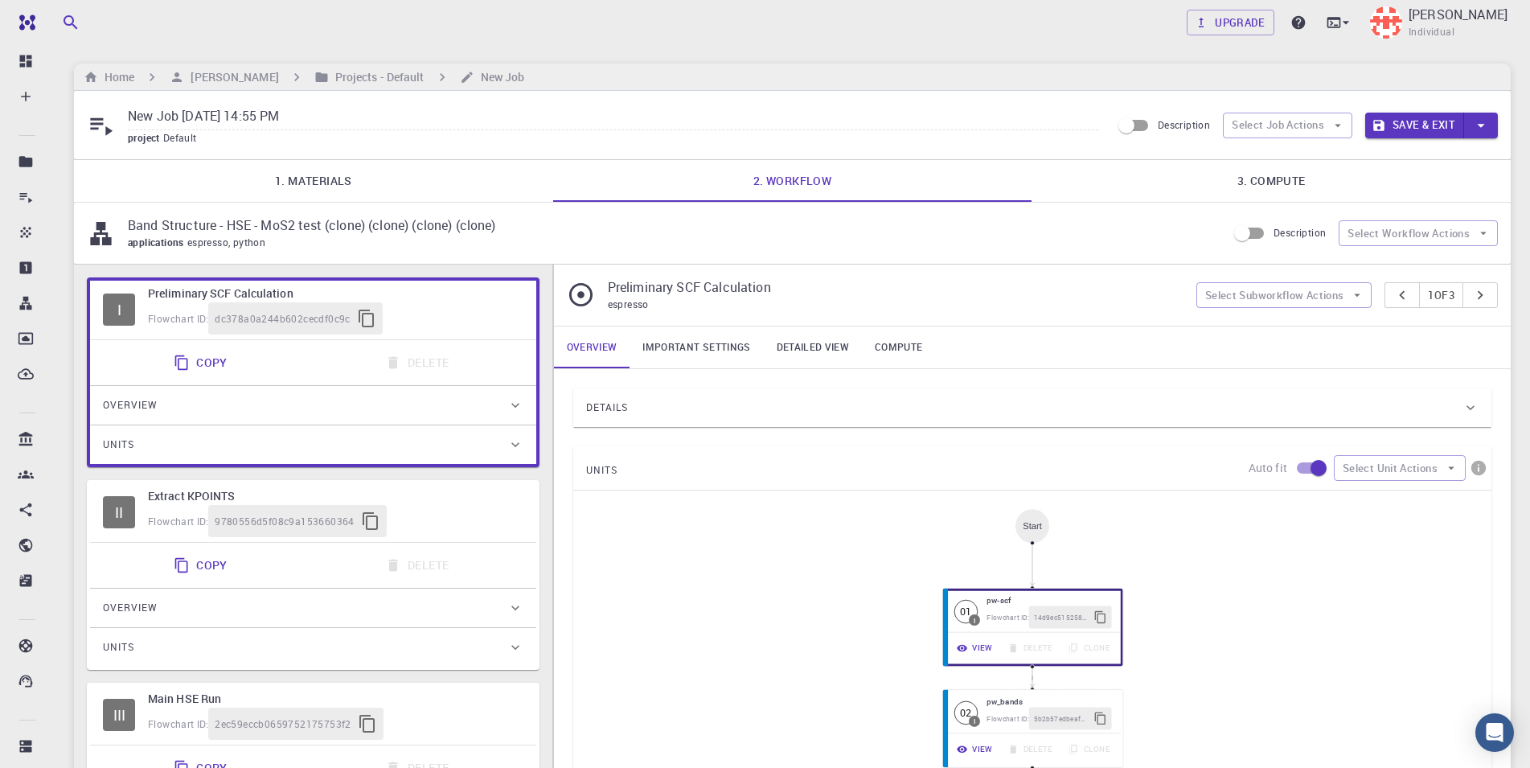
click at [108, 160] on hr at bounding box center [792, 159] width 1437 height 1
click at [364, 222] on p "Band Structure - HSE - MoS2 test (clone) (clone) (clone) (clone)" at bounding box center [671, 225] width 1086 height 19
click at [320, 187] on link "1. Materials" at bounding box center [313, 181] width 479 height 42
click at [320, 184] on link "1. Materials" at bounding box center [313, 181] width 479 height 42
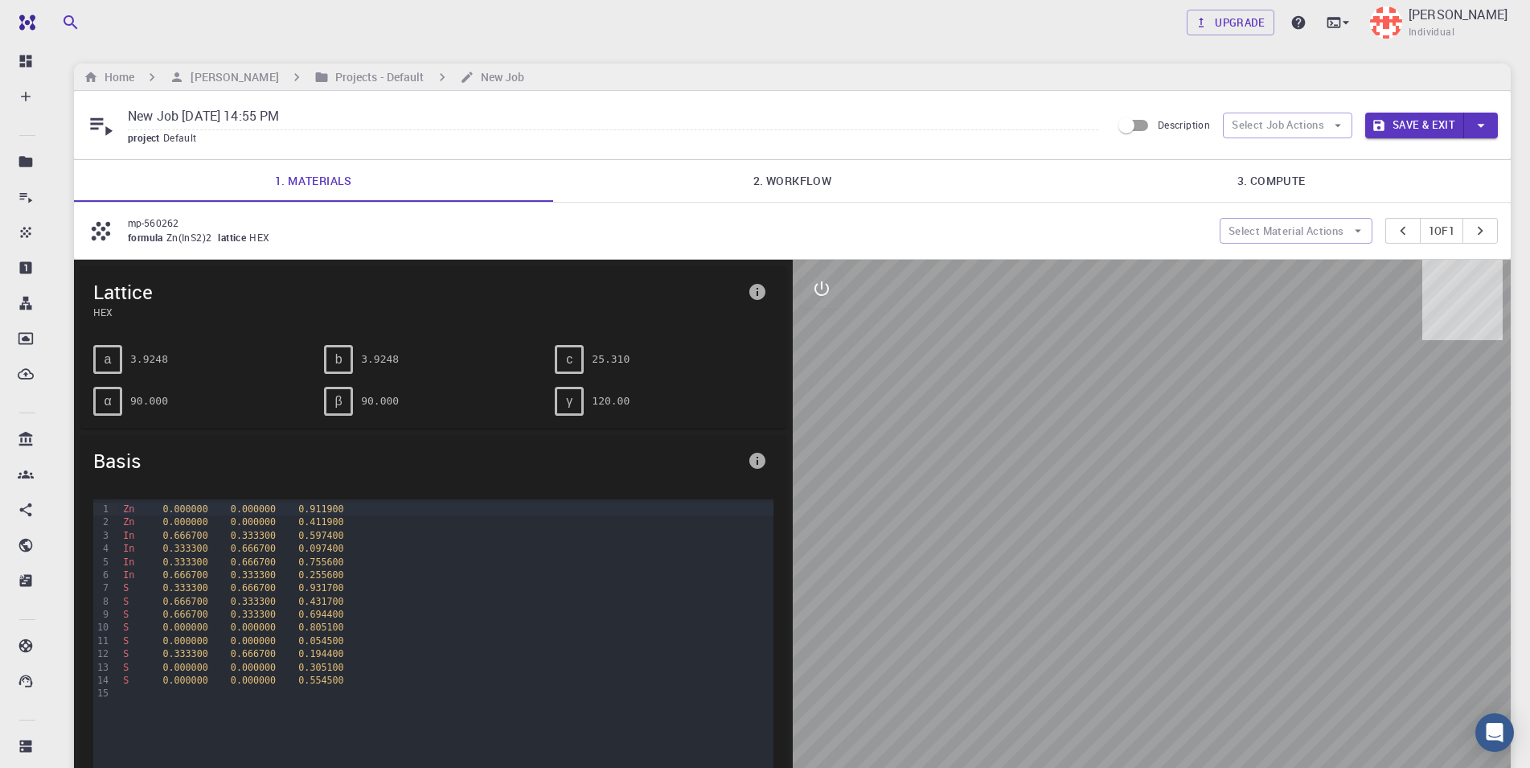
click at [237, 248] on div "mp-560262 formula Zn(InS2)2 lattice HEX Select Material Actions 1 of 1" at bounding box center [792, 231] width 1437 height 56
click at [1375, 245] on div "mp-560262 formula Zn(InS2)2 lattice HEX Select Material Actions 1 of 1" at bounding box center [792, 231] width 1437 height 56
click at [818, 160] on hr at bounding box center [792, 159] width 1437 height 1
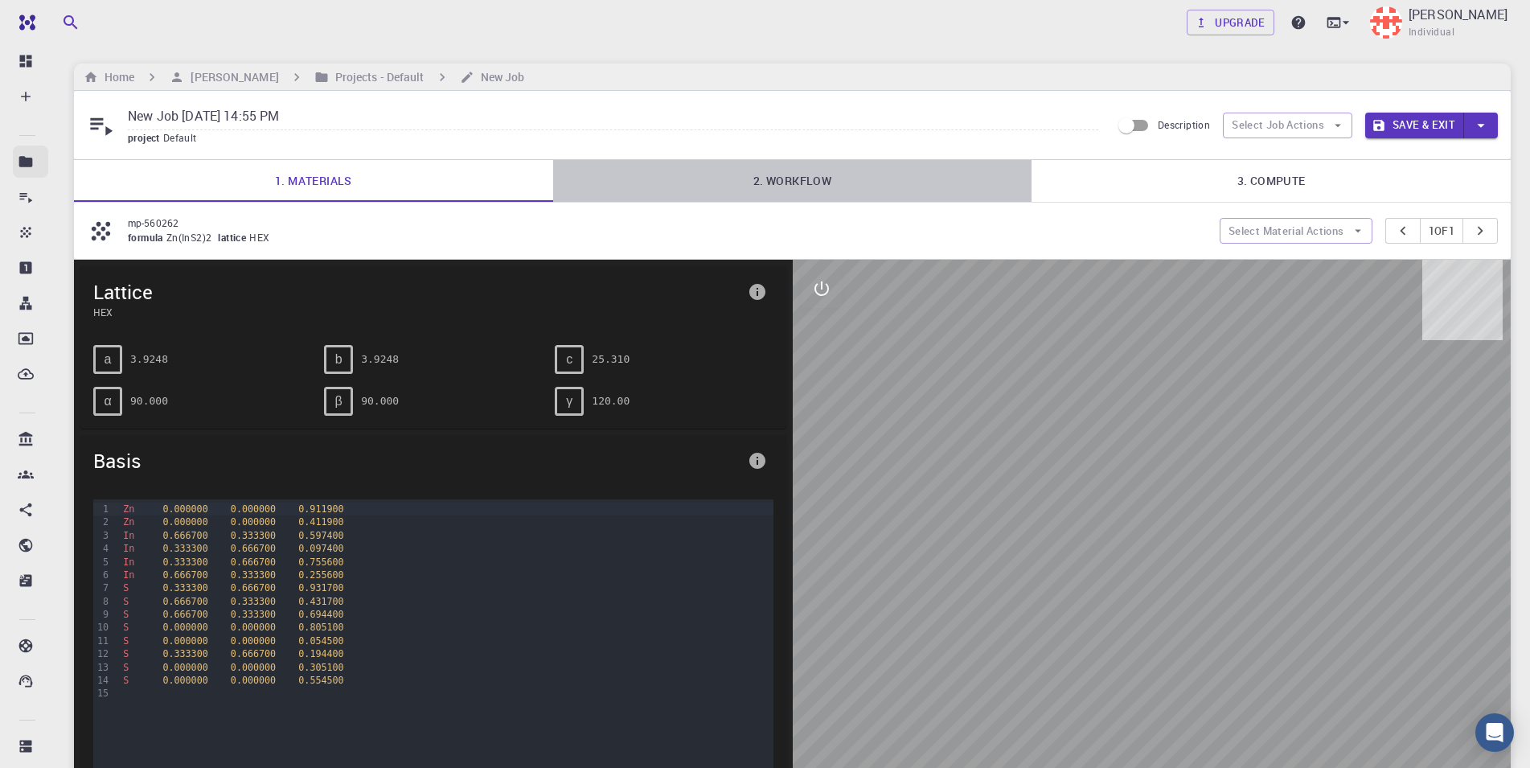
drag, startPoint x: 822, startPoint y: 199, endPoint x: 35, endPoint y: 175, distance: 787.6
click at [821, 199] on link "2. Workflow" at bounding box center [792, 181] width 479 height 42
click at [35, 175] on link "Projects" at bounding box center [30, 162] width 35 height 32
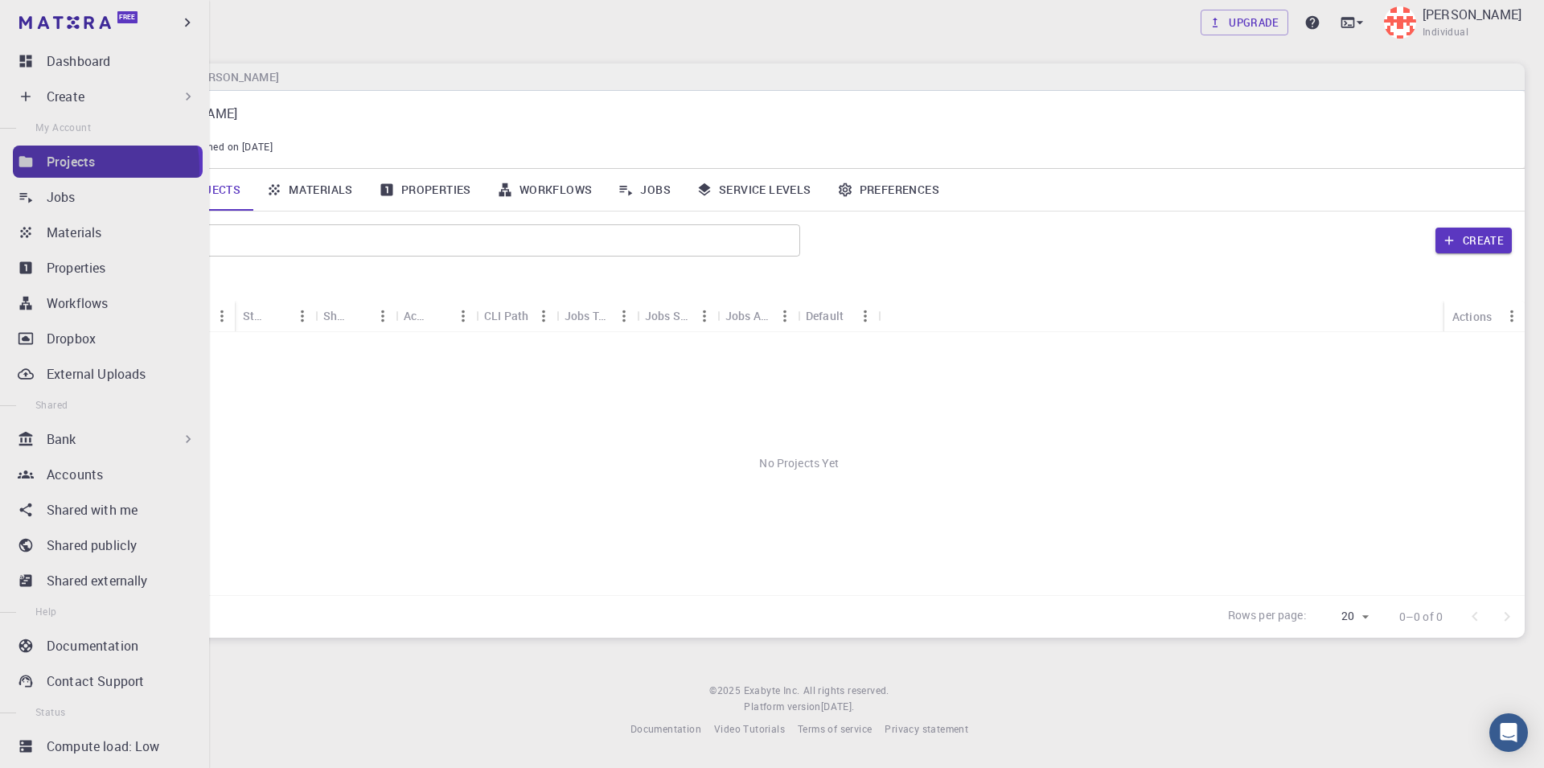
click at [81, 167] on p "Projects" at bounding box center [71, 161] width 48 height 19
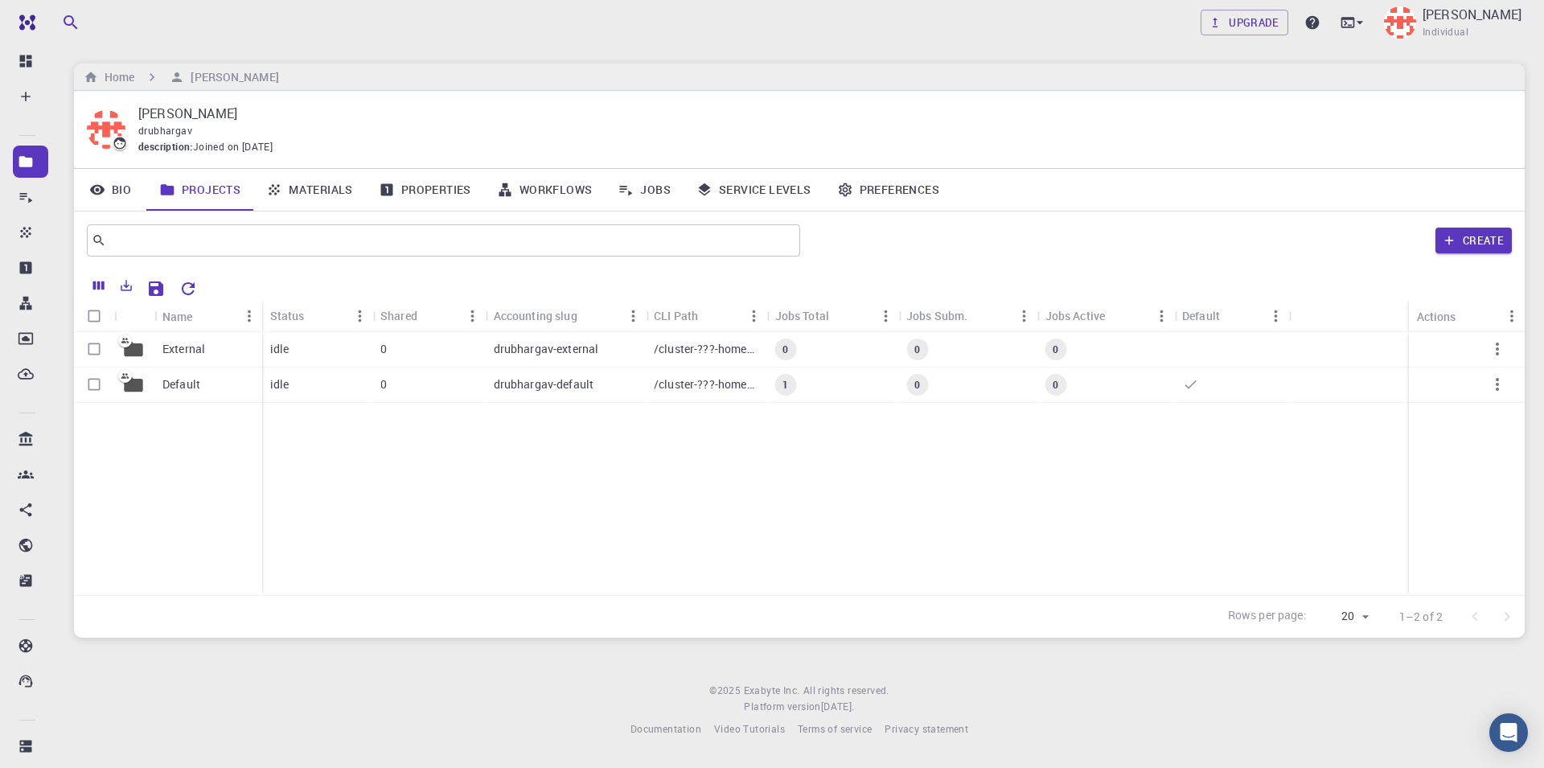
click at [441, 446] on div "External Default idle 0 drubhargav-external /cluster-???-home/drubhargav/drubha…" at bounding box center [799, 463] width 1451 height 263
click at [100, 355] on input "Select row" at bounding box center [94, 349] width 31 height 31
checkbox input "true"
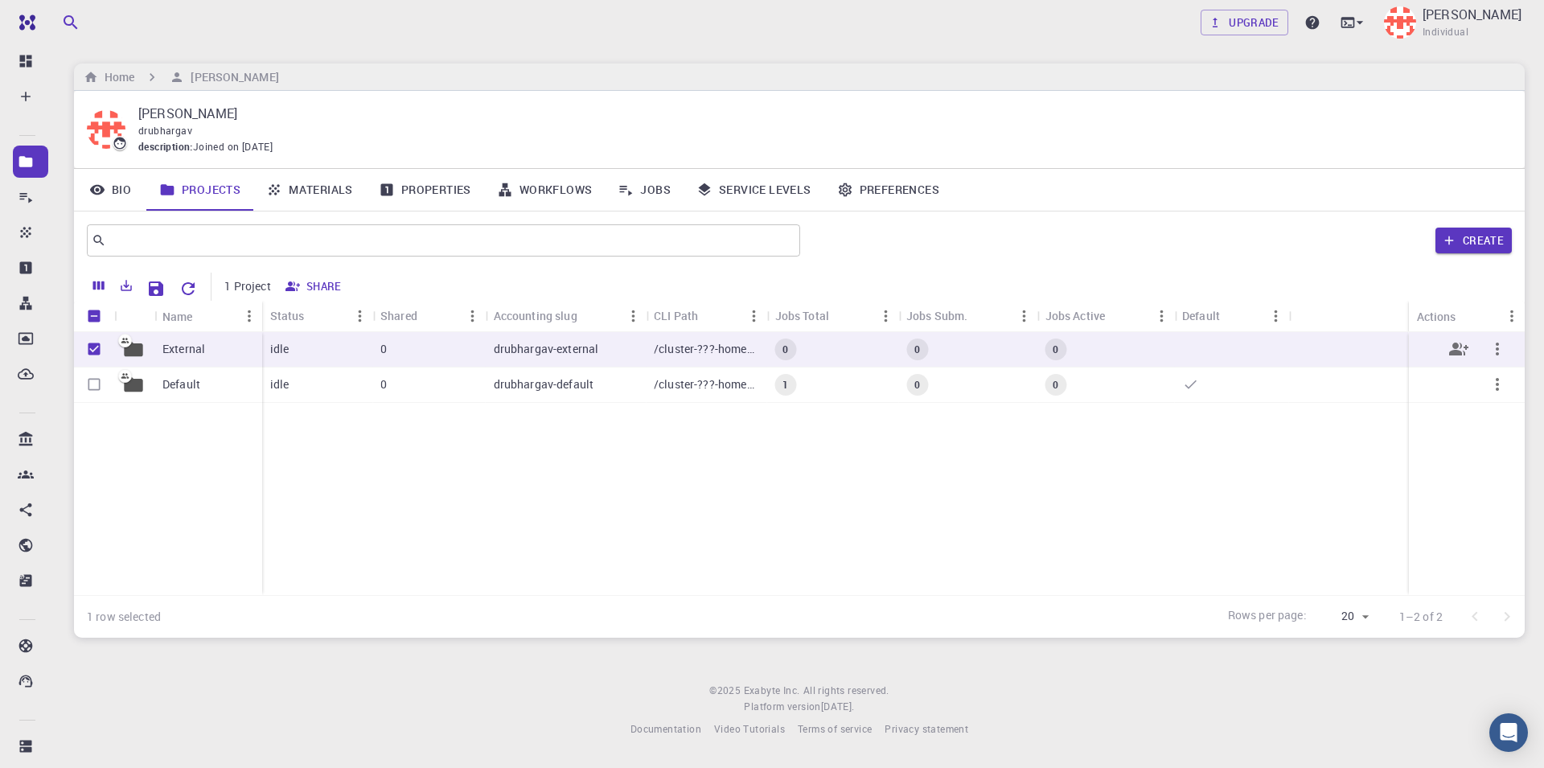
checkbox input "true"
click at [104, 383] on input "Select row" at bounding box center [94, 384] width 31 height 31
checkbox input "true"
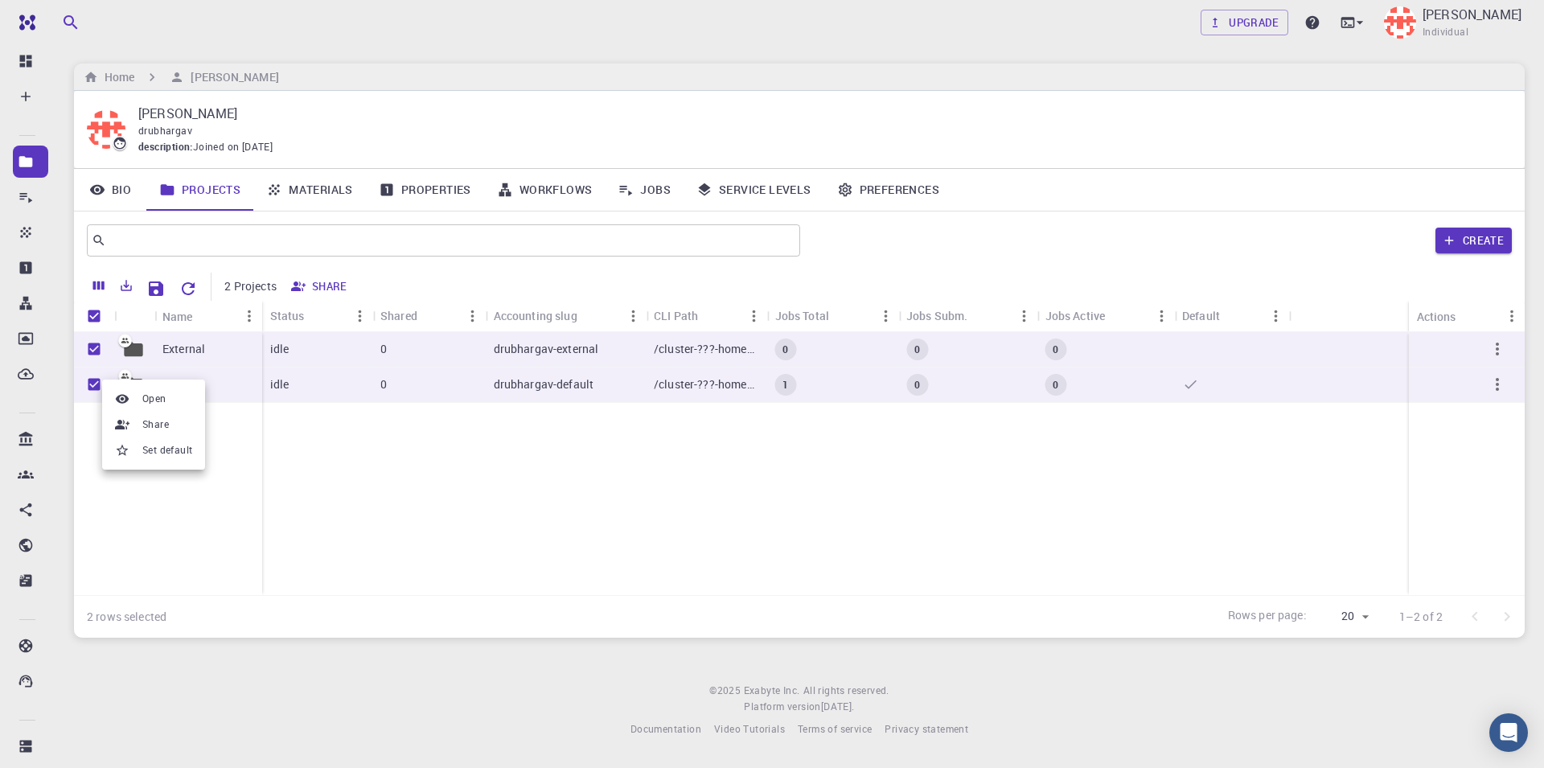
click at [1498, 349] on div at bounding box center [772, 384] width 1544 height 768
click at [1498, 349] on icon "button" at bounding box center [1497, 349] width 3 height 13
click at [1300, 452] on div at bounding box center [772, 384] width 1544 height 768
click at [144, 464] on div at bounding box center [772, 384] width 1544 height 768
click at [101, 284] on icon "Columns" at bounding box center [98, 285] width 11 height 9
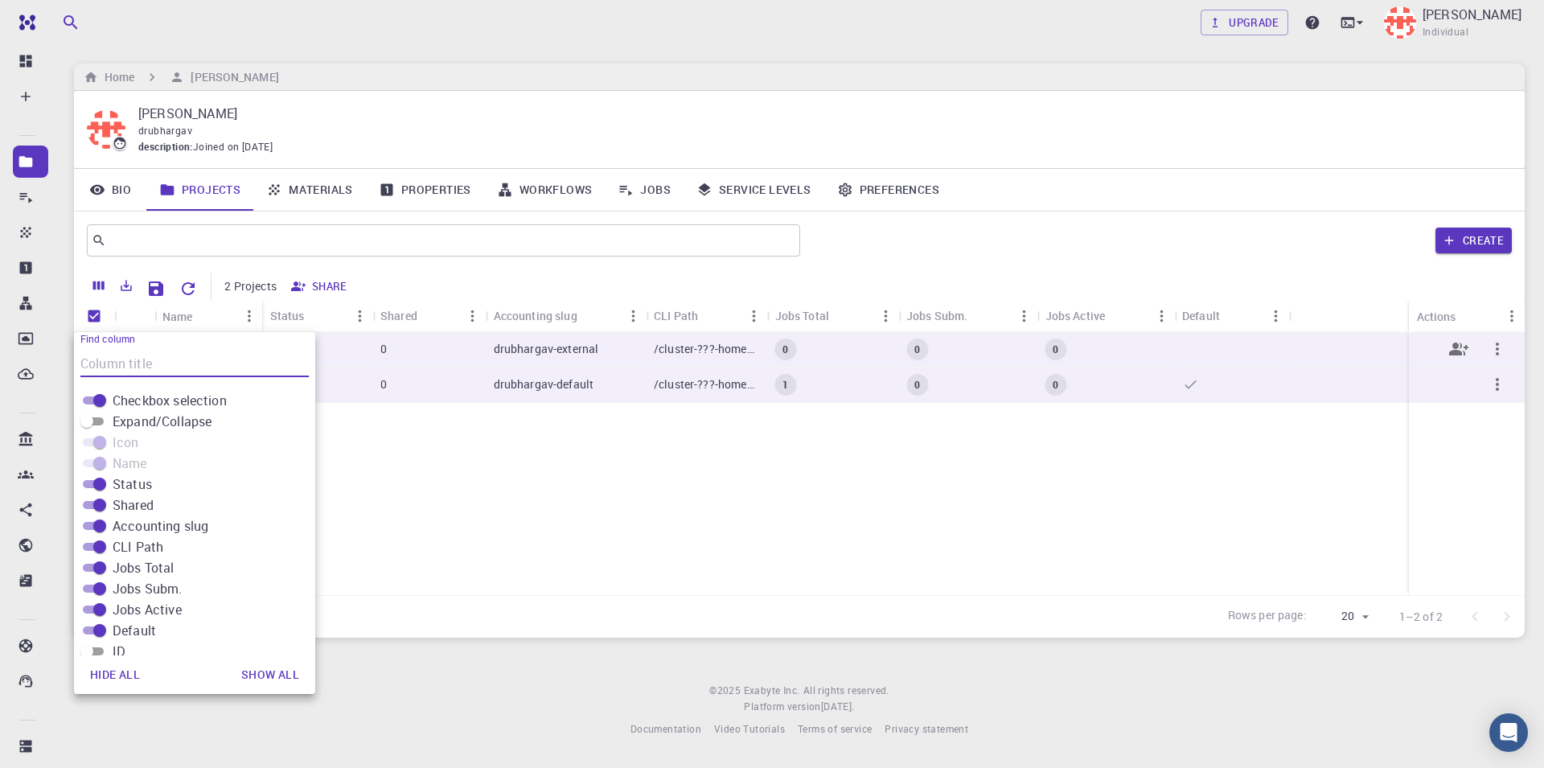
click at [593, 355] on p "drubhargav-external" at bounding box center [546, 349] width 105 height 16
